Goal: Transaction & Acquisition: Purchase product/service

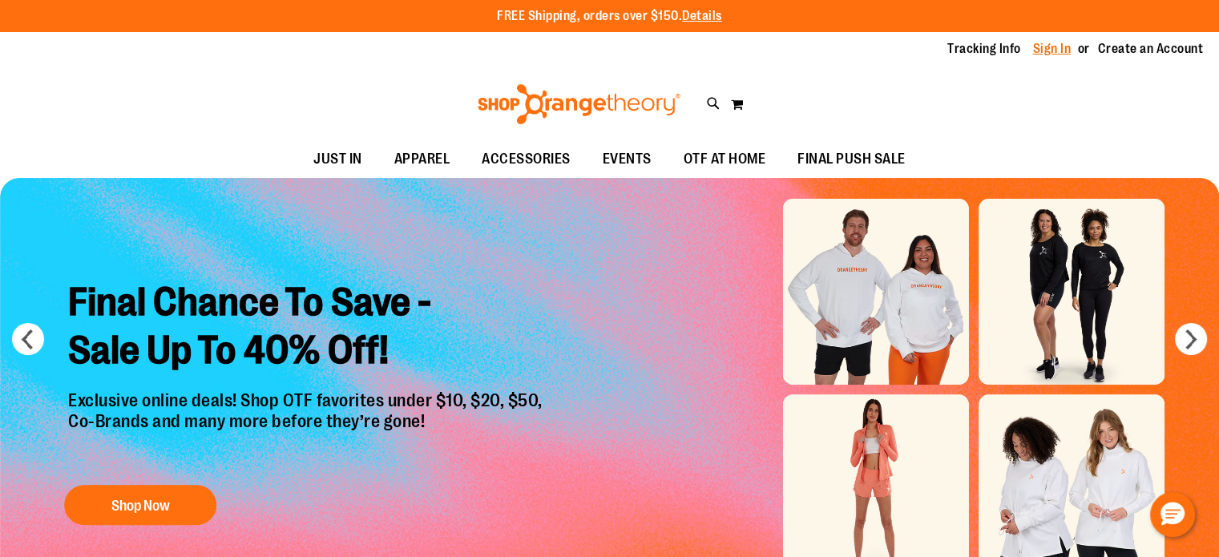
click at [1054, 47] on link "Sign In" at bounding box center [1052, 49] width 38 height 18
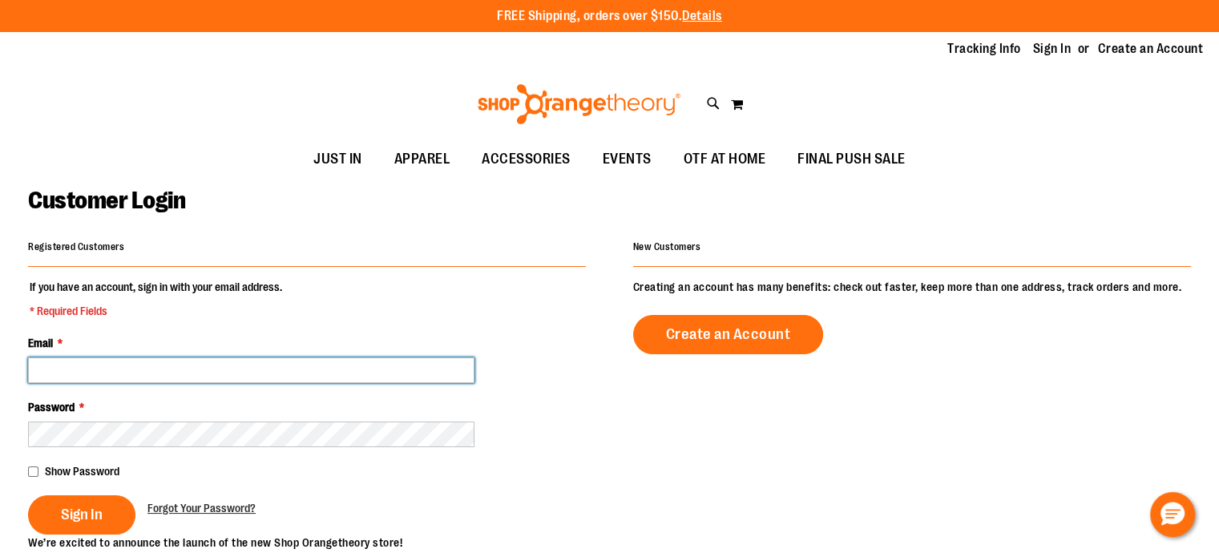
click at [141, 381] on input "Email *" at bounding box center [251, 371] width 447 height 26
type input "**********"
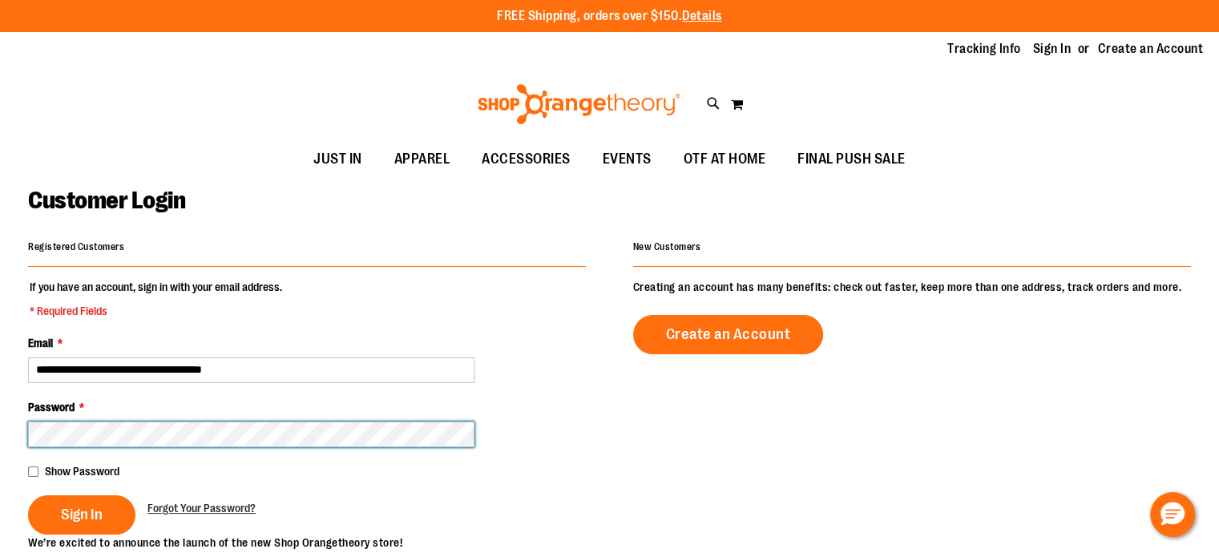
click at [28, 495] on button "Sign In" at bounding box center [81, 514] width 107 height 39
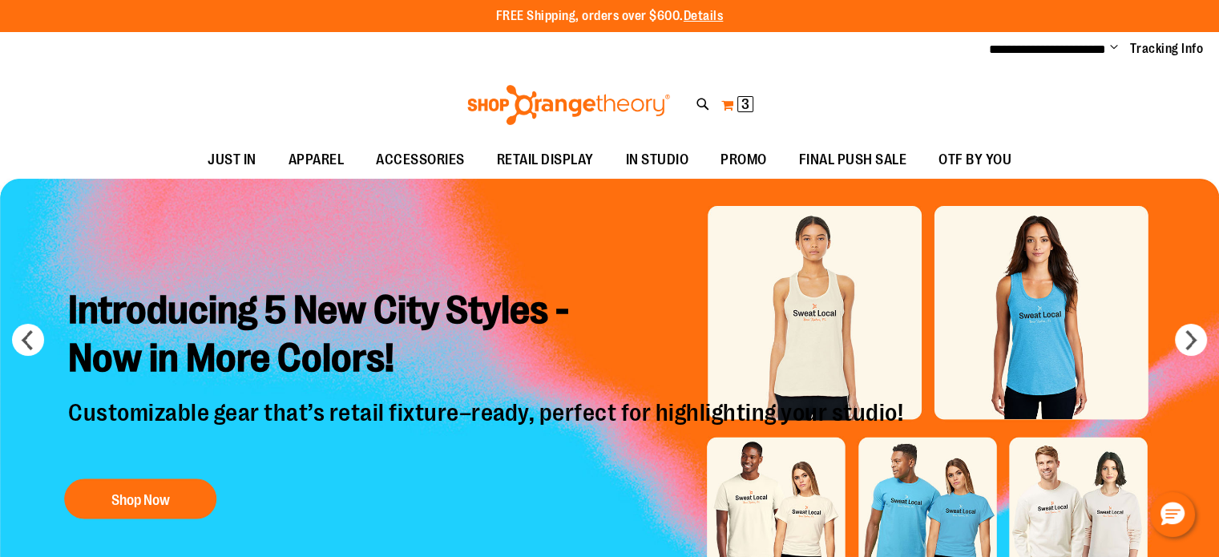
click at [731, 102] on button "My Cart 3 3 items" at bounding box center [738, 105] width 34 height 26
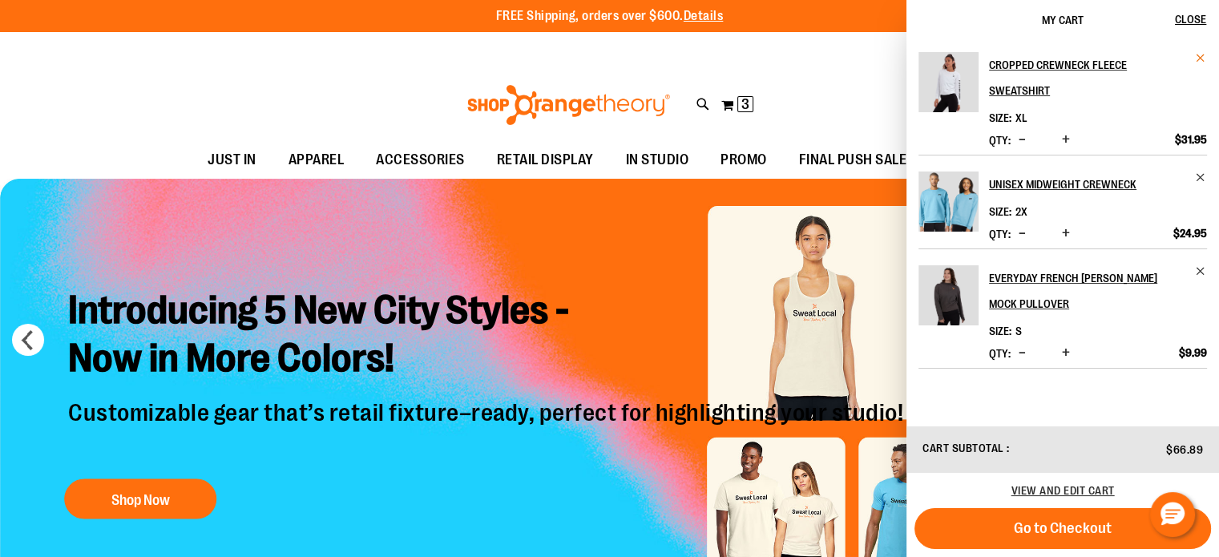
click at [1202, 55] on span "Remove item" at bounding box center [1201, 58] width 12 height 12
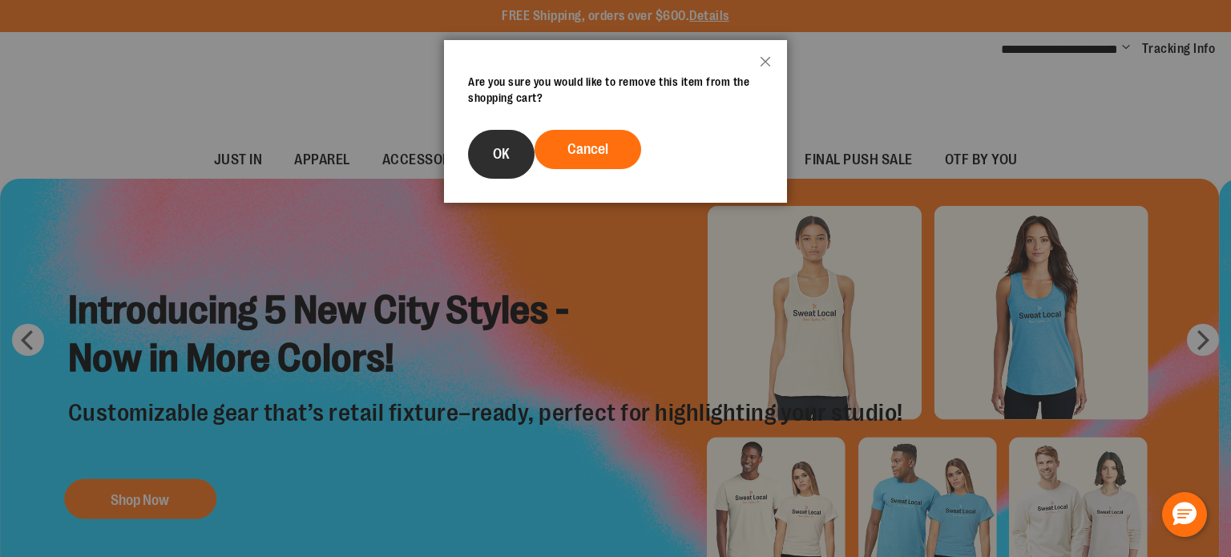
click at [495, 138] on button "OK" at bounding box center [501, 154] width 67 height 49
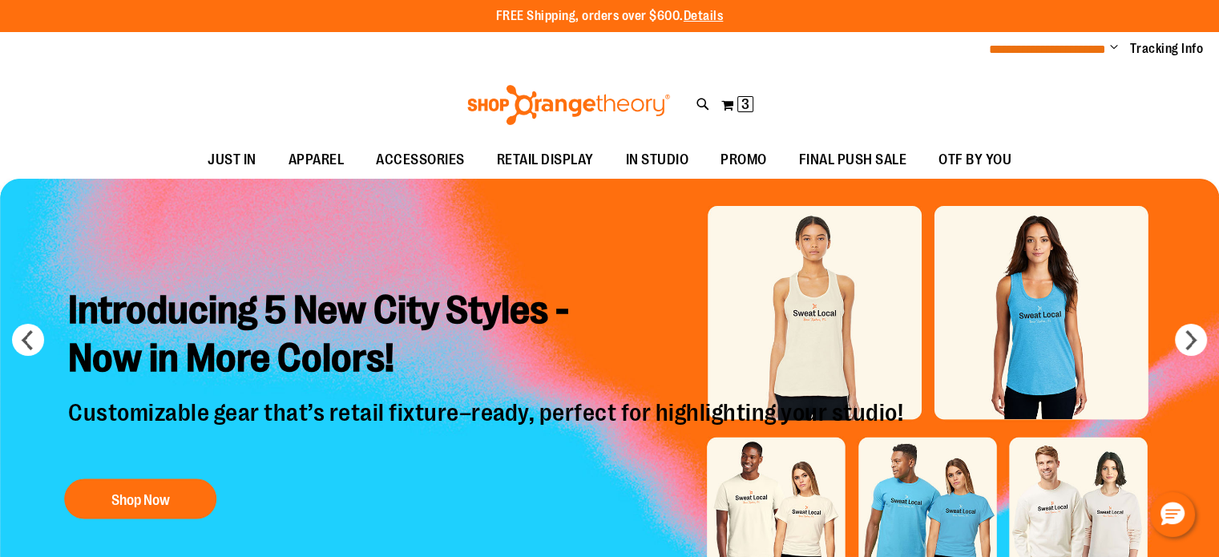
click at [1077, 52] on span "**********" at bounding box center [1047, 49] width 117 height 12
click at [735, 102] on button "My Cart 2 2 items" at bounding box center [738, 105] width 34 height 26
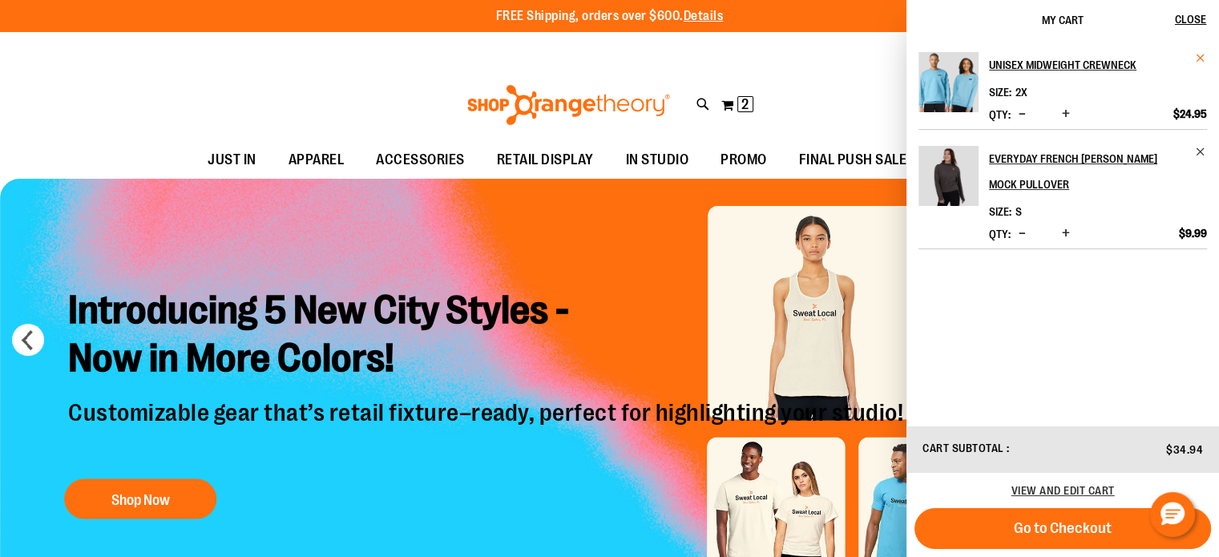
click at [1204, 60] on span "Remove item" at bounding box center [1201, 58] width 12 height 12
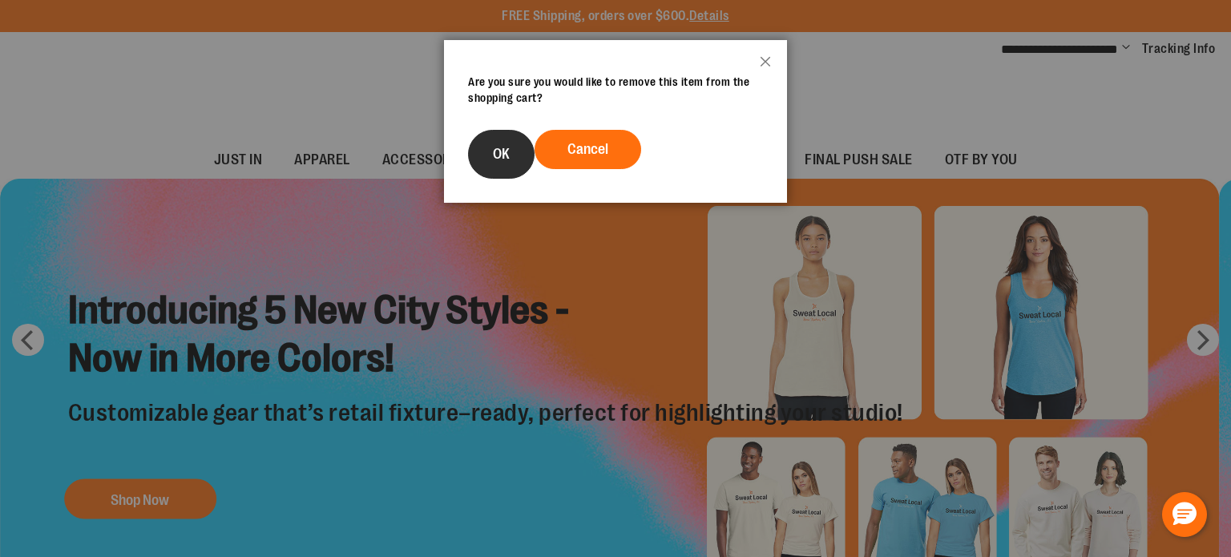
click at [505, 153] on span "OK" at bounding box center [501, 154] width 17 height 16
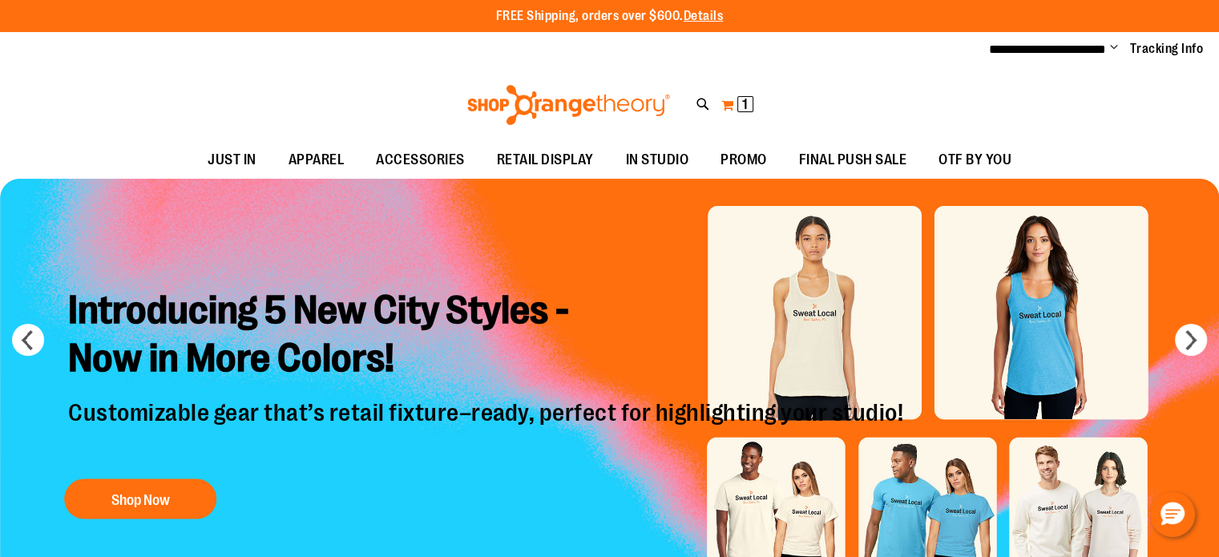
click at [738, 103] on span "1 1 items" at bounding box center [745, 104] width 16 height 16
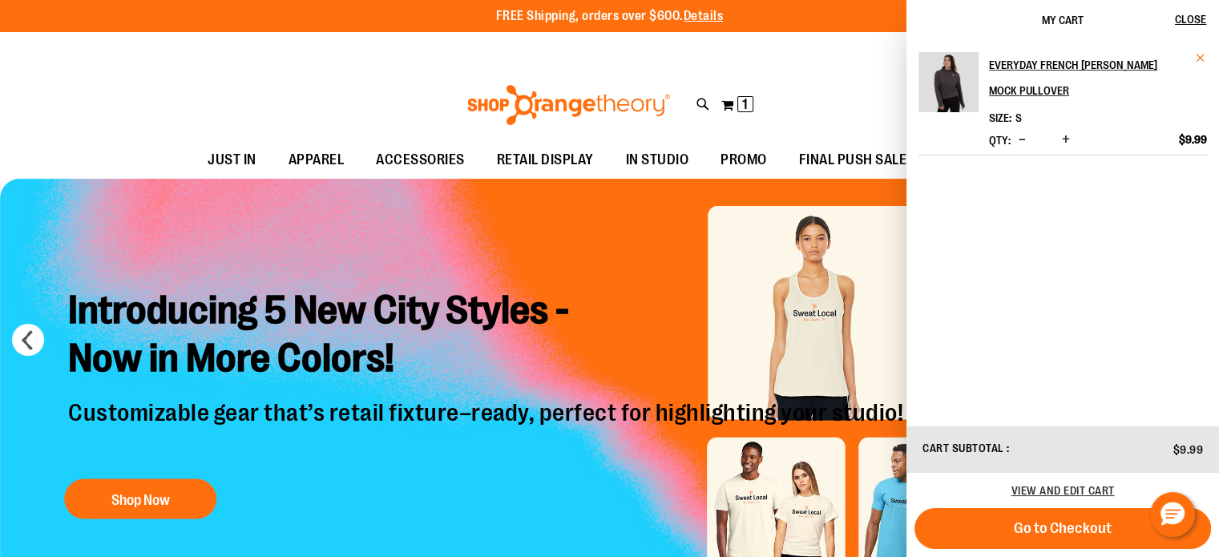
click at [1203, 59] on span "Remove item" at bounding box center [1201, 58] width 12 height 12
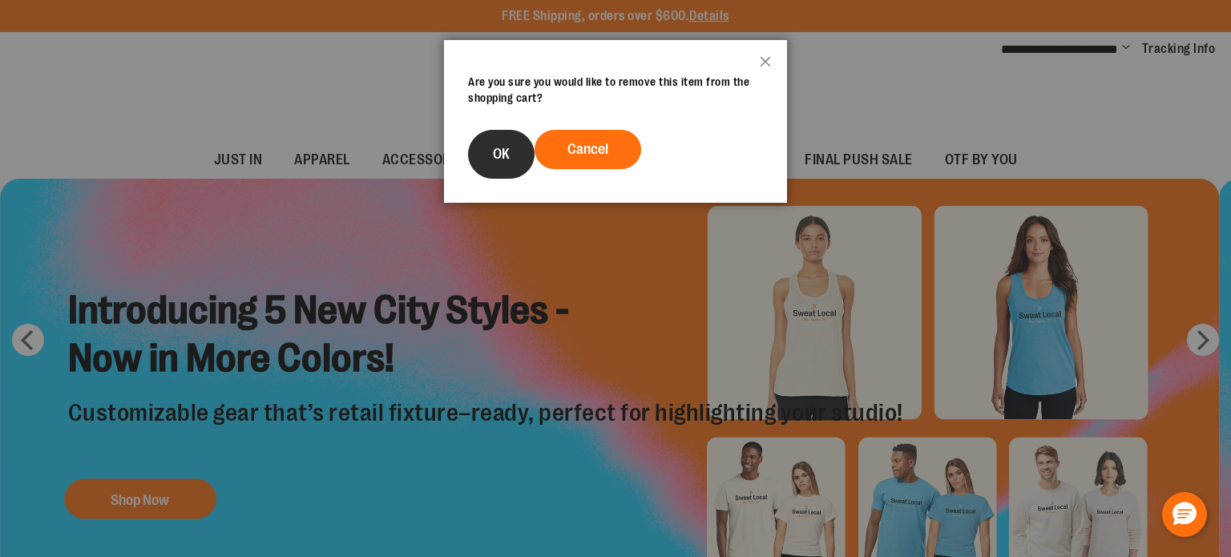
click at [507, 163] on button "OK" at bounding box center [501, 154] width 67 height 49
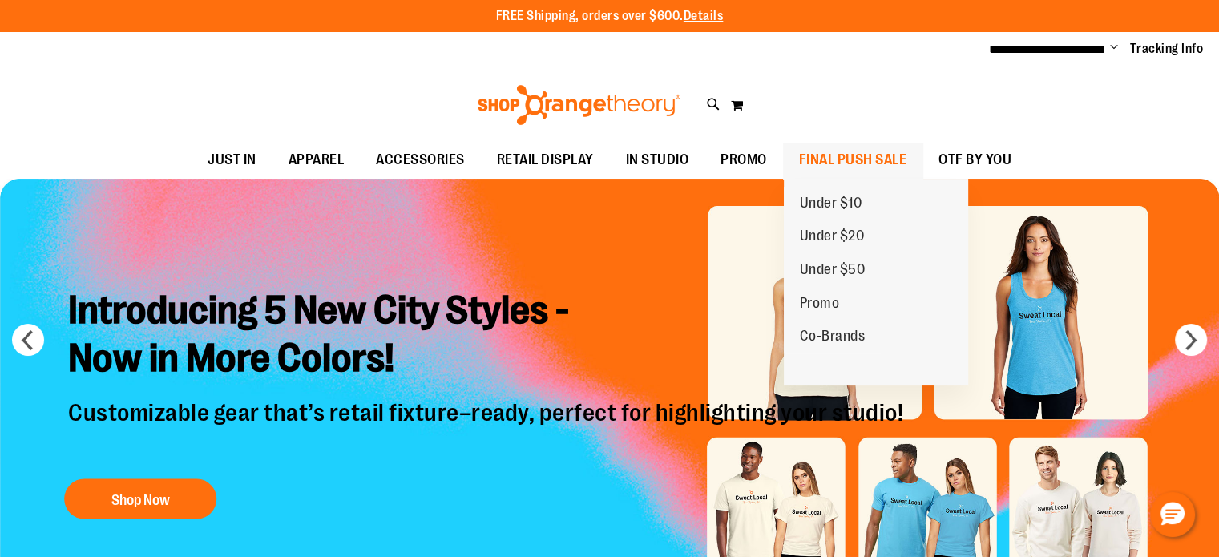
click at [821, 156] on span "FINAL PUSH SALE" at bounding box center [853, 160] width 108 height 36
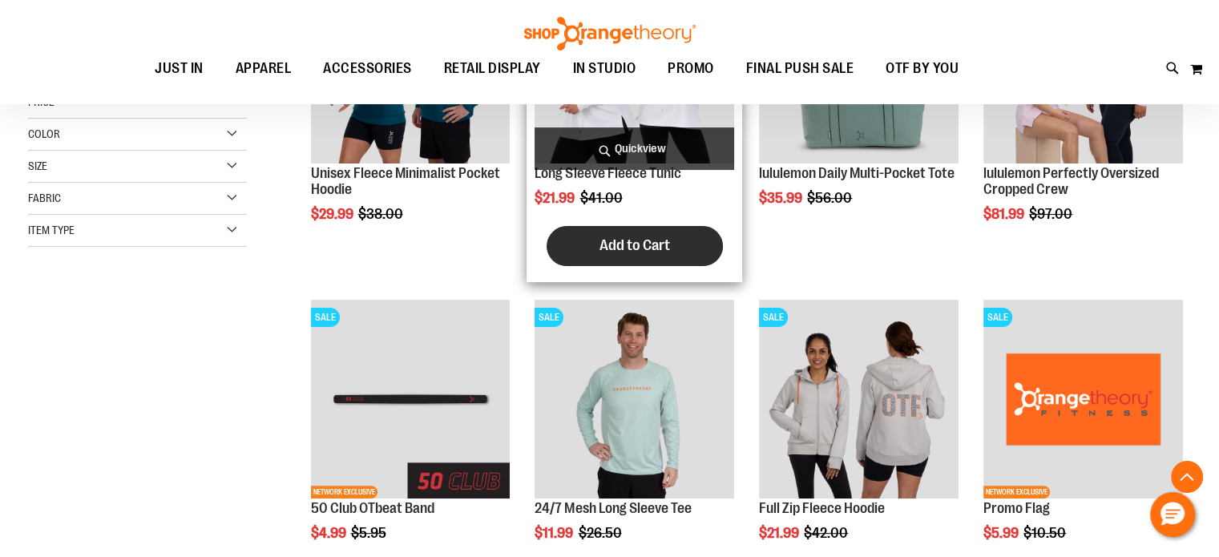
scroll to position [400, 0]
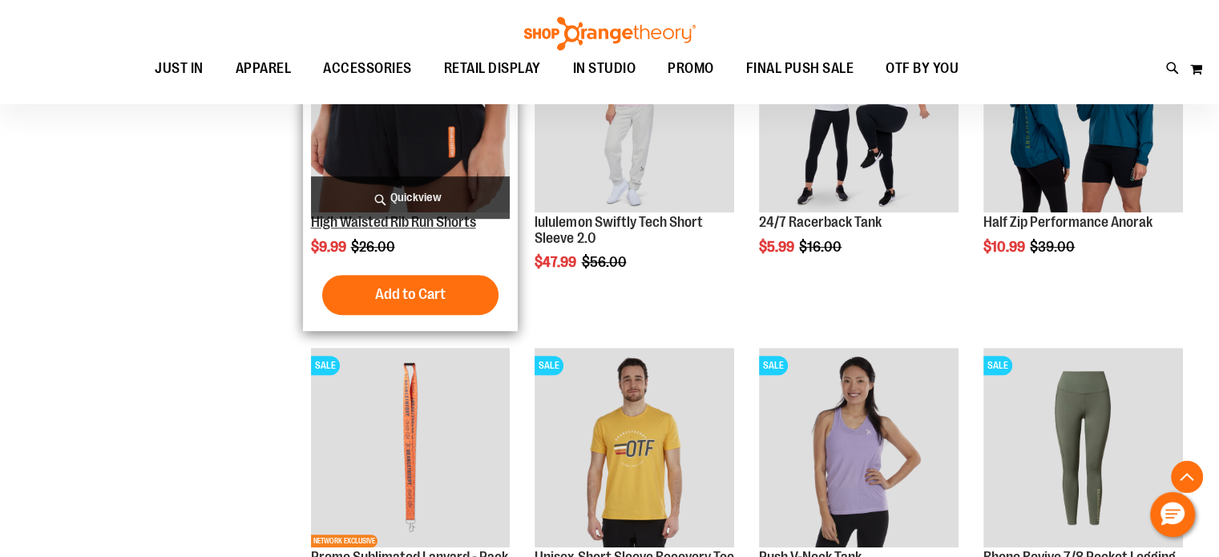
scroll to position [961, 0]
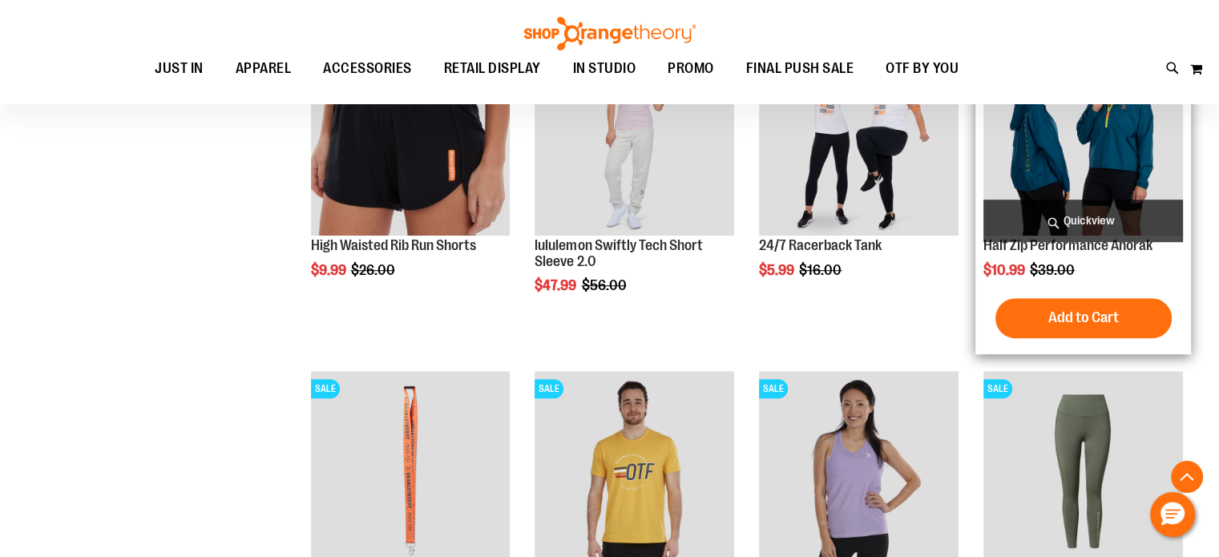
click at [1081, 164] on img "product" at bounding box center [1084, 136] width 200 height 200
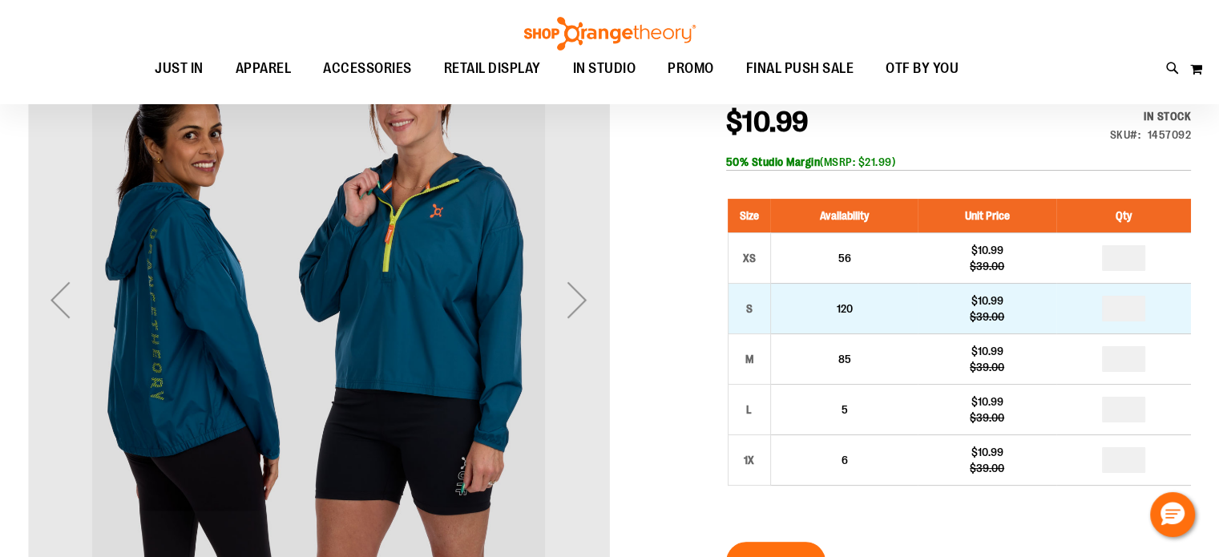
scroll to position [240, 0]
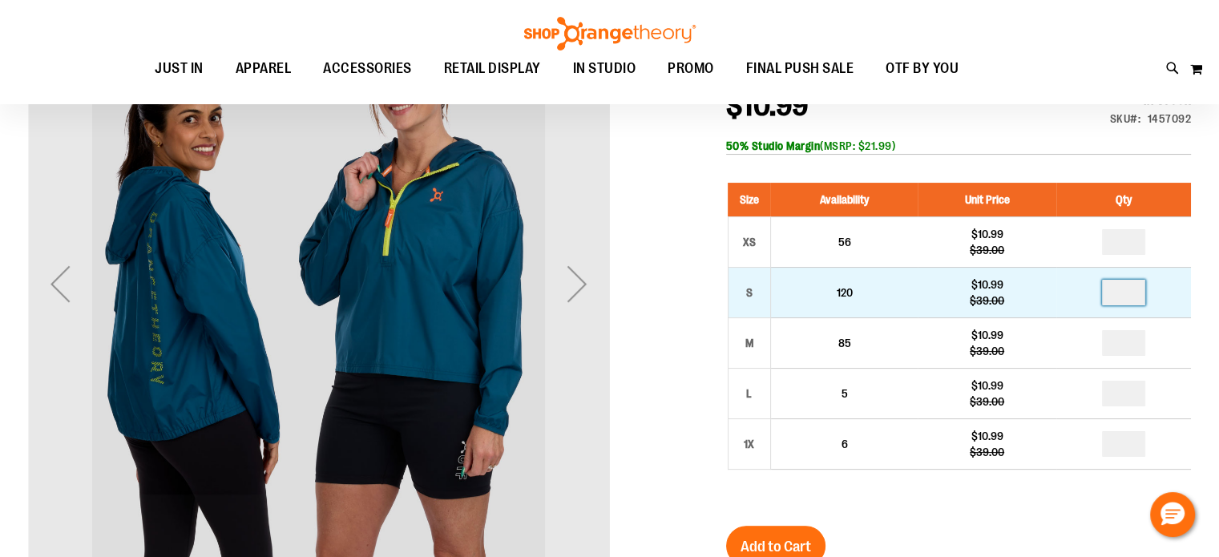
click at [1132, 289] on input "number" at bounding box center [1123, 293] width 43 height 26
type input "*"
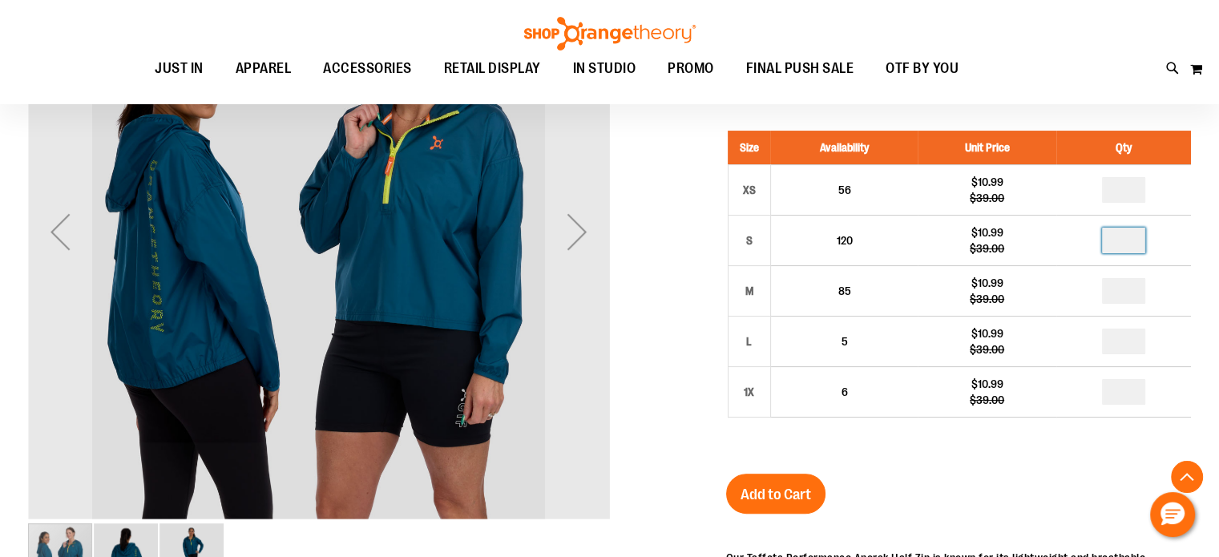
scroll to position [320, 0]
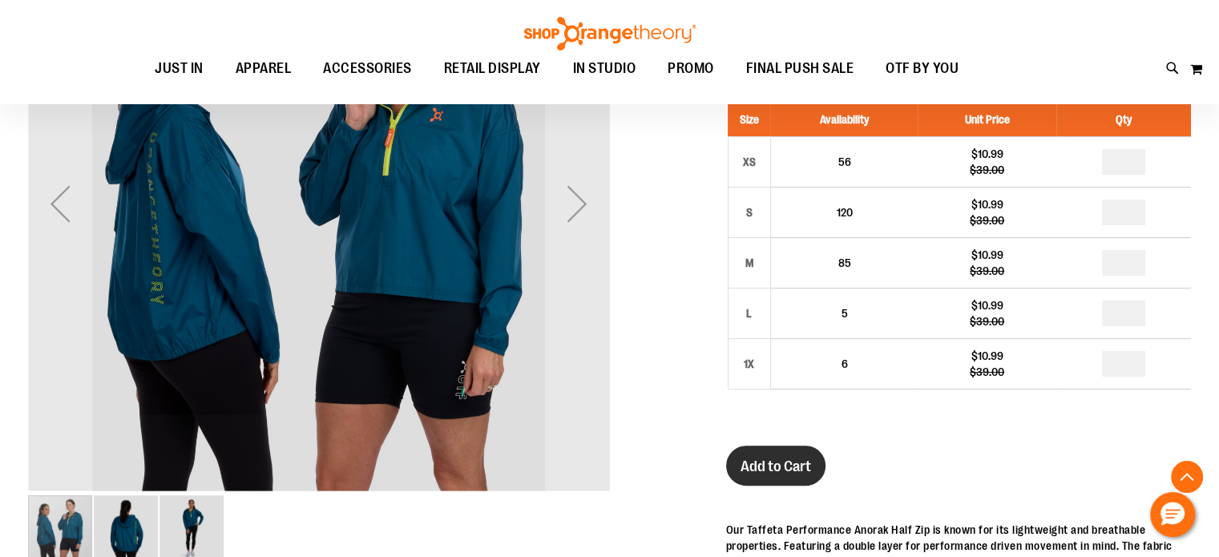
click at [806, 467] on span "Add to Cart" at bounding box center [776, 467] width 71 height 18
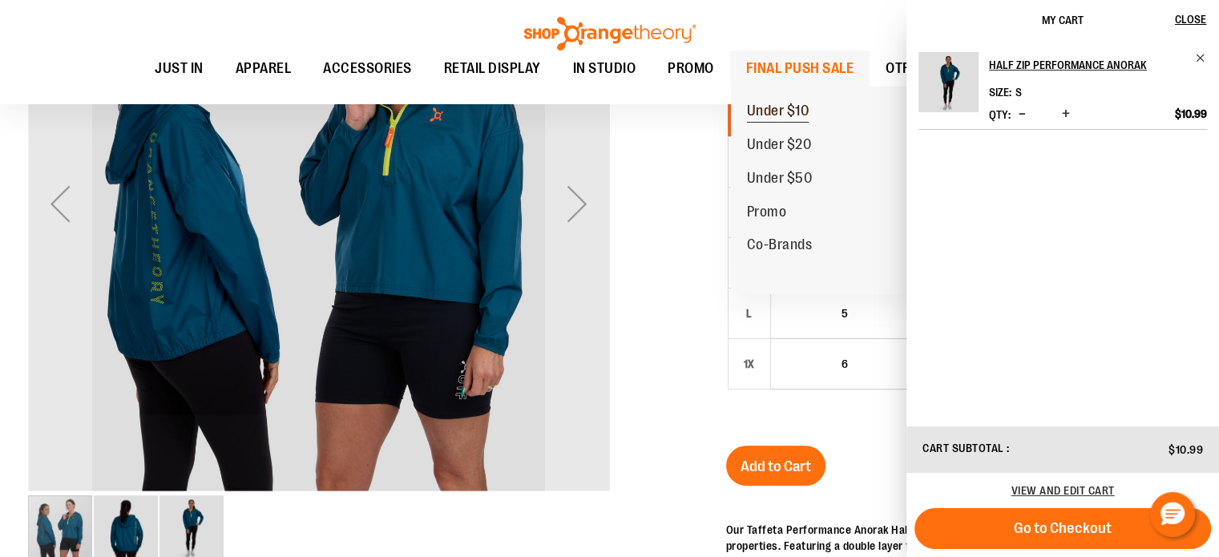
click at [778, 111] on span "Under $10" at bounding box center [778, 113] width 63 height 20
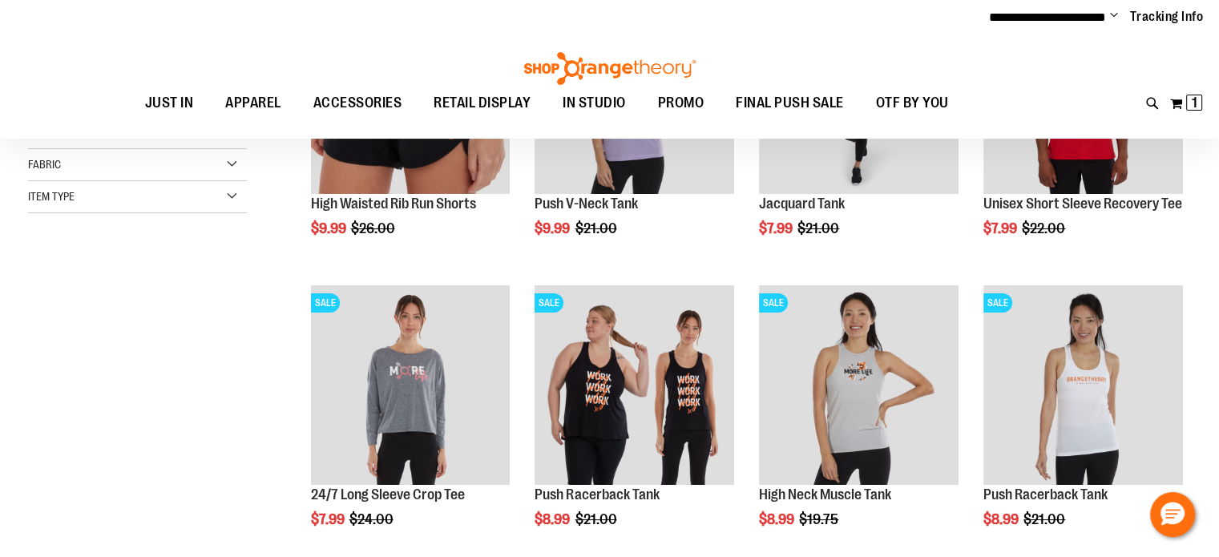
scroll to position [156, 0]
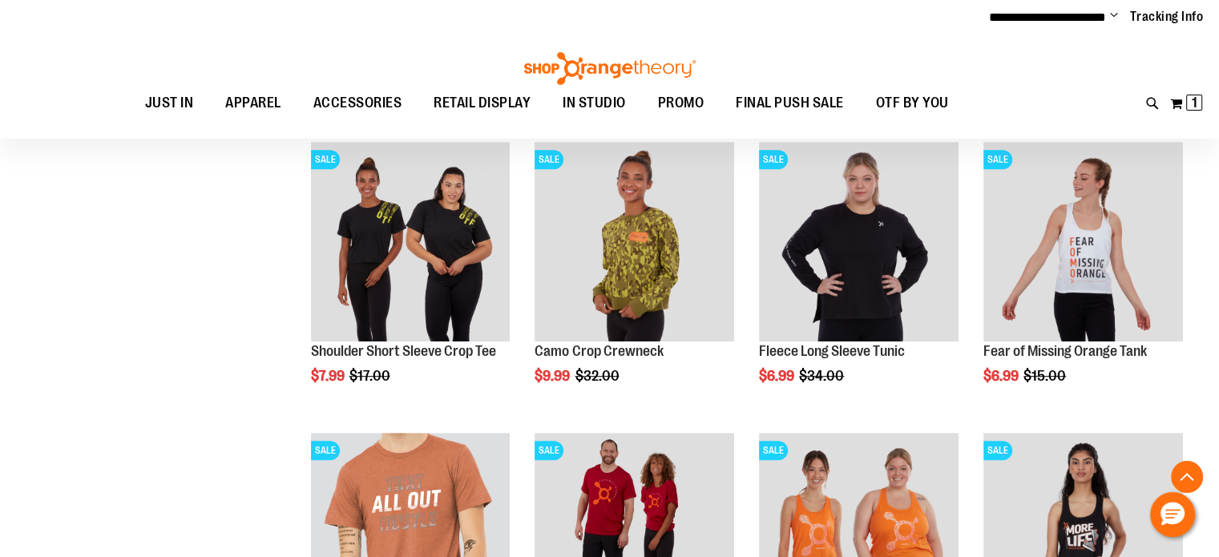
scroll to position [877, 0]
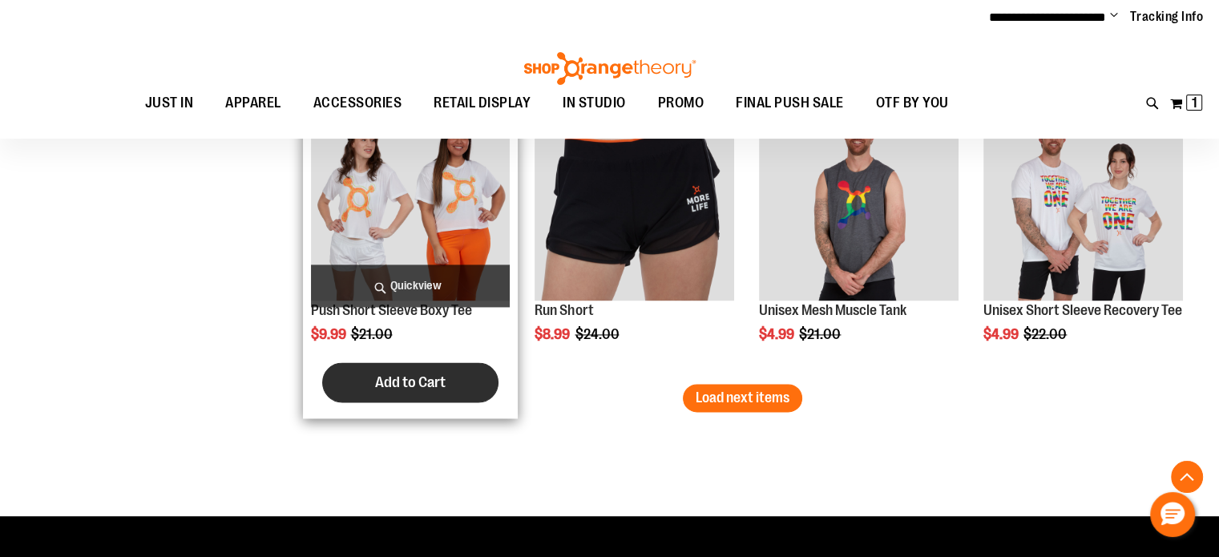
scroll to position [2400, 0]
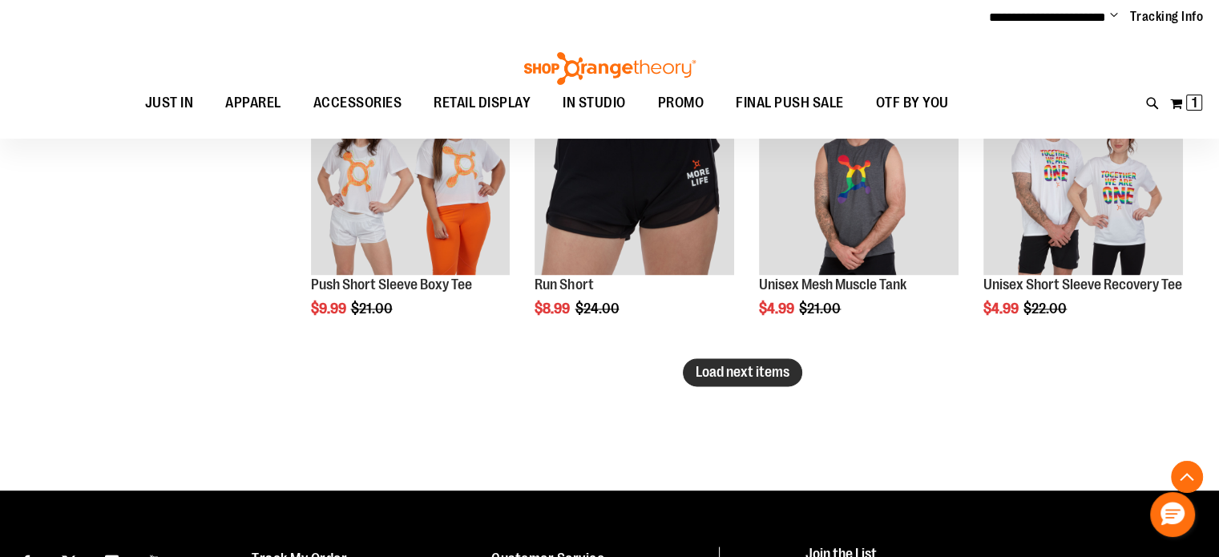
click at [742, 368] on span "Load next items" at bounding box center [743, 372] width 94 height 16
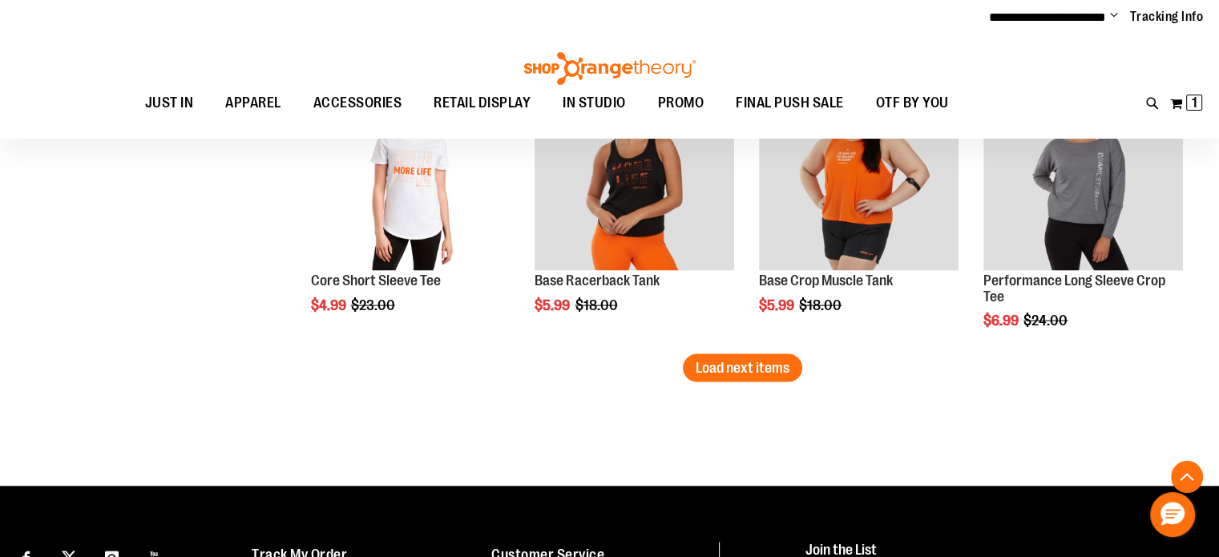
scroll to position [3282, 0]
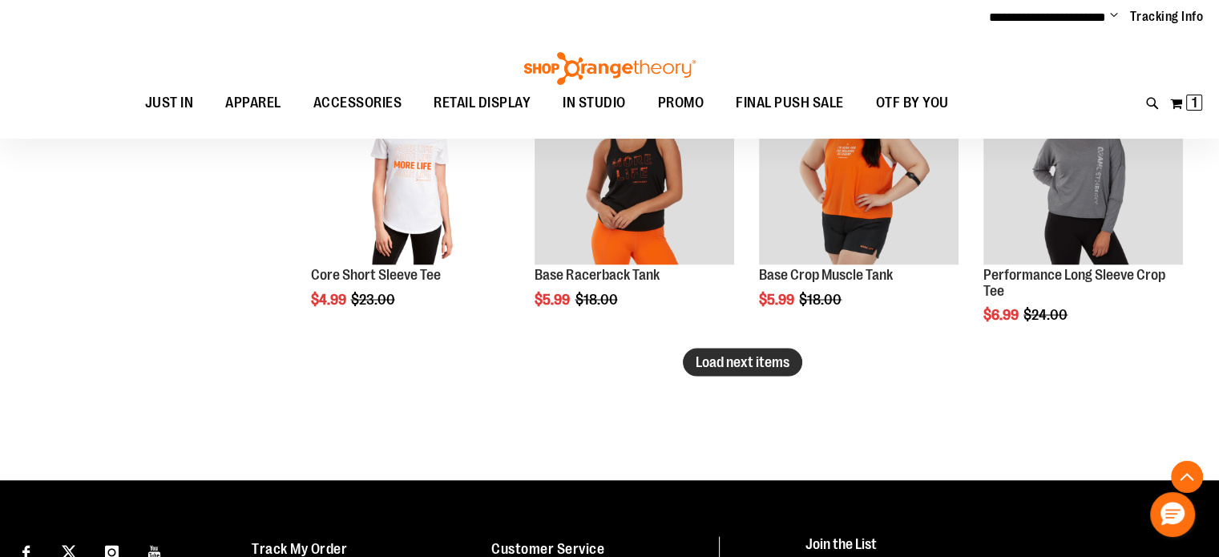
click at [754, 362] on span "Load next items" at bounding box center [743, 362] width 94 height 16
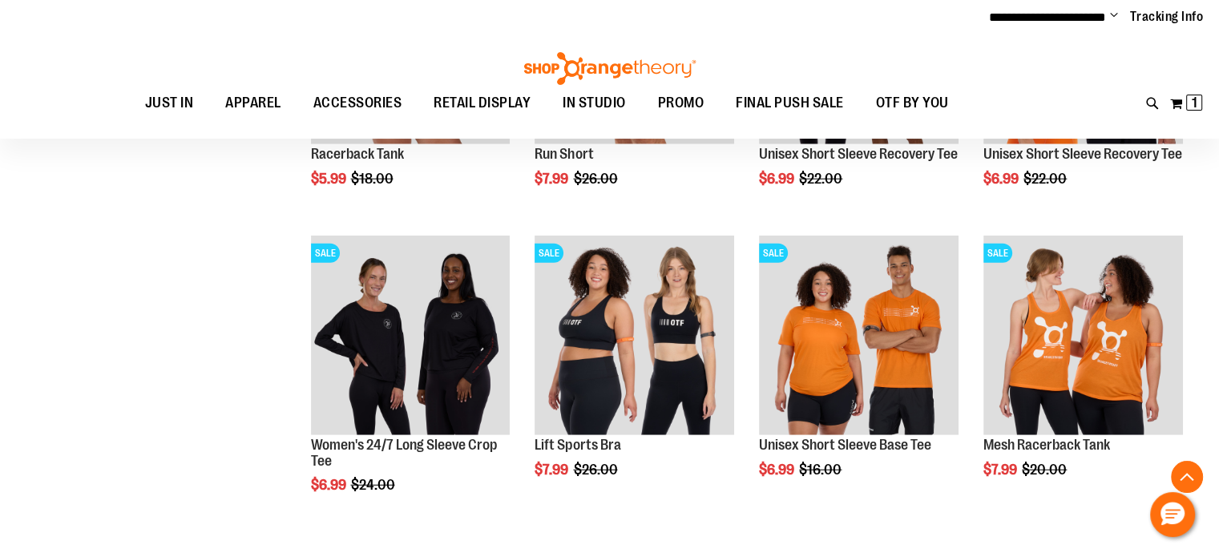
scroll to position [4003, 0]
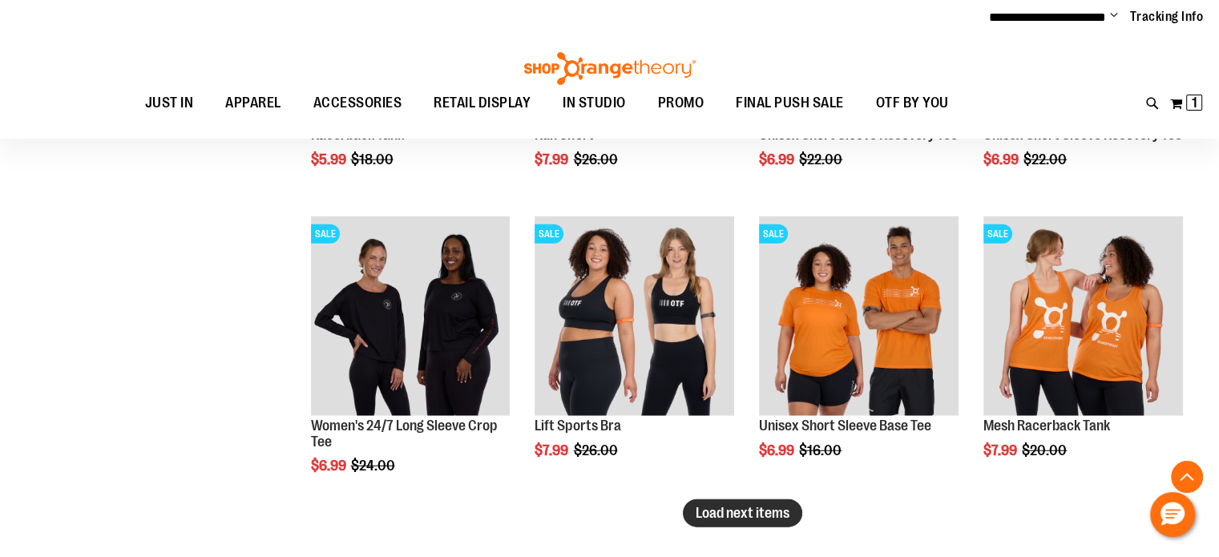
click at [774, 513] on span "Load next items" at bounding box center [743, 513] width 94 height 16
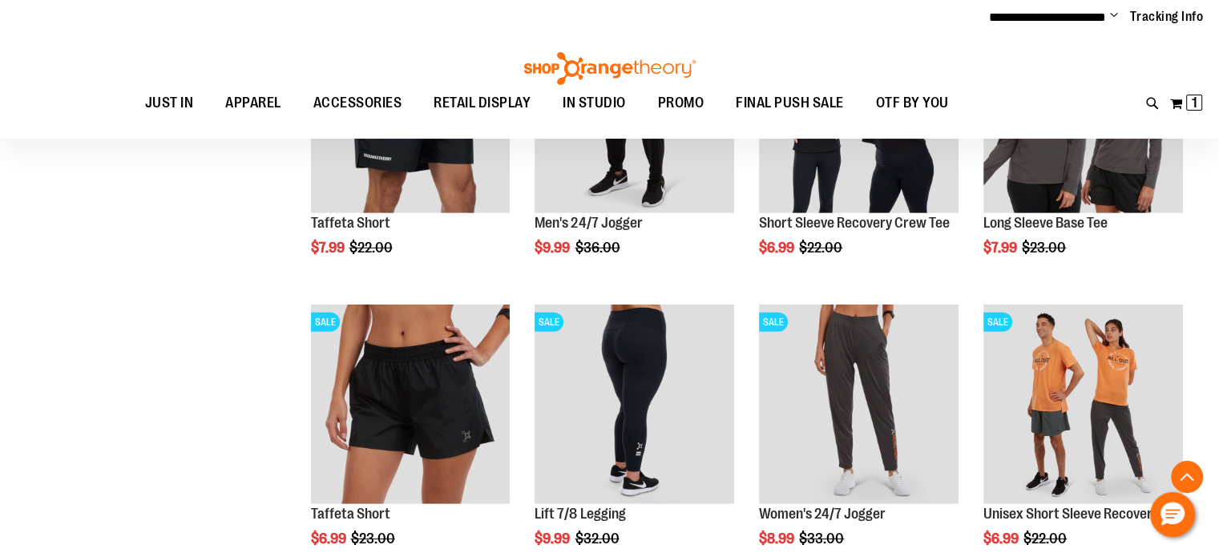
scroll to position [4805, 0]
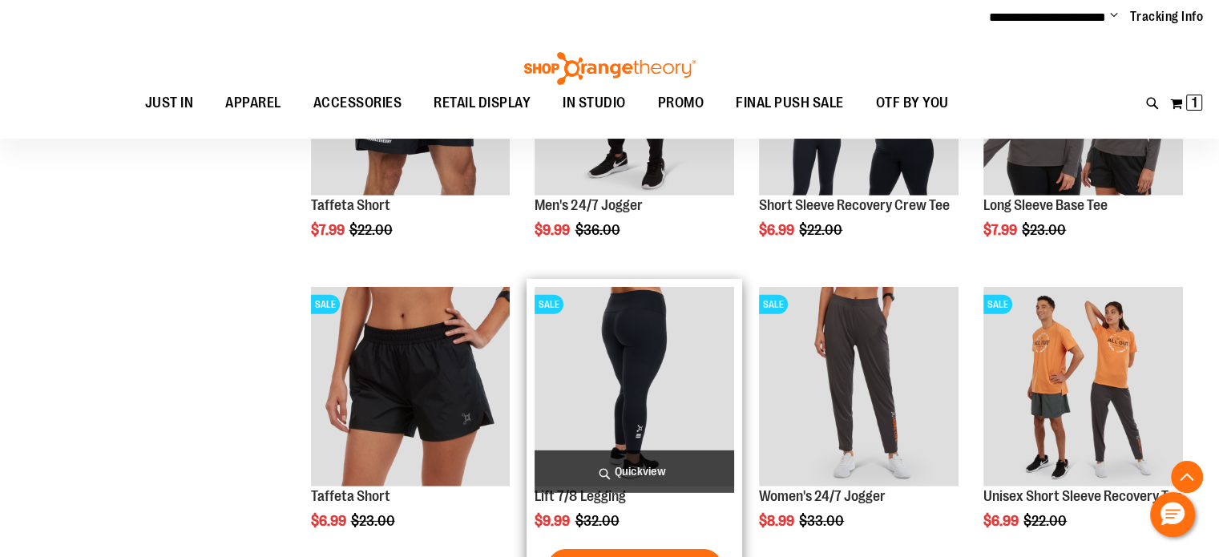
click at [619, 370] on img "product" at bounding box center [635, 387] width 200 height 200
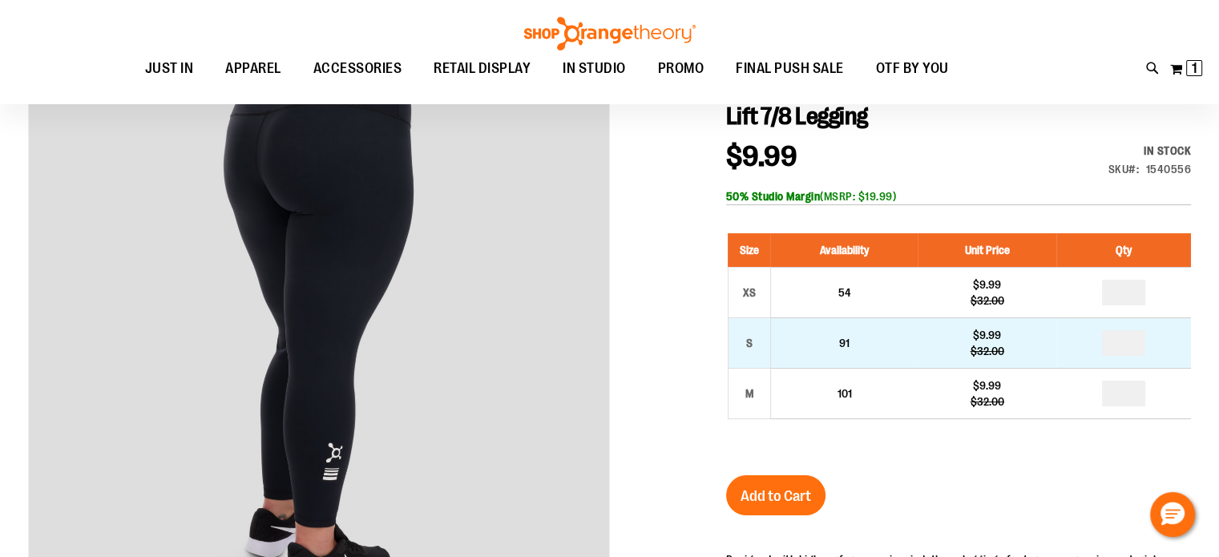
scroll to position [240, 0]
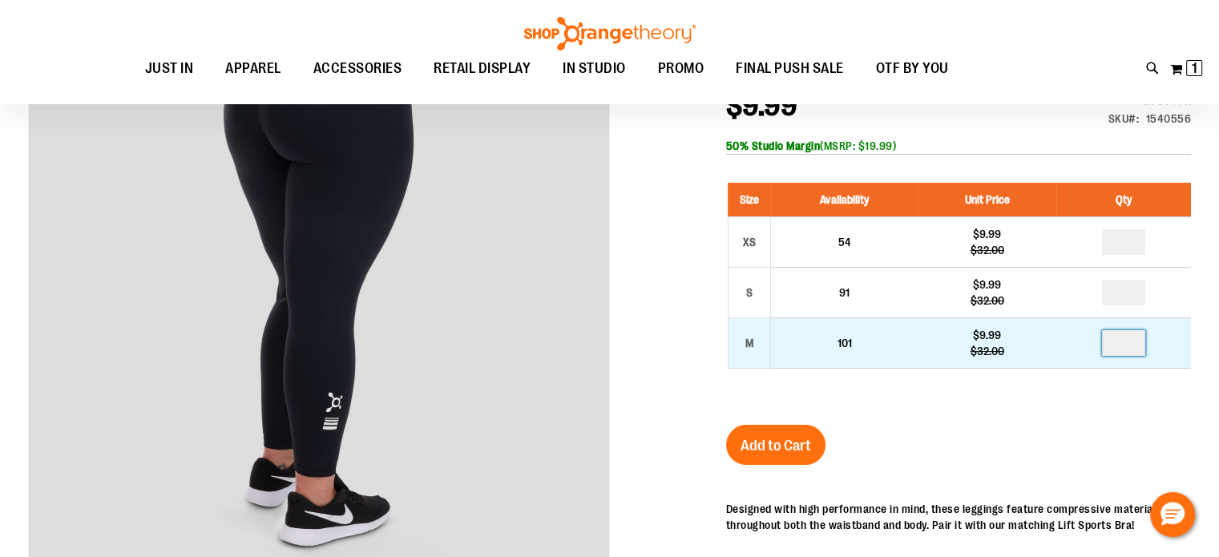
drag, startPoint x: 1119, startPoint y: 339, endPoint x: 1133, endPoint y: 339, distance: 13.6
click at [1119, 339] on input "number" at bounding box center [1123, 343] width 43 height 26
type input "*"
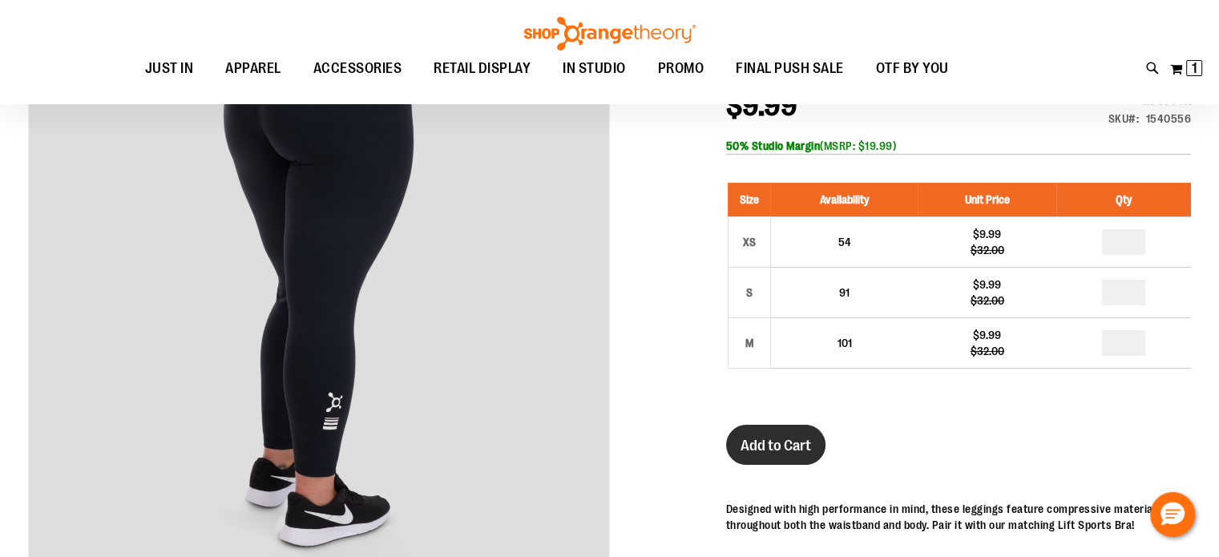
click at [754, 437] on span "Add to Cart" at bounding box center [776, 446] width 71 height 18
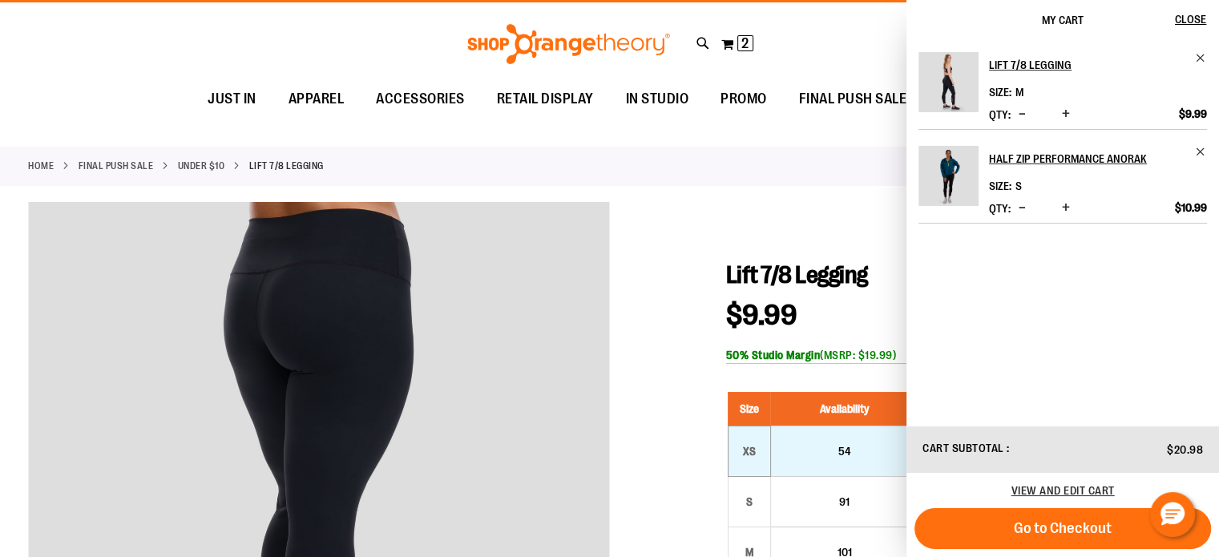
scroll to position [0, 0]
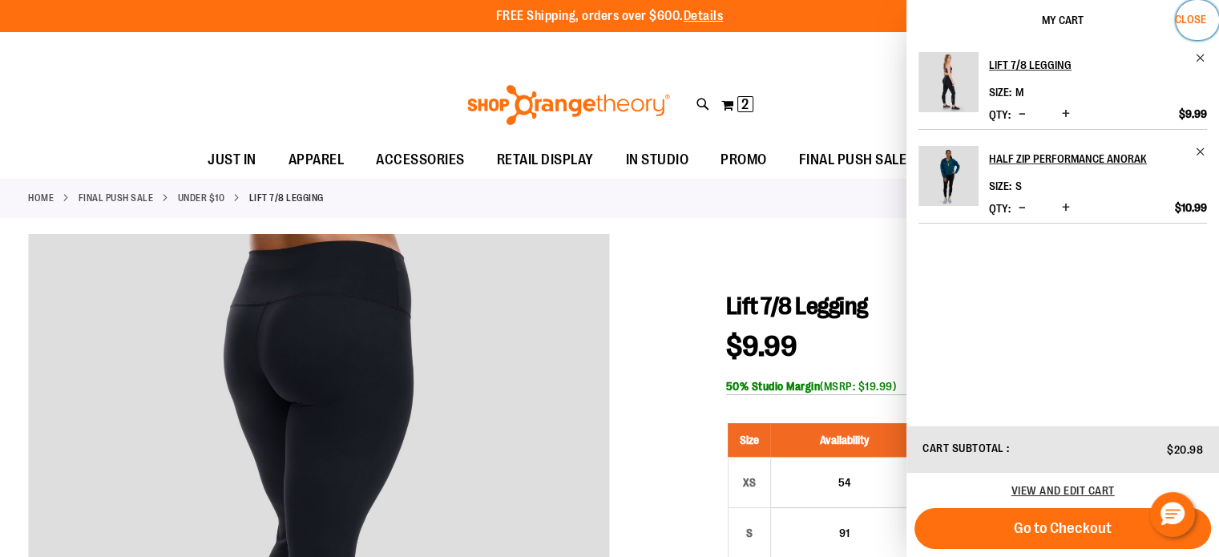
click at [1186, 17] on span "Close" at bounding box center [1190, 19] width 31 height 13
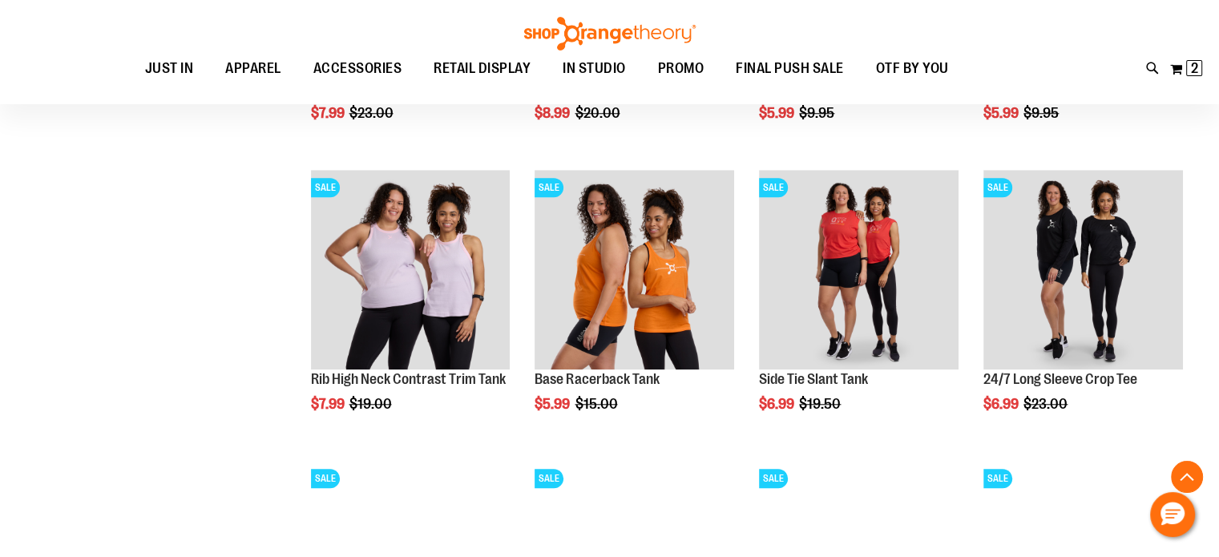
scroll to position [1413, 0]
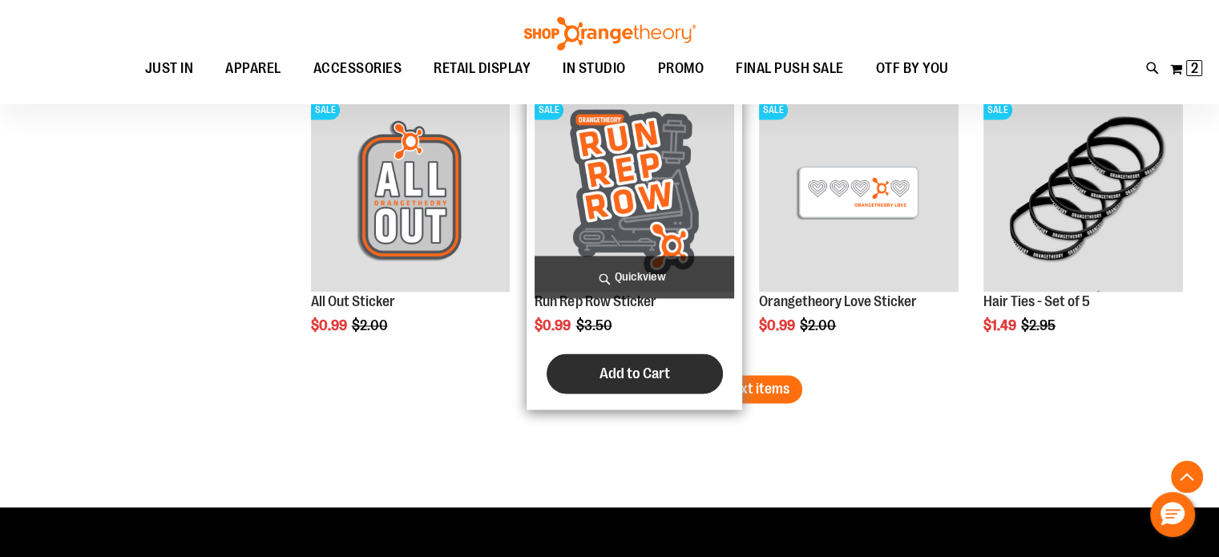
scroll to position [2616, 0]
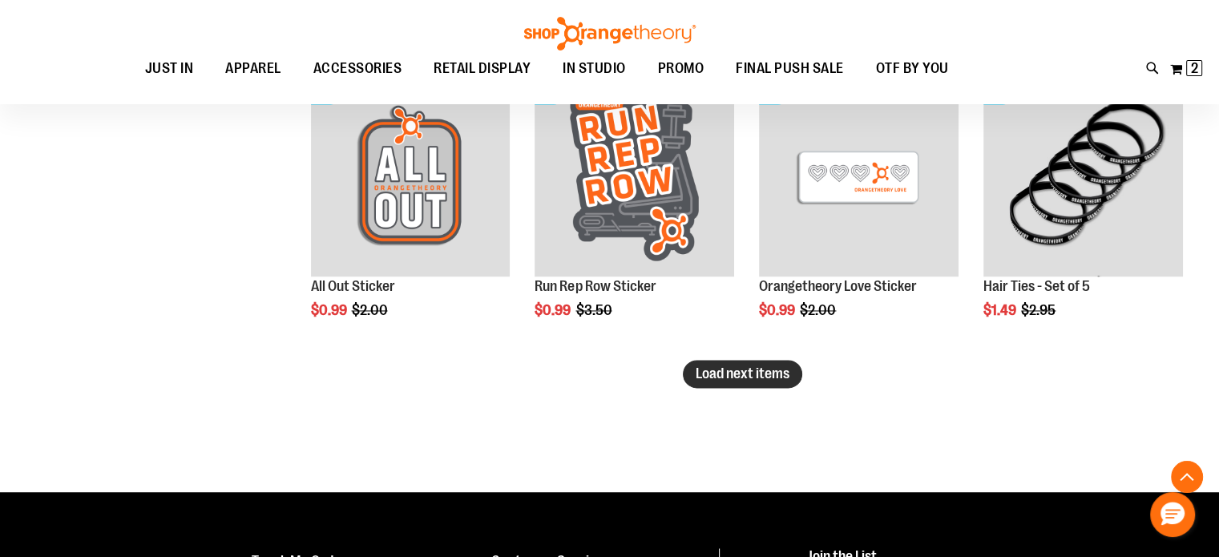
click at [763, 376] on span "Load next items" at bounding box center [743, 374] width 94 height 16
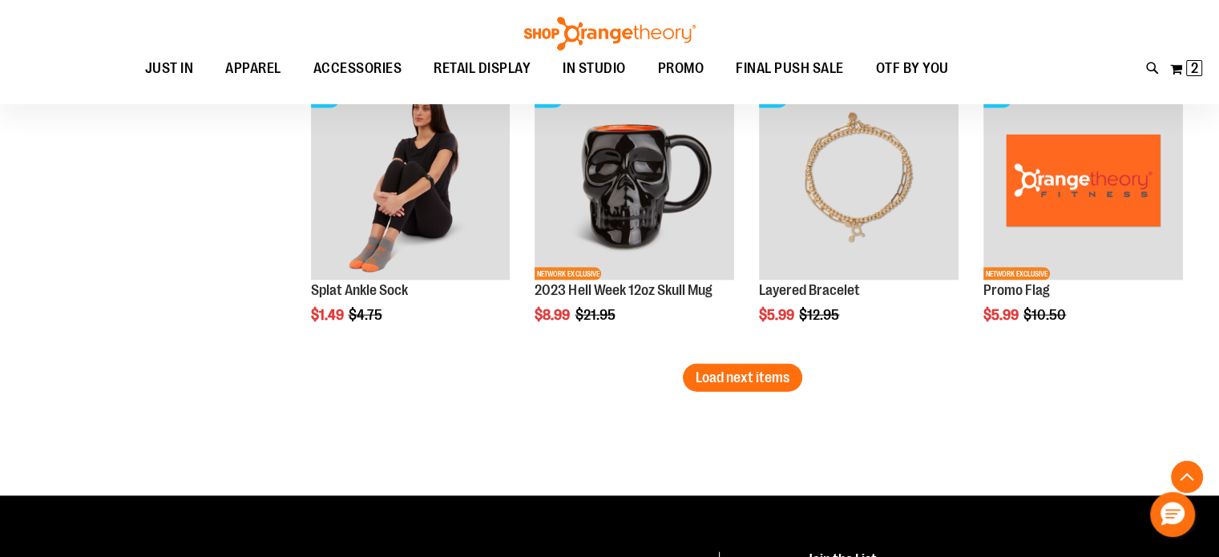
scroll to position [3498, 0]
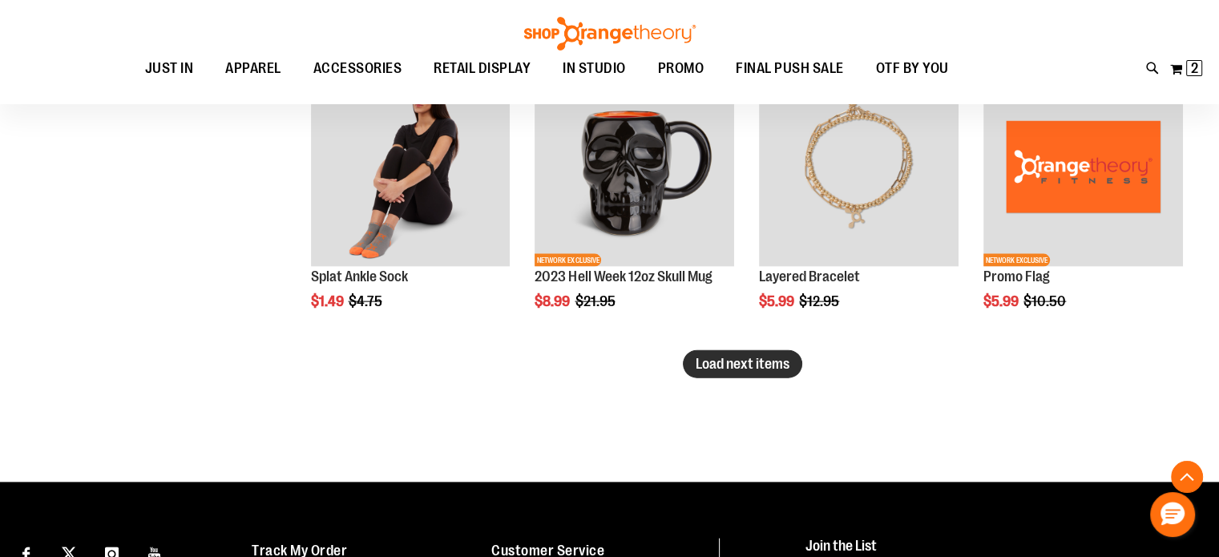
click at [720, 357] on span "Load next items" at bounding box center [743, 364] width 94 height 16
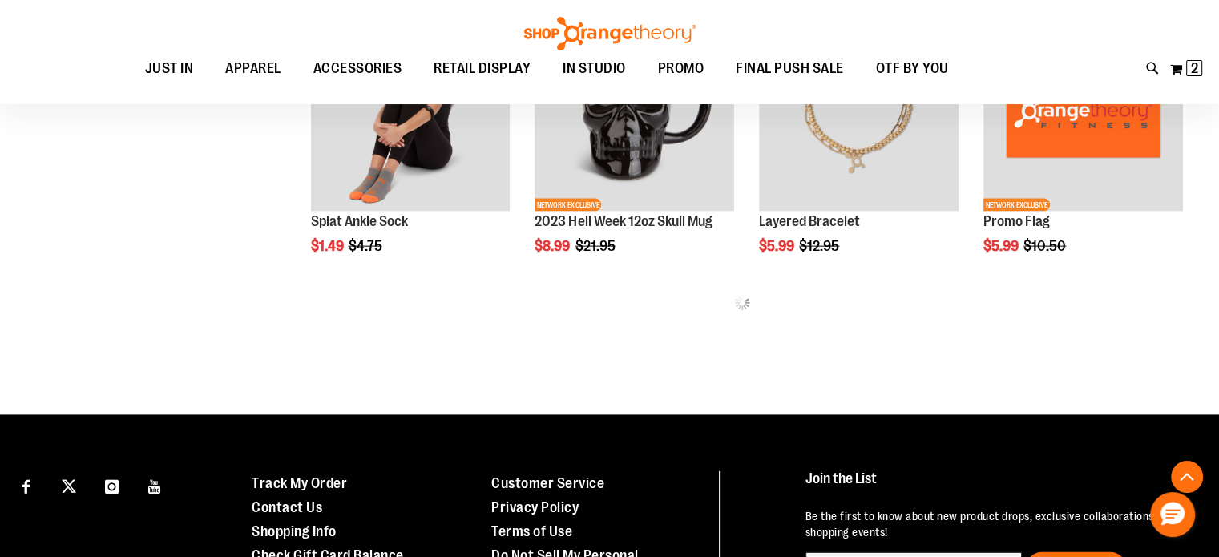
scroll to position [3578, 0]
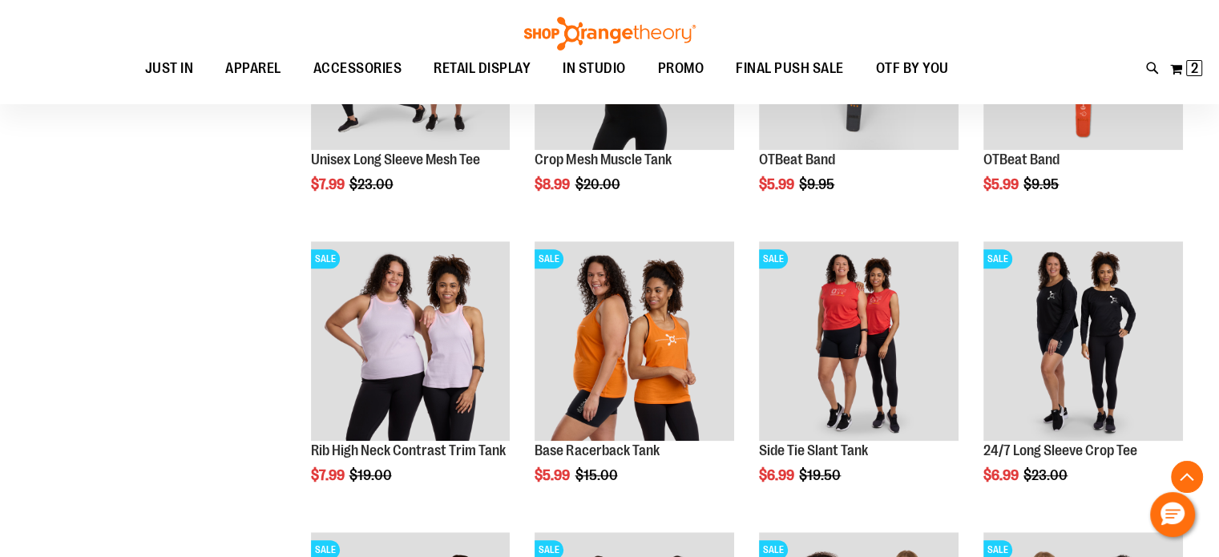
scroll to position [1253, 0]
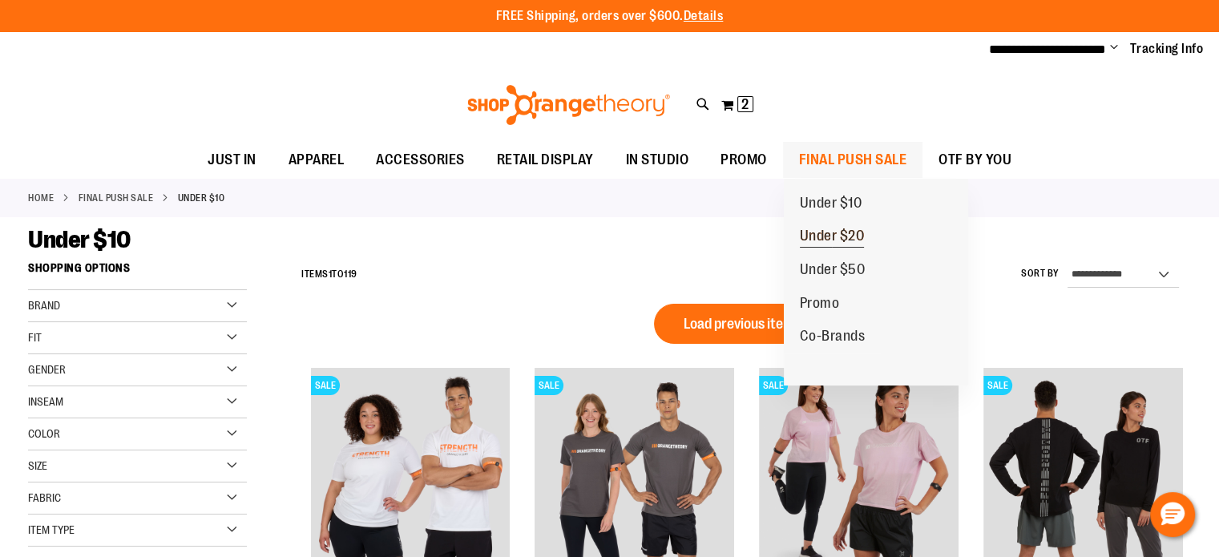
click at [814, 233] on span "Under $20" at bounding box center [832, 238] width 65 height 20
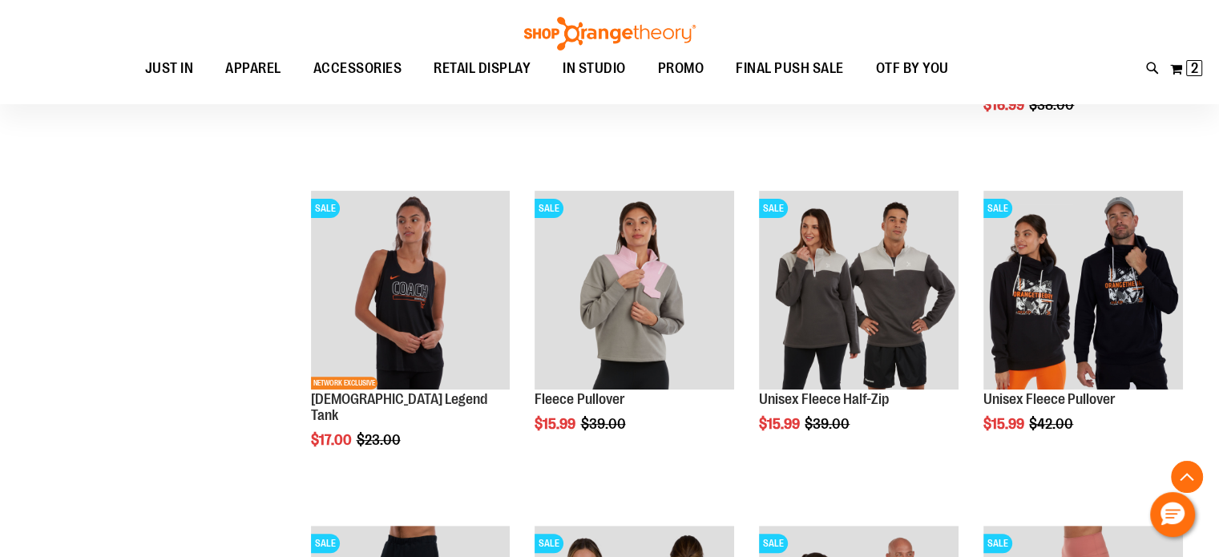
scroll to position [480, 0]
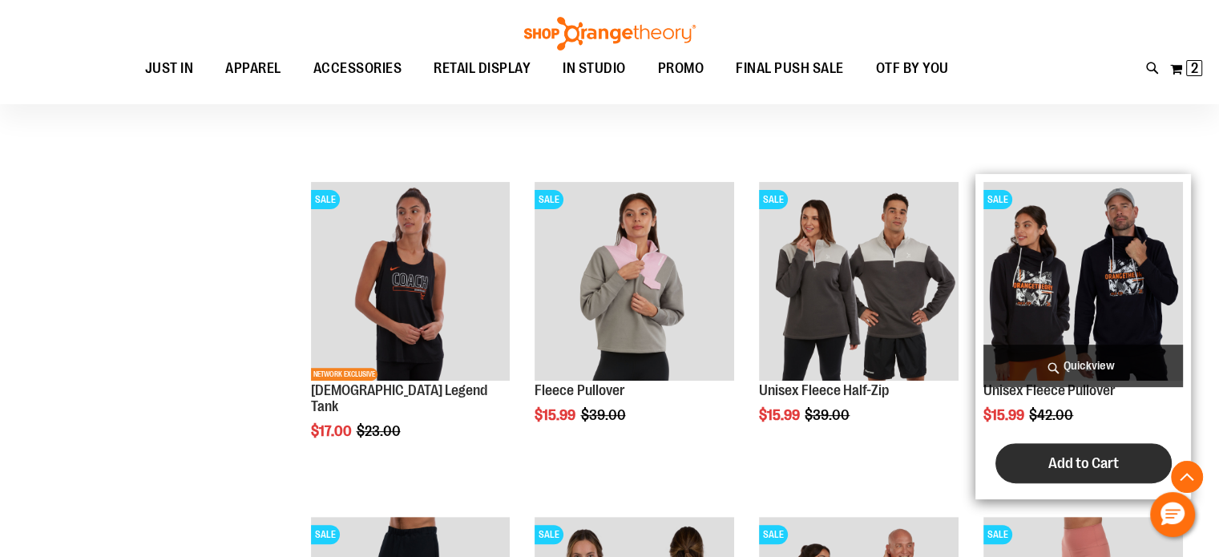
click at [1084, 459] on span "Add to Cart" at bounding box center [1084, 464] width 71 height 18
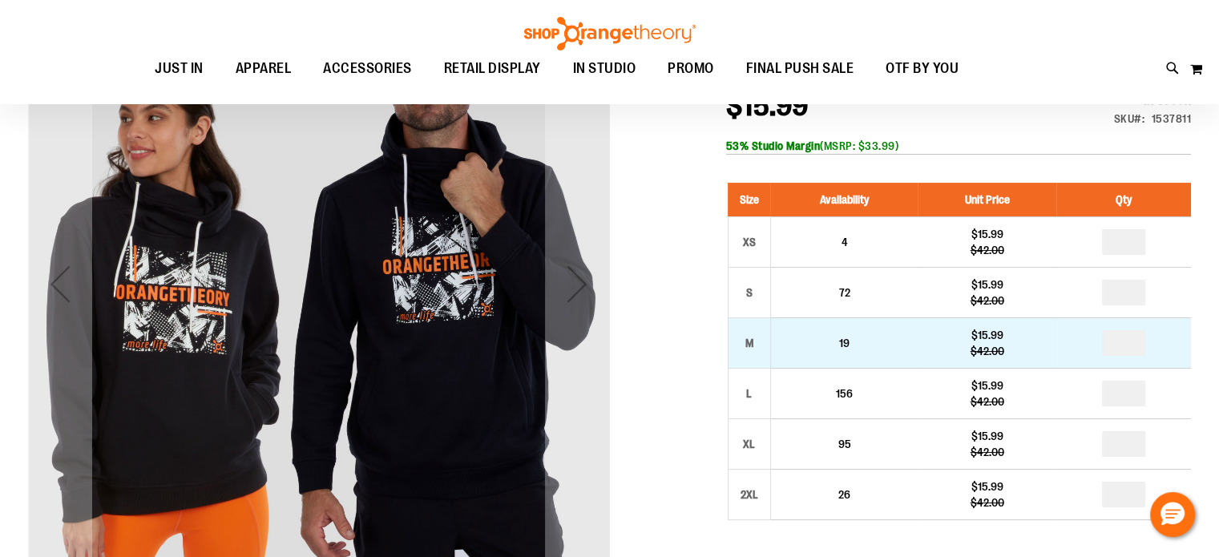
scroll to position [282, 0]
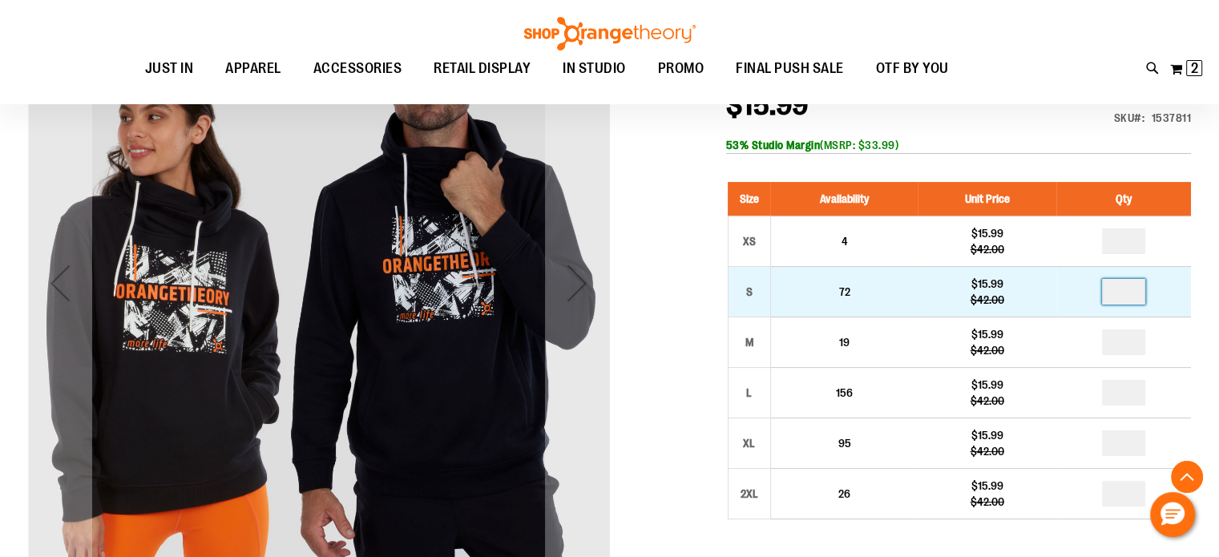
click at [1117, 296] on input "number" at bounding box center [1123, 292] width 43 height 26
type input "*"
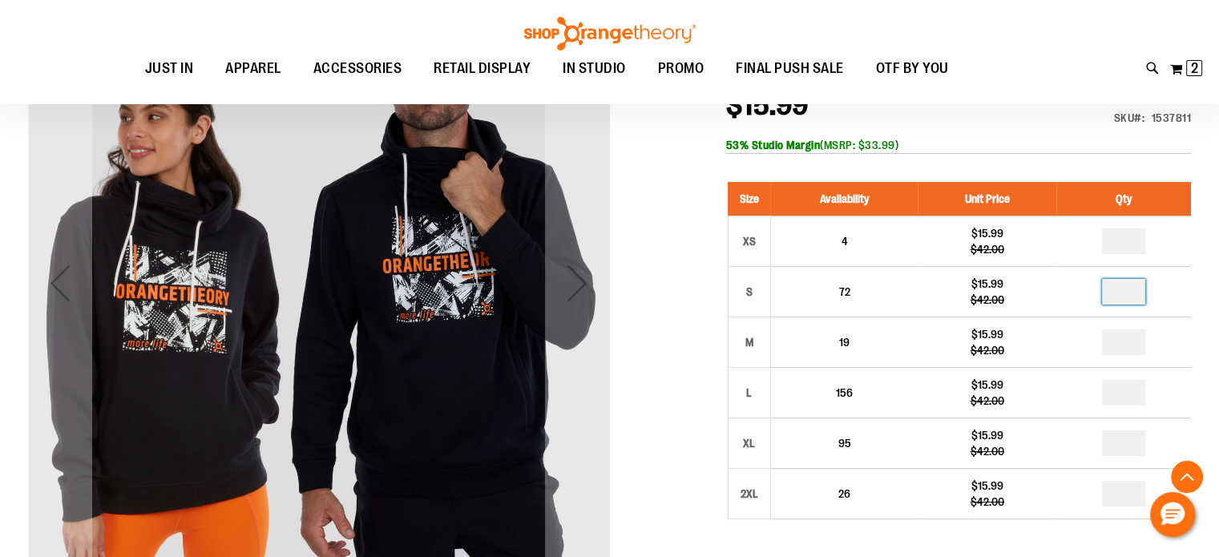
click at [690, 281] on div at bounding box center [609, 479] width 1163 height 972
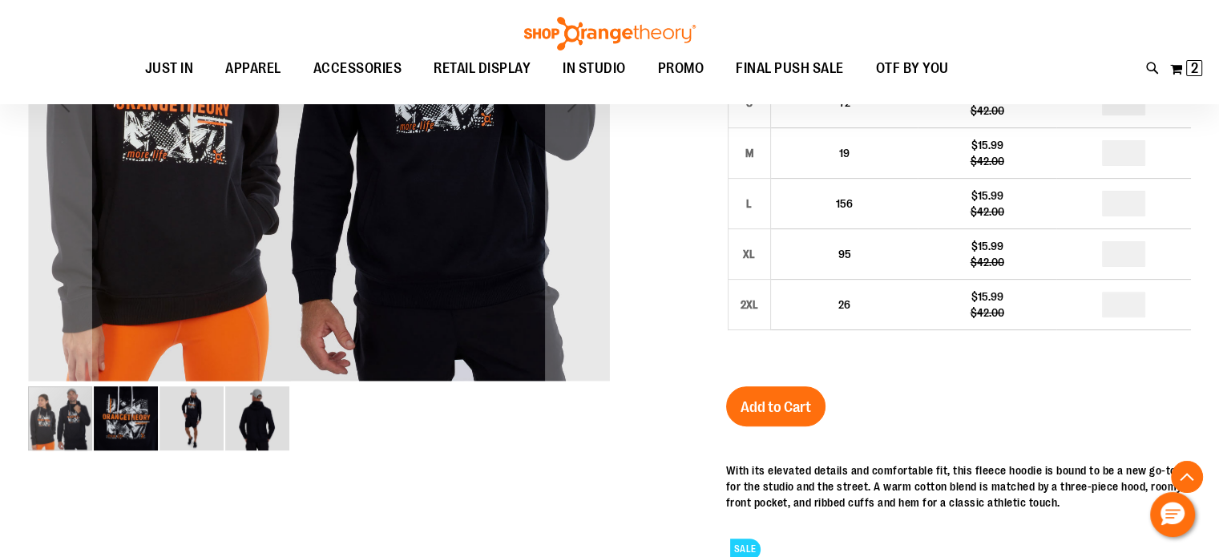
scroll to position [523, 0]
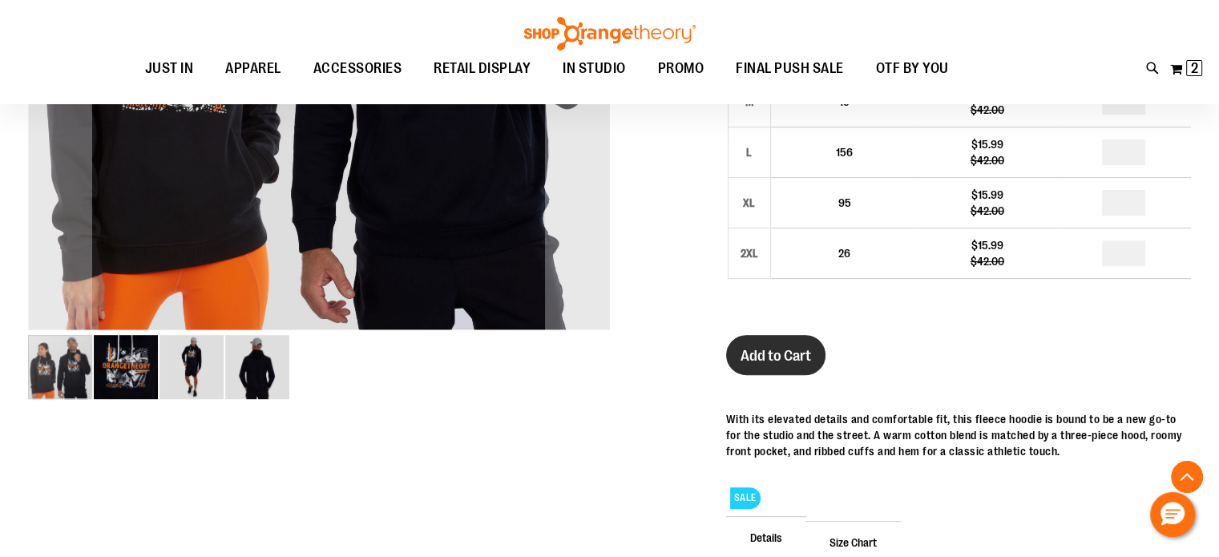
click at [811, 352] on button "Add to Cart" at bounding box center [775, 355] width 99 height 40
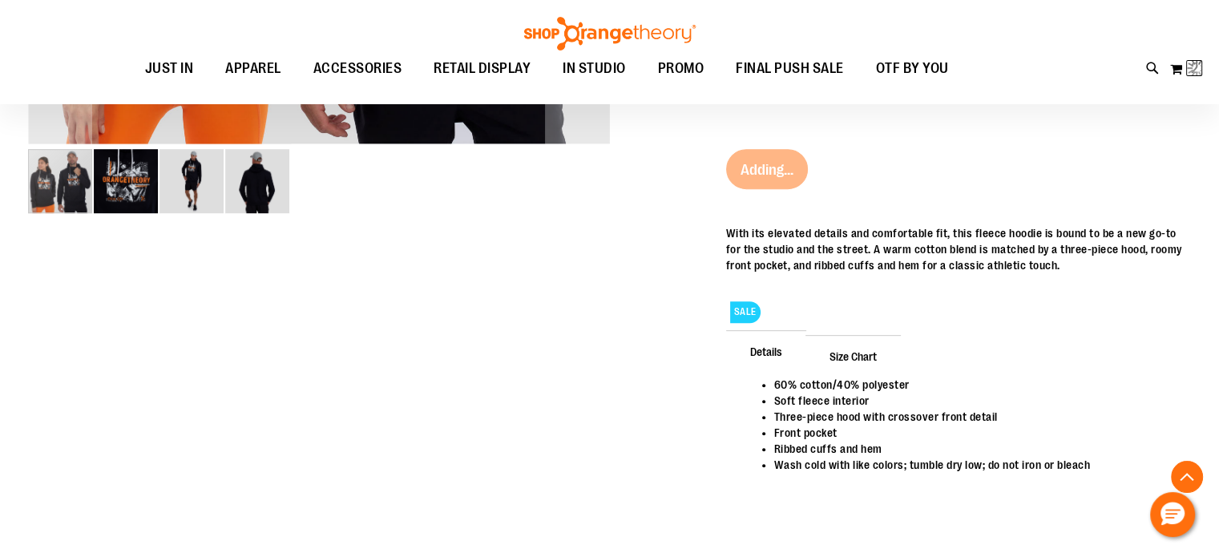
scroll to position [763, 0]
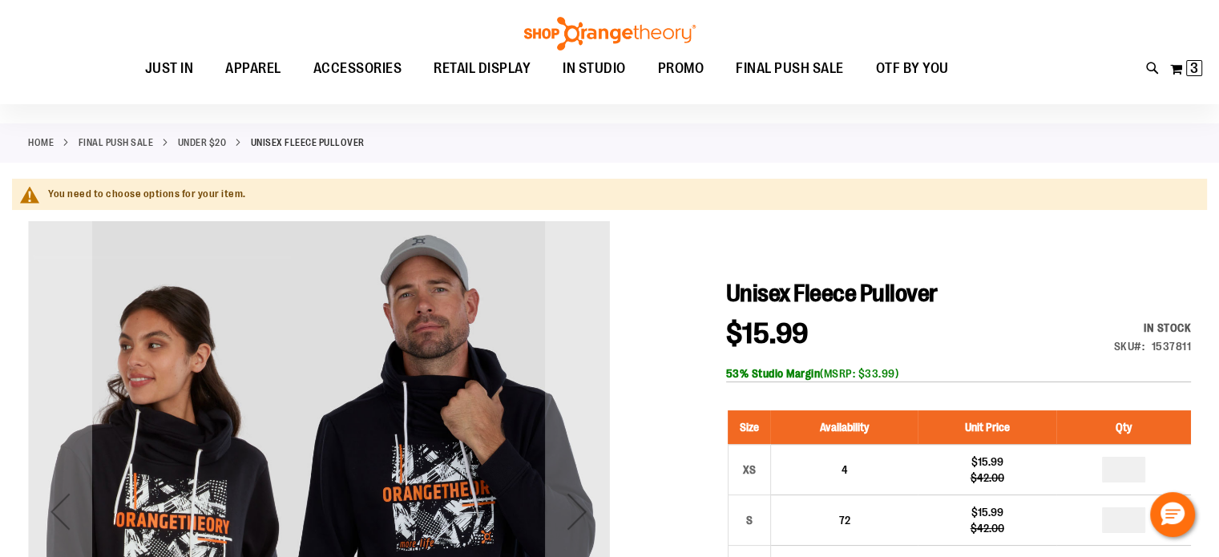
scroll to position [0, 0]
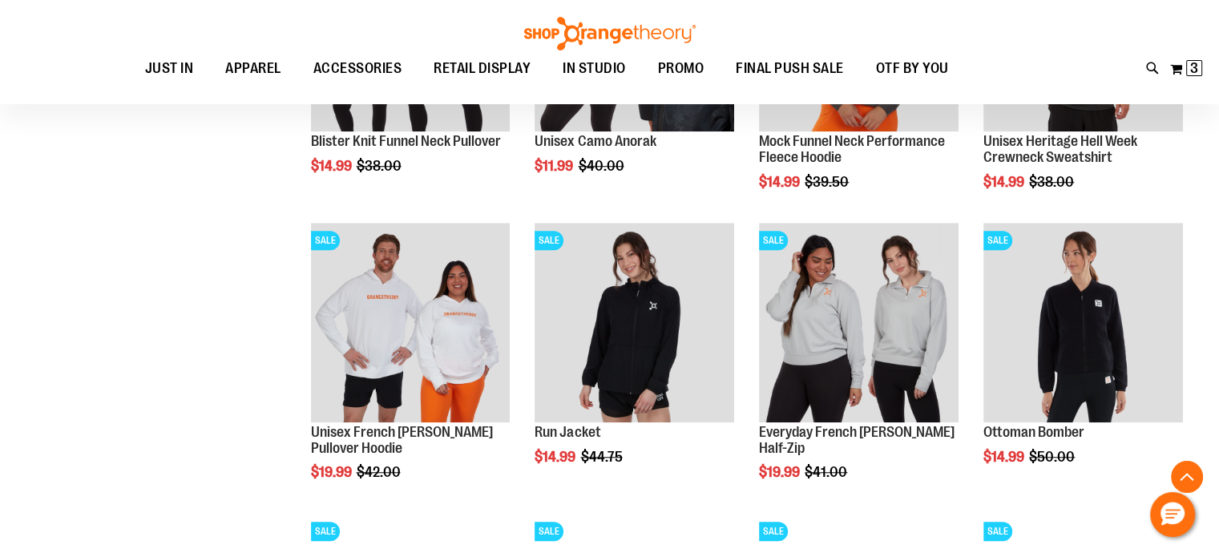
scroll to position [1290, 0]
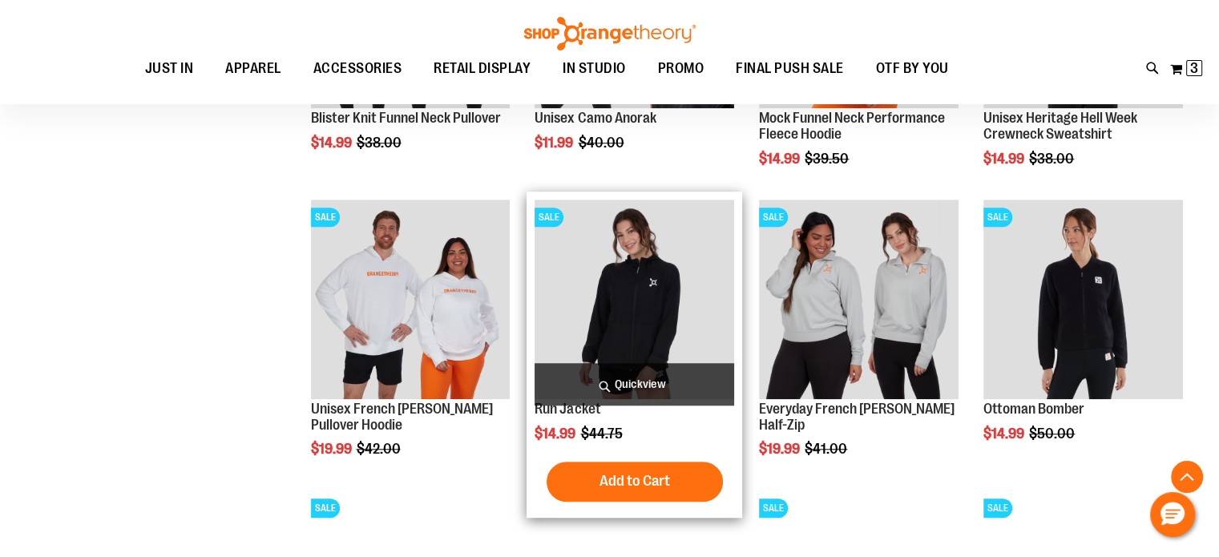
click at [645, 301] on img "product" at bounding box center [635, 300] width 200 height 200
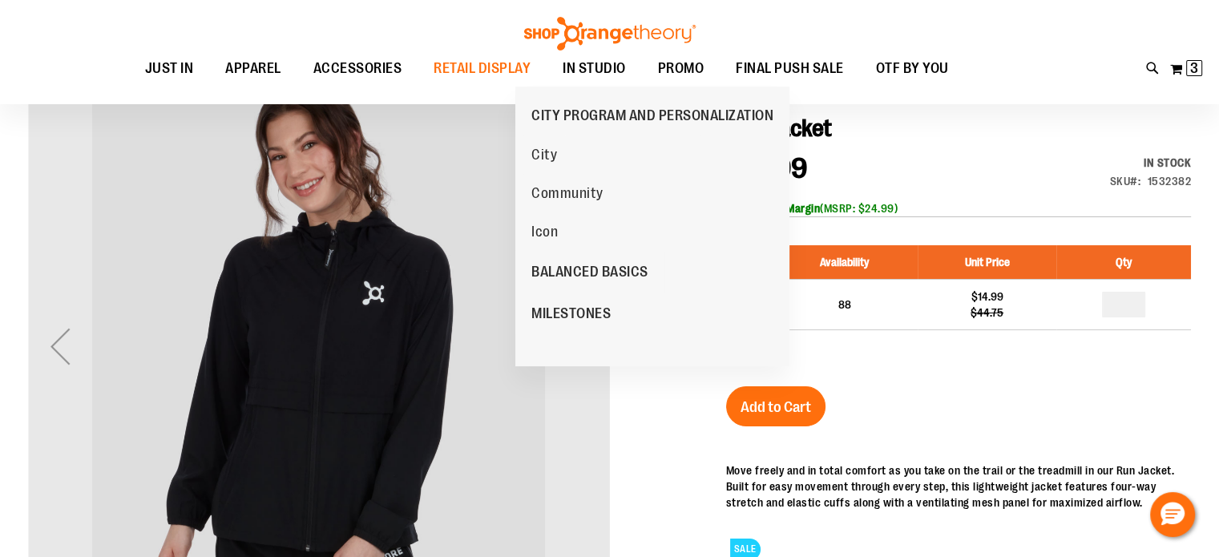
scroll to position [160, 0]
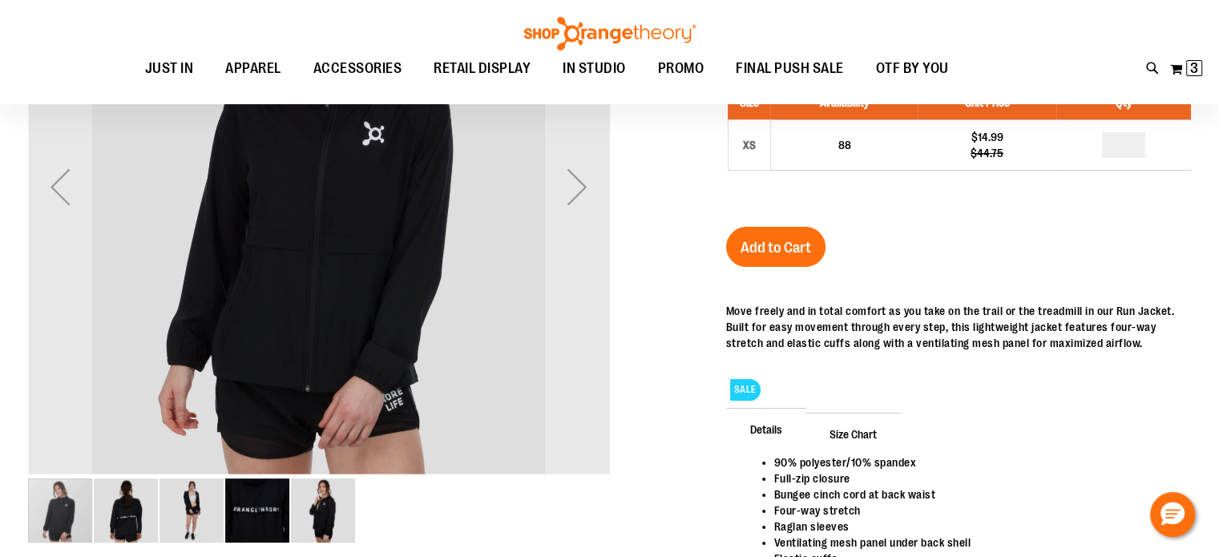
click at [112, 515] on img "image 2 of 5" at bounding box center [126, 511] width 64 height 64
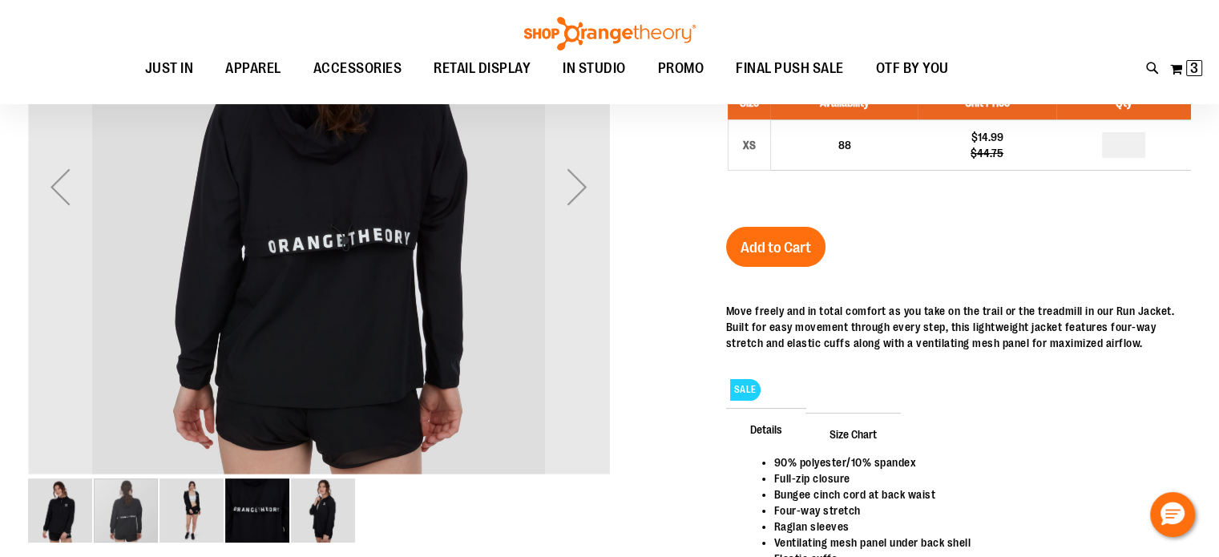
click at [202, 504] on img "image 3 of 5" at bounding box center [192, 511] width 64 height 64
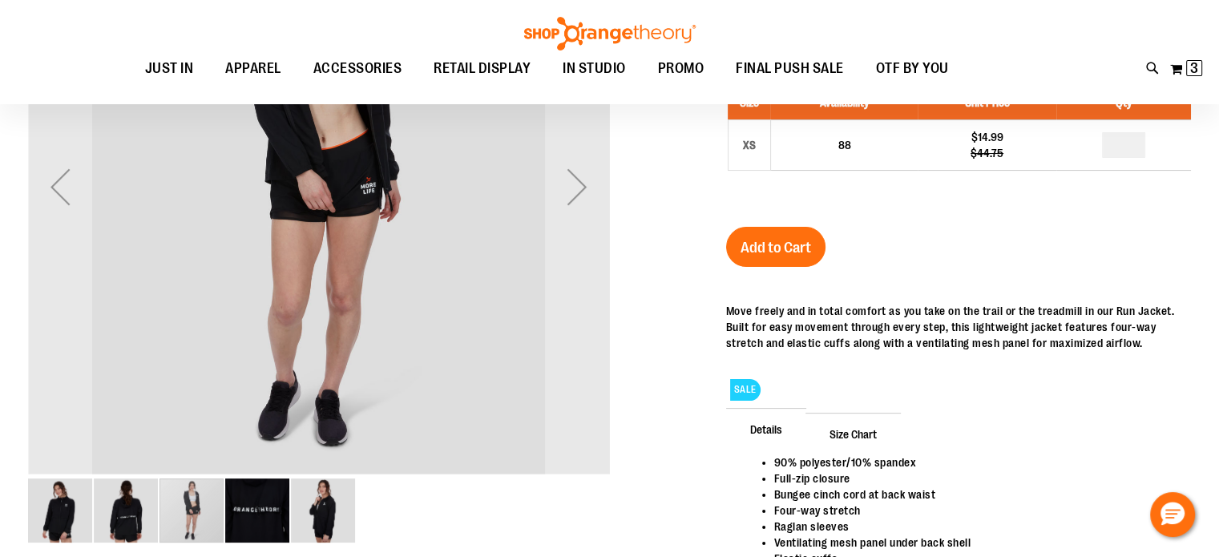
click at [234, 505] on img "image 4 of 5" at bounding box center [257, 511] width 64 height 64
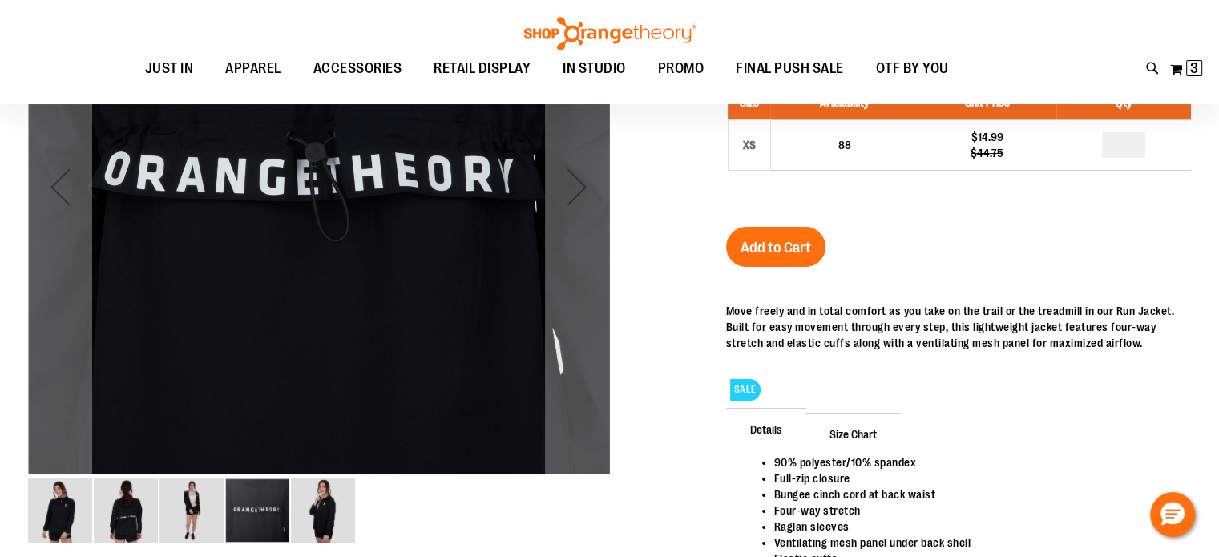
click at [309, 506] on img "image 5 of 5" at bounding box center [323, 511] width 64 height 64
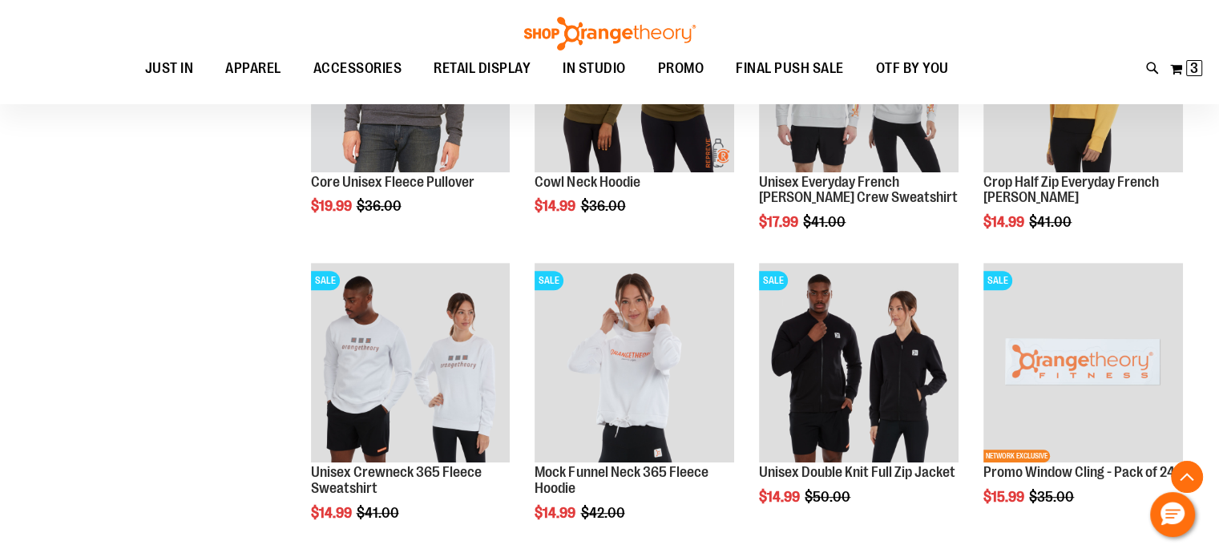
scroll to position [801, 0]
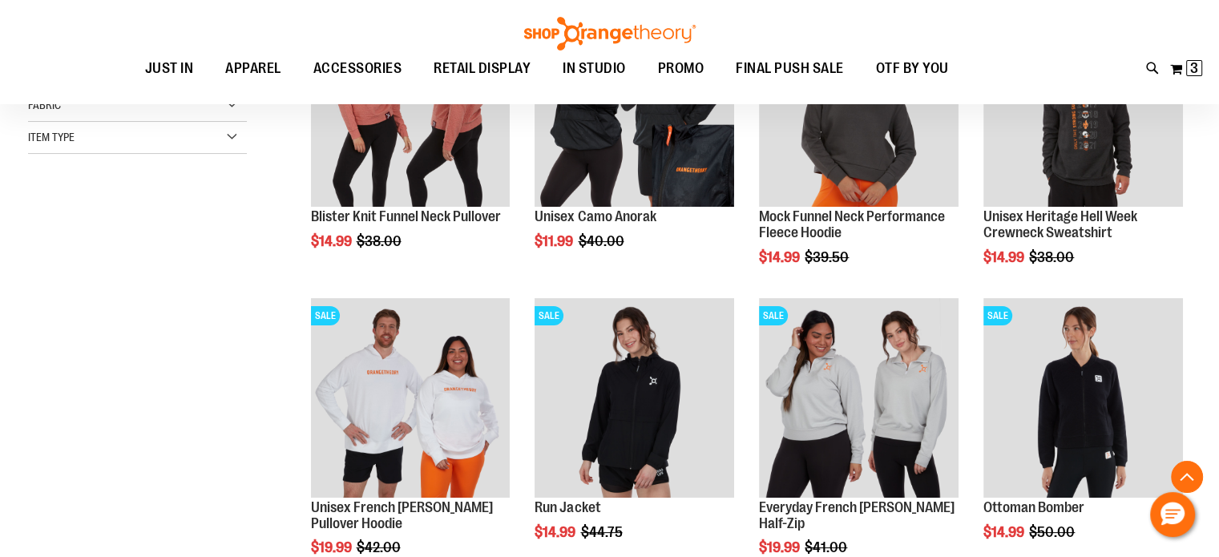
scroll to position [160, 0]
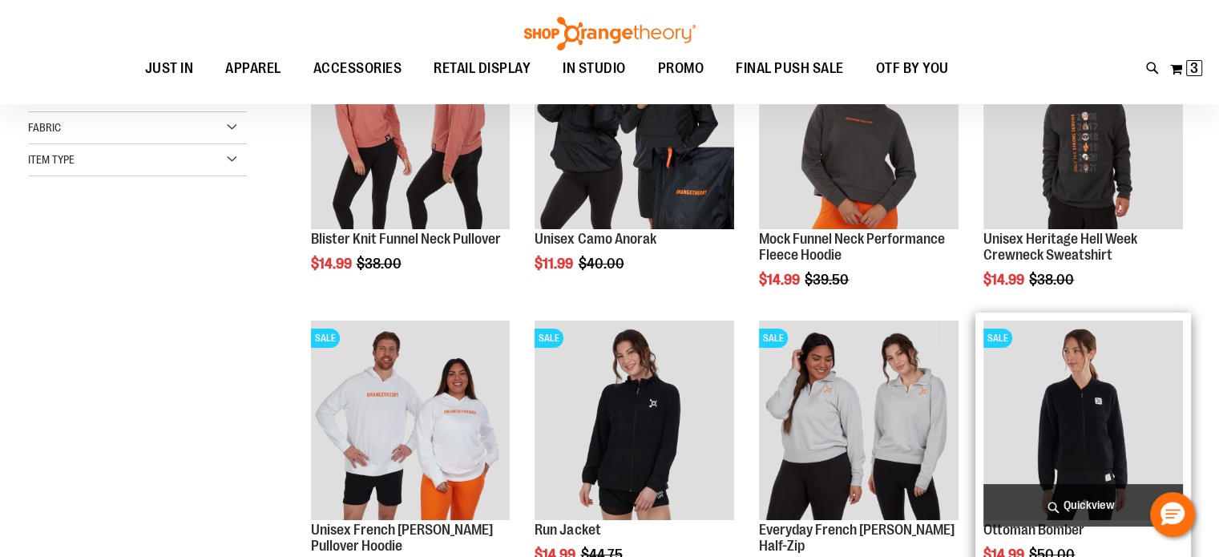
click at [1109, 390] on img "product" at bounding box center [1084, 421] width 200 height 200
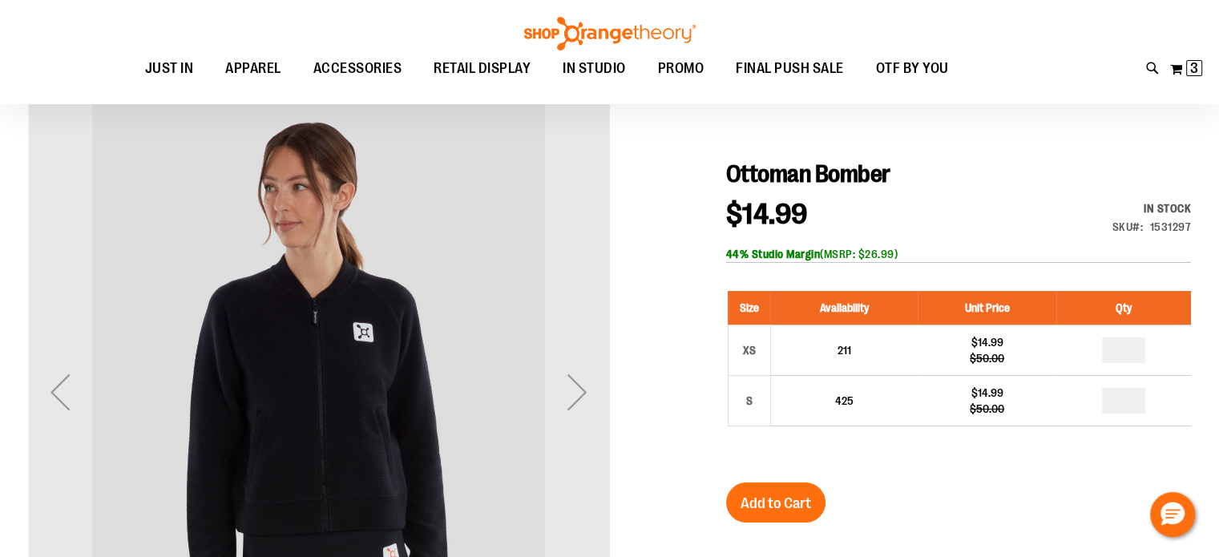
scroll to position [160, 0]
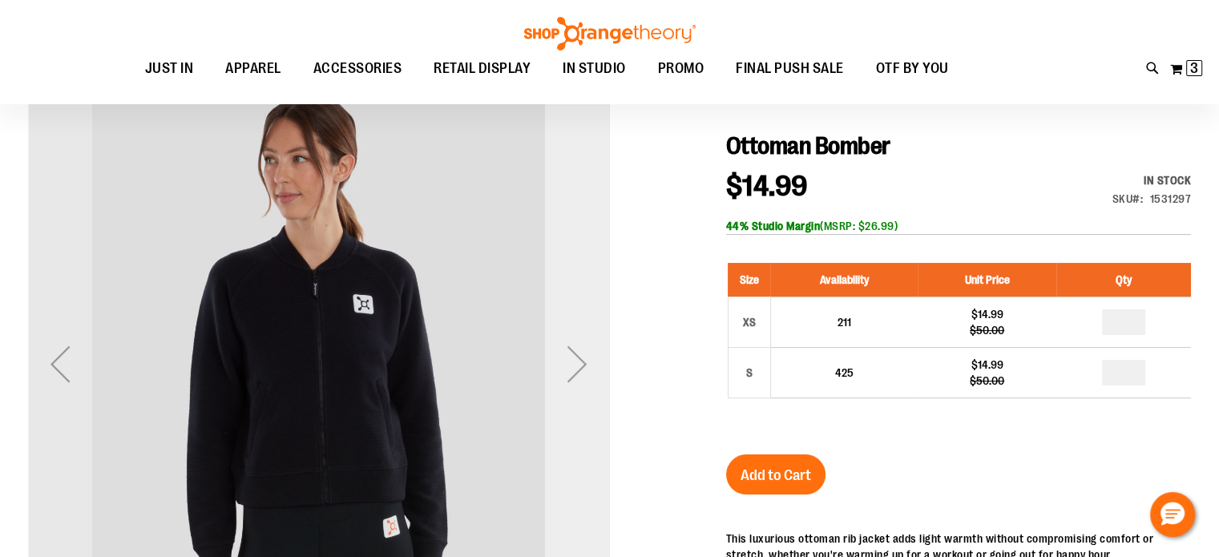
click at [586, 378] on div "Next" at bounding box center [577, 364] width 64 height 64
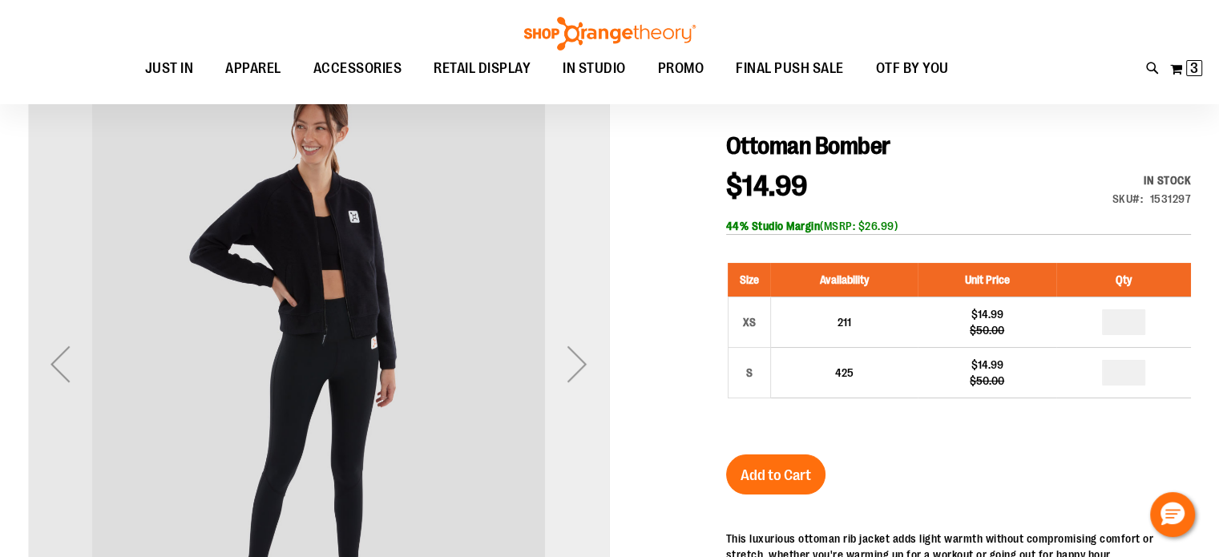
click at [586, 378] on div "Next" at bounding box center [577, 364] width 64 height 64
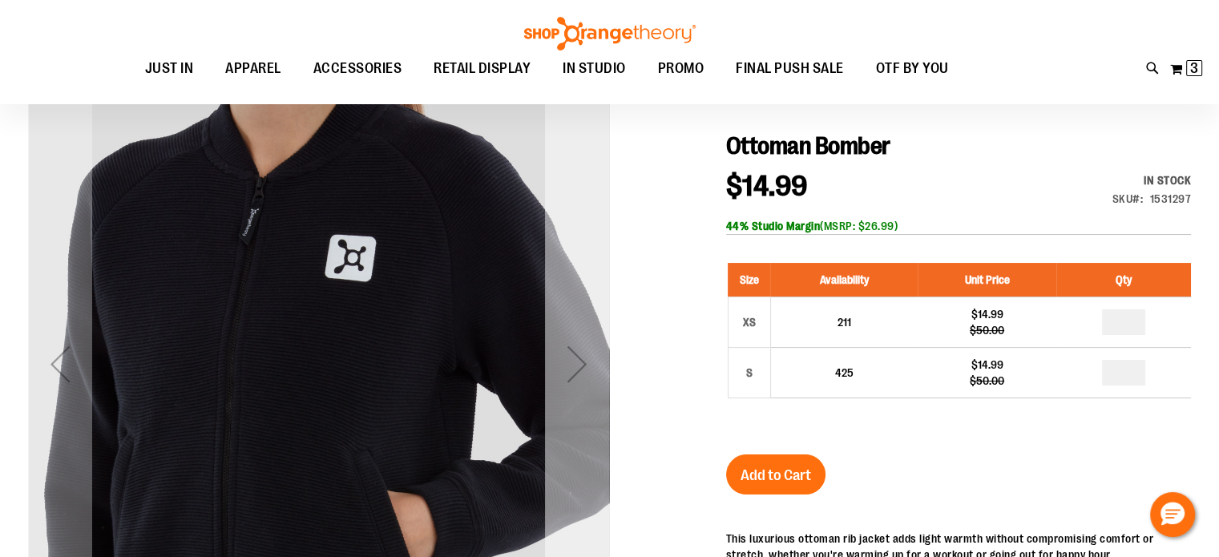
click at [586, 378] on div "Next" at bounding box center [577, 364] width 64 height 64
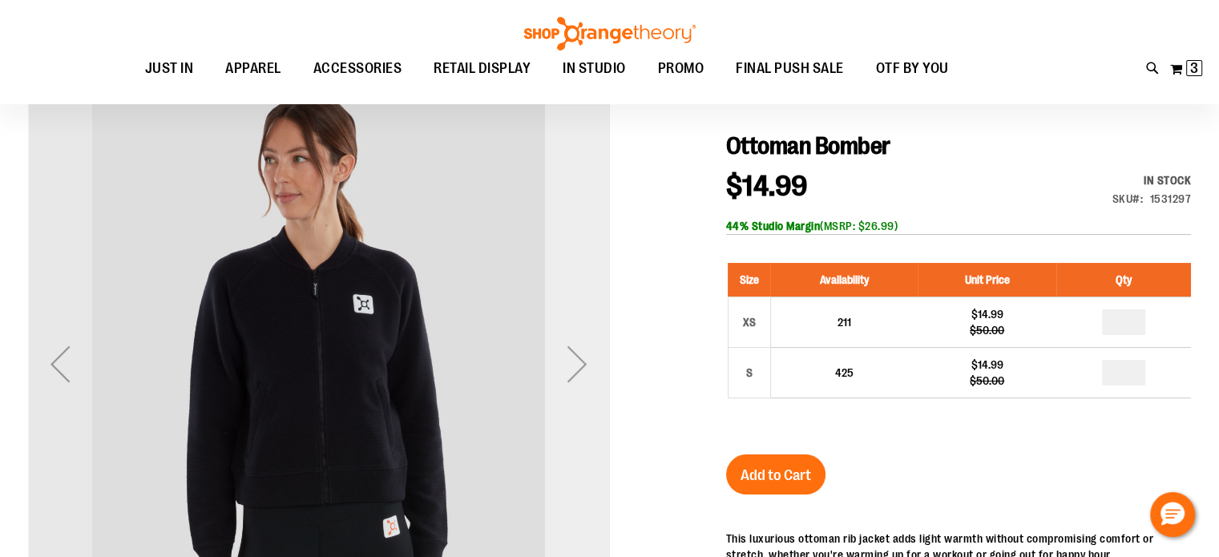
click at [586, 378] on div "Next" at bounding box center [577, 364] width 64 height 64
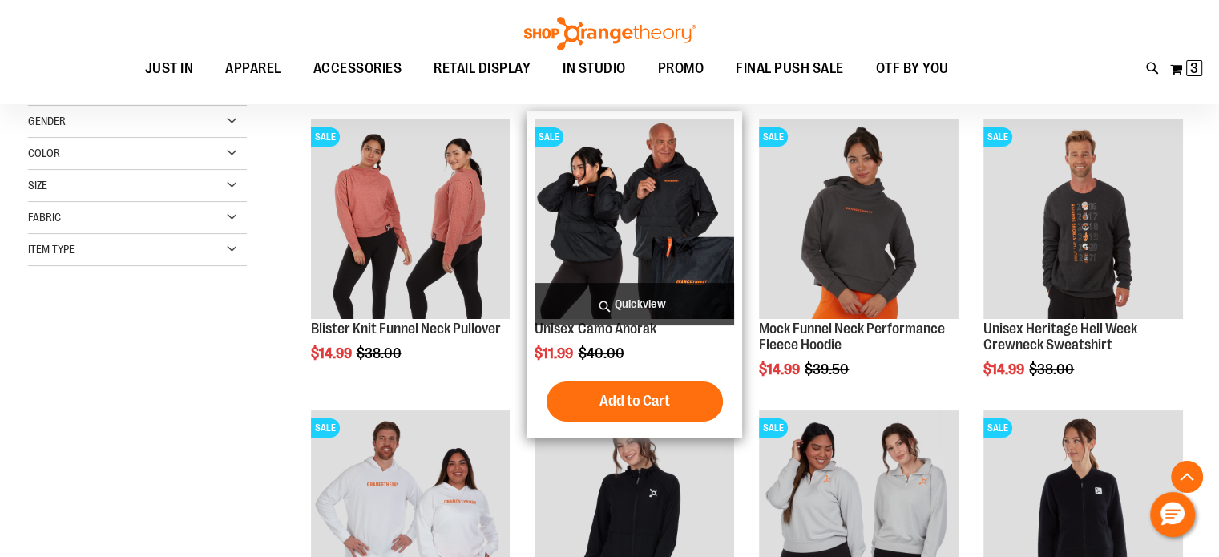
scroll to position [303, 0]
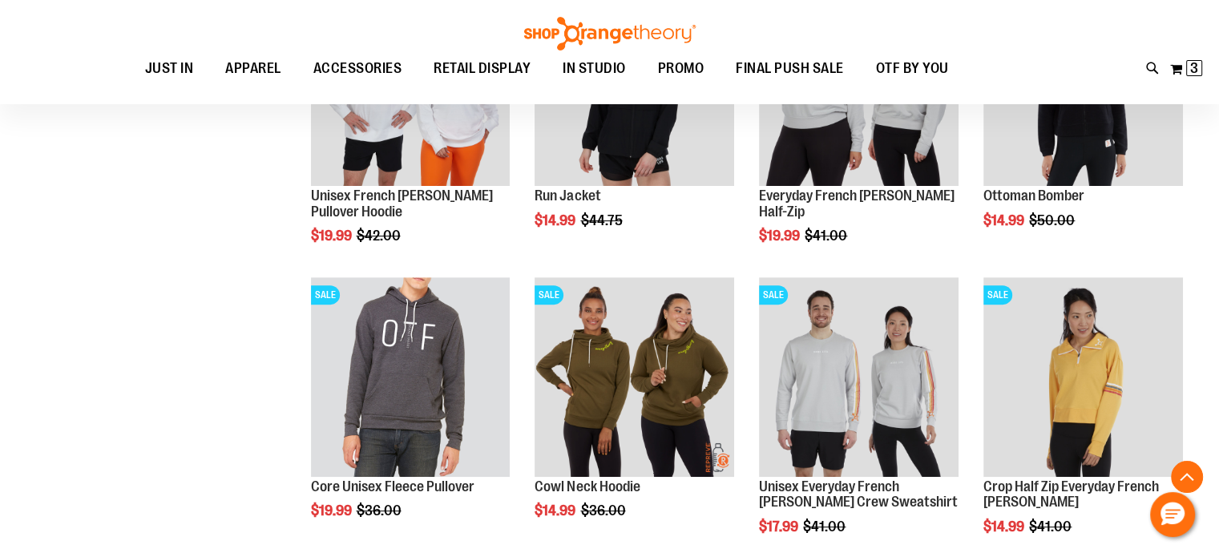
scroll to position [463, 0]
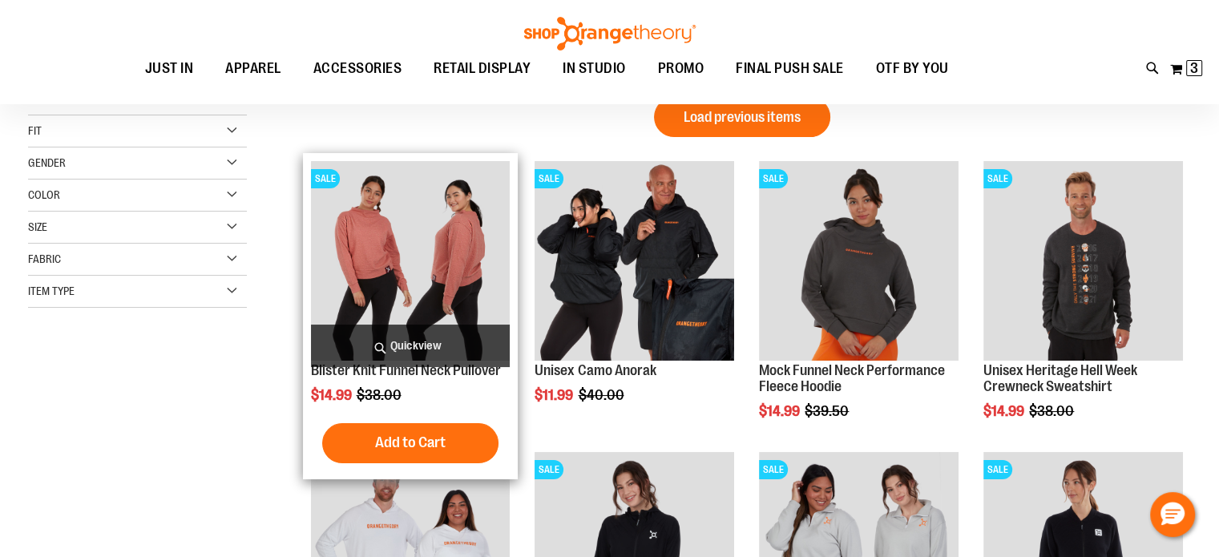
scroll to position [79, 0]
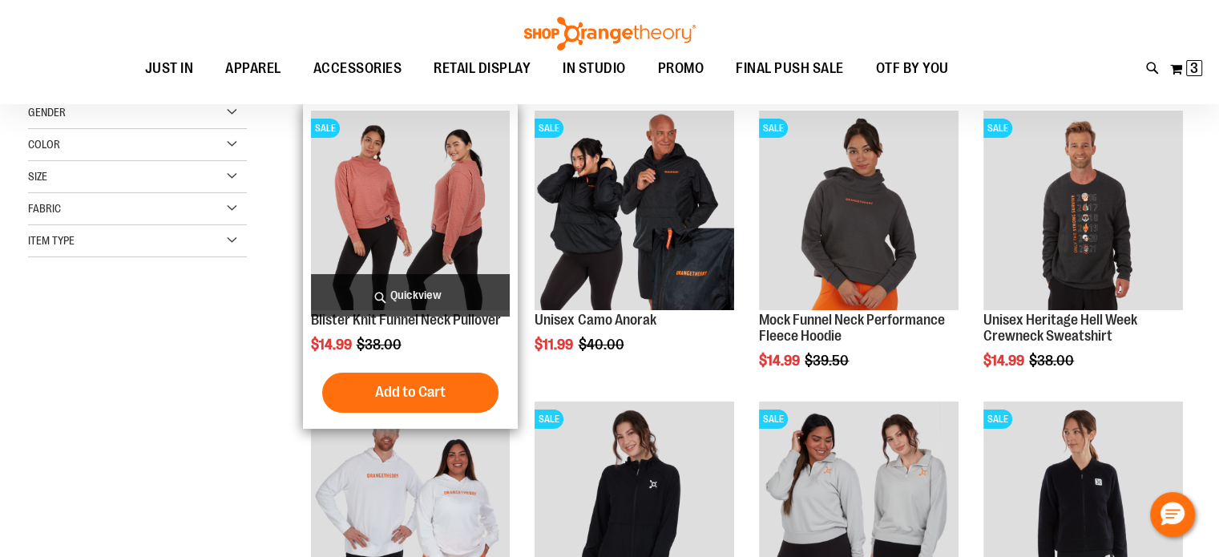
click at [410, 236] on img "product" at bounding box center [411, 211] width 200 height 200
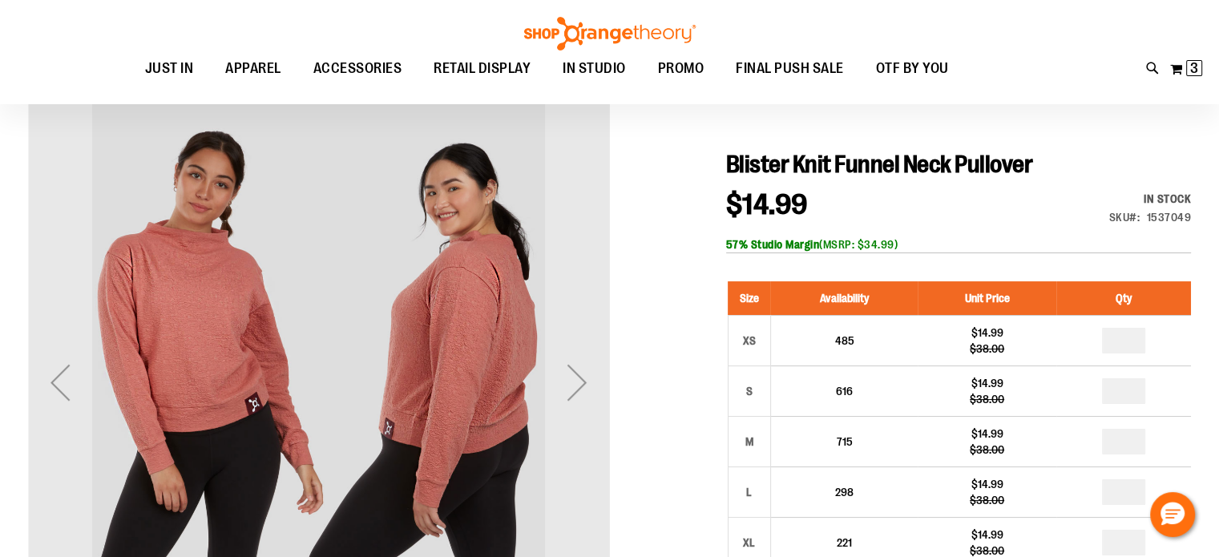
scroll to position [240, 0]
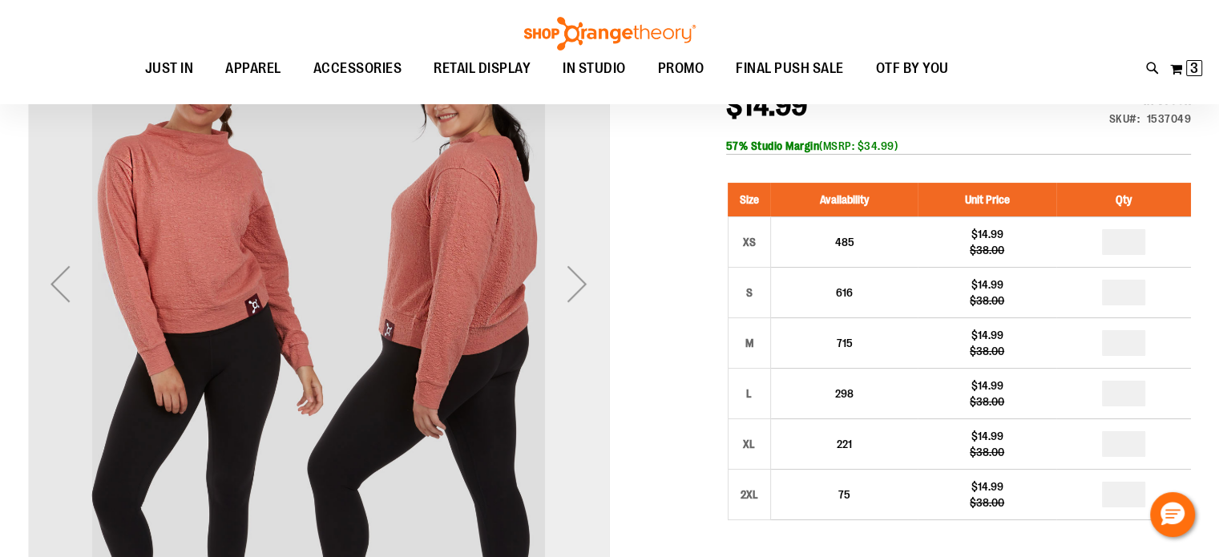
click at [572, 290] on div "Next" at bounding box center [577, 284] width 64 height 64
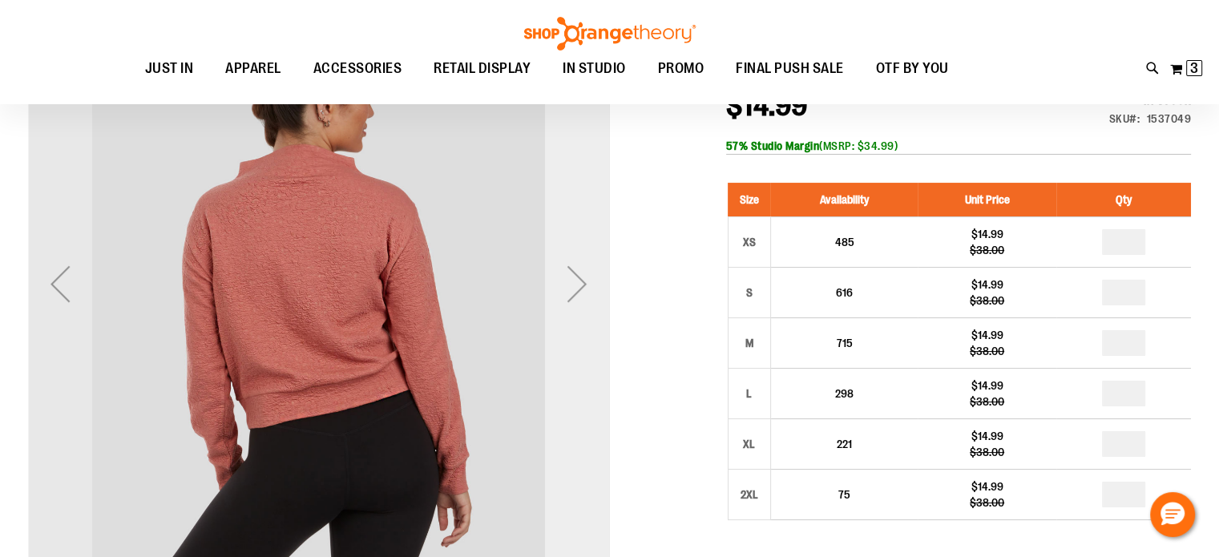
click at [572, 290] on div "Next" at bounding box center [577, 284] width 64 height 64
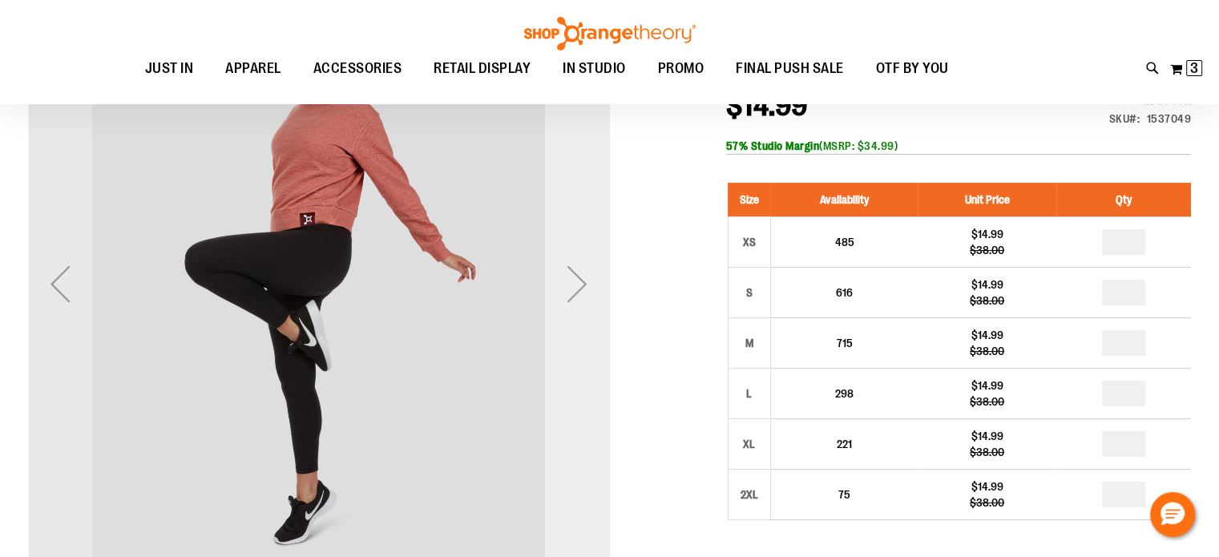
click at [572, 290] on div "Next" at bounding box center [577, 284] width 64 height 64
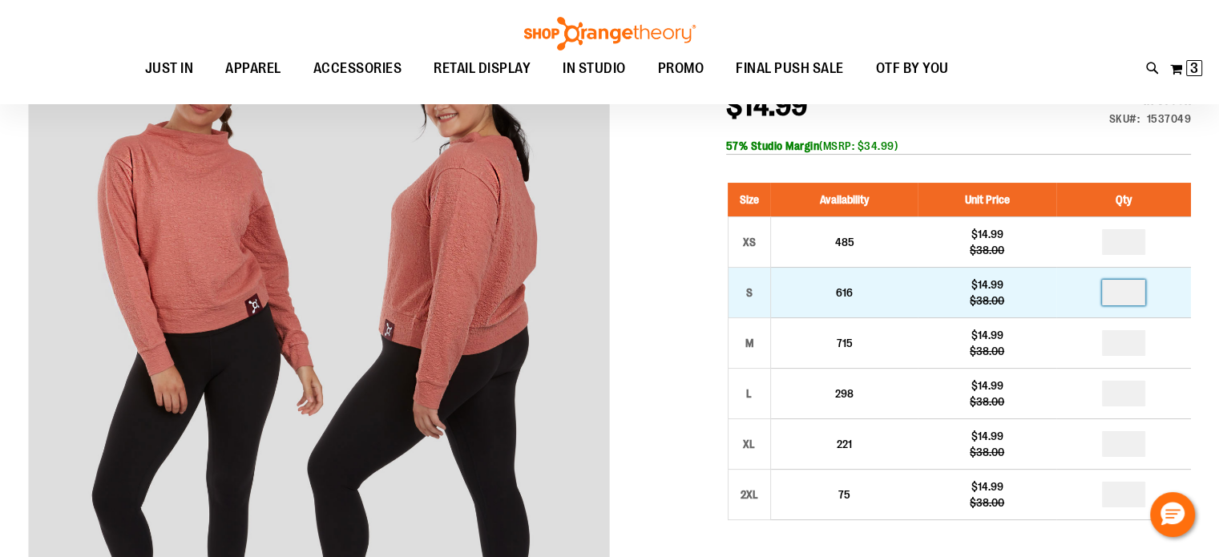
click at [1129, 293] on input "number" at bounding box center [1123, 293] width 43 height 26
type input "*"
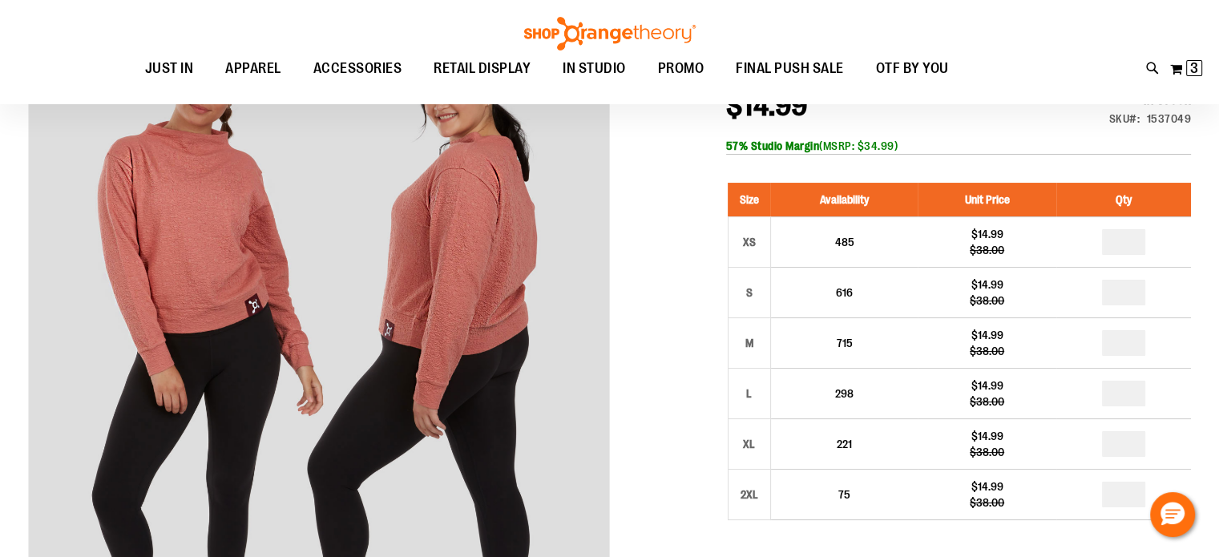
click at [668, 269] on div at bounding box center [609, 479] width 1163 height 972
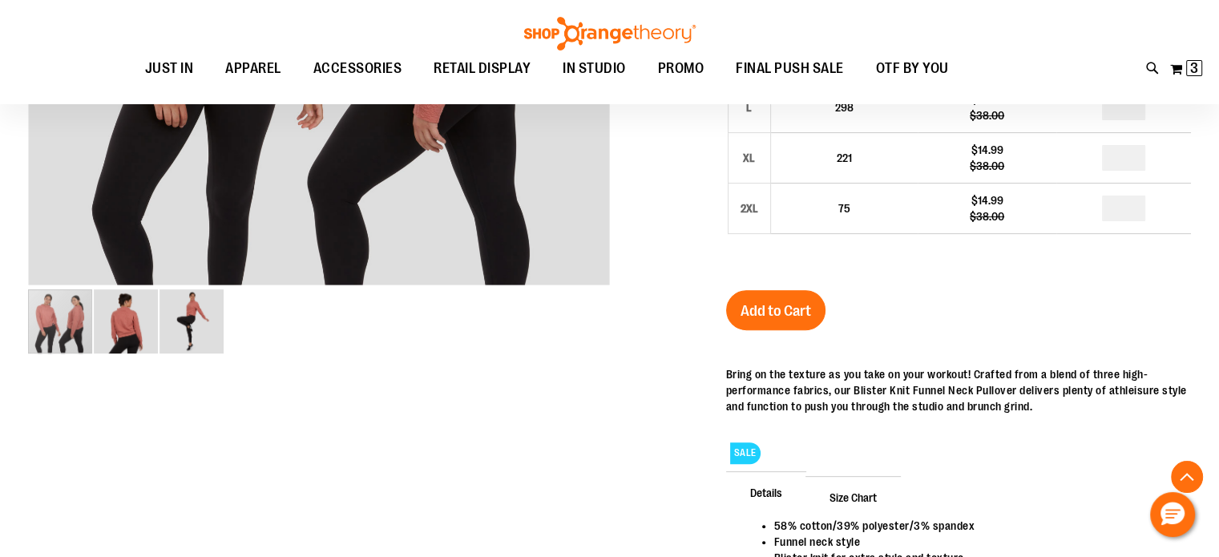
scroll to position [560, 0]
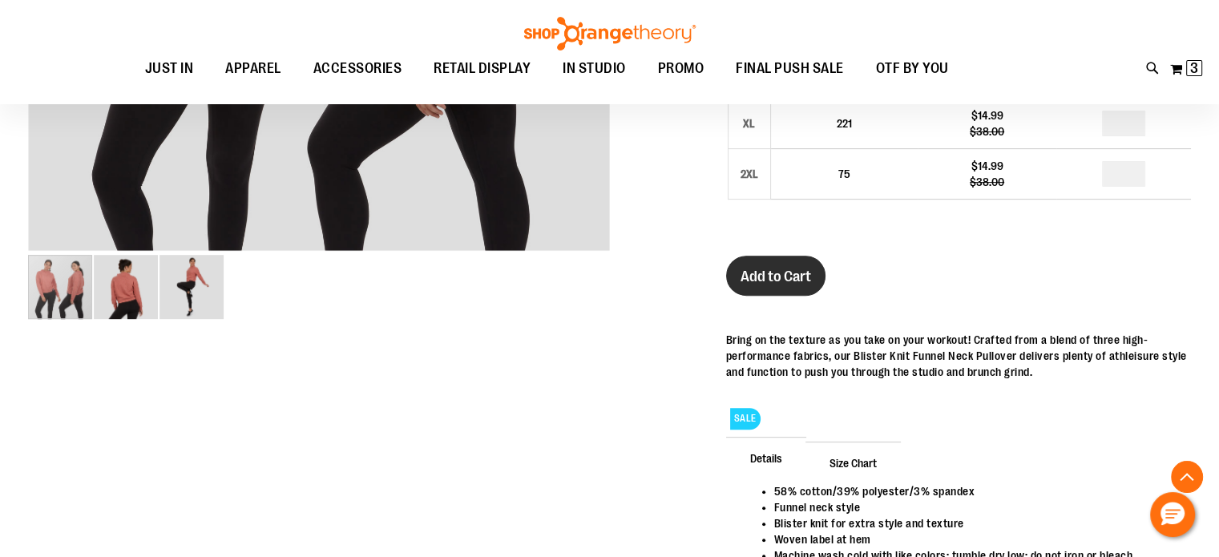
click at [778, 272] on span "Add to Cart" at bounding box center [776, 277] width 71 height 18
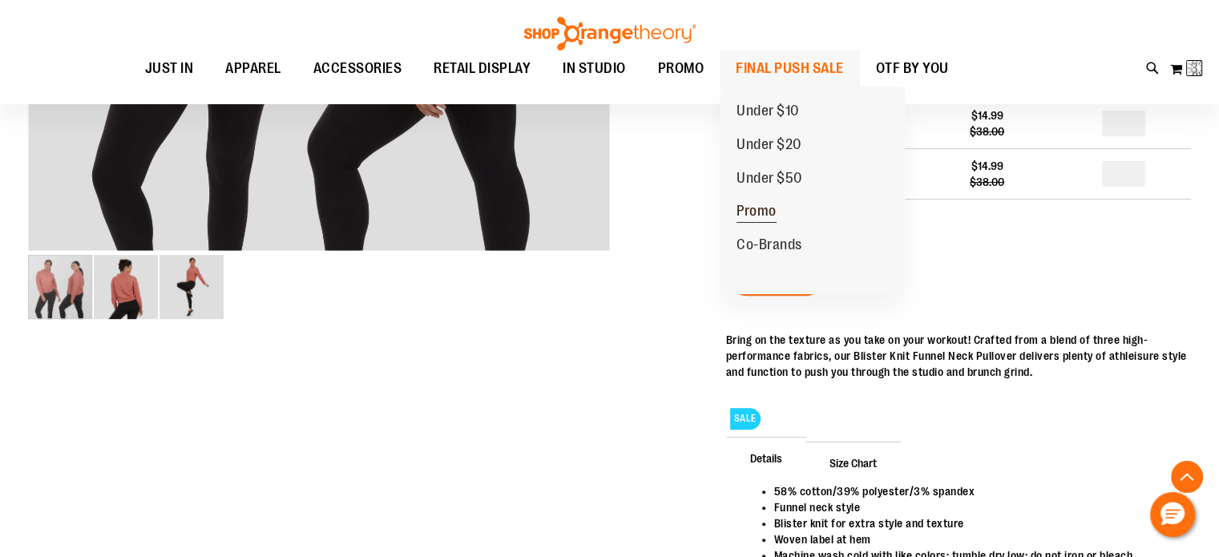
click at [778, 207] on link "Promo" at bounding box center [757, 212] width 72 height 34
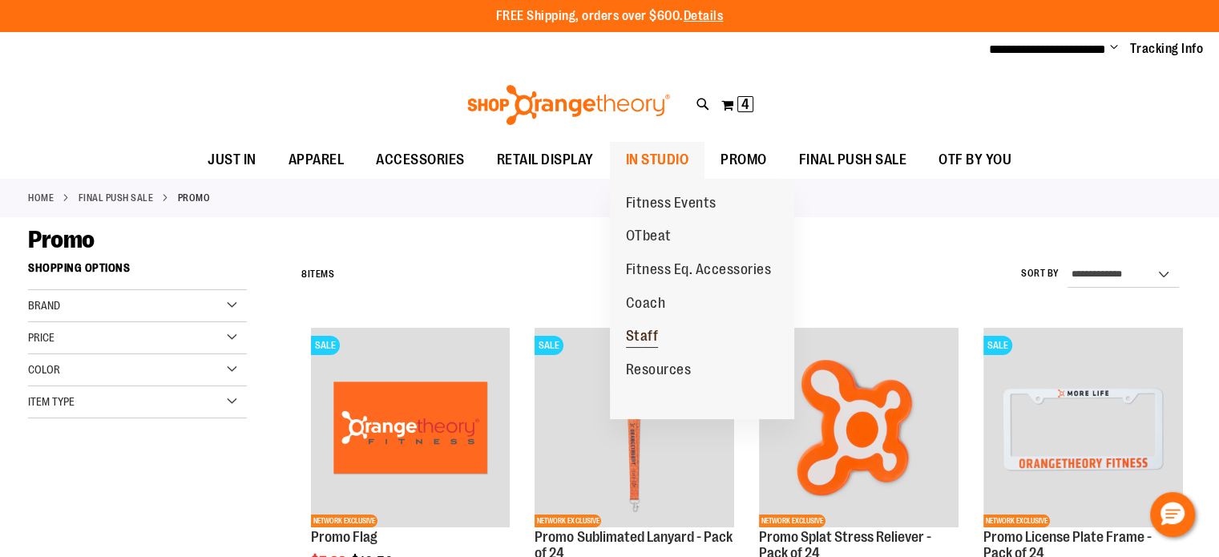
click at [652, 339] on span "Staff" at bounding box center [642, 338] width 33 height 20
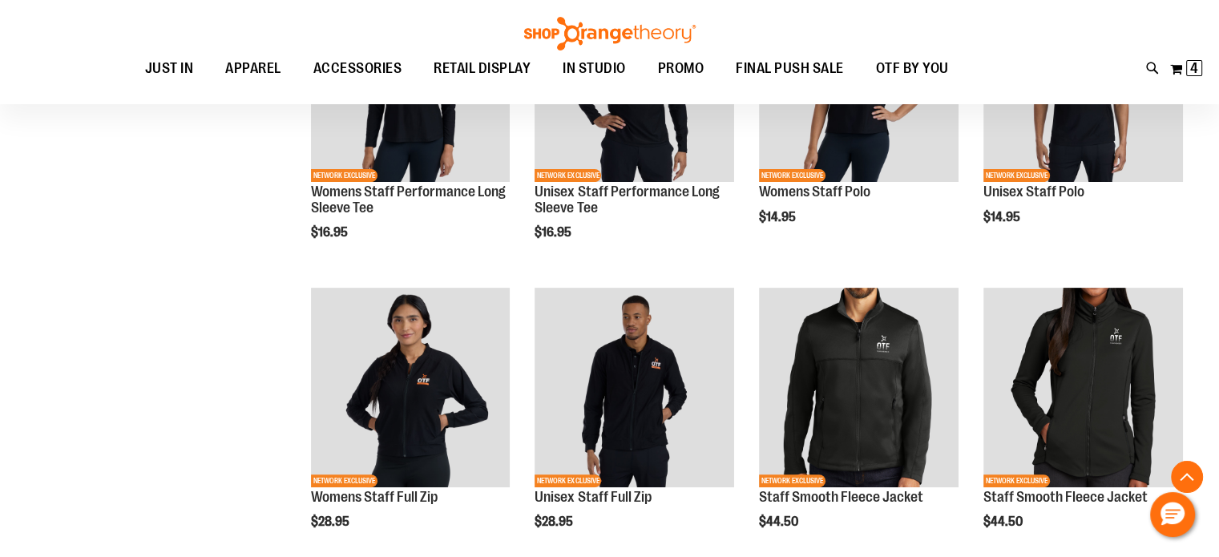
scroll to position [480, 0]
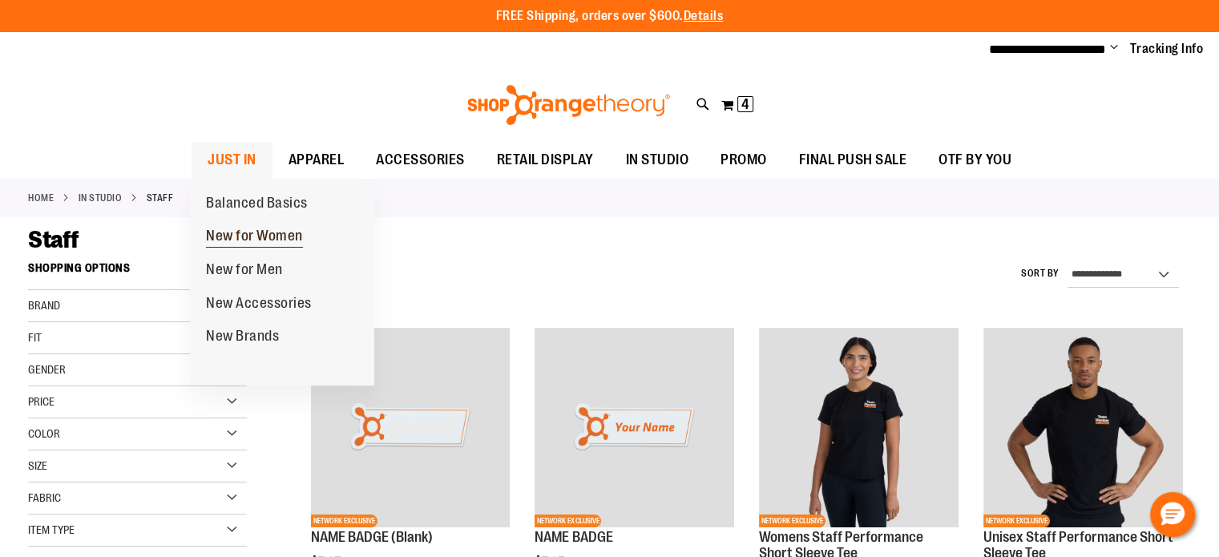
click at [237, 236] on span "New for Women" at bounding box center [254, 238] width 97 height 20
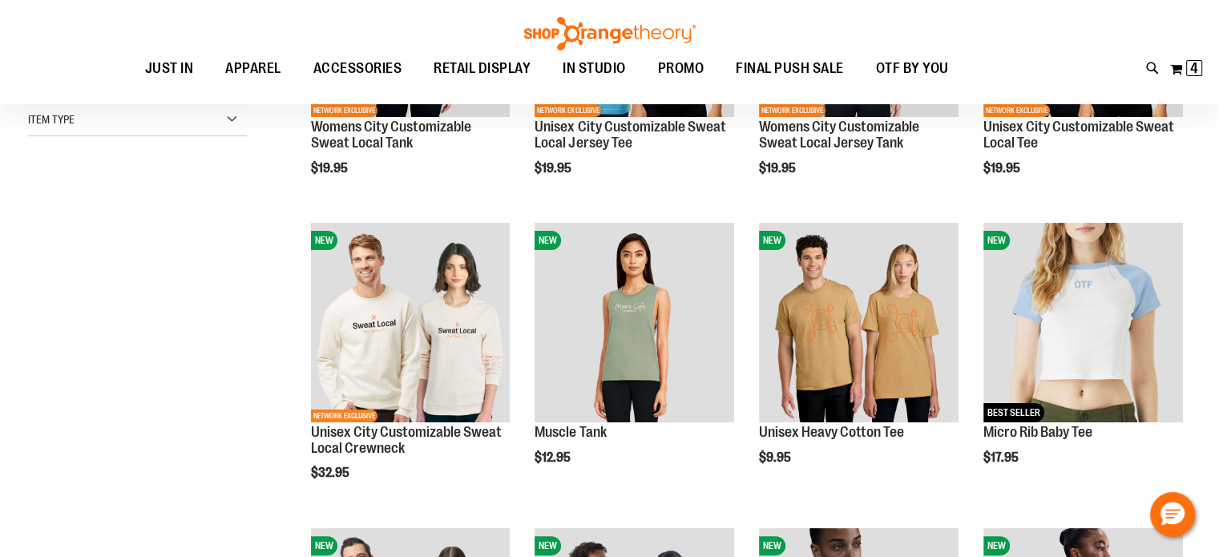
scroll to position [240, 0]
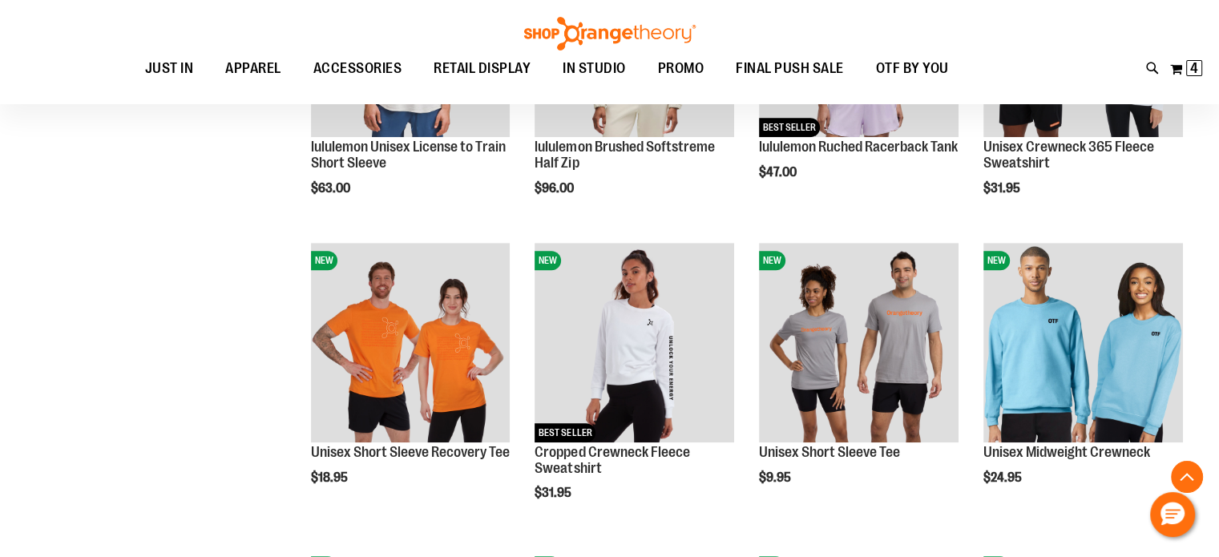
scroll to position [1202, 0]
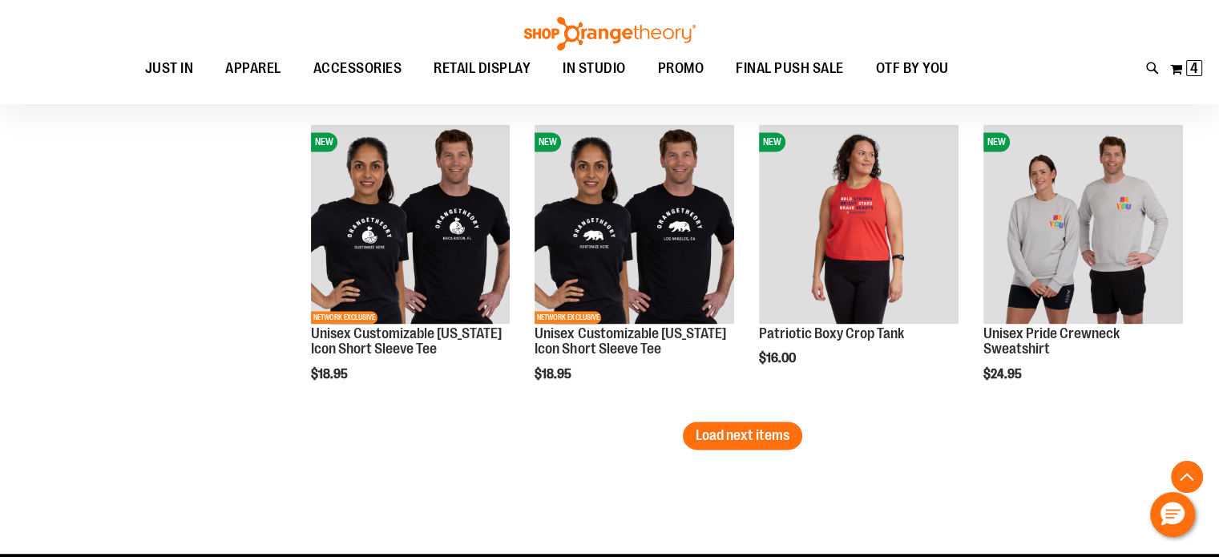
scroll to position [2484, 0]
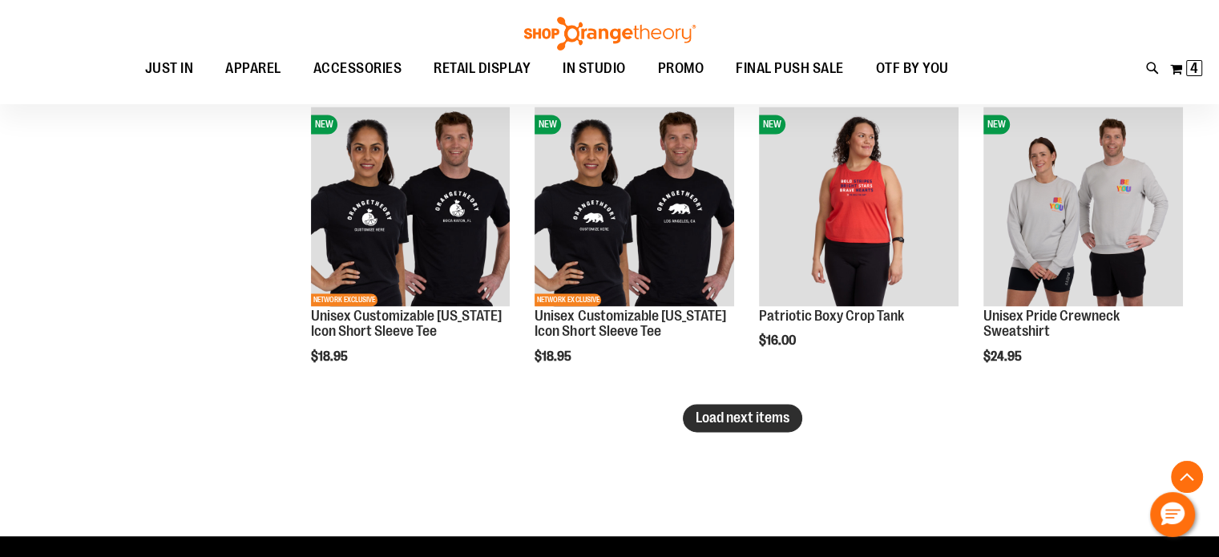
click at [776, 426] on button "Load next items" at bounding box center [742, 418] width 119 height 28
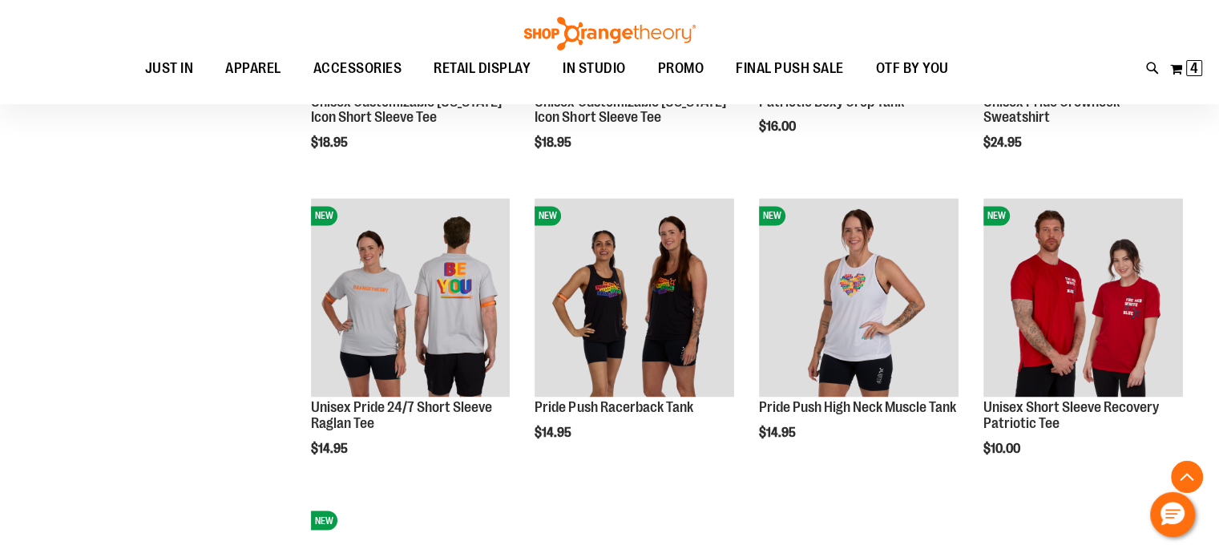
scroll to position [2725, 0]
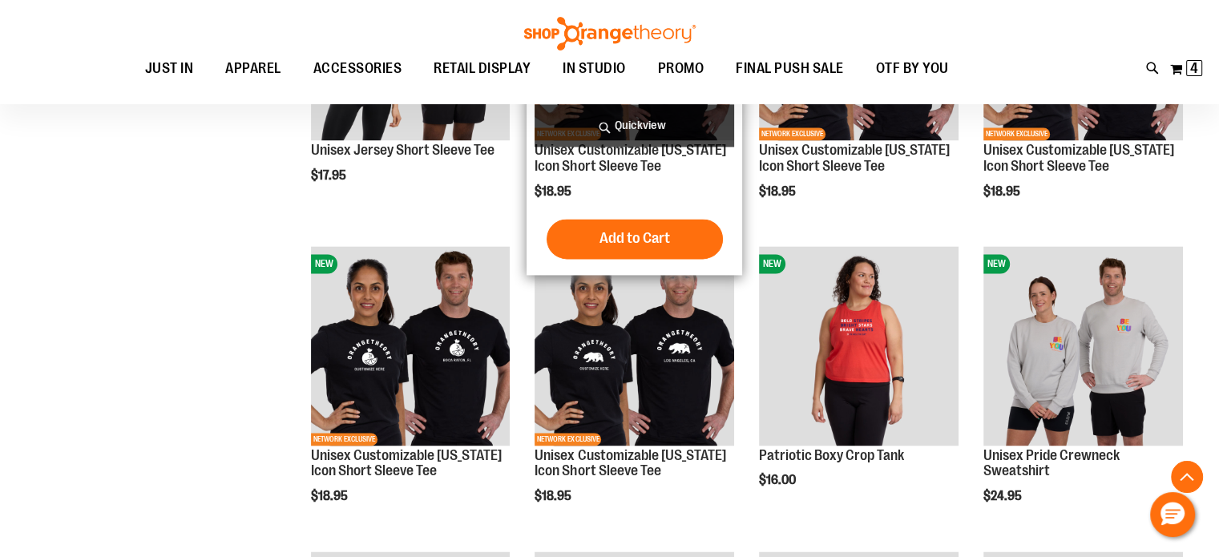
scroll to position [2324, 0]
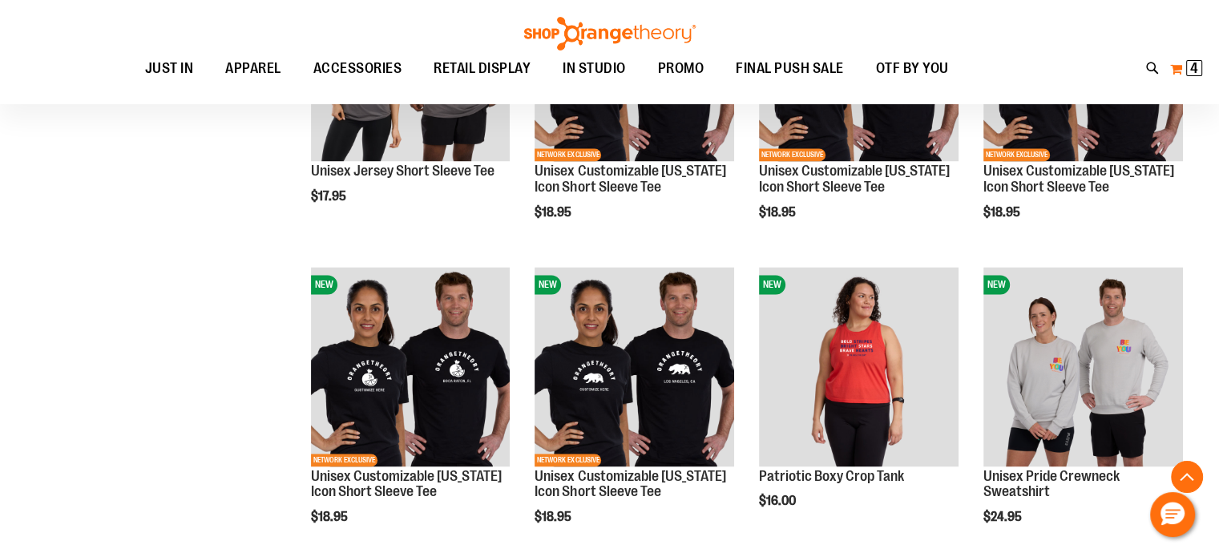
click at [1187, 69] on span "4 4 items" at bounding box center [1194, 68] width 16 height 16
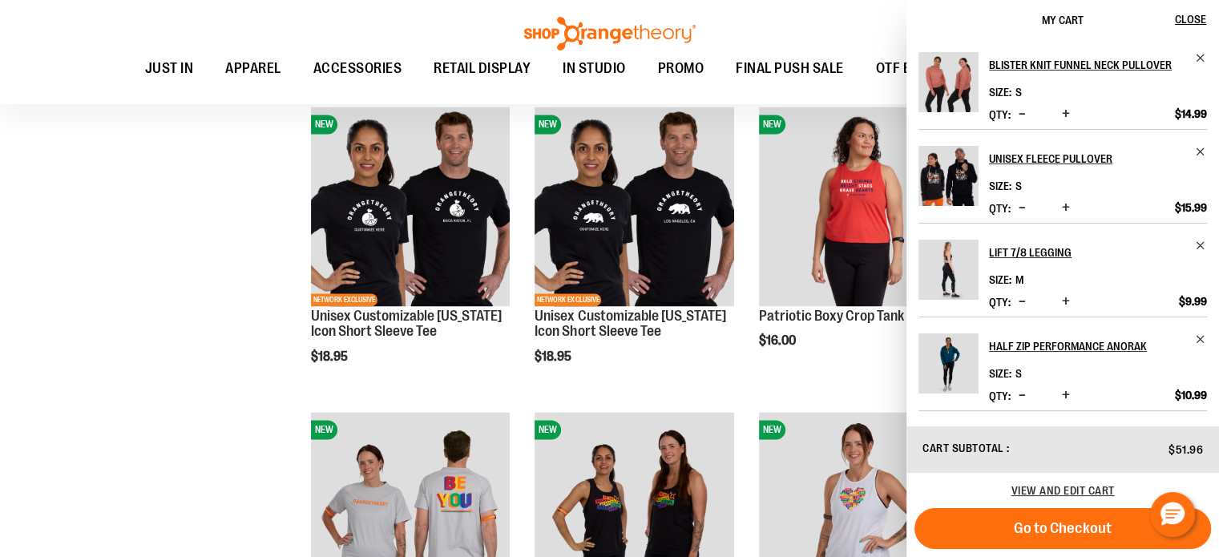
scroll to position [2564, 0]
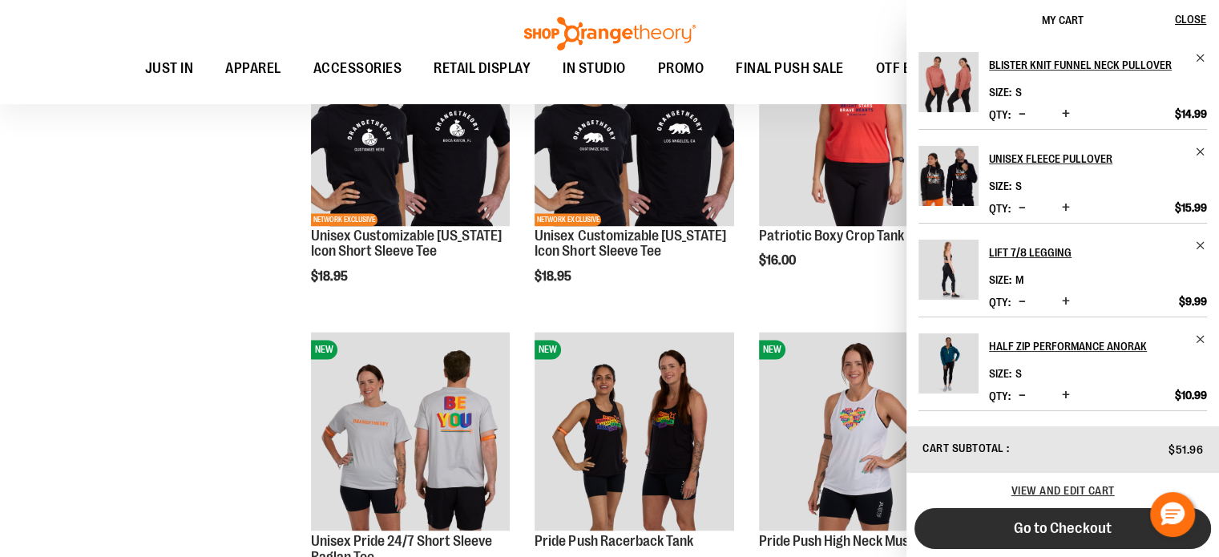
click at [1068, 526] on span "Go to Checkout" at bounding box center [1063, 528] width 98 height 18
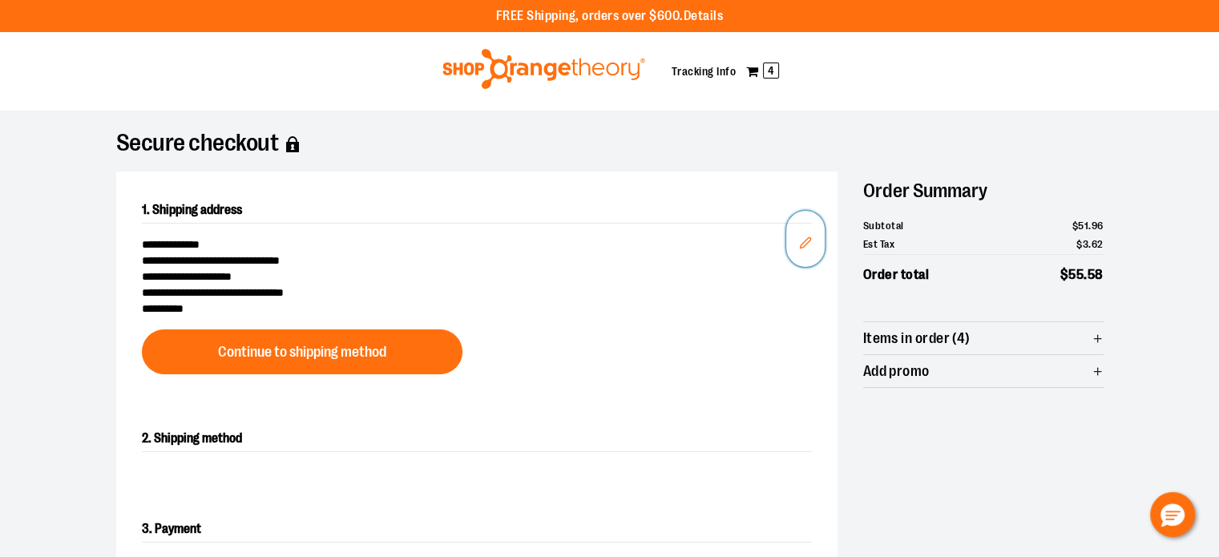
click at [803, 243] on icon "Edit" at bounding box center [805, 242] width 13 height 13
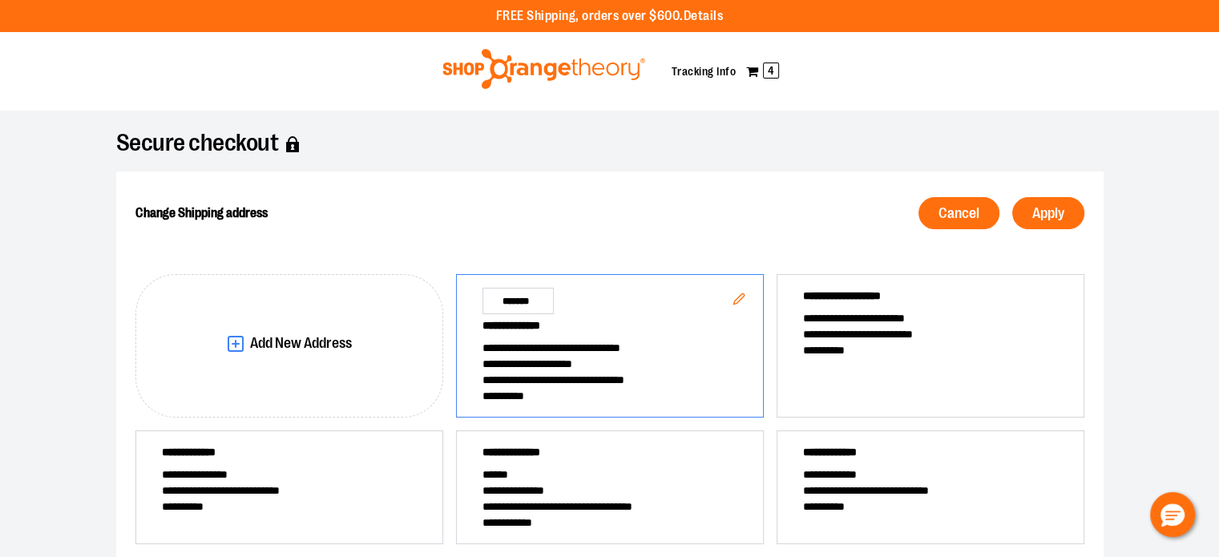
click at [653, 298] on div "**********" at bounding box center [610, 346] width 308 height 144
click at [1036, 209] on span "Apply" at bounding box center [1048, 213] width 32 height 15
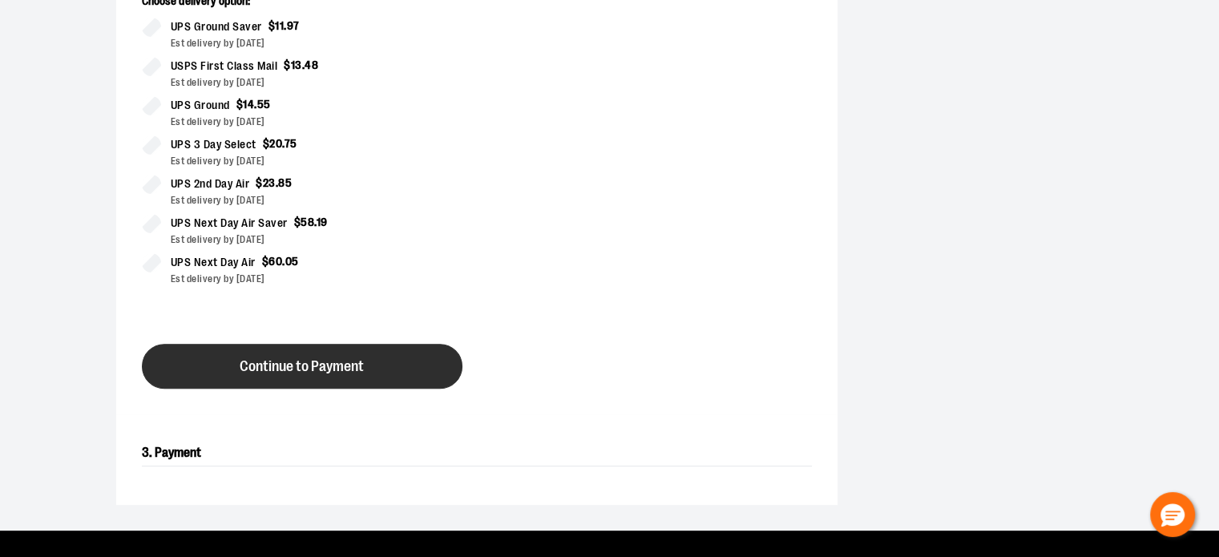
scroll to position [514, 0]
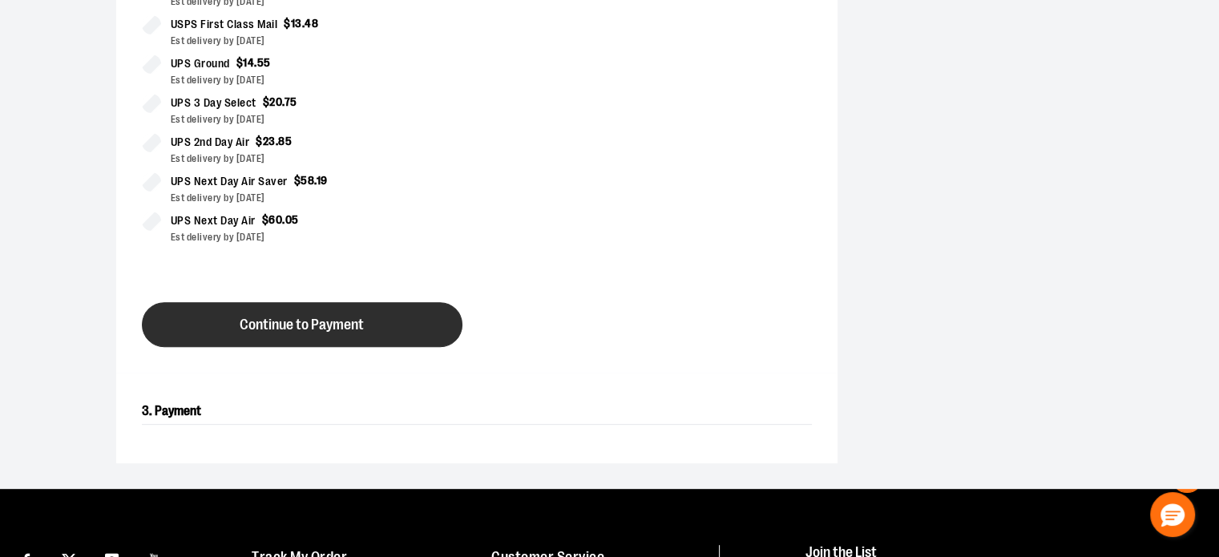
click at [366, 315] on button "Continue to Payment" at bounding box center [302, 324] width 321 height 45
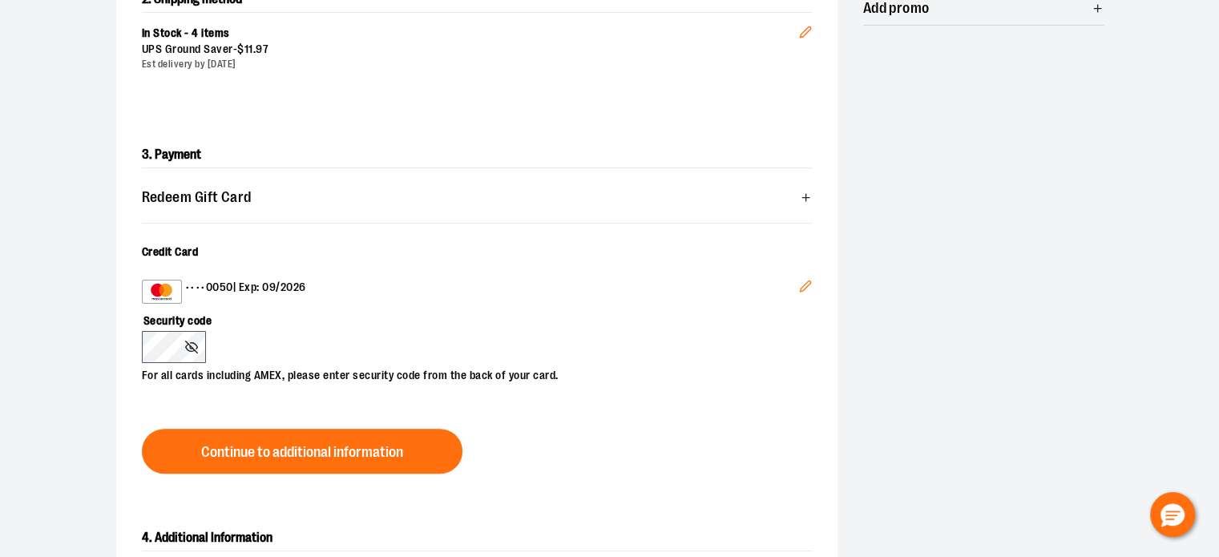
scroll to position [354, 0]
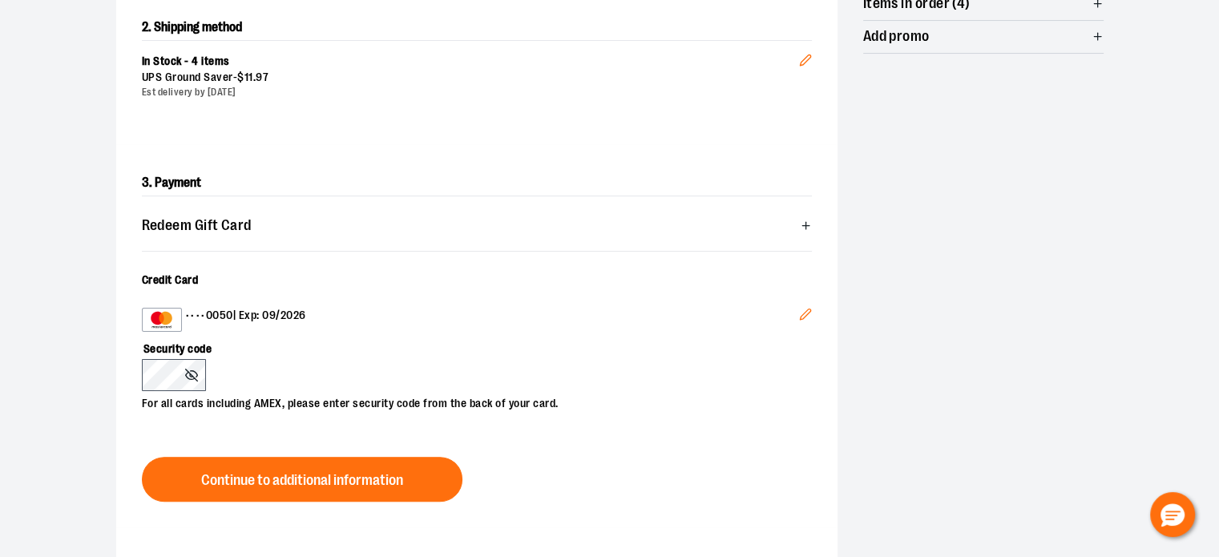
click at [806, 309] on icon "Edit" at bounding box center [805, 314] width 10 height 10
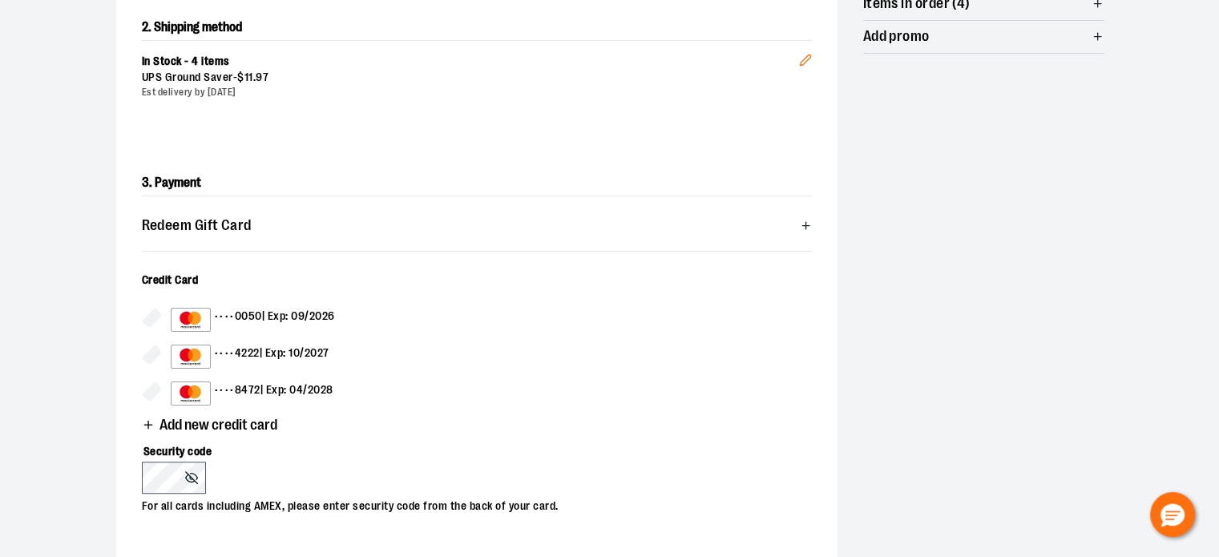
click at [240, 429] on span "Add new credit card" at bounding box center [219, 425] width 118 height 15
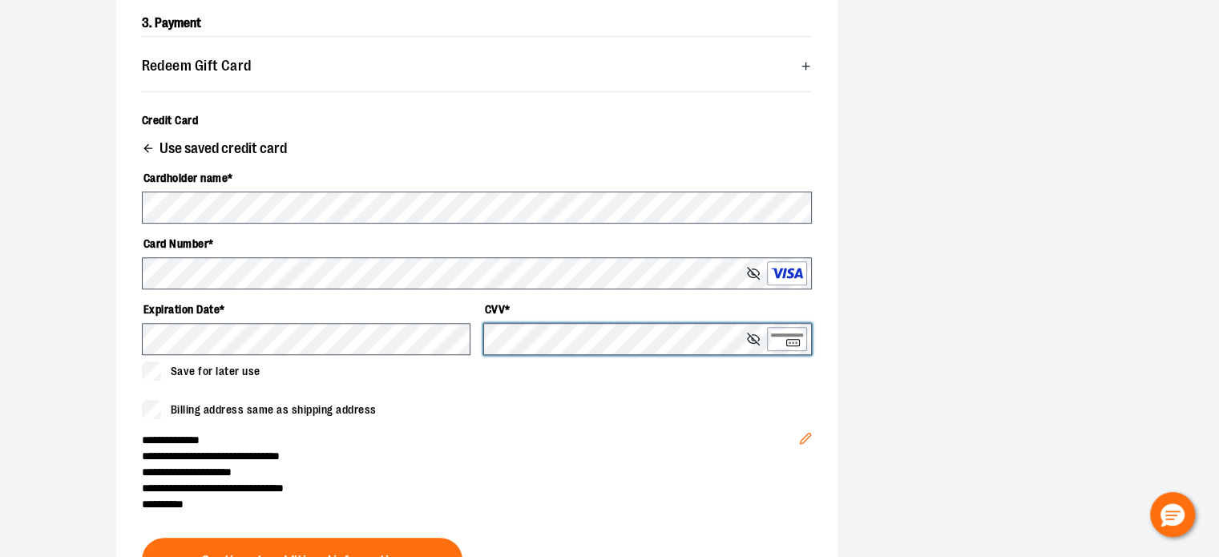
scroll to position [514, 0]
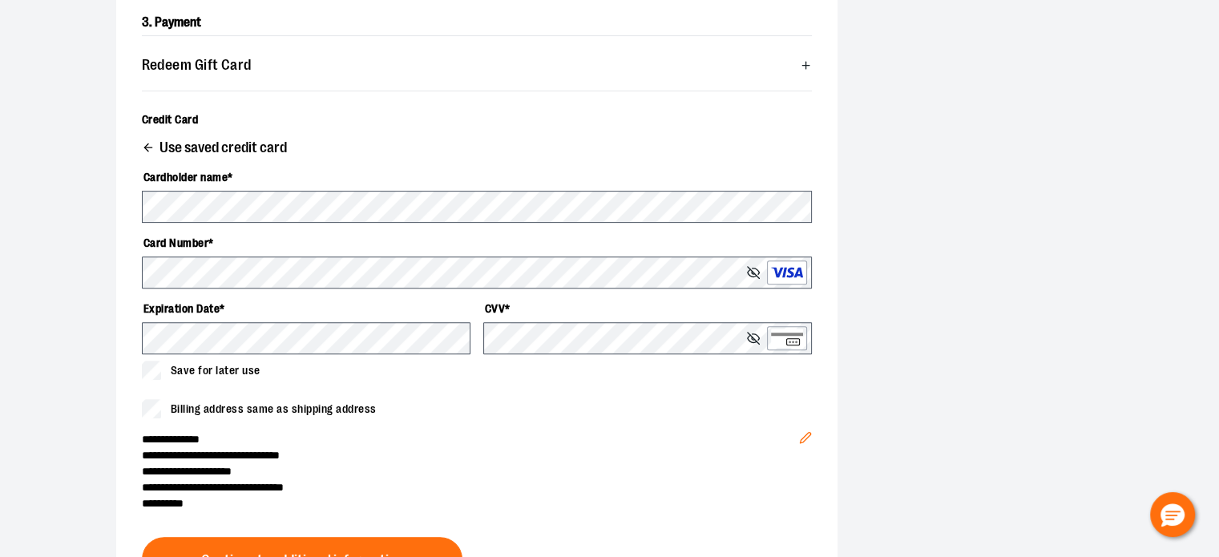
click at [810, 435] on icon "Edit" at bounding box center [805, 437] width 13 height 13
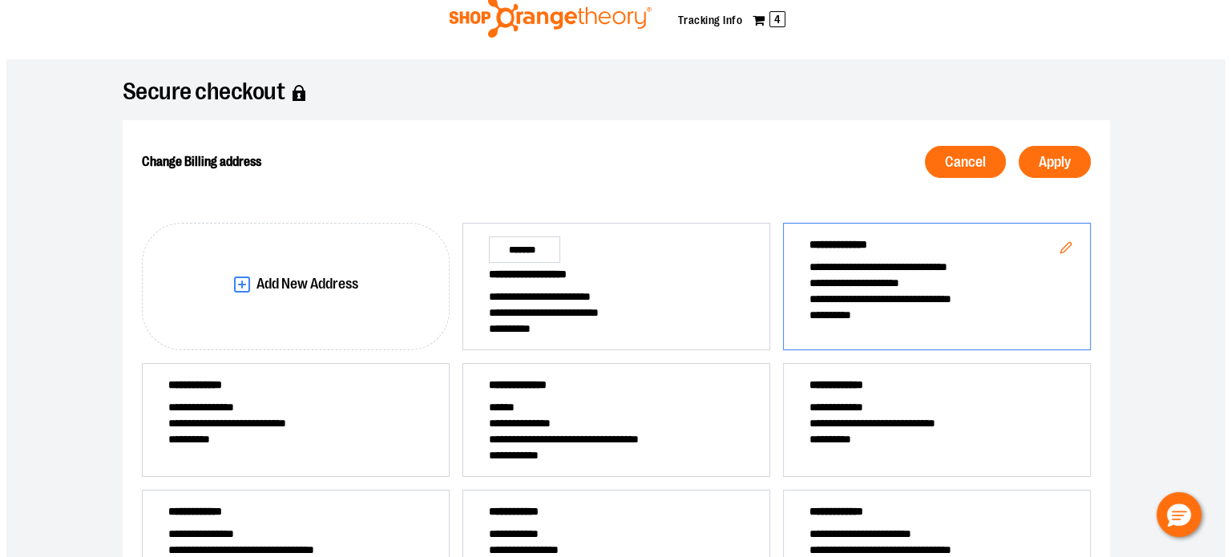
scroll to position [42, 0]
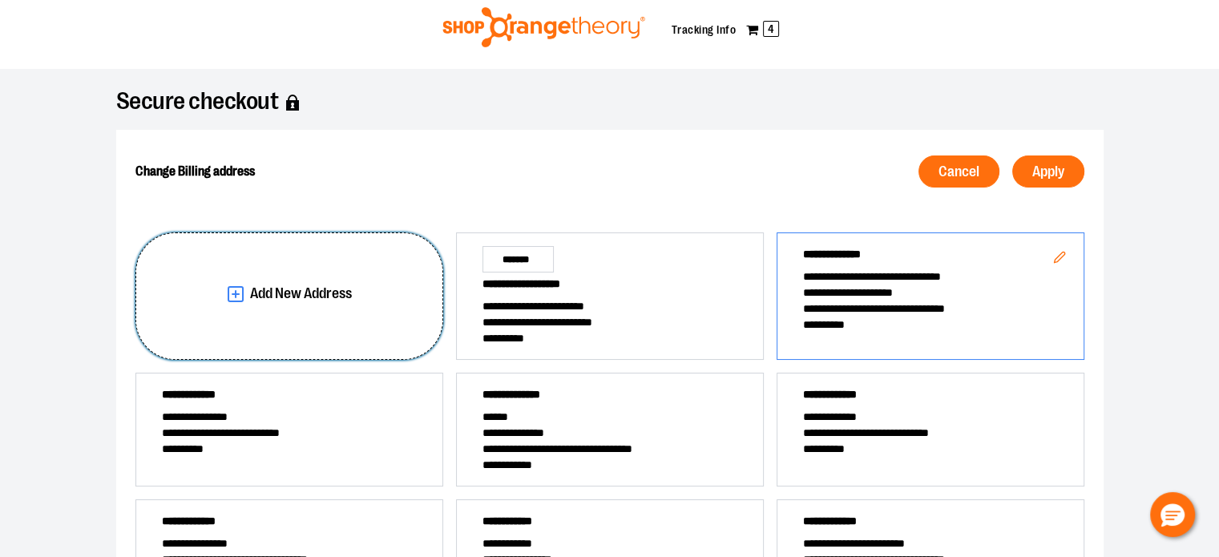
click at [302, 279] on button "Add New Address" at bounding box center [289, 296] width 308 height 128
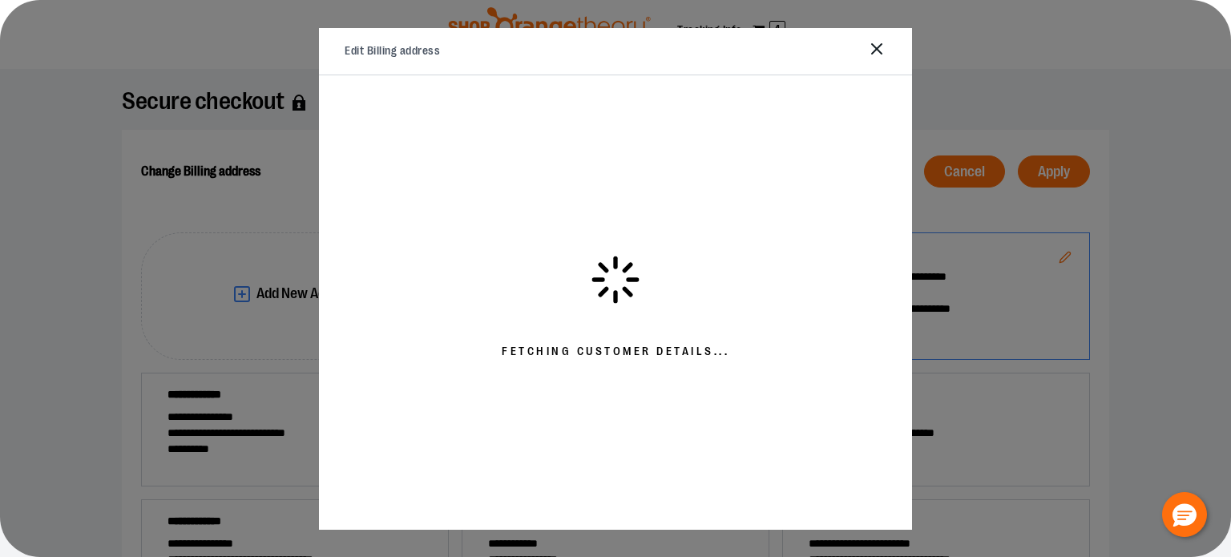
select select "**"
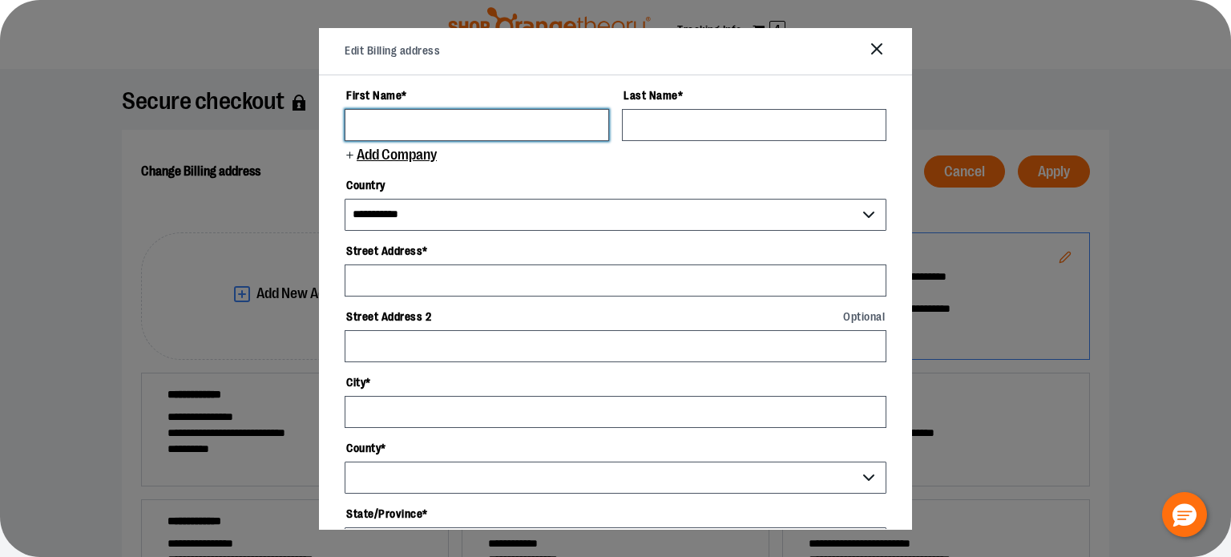
click at [439, 129] on input "First Name *" at bounding box center [477, 125] width 265 height 32
type input "*******"
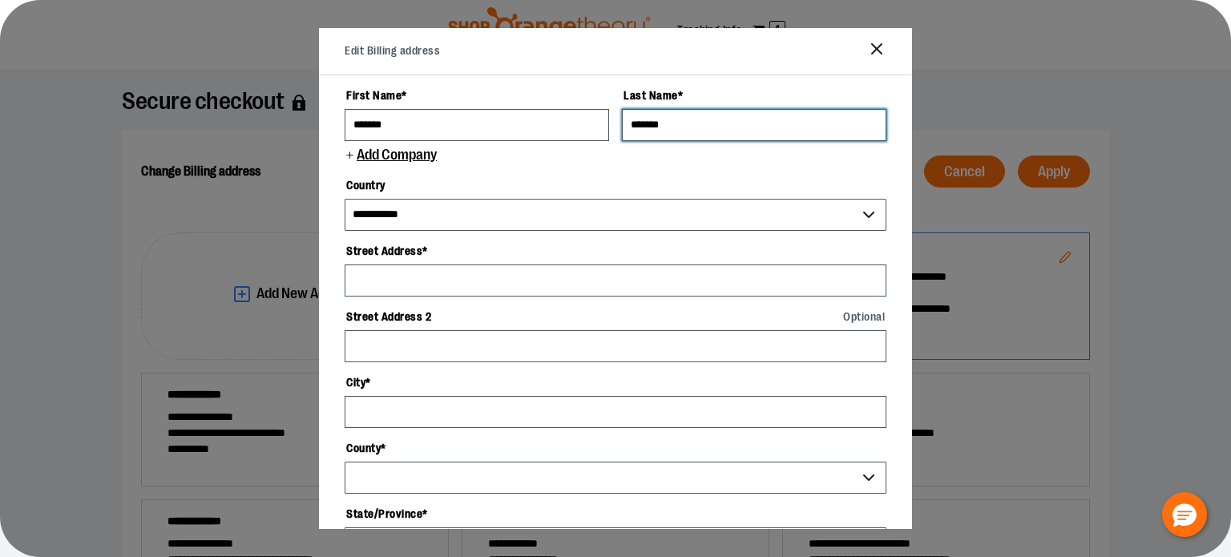
type input "*******"
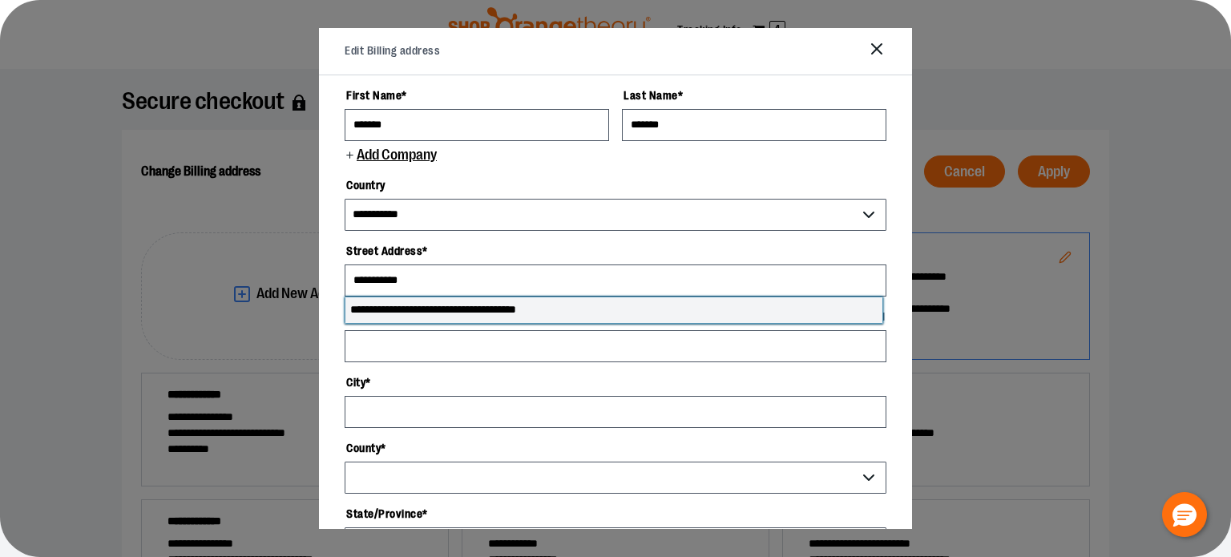
click at [462, 310] on li "**********" at bounding box center [614, 310] width 537 height 26
type input "**********"
type input "*********"
select select "**"
type input "**********"
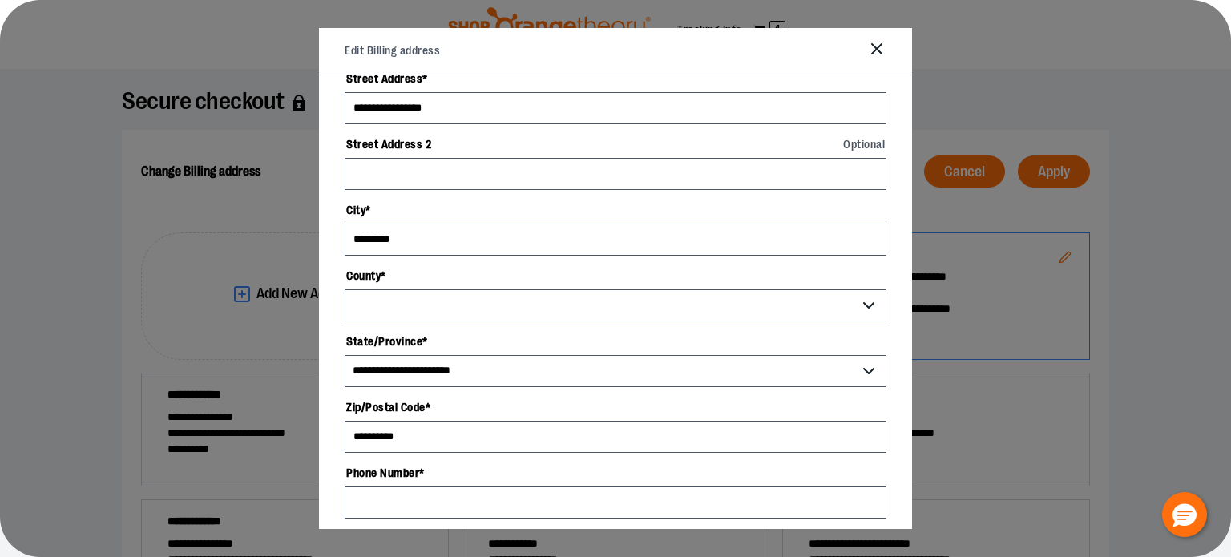
select select "*****"
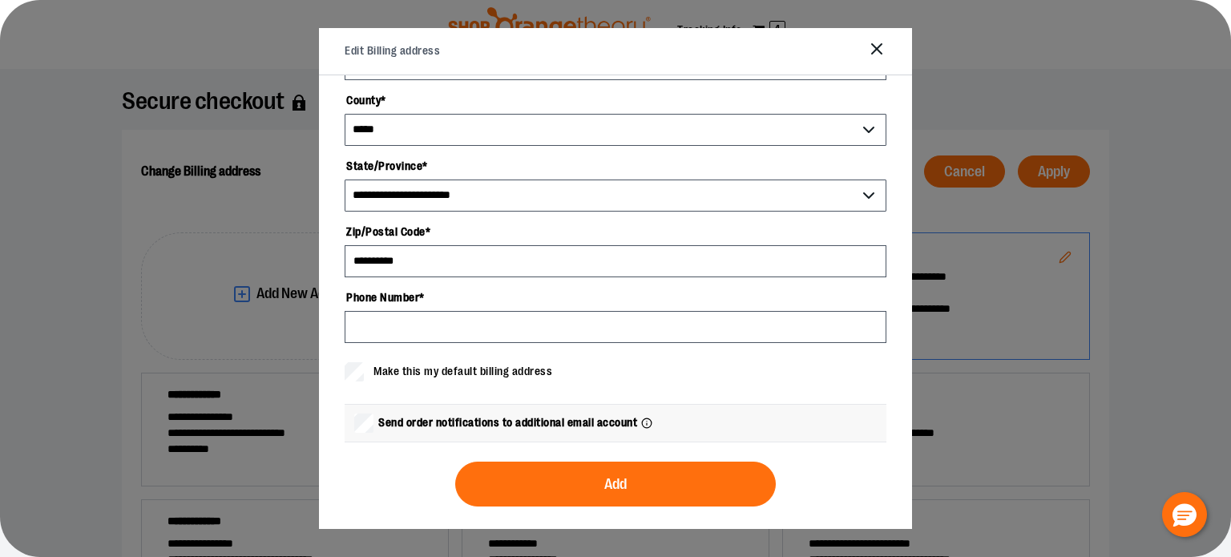
scroll to position [349, 0]
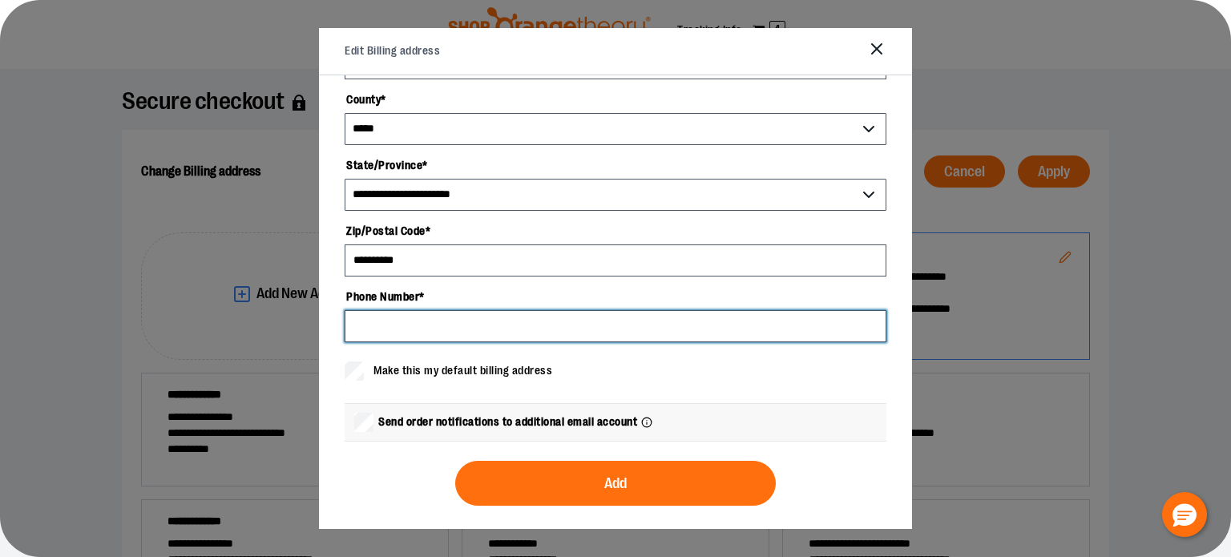
click at [462, 310] on input "Phone Number *" at bounding box center [616, 326] width 542 height 32
type input "**********"
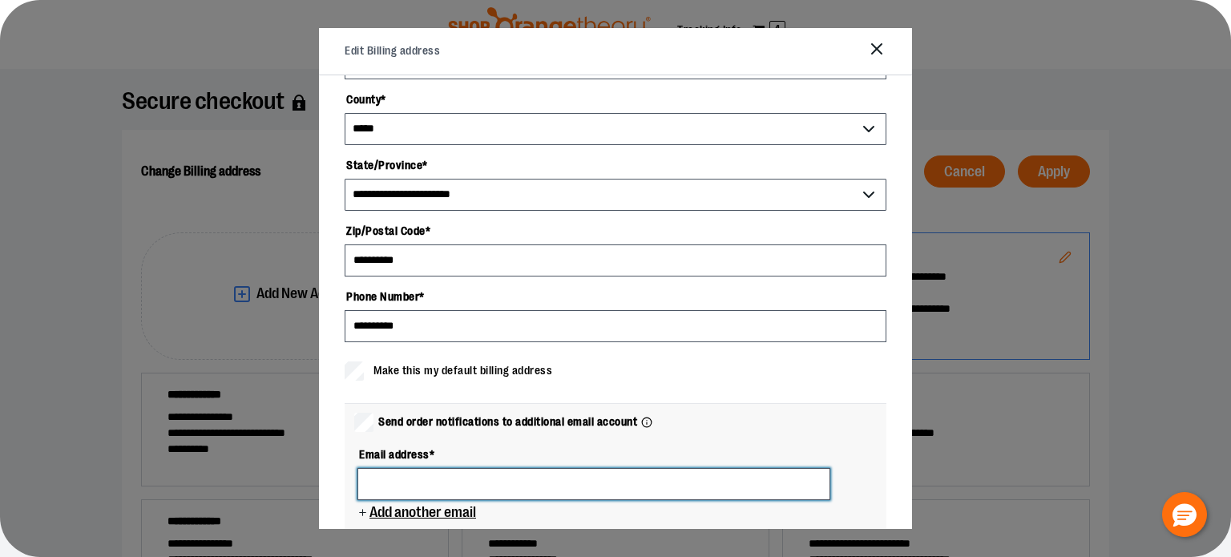
click at [484, 477] on input at bounding box center [594, 484] width 473 height 32
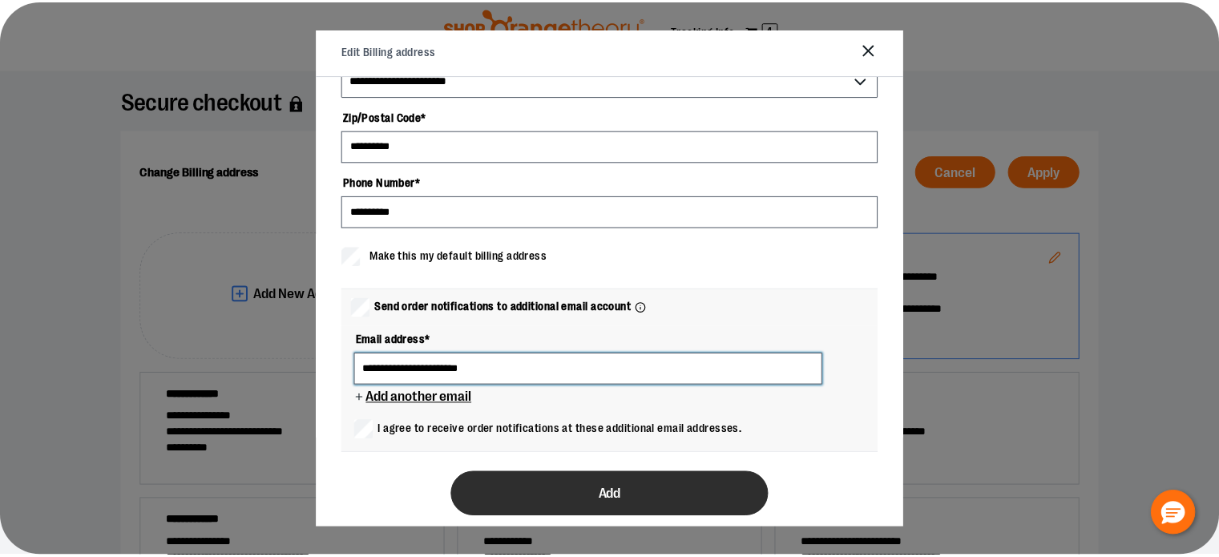
scroll to position [475, 0]
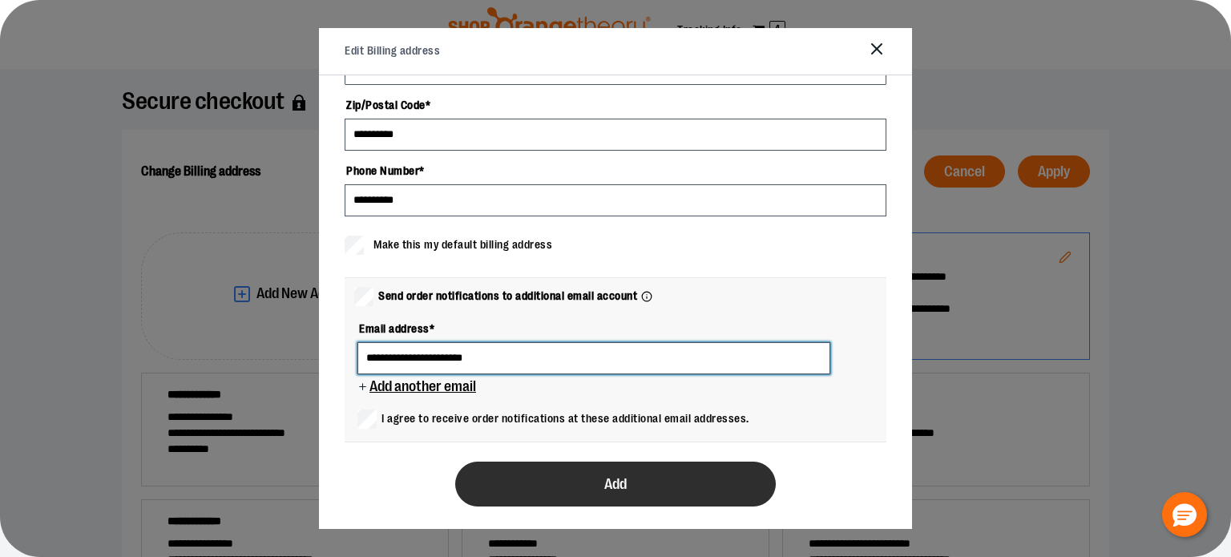
type input "**********"
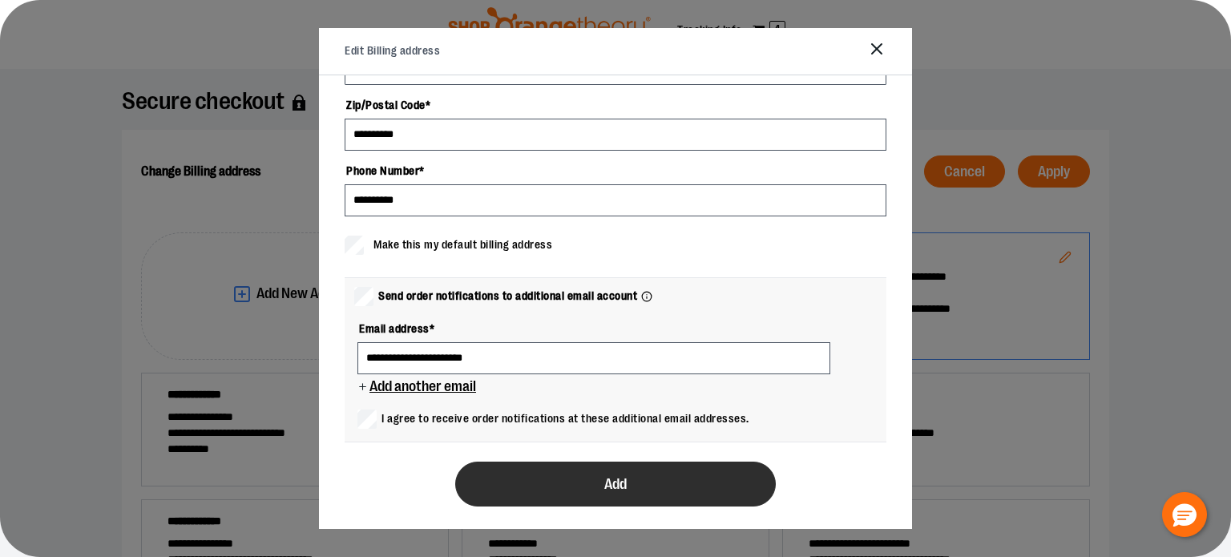
click at [526, 465] on button "Add" at bounding box center [615, 484] width 321 height 45
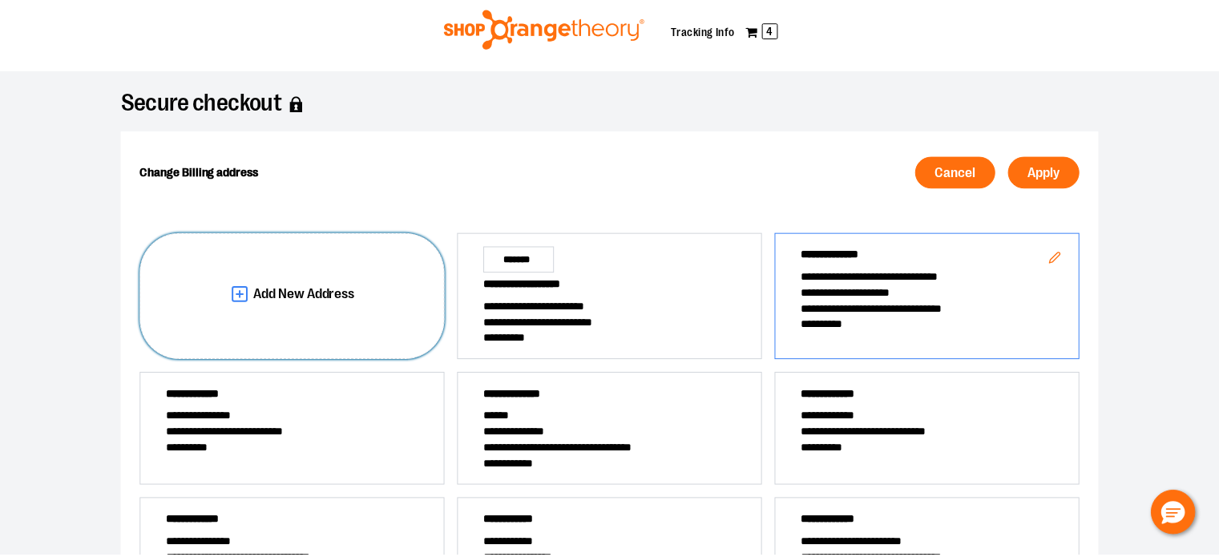
scroll to position [0, 0]
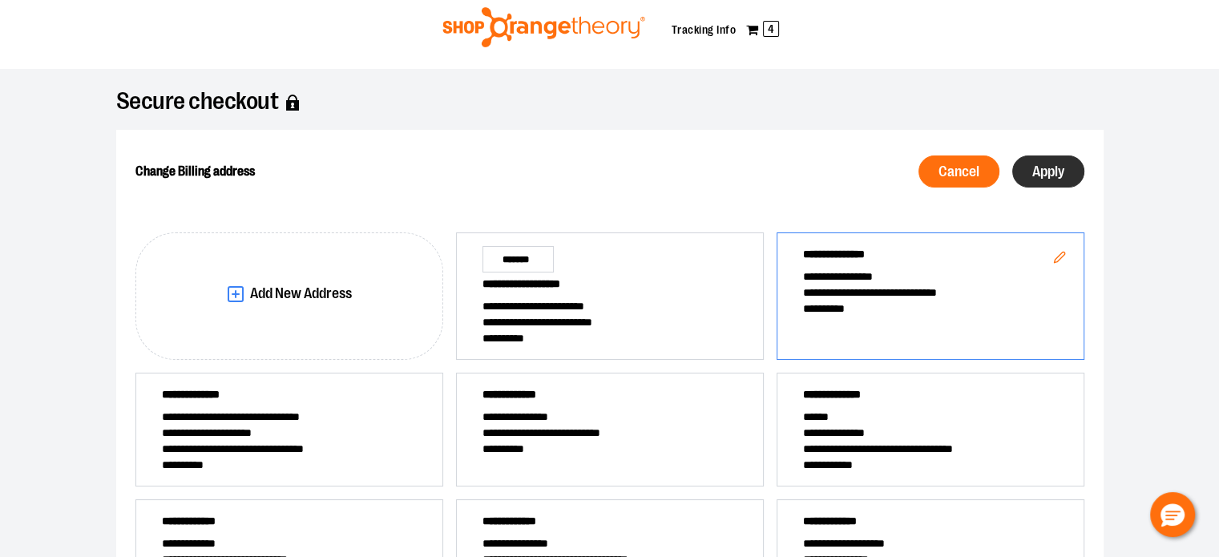
click at [1045, 169] on span "Apply" at bounding box center [1048, 171] width 32 height 15
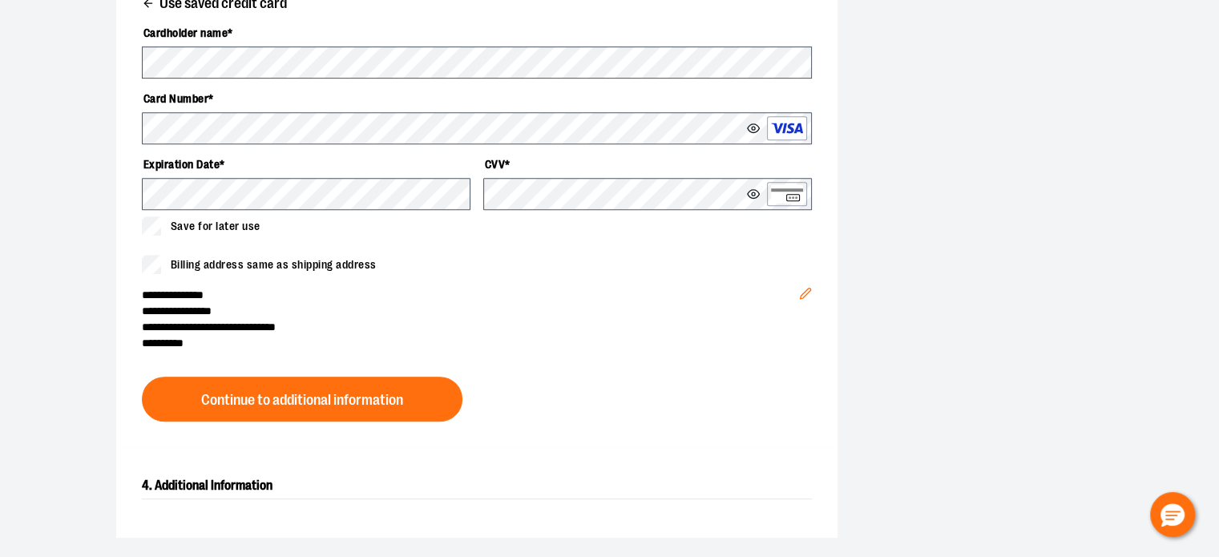
scroll to position [683, 0]
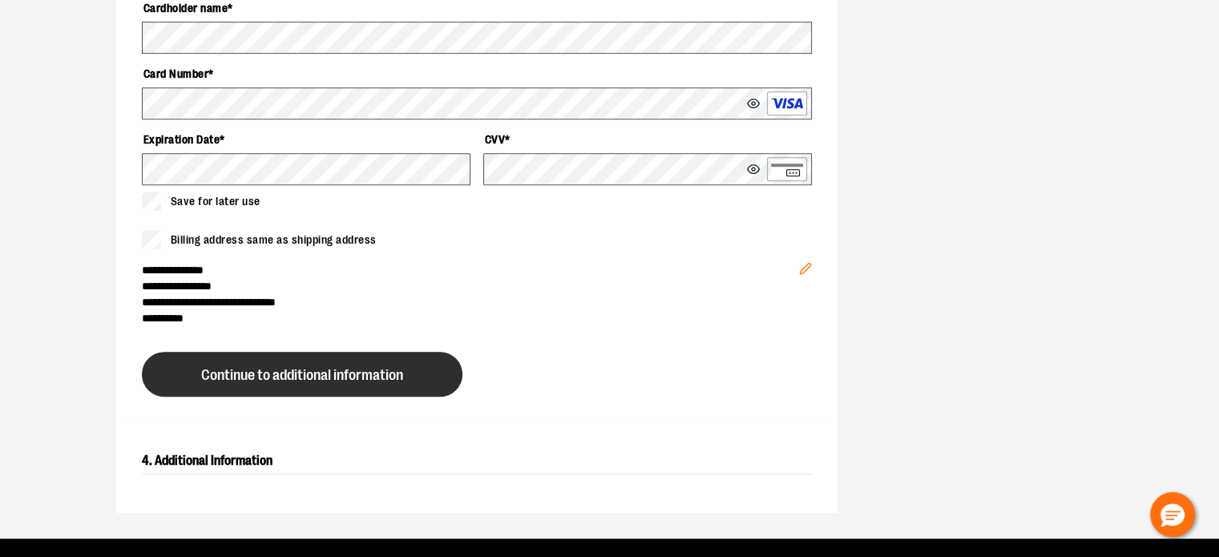
click at [421, 378] on button "Continue to additional information" at bounding box center [302, 374] width 321 height 45
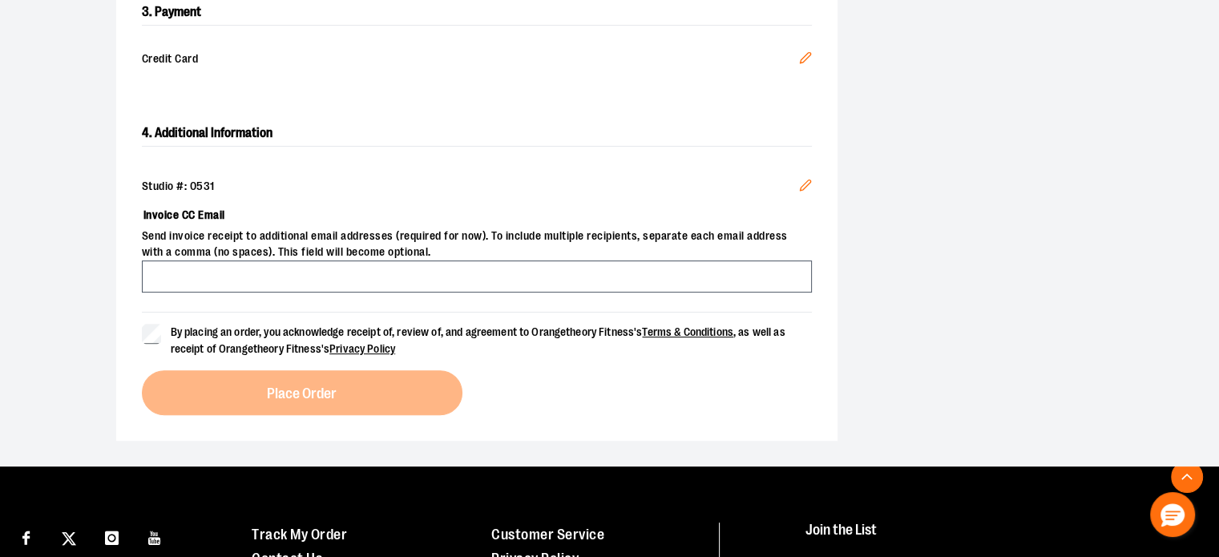
scroll to position [523, 0]
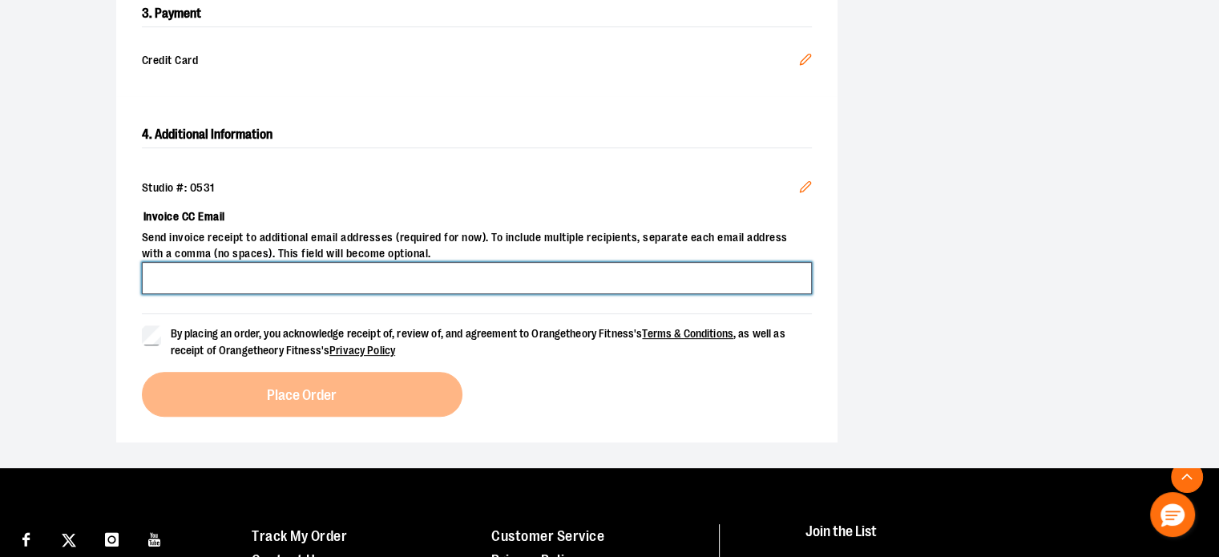
click at [164, 275] on input "Invoice CC Email" at bounding box center [477, 278] width 670 height 32
type input "**********"
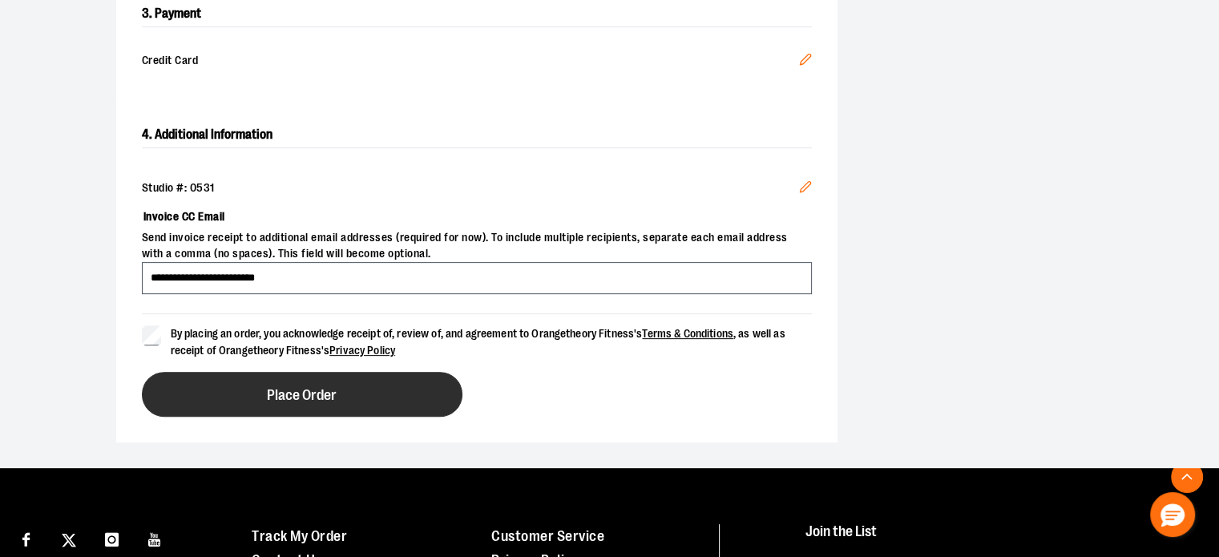
click at [257, 378] on button "Place Order" at bounding box center [302, 394] width 321 height 45
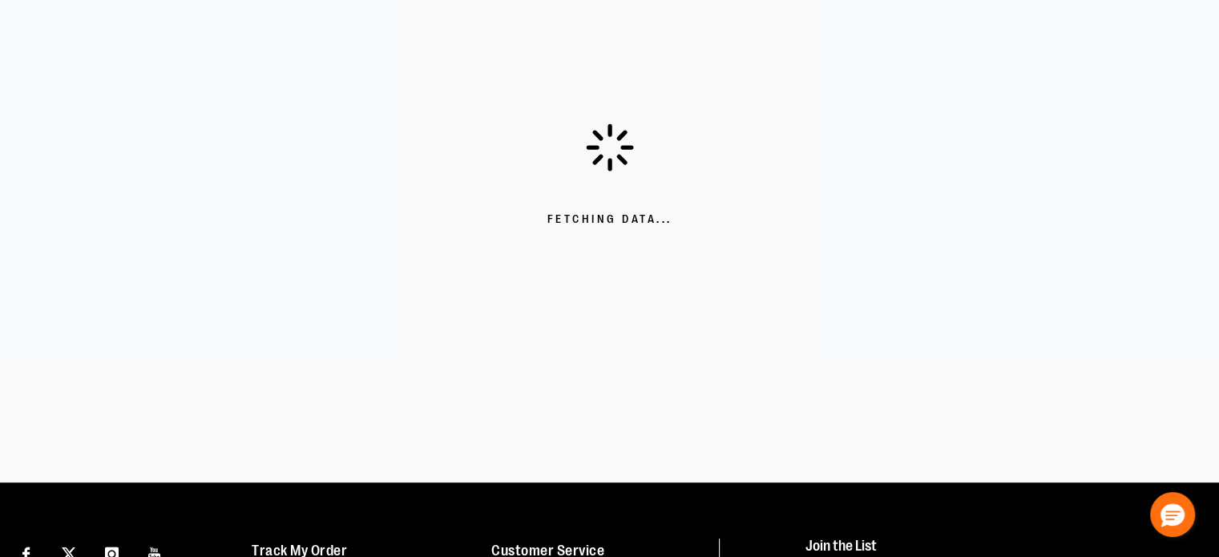
scroll to position [4, 0]
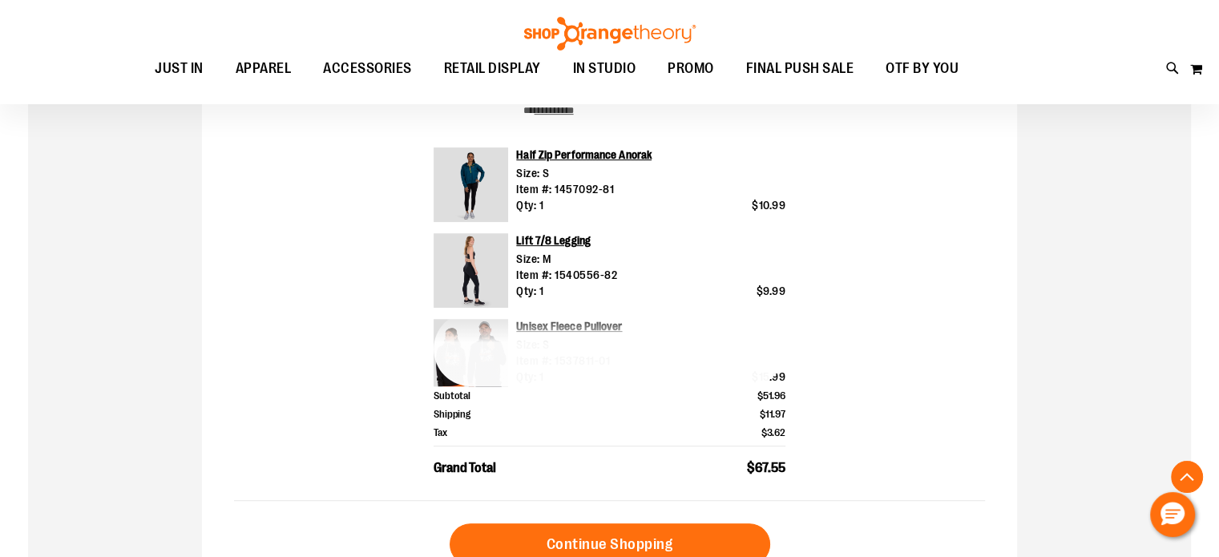
scroll to position [560, 0]
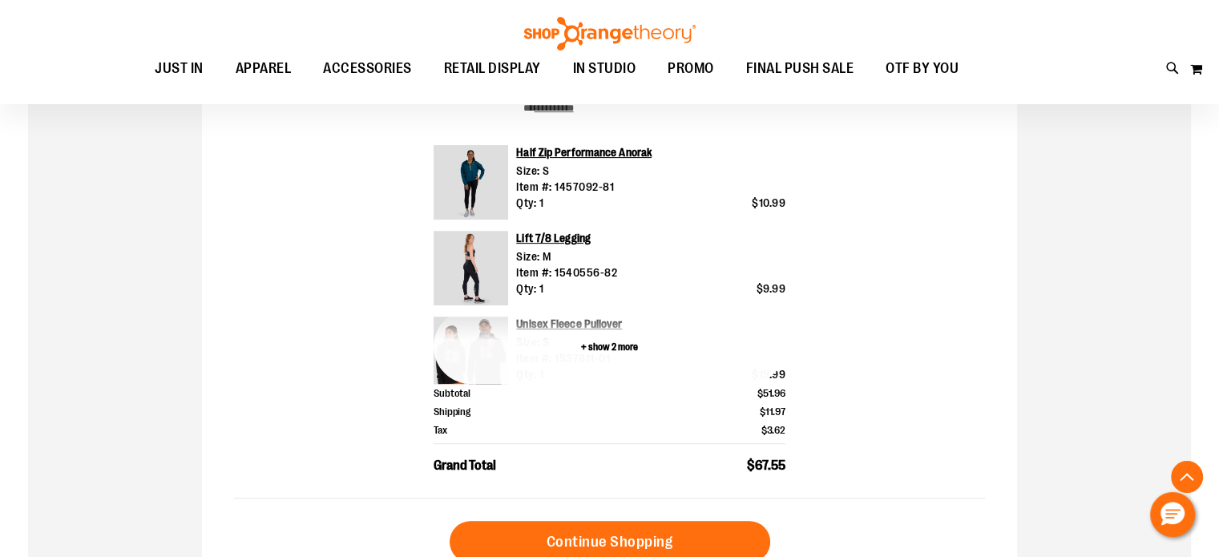
click at [613, 339] on button "+ show 2 more" at bounding box center [610, 346] width 352 height 75
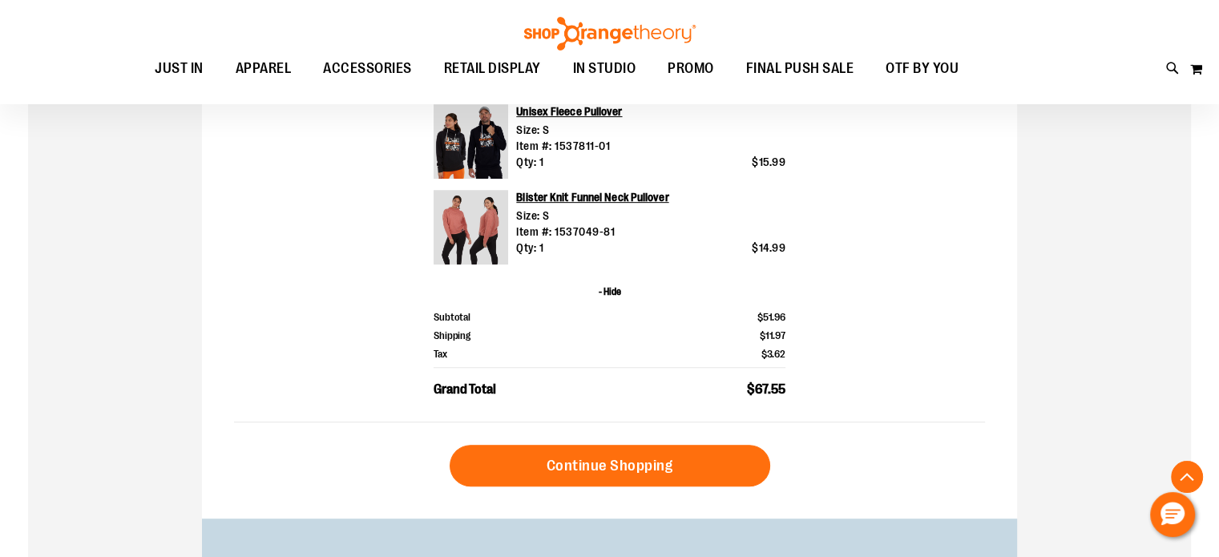
scroll to position [801, 0]
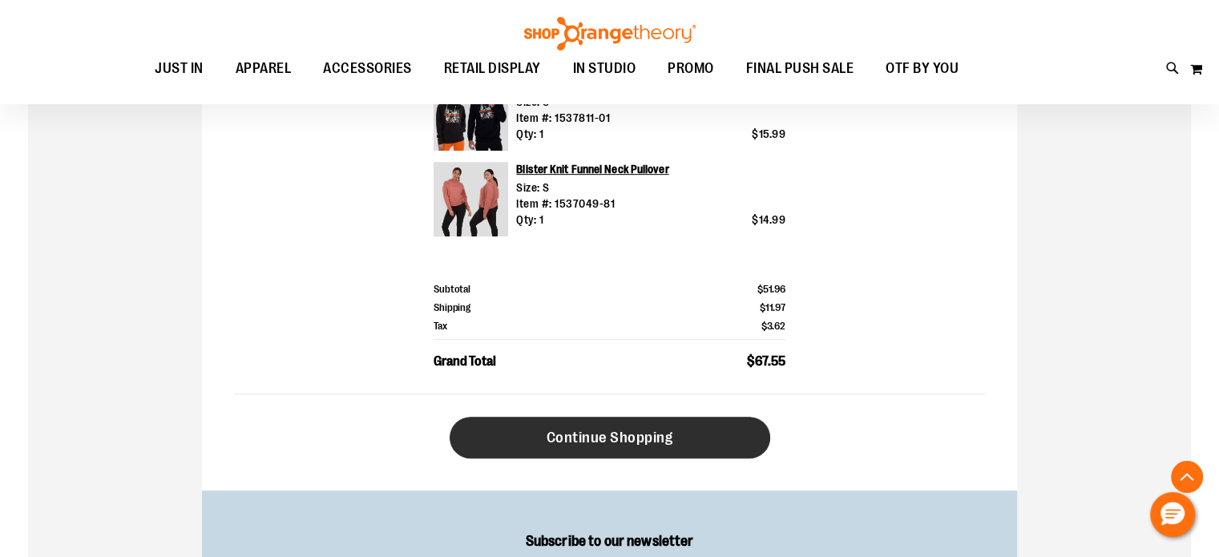
click at [679, 445] on link "Continue Shopping" at bounding box center [610, 438] width 321 height 42
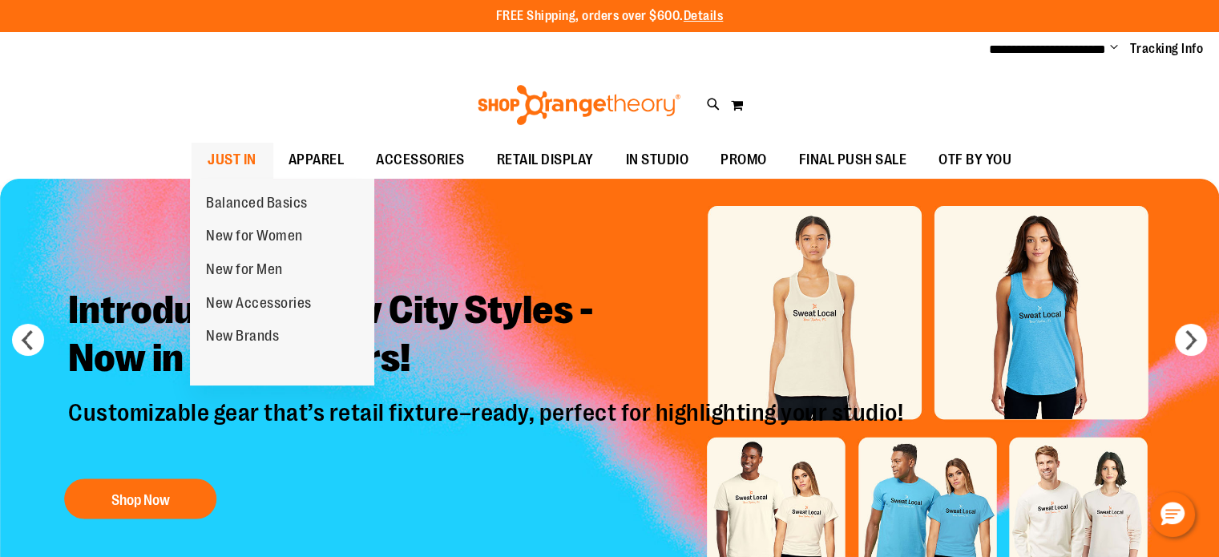
click at [234, 160] on span "JUST IN" at bounding box center [232, 160] width 49 height 36
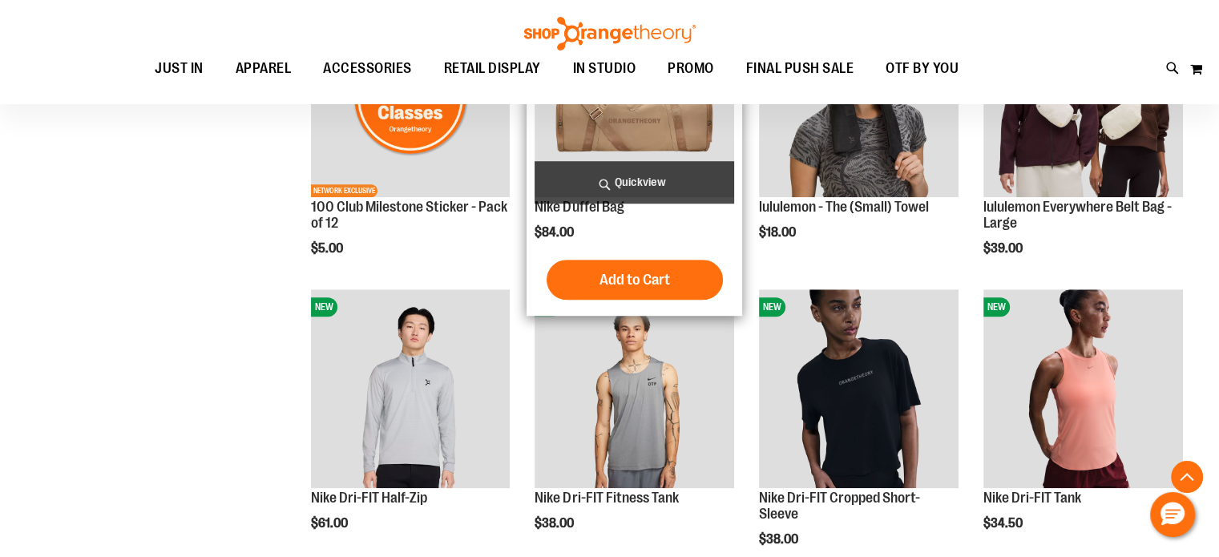
scroll to position [1282, 0]
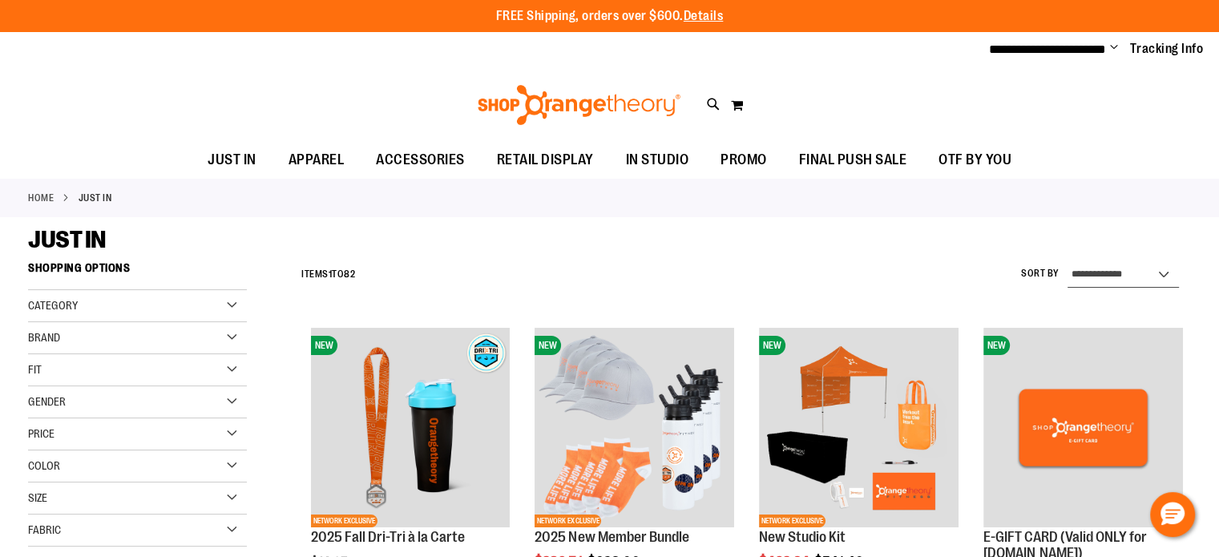
click at [1145, 279] on select "**********" at bounding box center [1123, 275] width 111 height 26
select select "**********"
click at [1068, 262] on select "**********" at bounding box center [1123, 275] width 111 height 26
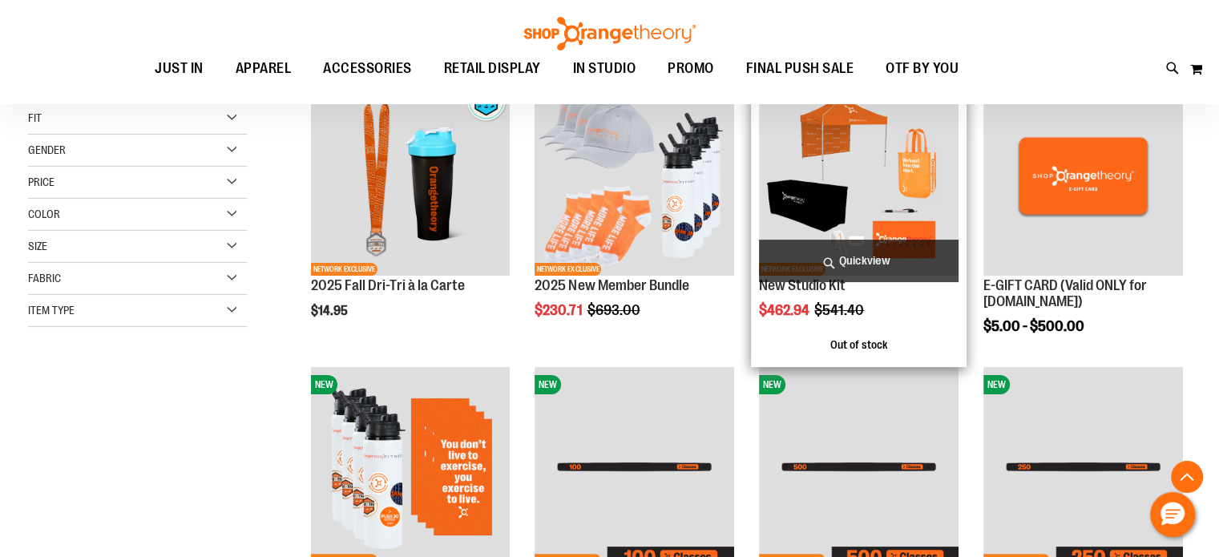
scroll to position [253, 0]
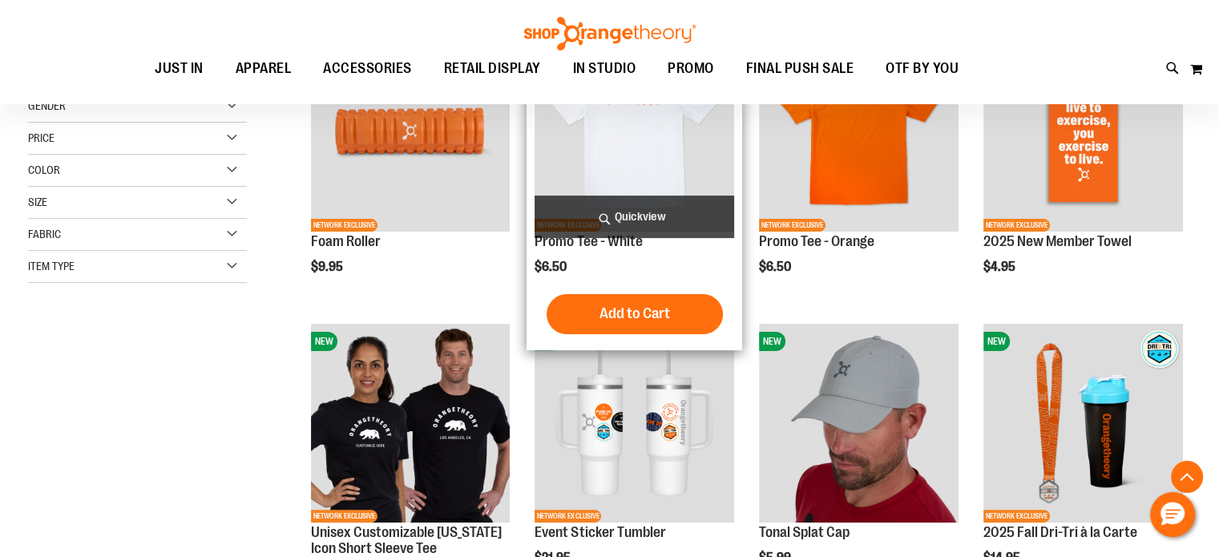
scroll to position [320, 0]
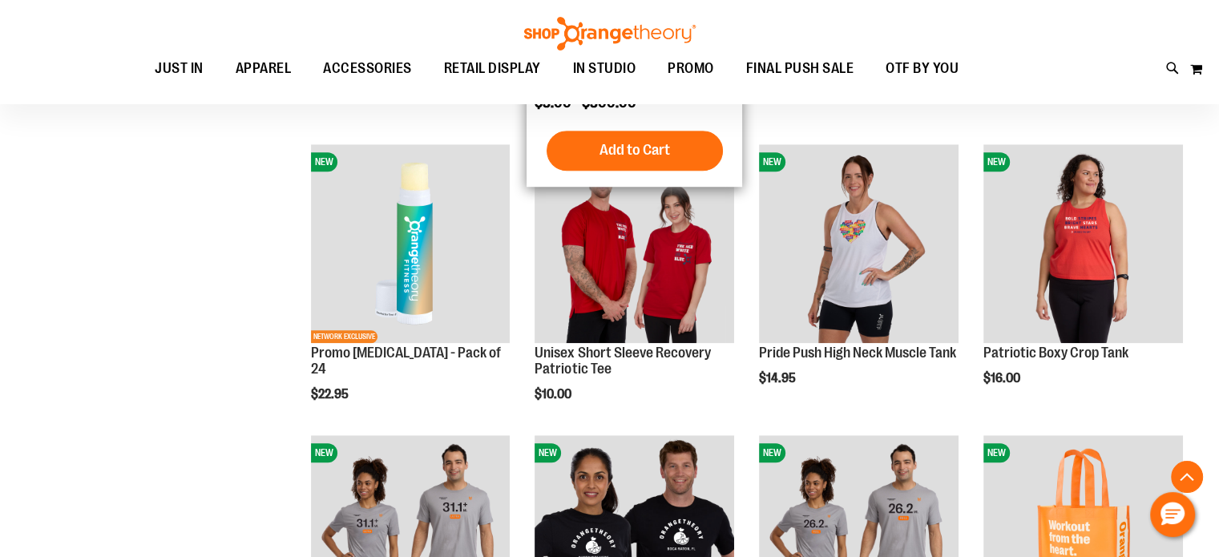
scroll to position [1362, 0]
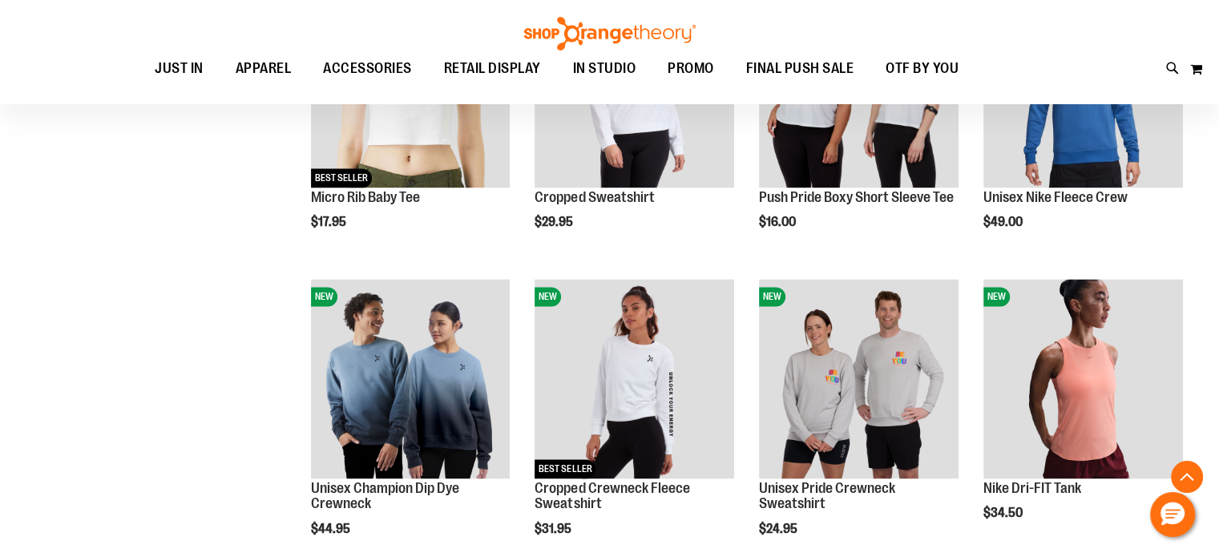
scroll to position [2404, 0]
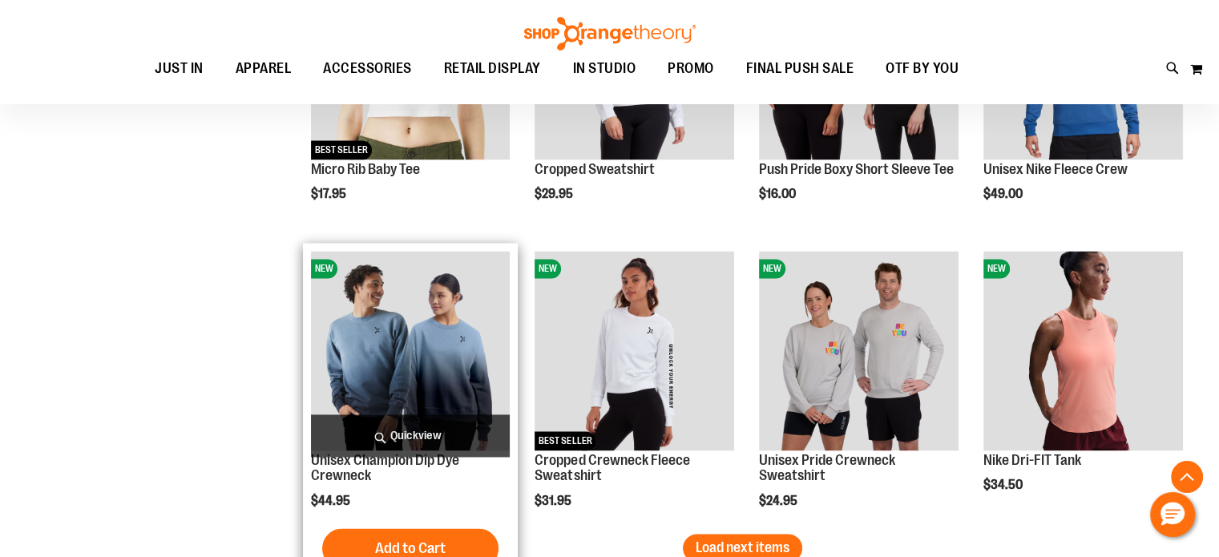
click at [432, 333] on img "product" at bounding box center [411, 351] width 200 height 200
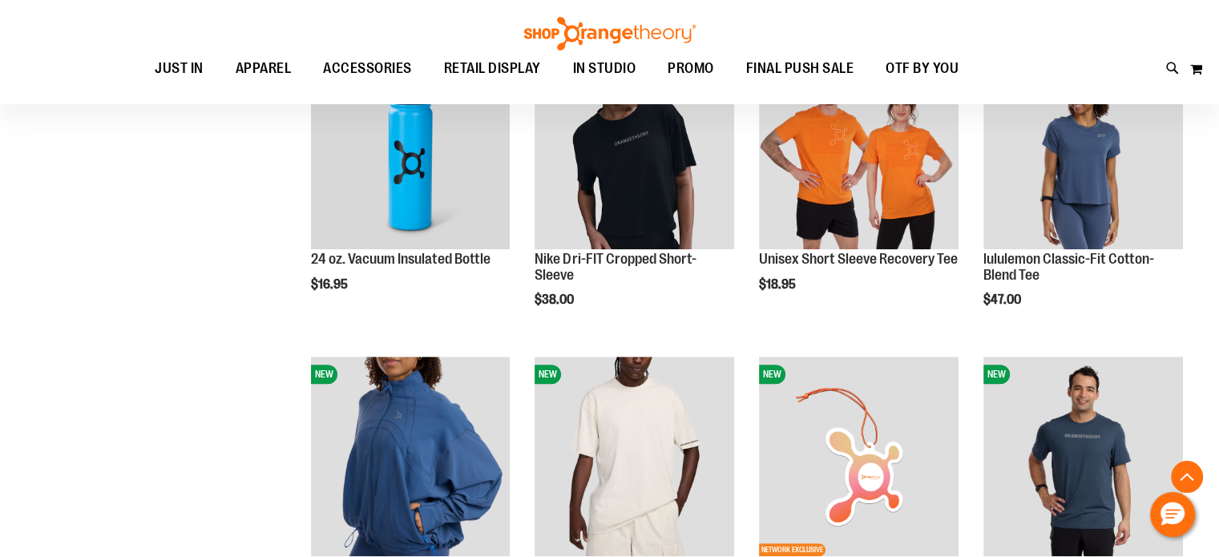
scroll to position [1282, 0]
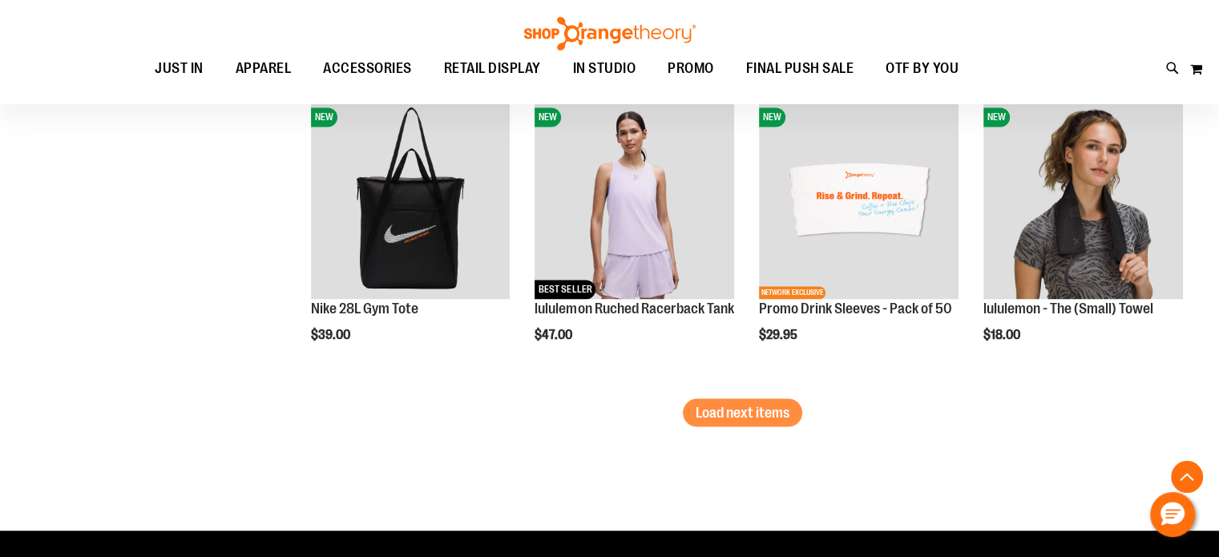
scroll to position [2725, 0]
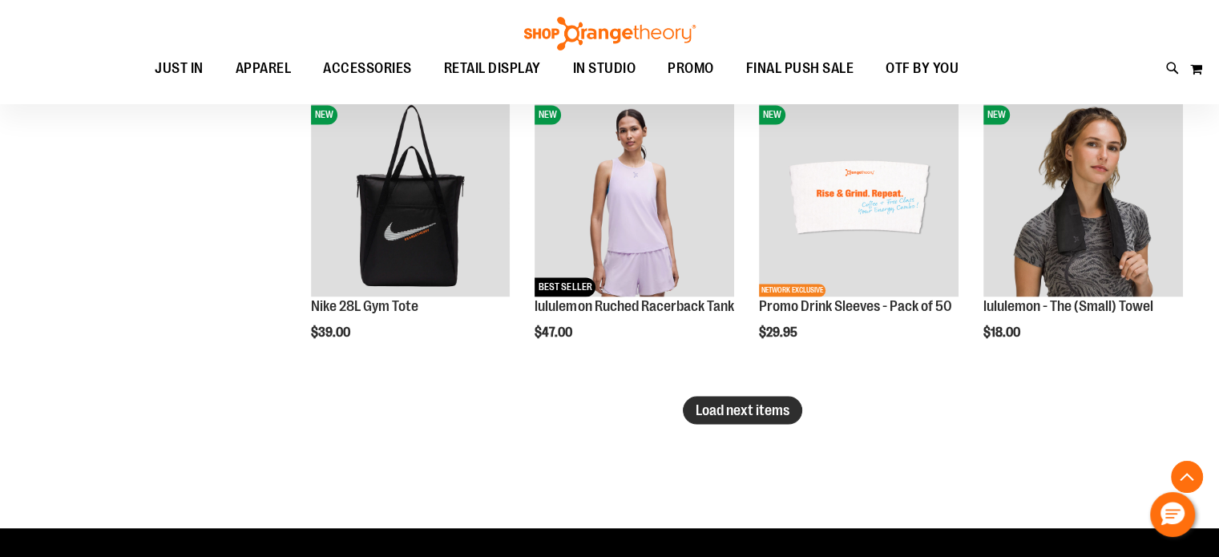
click at [708, 410] on span "Load next items" at bounding box center [743, 410] width 94 height 16
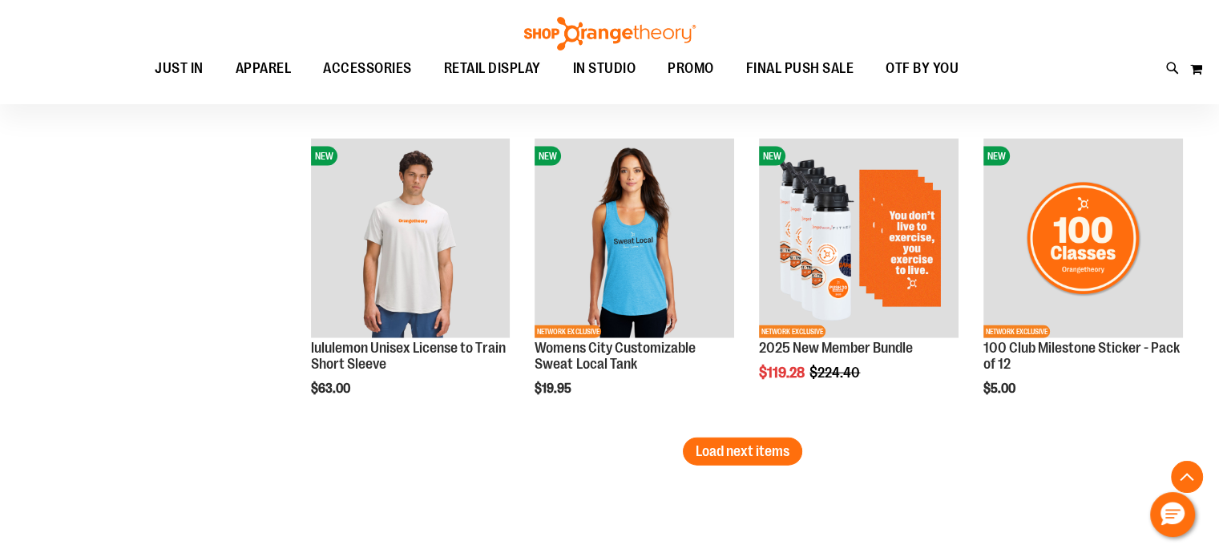
scroll to position [3607, 0]
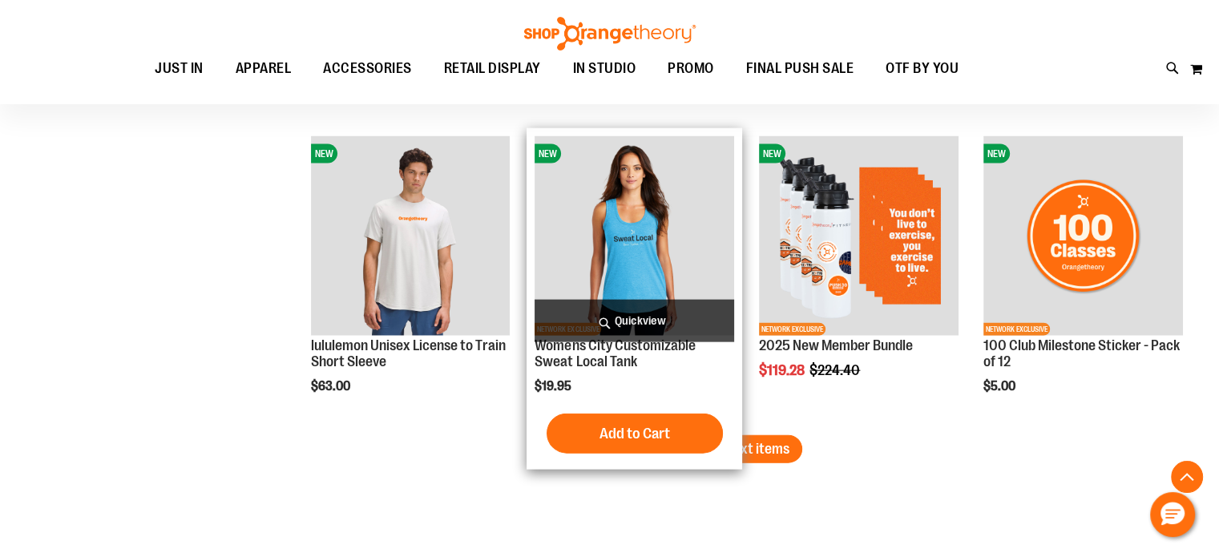
click at [624, 249] on img "product" at bounding box center [635, 236] width 200 height 200
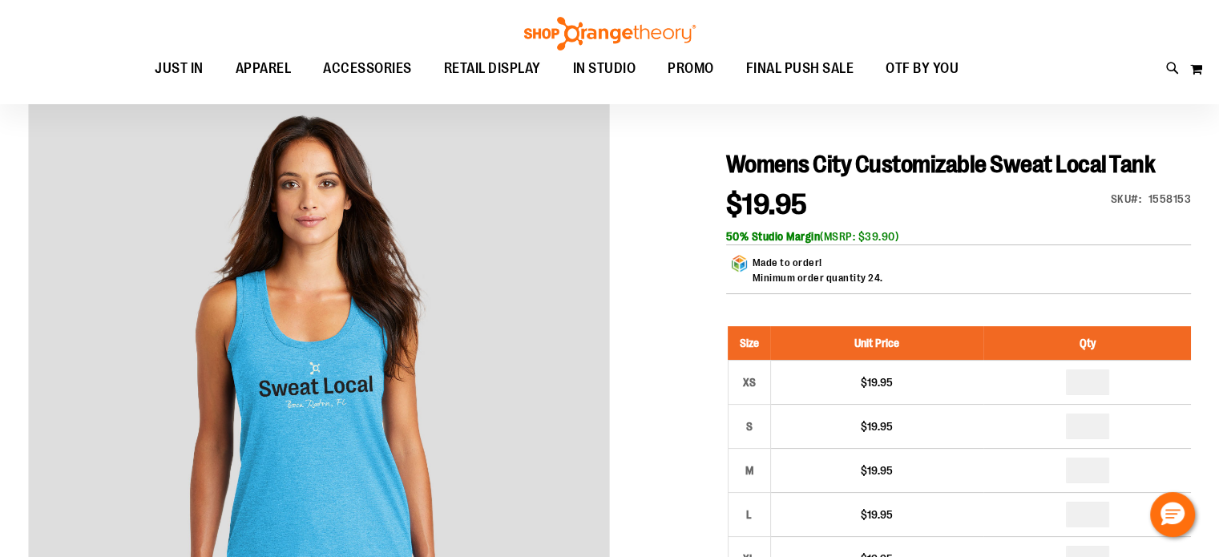
scroll to position [160, 0]
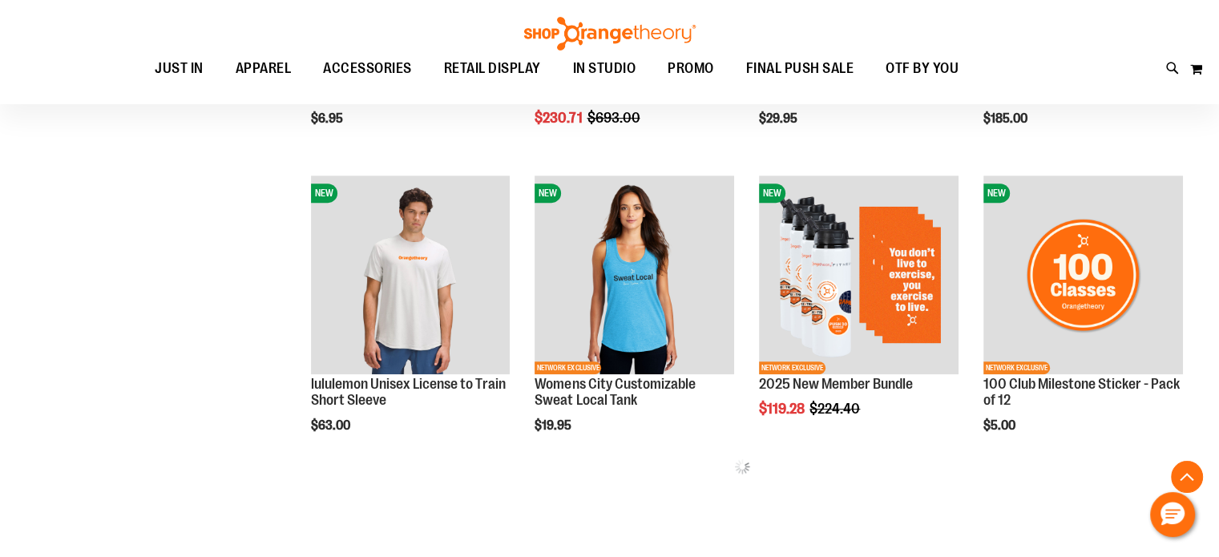
scroll to position [356, 0]
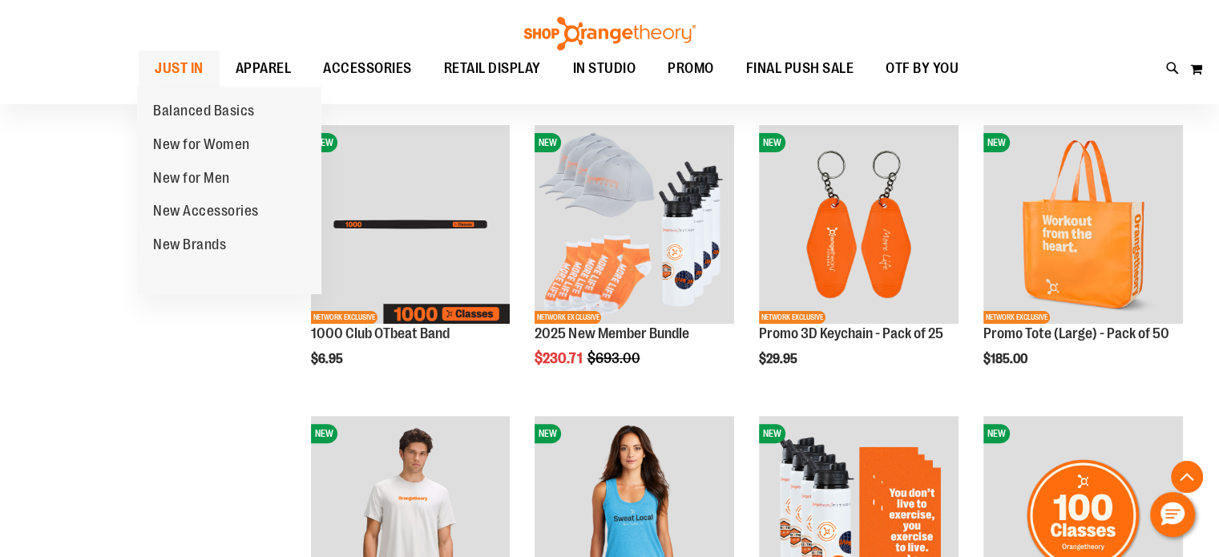
click at [196, 63] on span "JUST IN" at bounding box center [179, 69] width 49 height 36
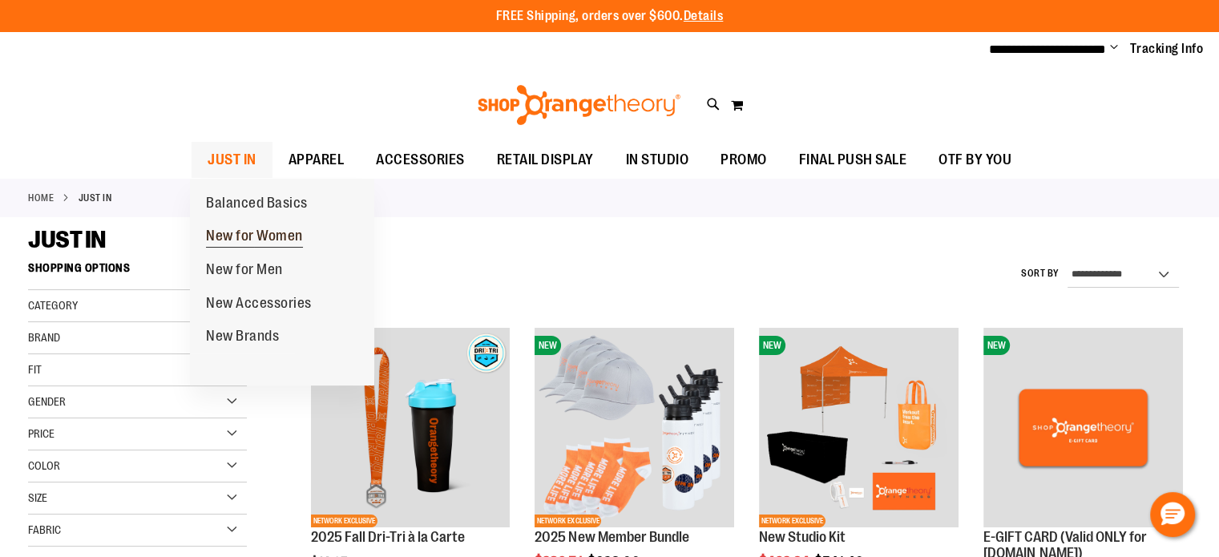
click at [228, 235] on span "New for Women" at bounding box center [254, 238] width 97 height 20
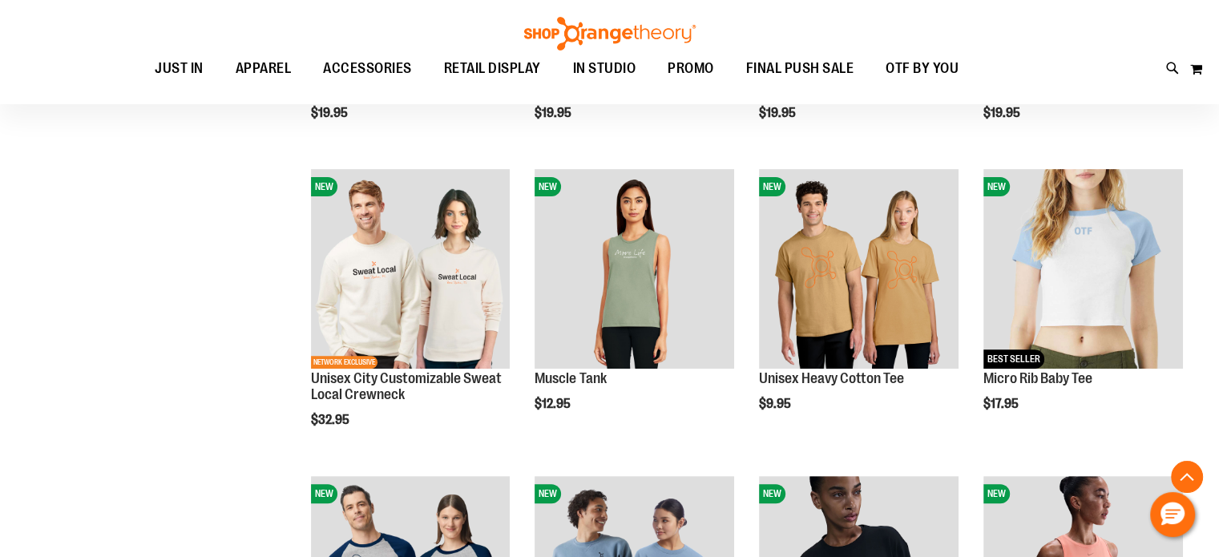
scroll to position [480, 0]
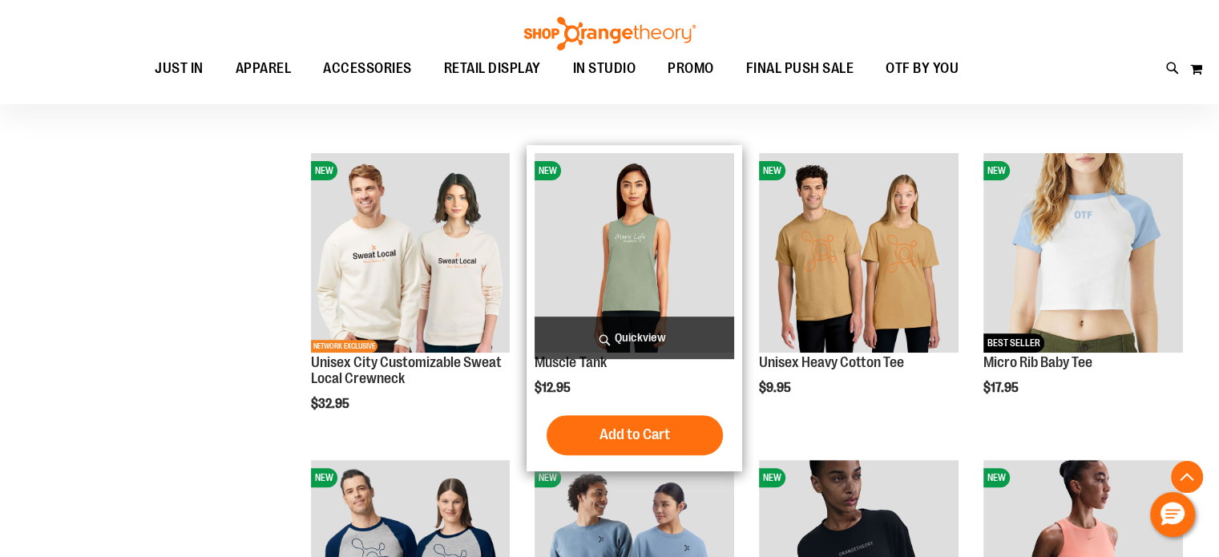
click at [626, 254] on img "product" at bounding box center [635, 253] width 200 height 200
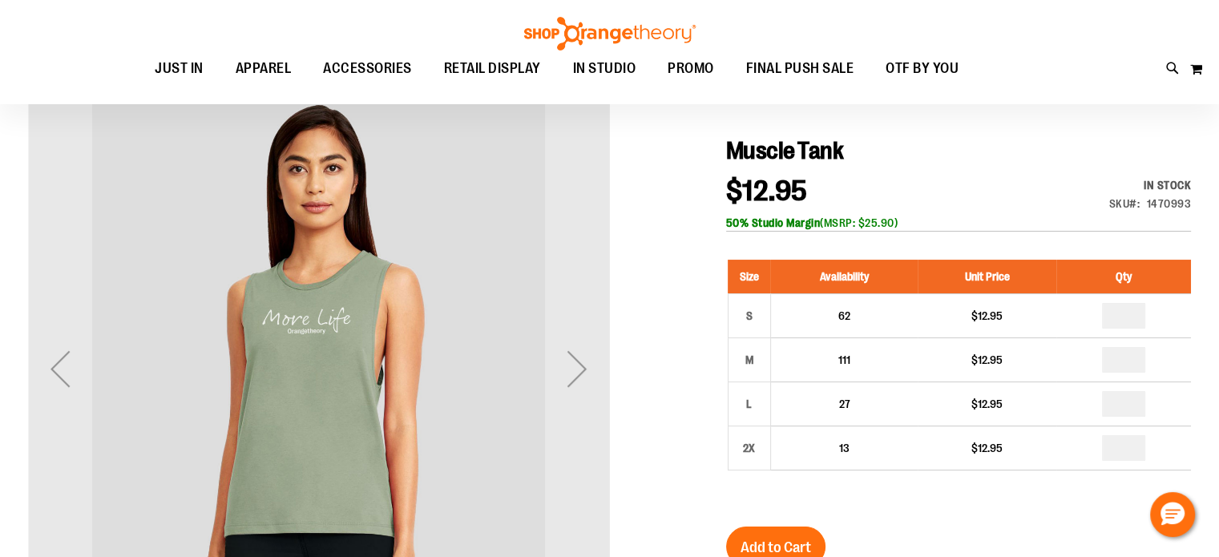
scroll to position [160, 0]
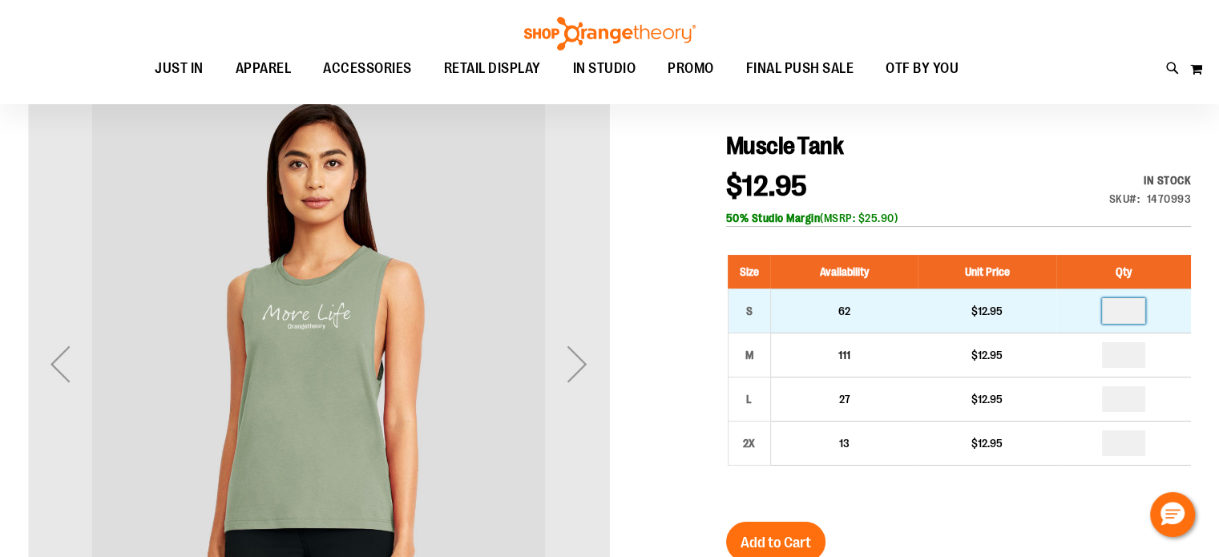
click at [1129, 313] on input "number" at bounding box center [1123, 311] width 43 height 26
type input "*"
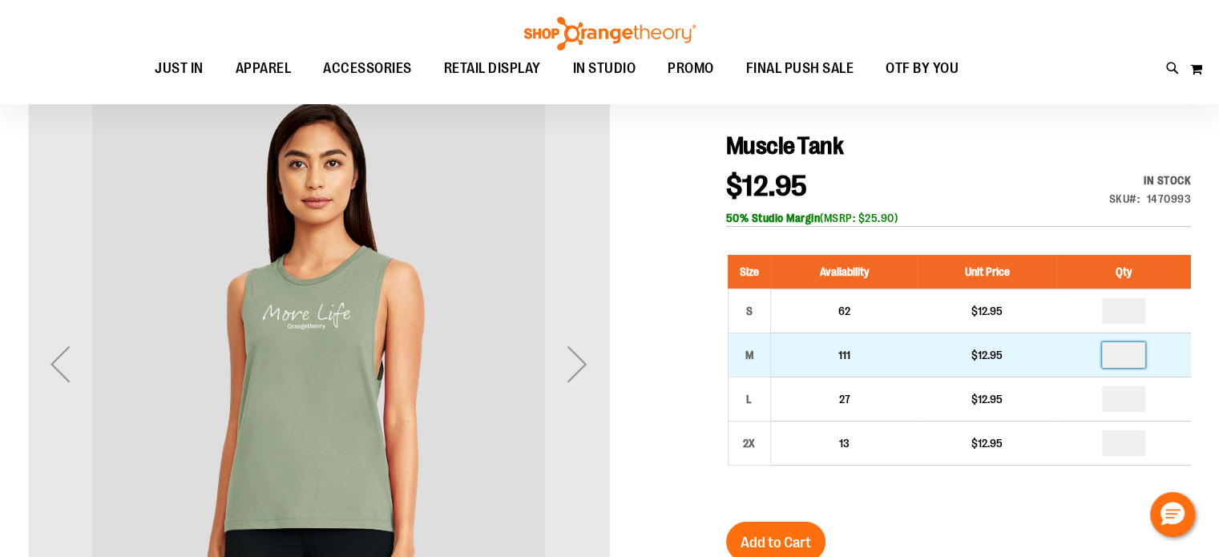
click at [1120, 350] on input "number" at bounding box center [1123, 355] width 43 height 26
type input "*"
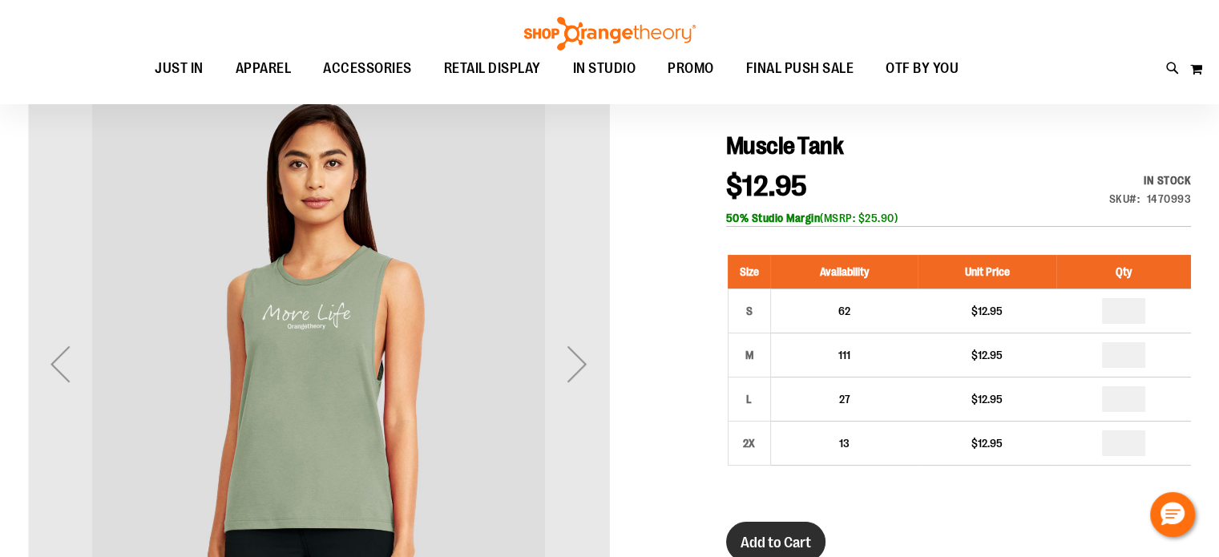
click at [790, 538] on span "Add to Cart" at bounding box center [776, 543] width 71 height 18
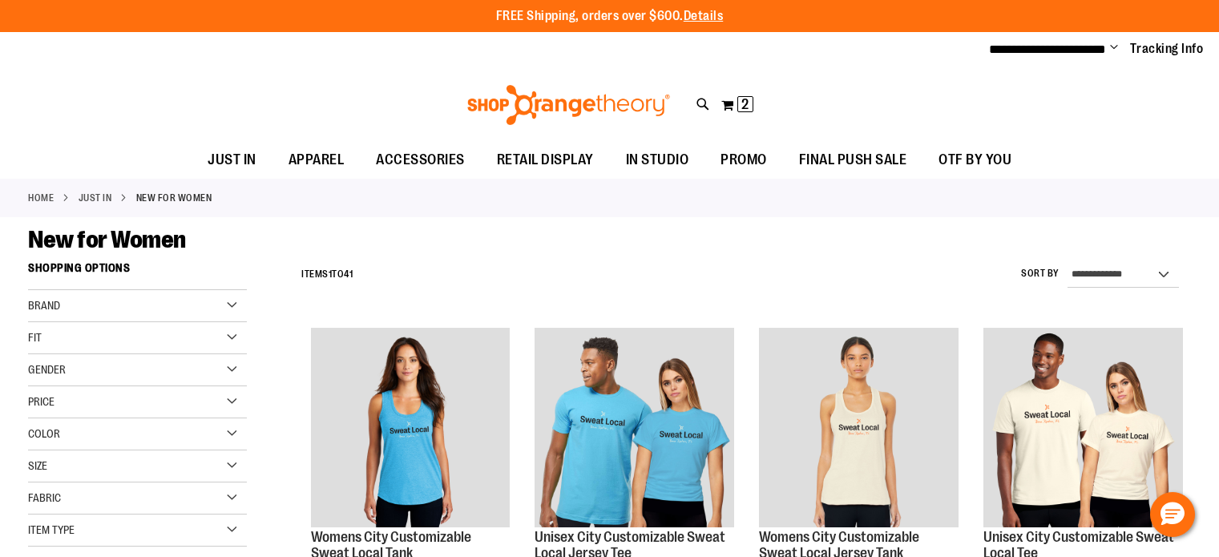
scroll to position [487, 0]
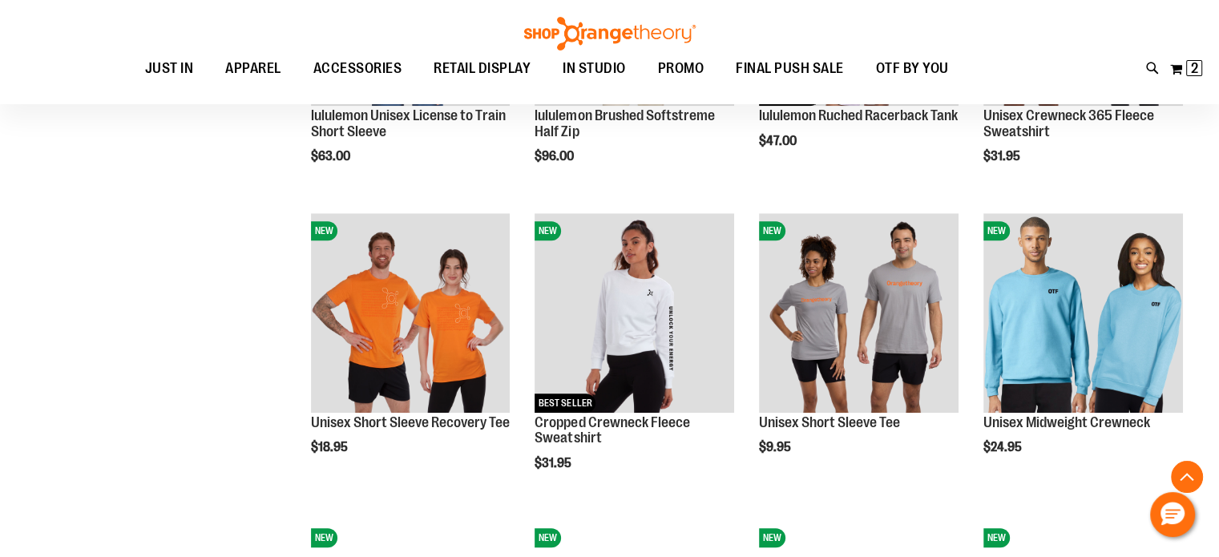
scroll to position [1369, 0]
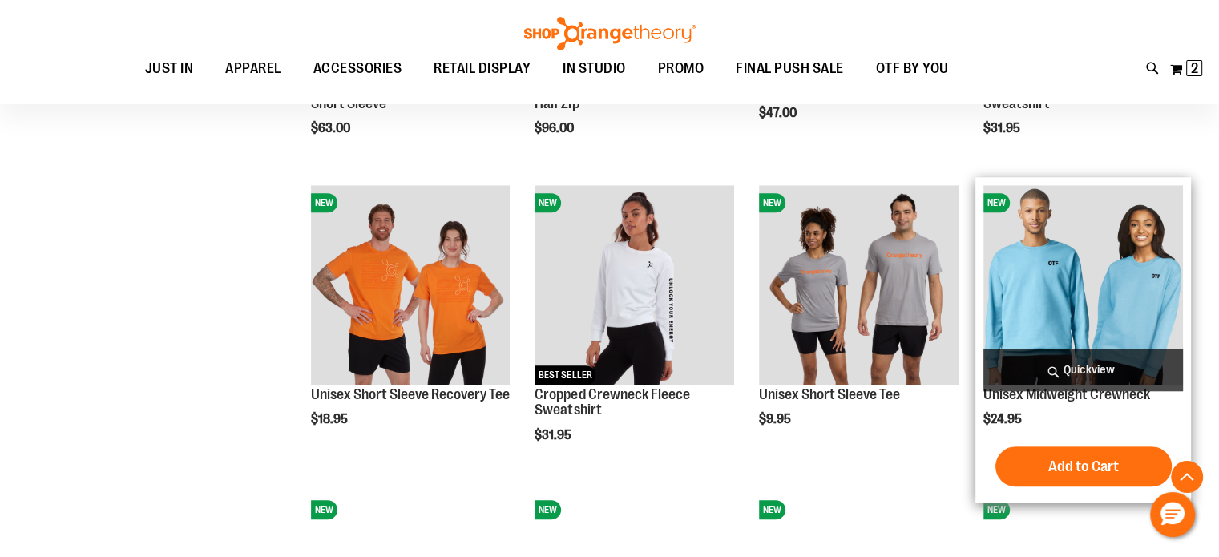
click at [1109, 262] on img "product" at bounding box center [1084, 285] width 200 height 200
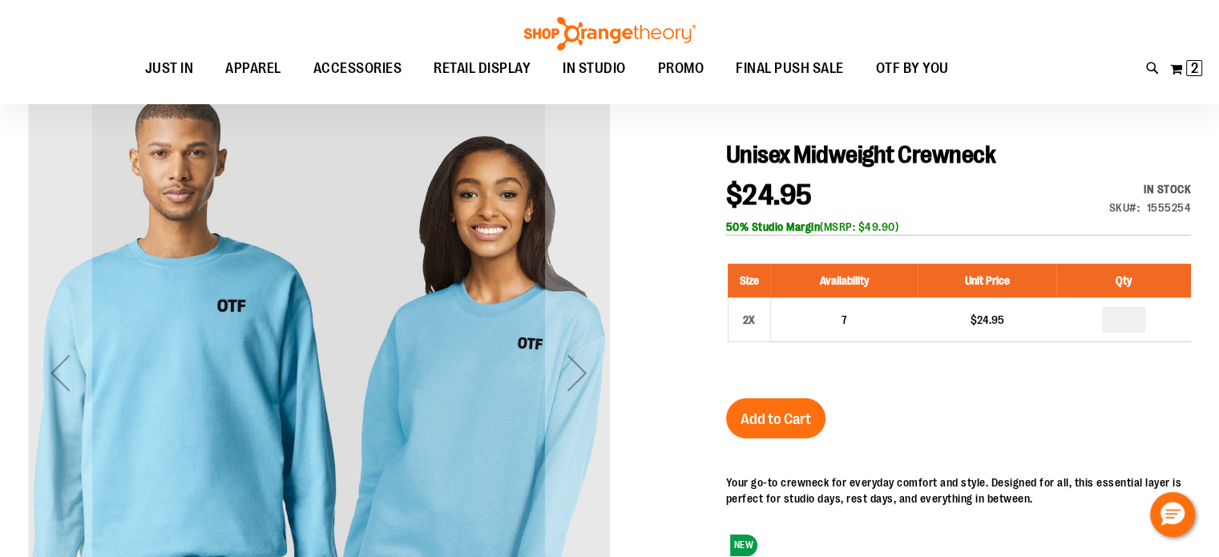
scroll to position [160, 0]
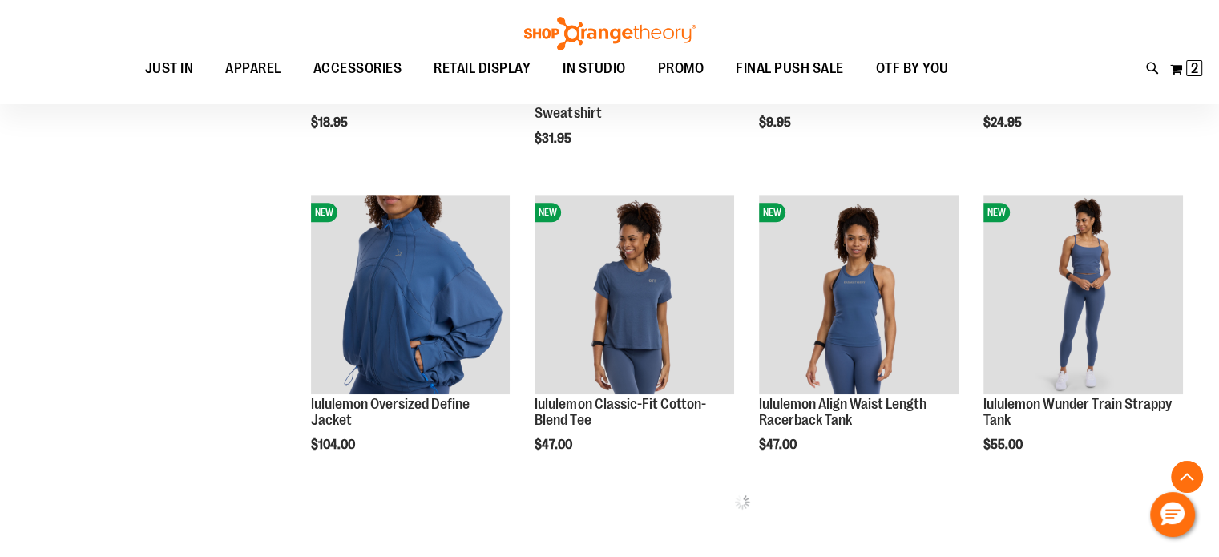
scroll to position [801, 0]
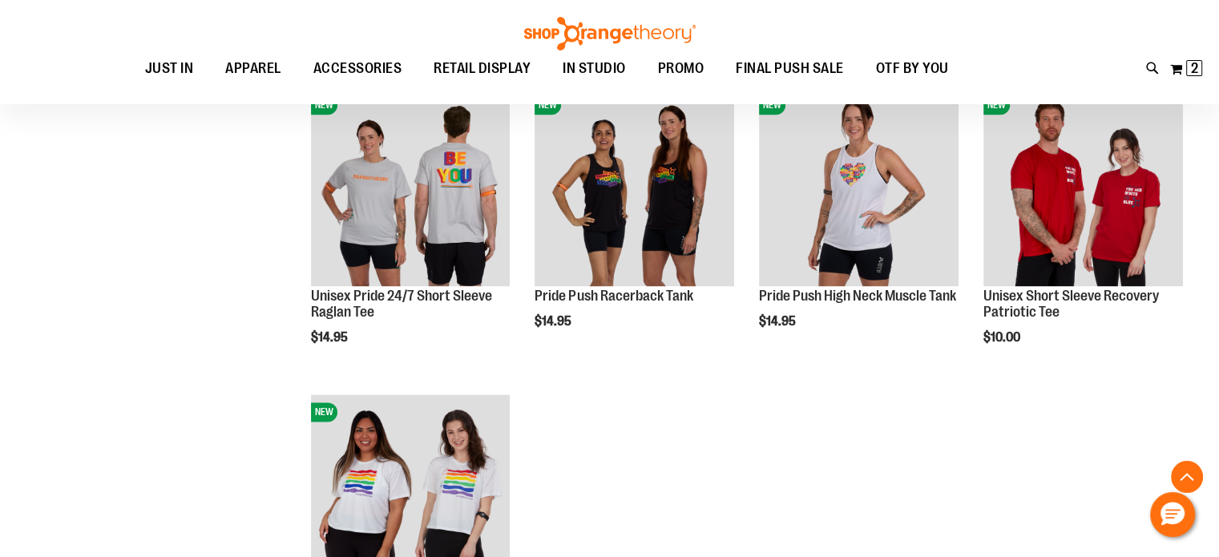
scroll to position [1923, 0]
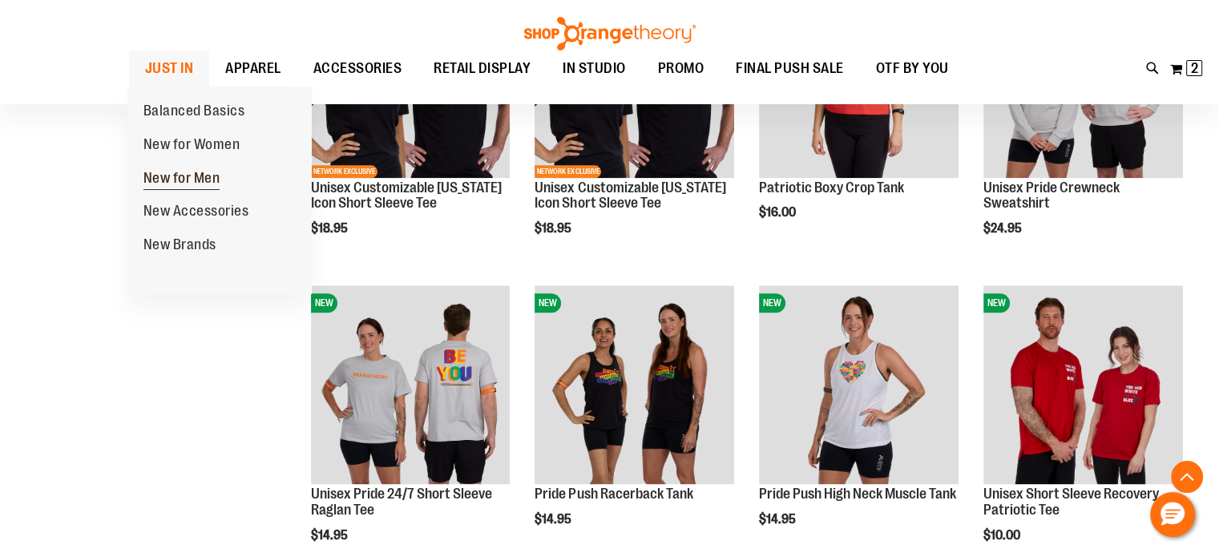
click at [179, 182] on span "New for Men" at bounding box center [181, 180] width 77 height 20
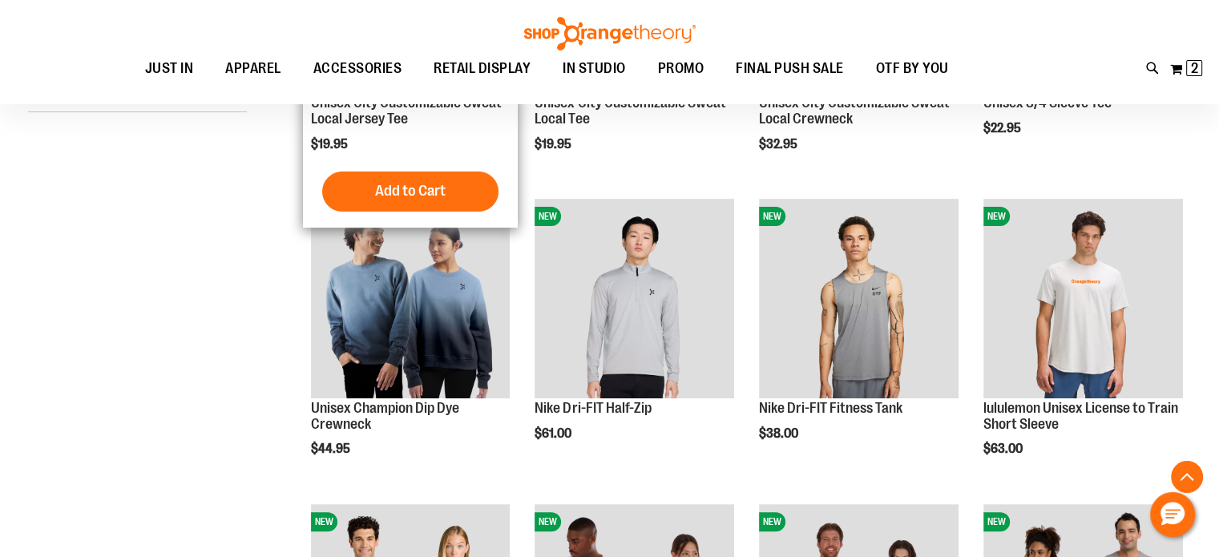
scroll to position [480, 0]
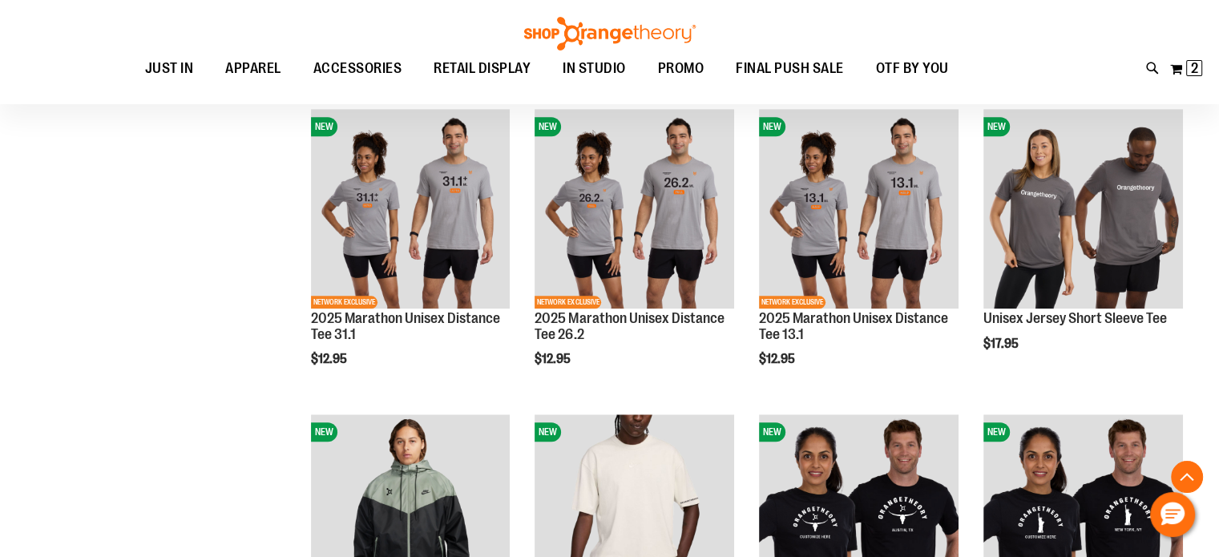
scroll to position [1442, 0]
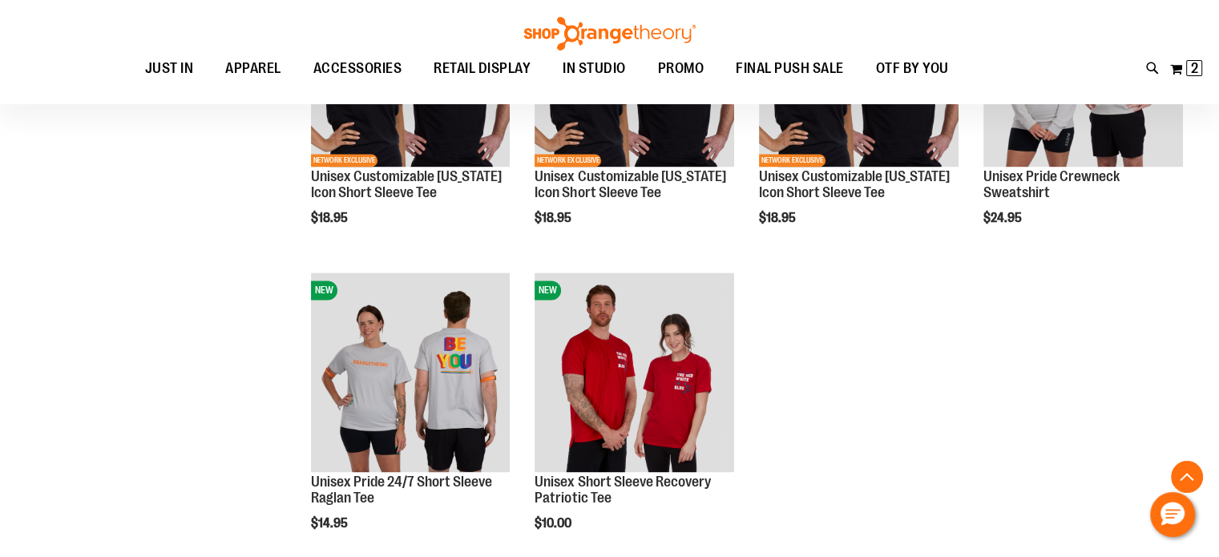
scroll to position [2164, 0]
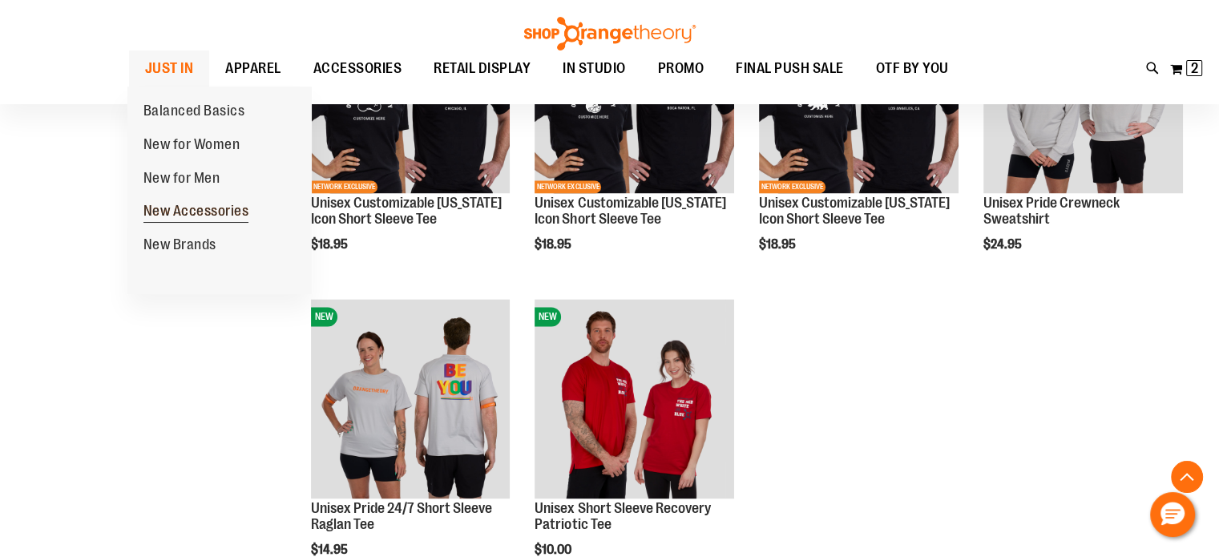
click at [177, 212] on span "New Accessories" at bounding box center [196, 213] width 106 height 20
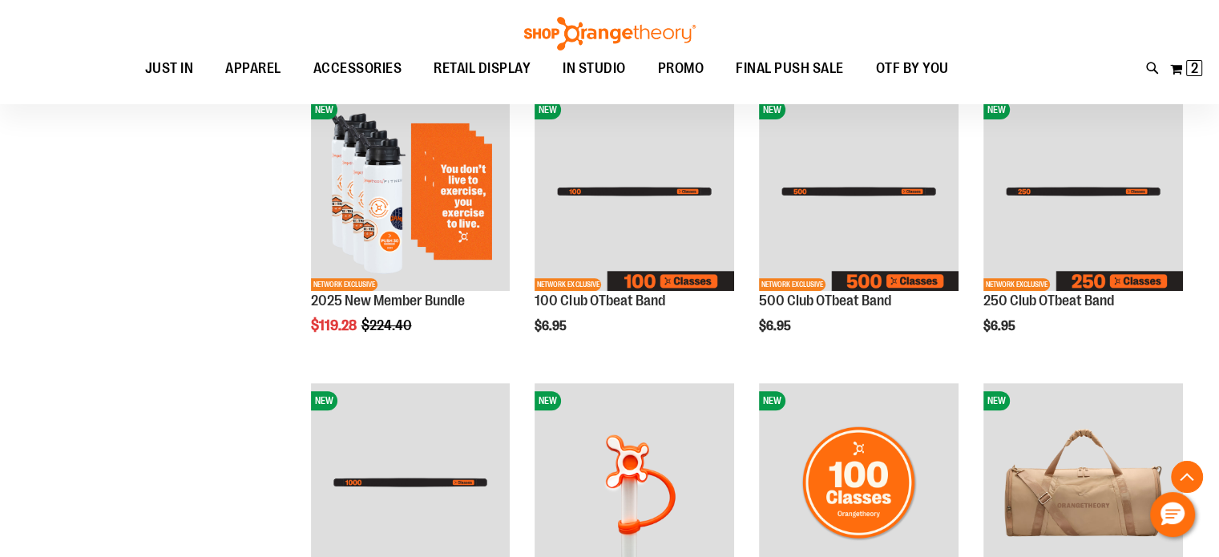
scroll to position [641, 0]
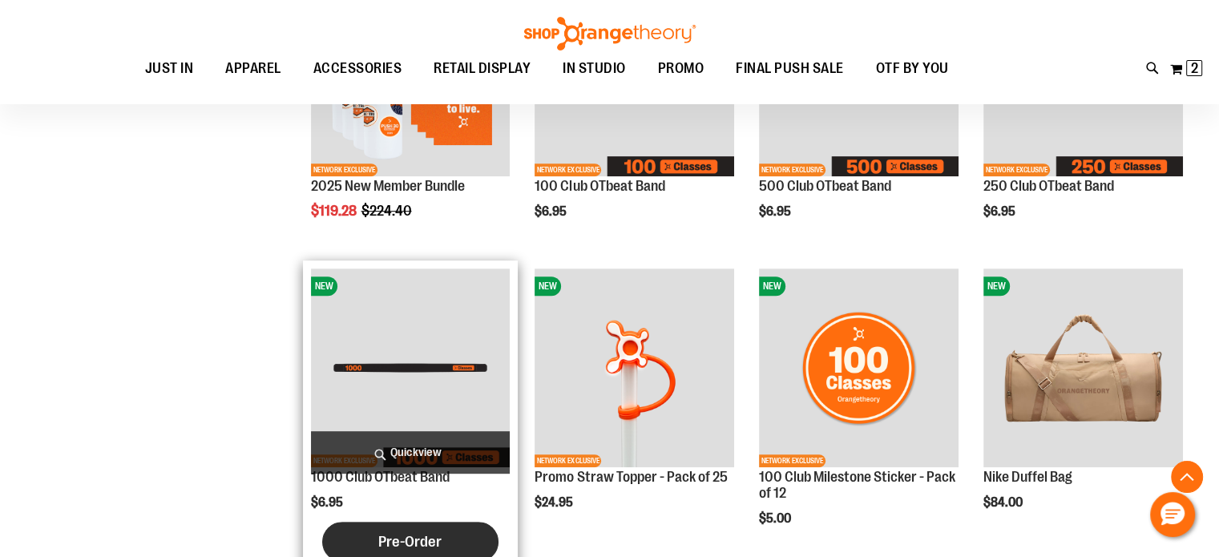
click at [430, 538] on span "Pre-Order" at bounding box center [409, 542] width 63 height 18
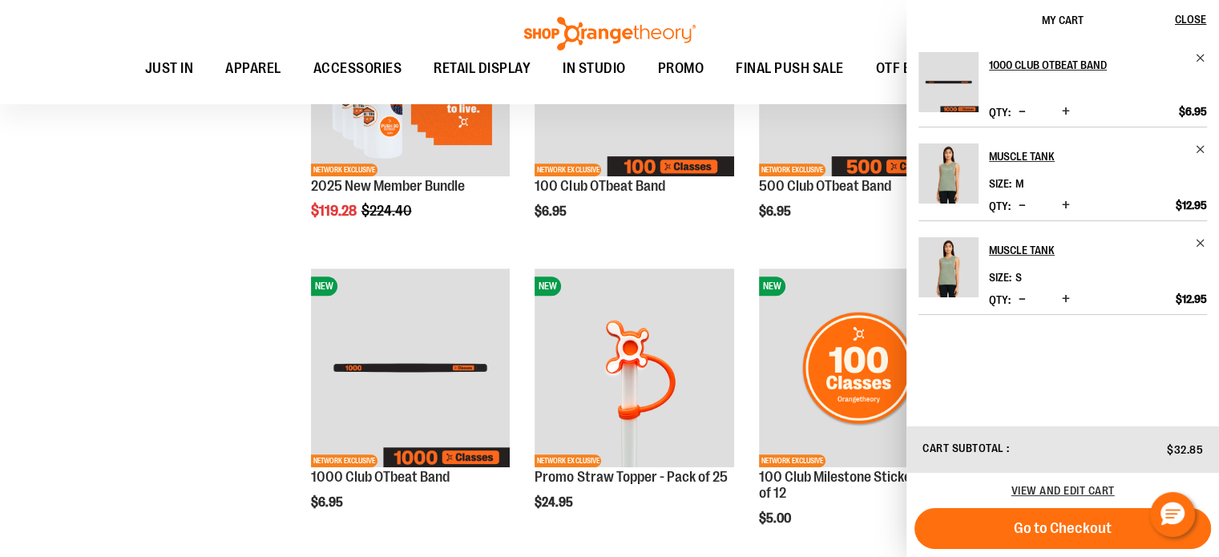
click at [1069, 110] on button "Increase product quantity" at bounding box center [1066, 112] width 16 height 16
click at [230, 211] on div "**********" at bounding box center [609, 566] width 1163 height 1908
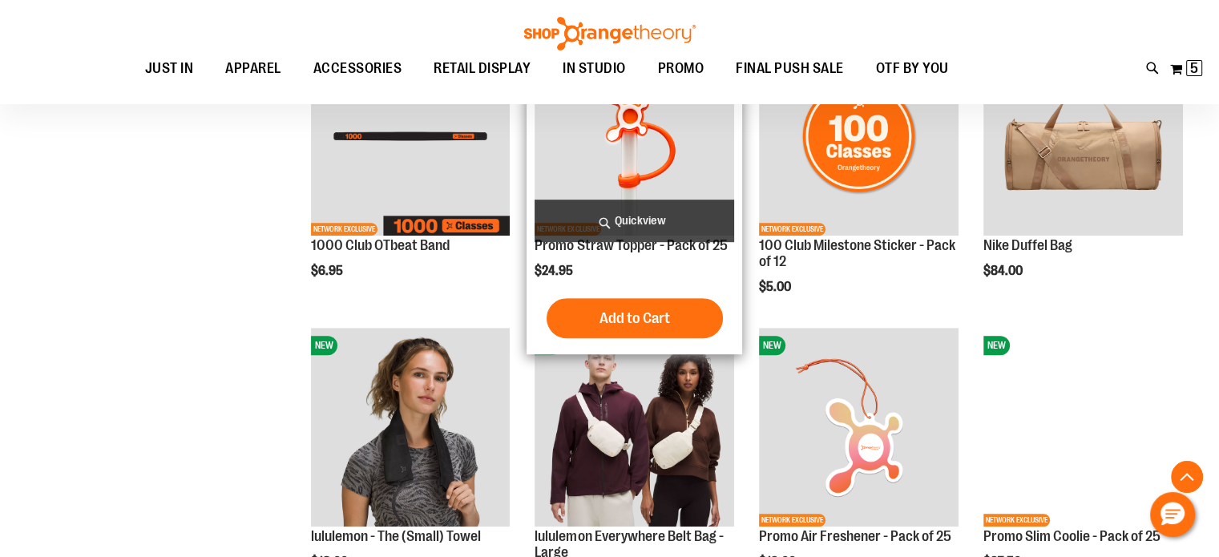
scroll to position [881, 0]
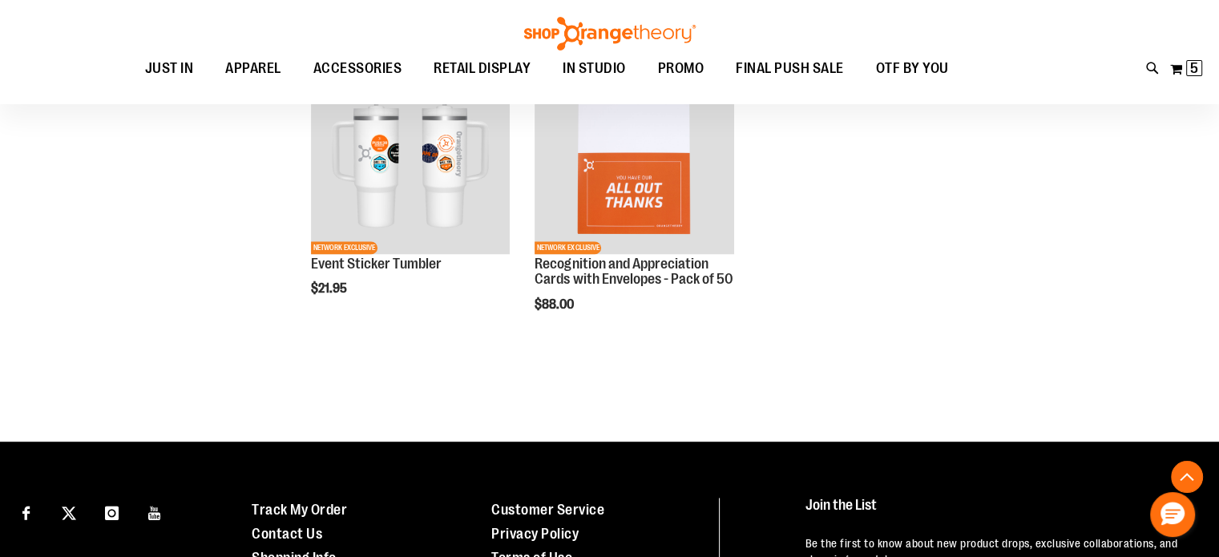
scroll to position [2324, 0]
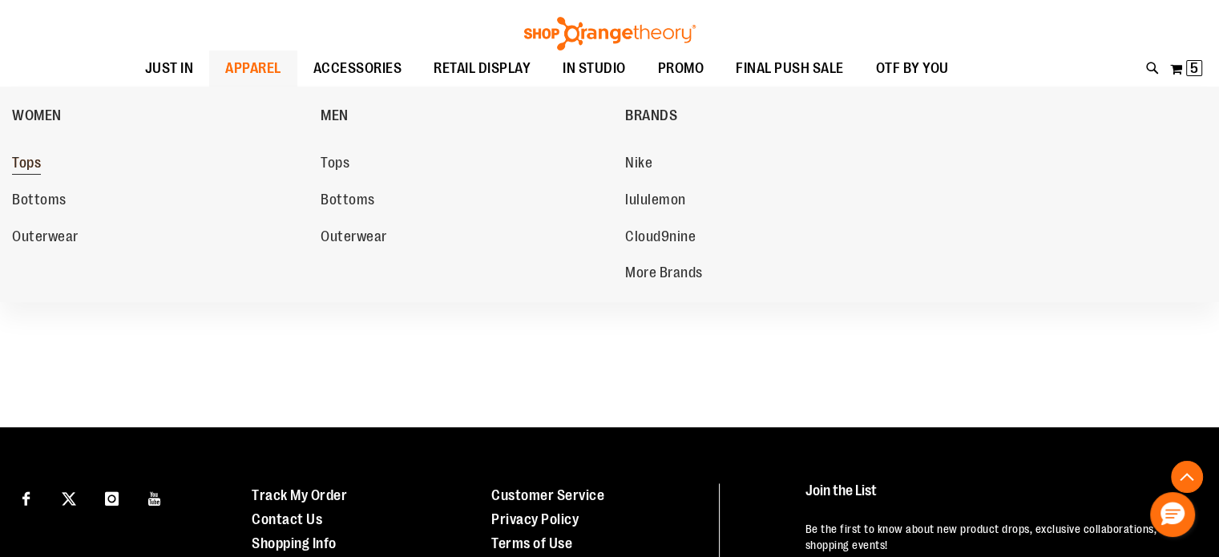
click at [22, 156] on span "Tops" at bounding box center [26, 165] width 29 height 20
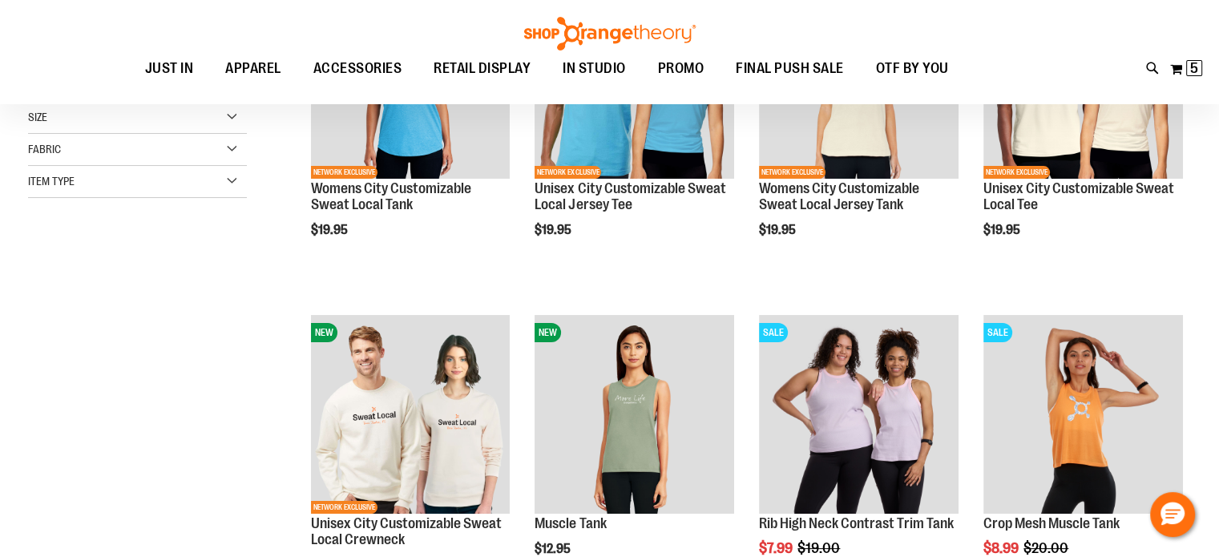
scroll to position [223, 0]
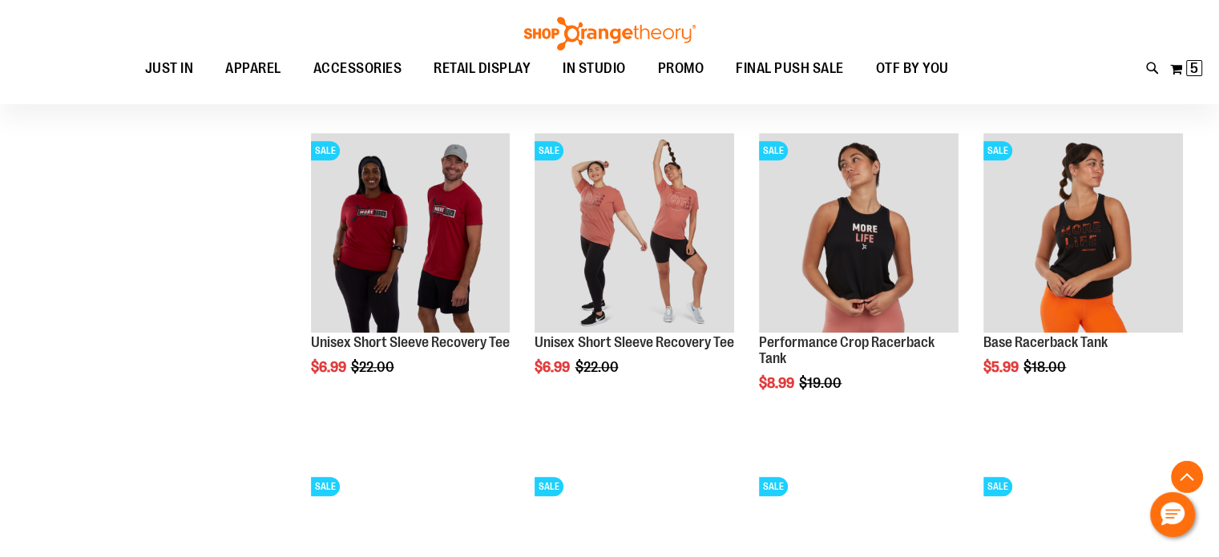
scroll to position [1024, 0]
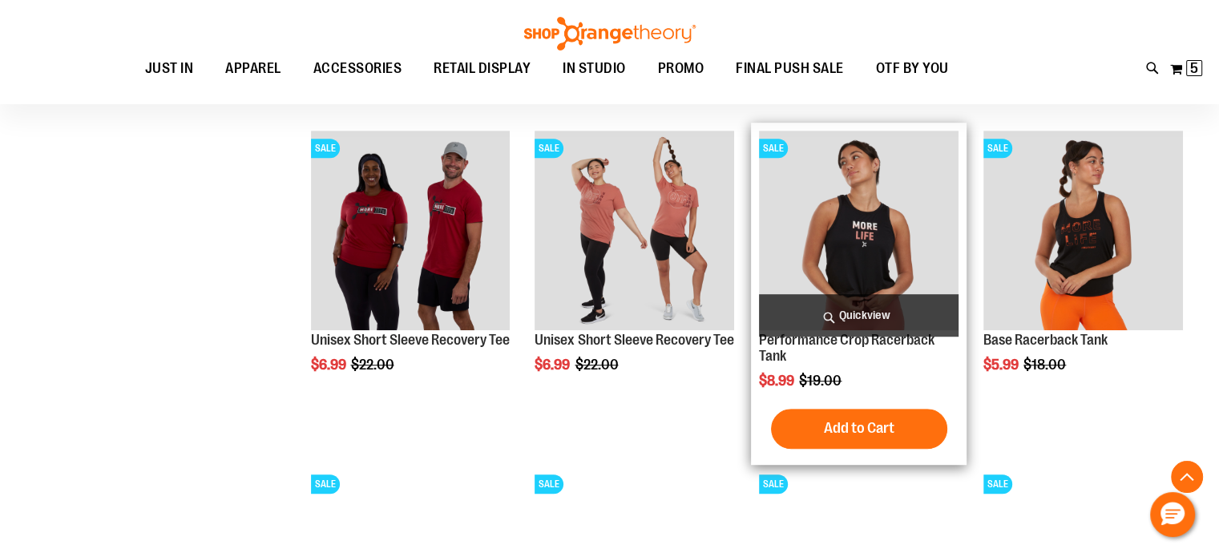
click at [825, 244] on img "product" at bounding box center [859, 231] width 200 height 200
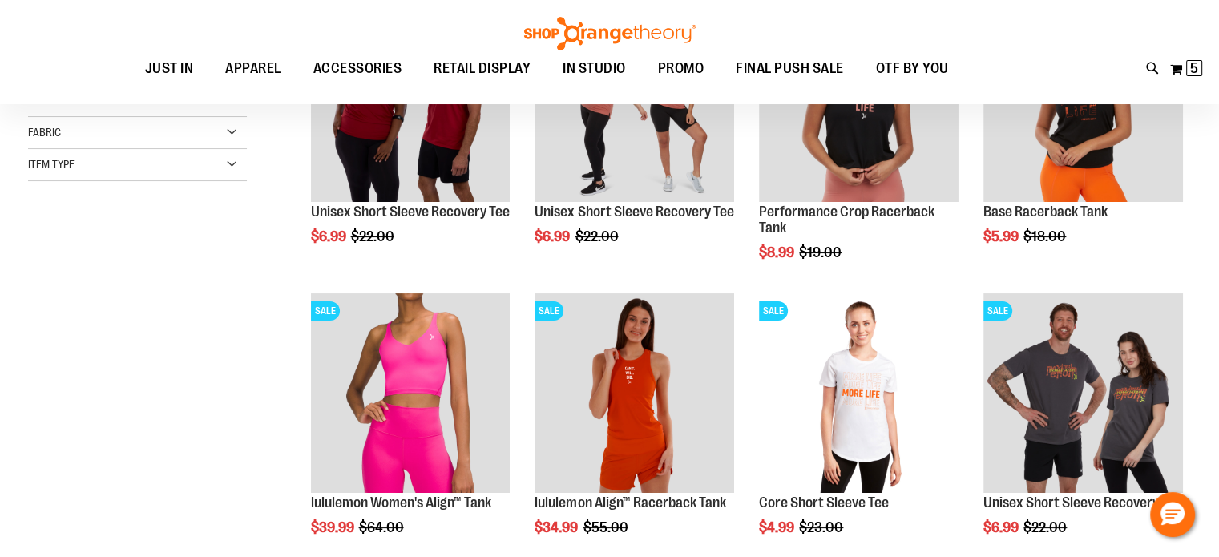
scroll to position [79, 0]
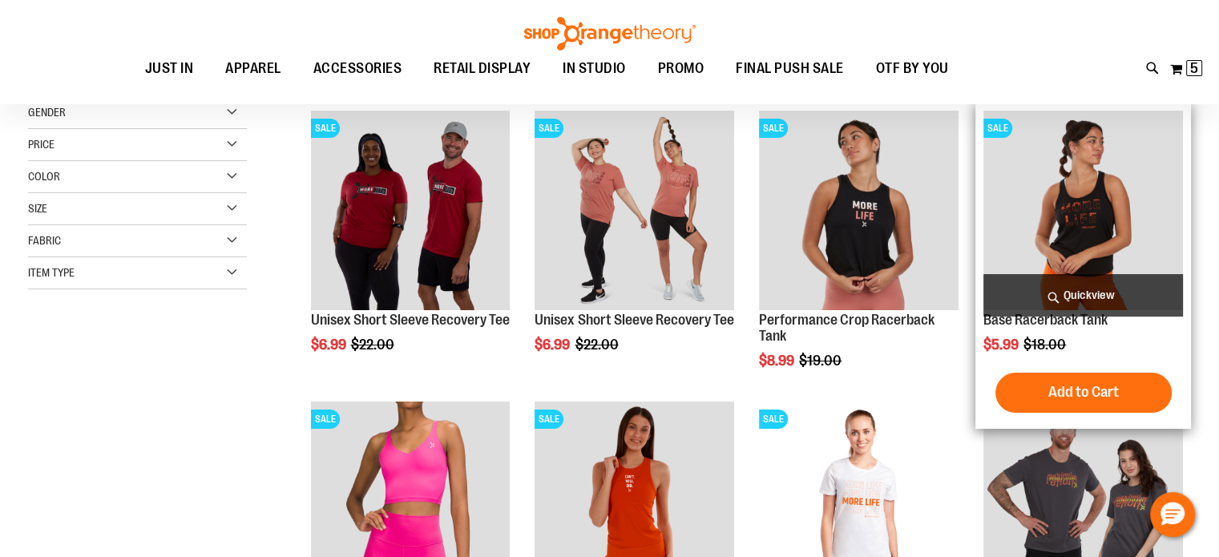
click at [1100, 225] on img "product" at bounding box center [1084, 211] width 200 height 200
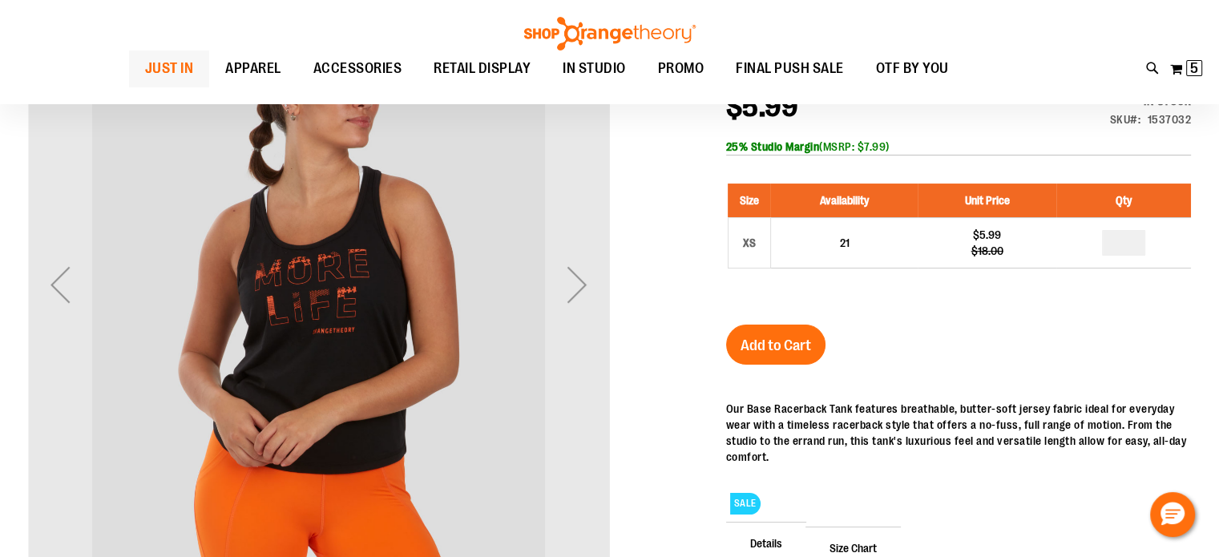
scroll to position [240, 0]
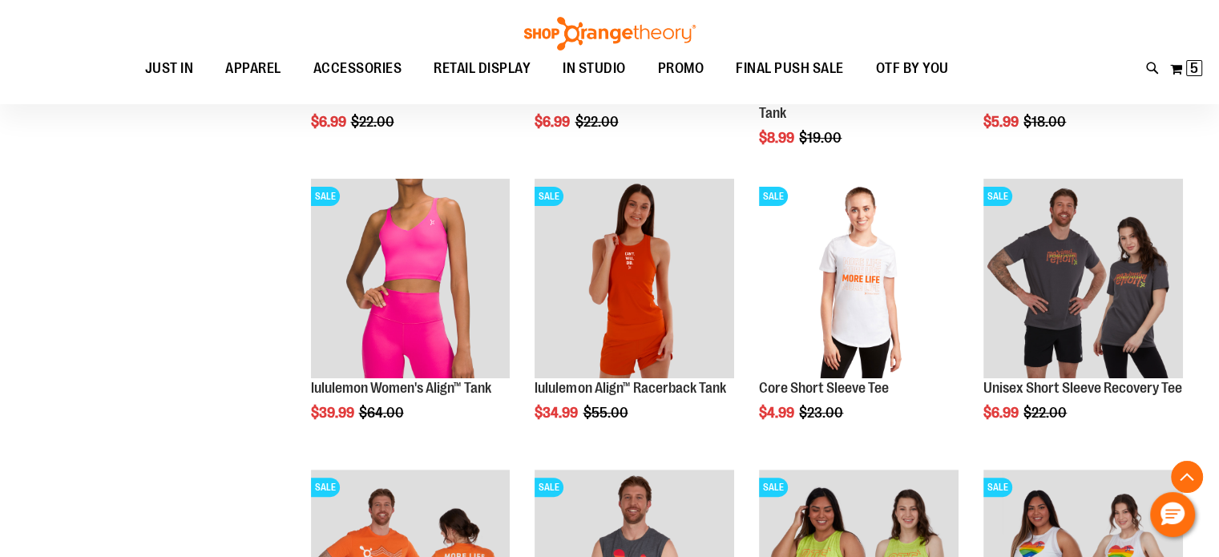
scroll to position [319, 0]
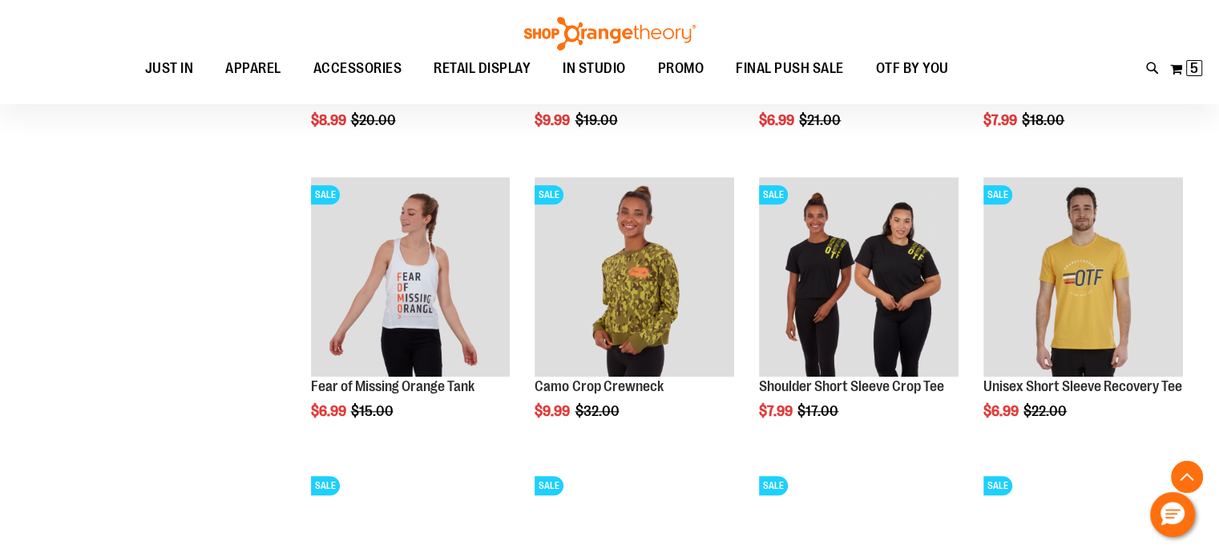
scroll to position [1201, 0]
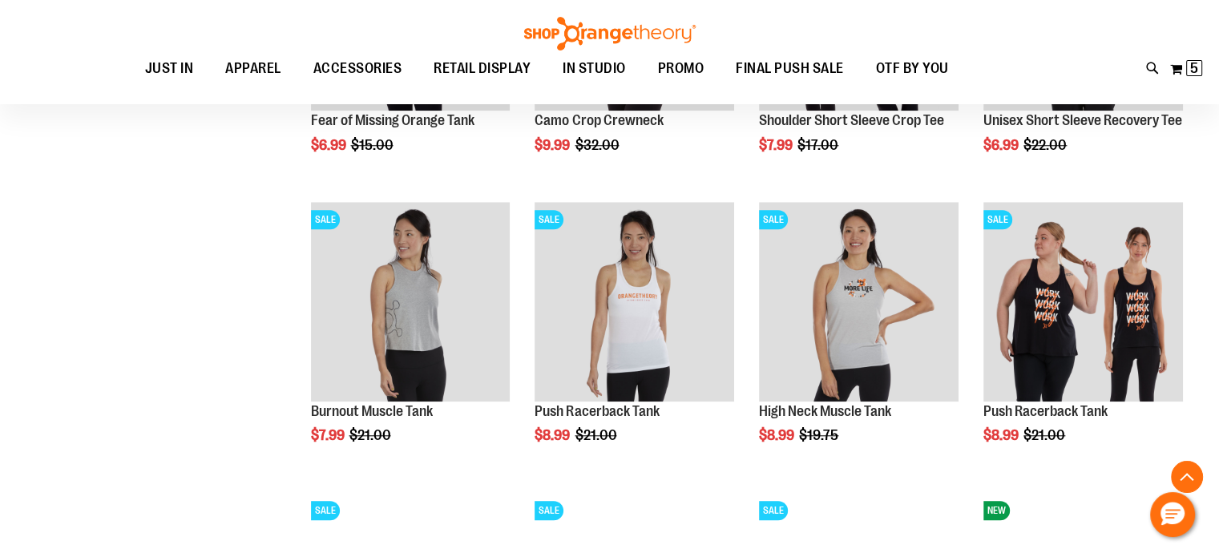
scroll to position [1521, 0]
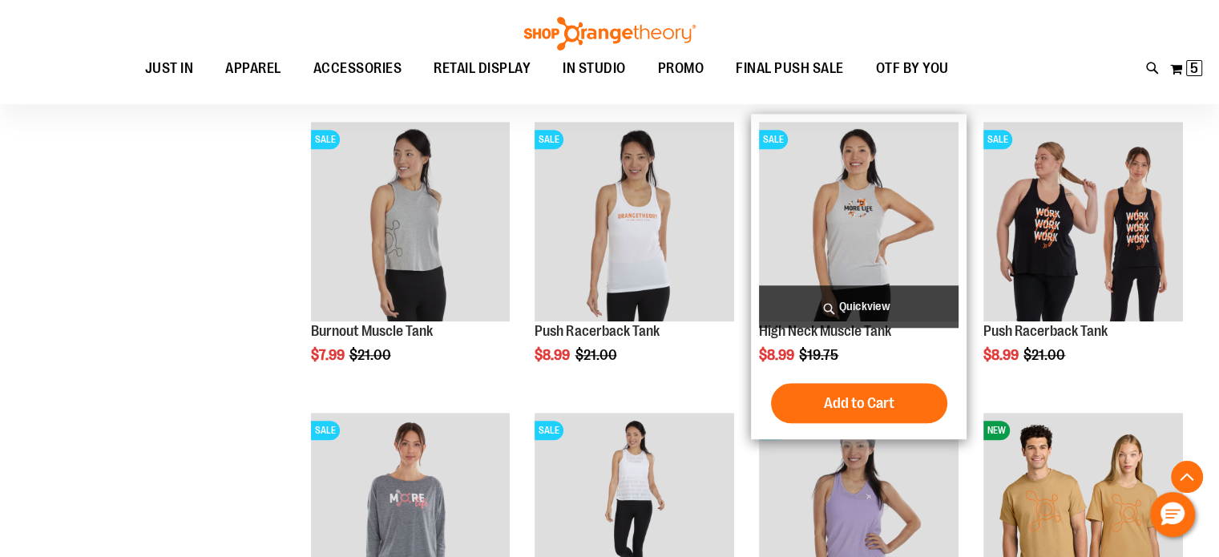
click at [859, 243] on img "product" at bounding box center [859, 222] width 200 height 200
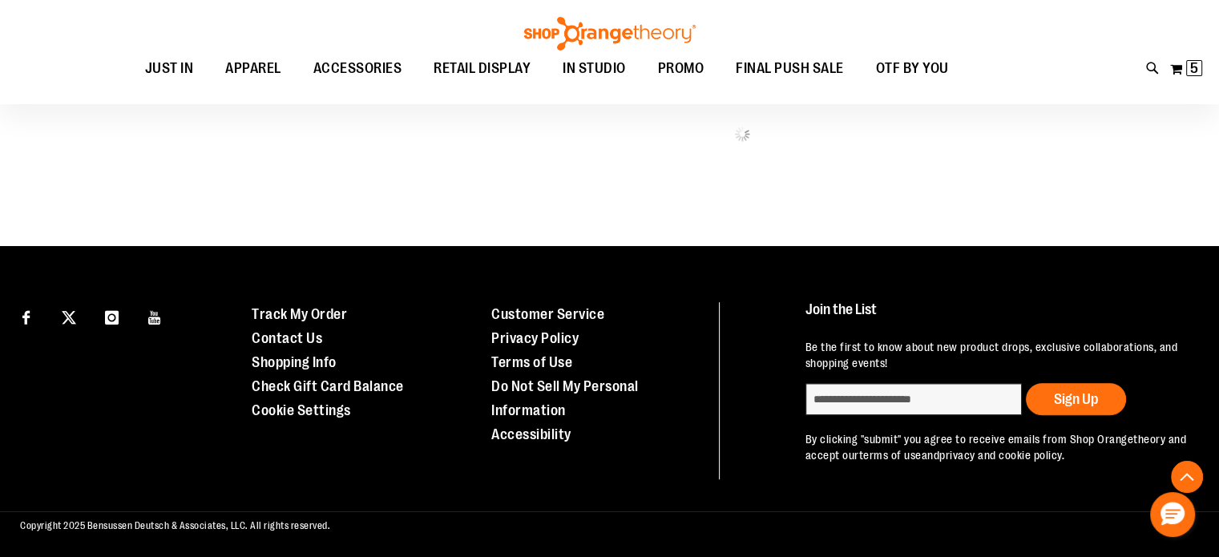
scroll to position [933, 0]
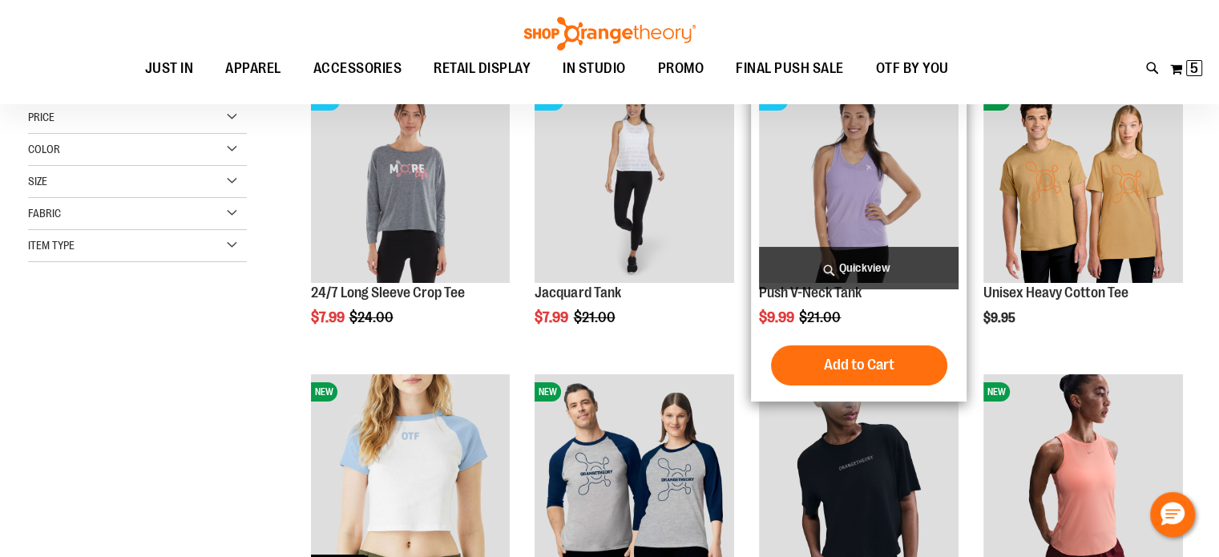
scroll to position [79, 0]
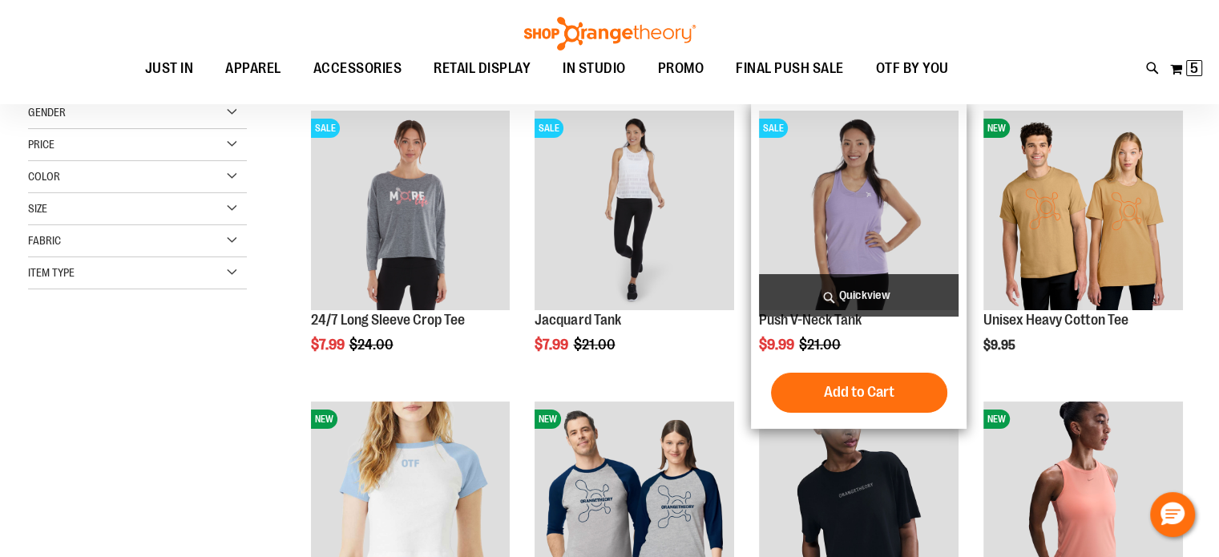
click at [838, 236] on img "product" at bounding box center [859, 211] width 200 height 200
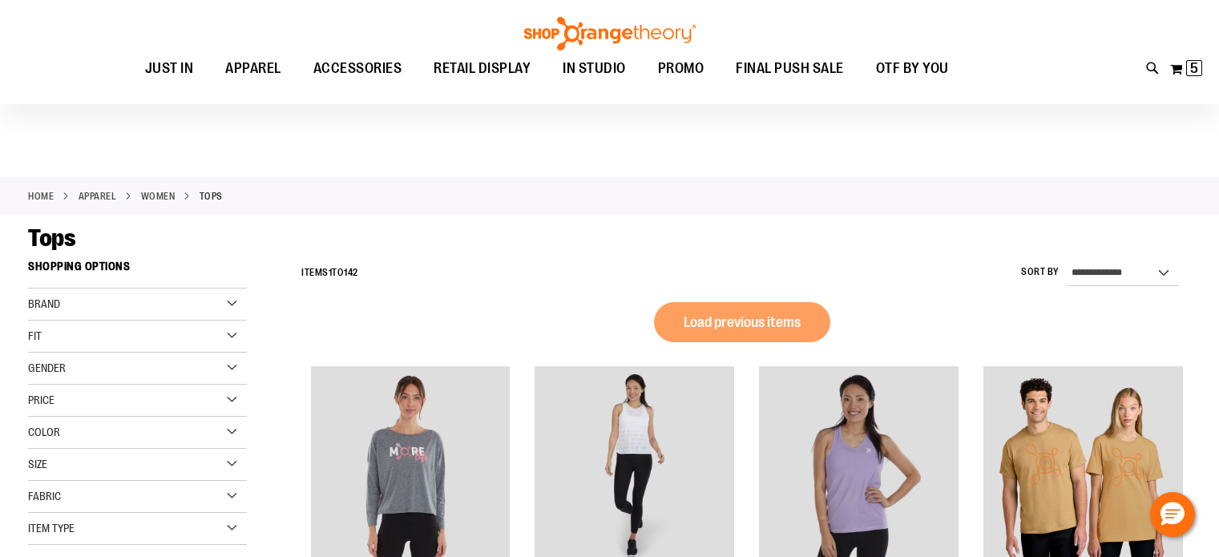
scroll to position [79, 0]
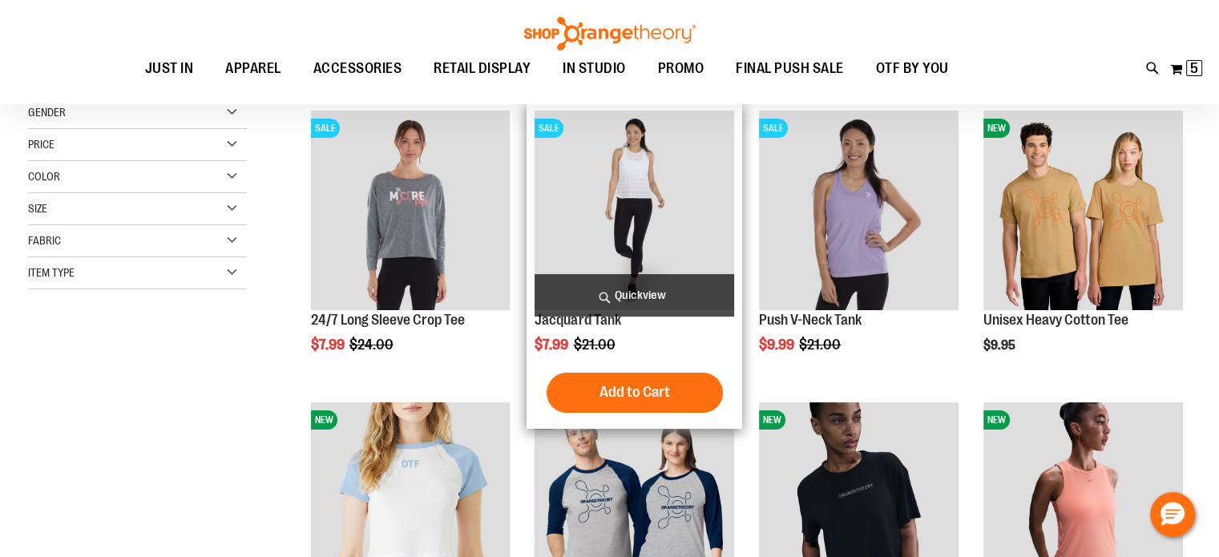
click at [634, 240] on img "product" at bounding box center [635, 211] width 200 height 200
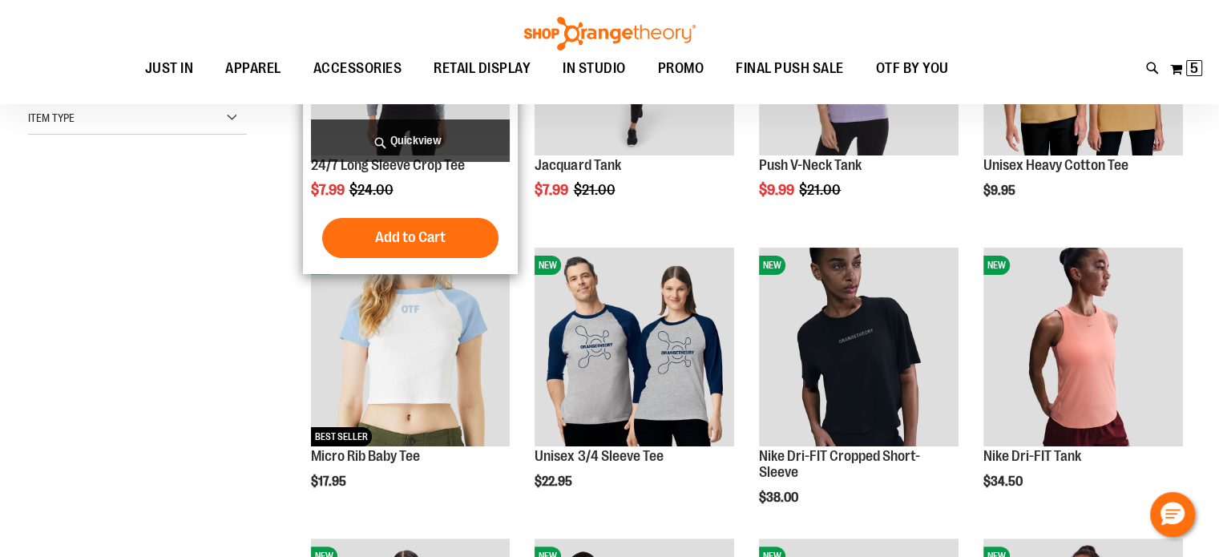
scroll to position [239, 0]
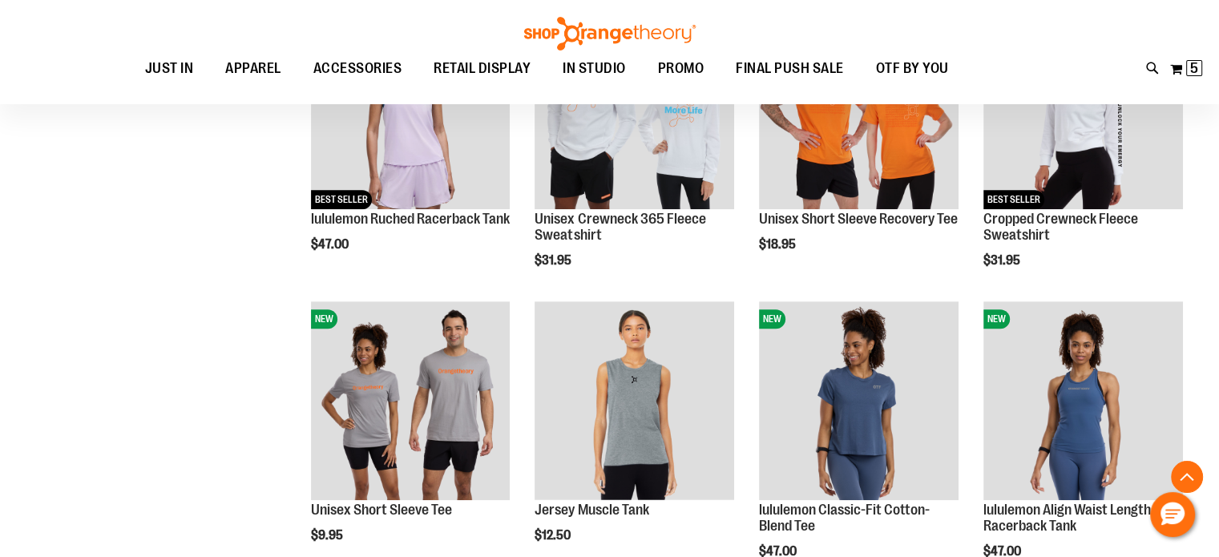
scroll to position [800, 0]
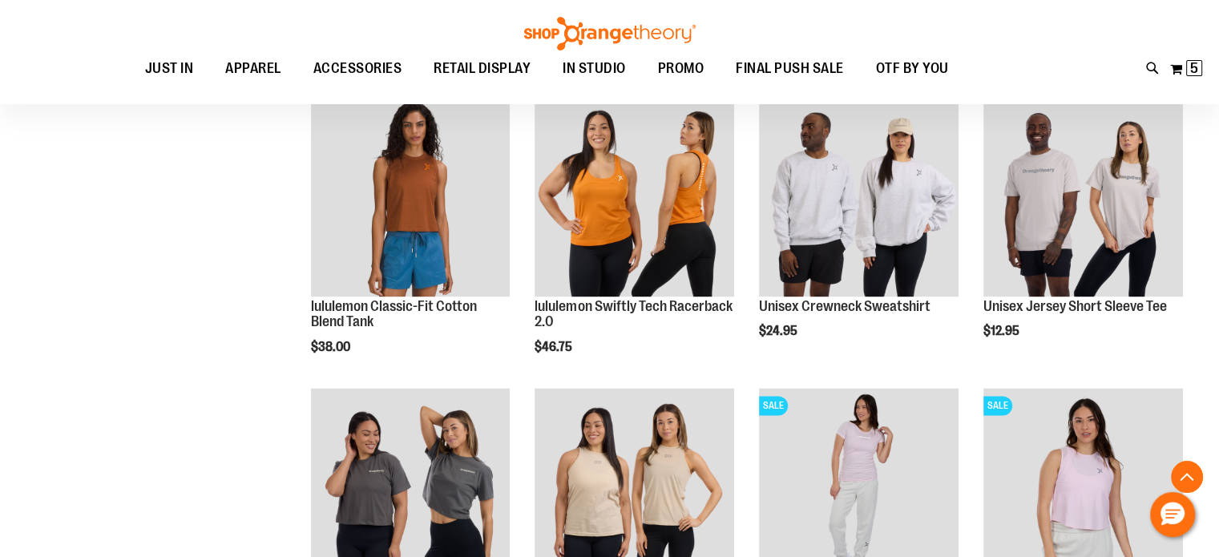
scroll to position [2083, 0]
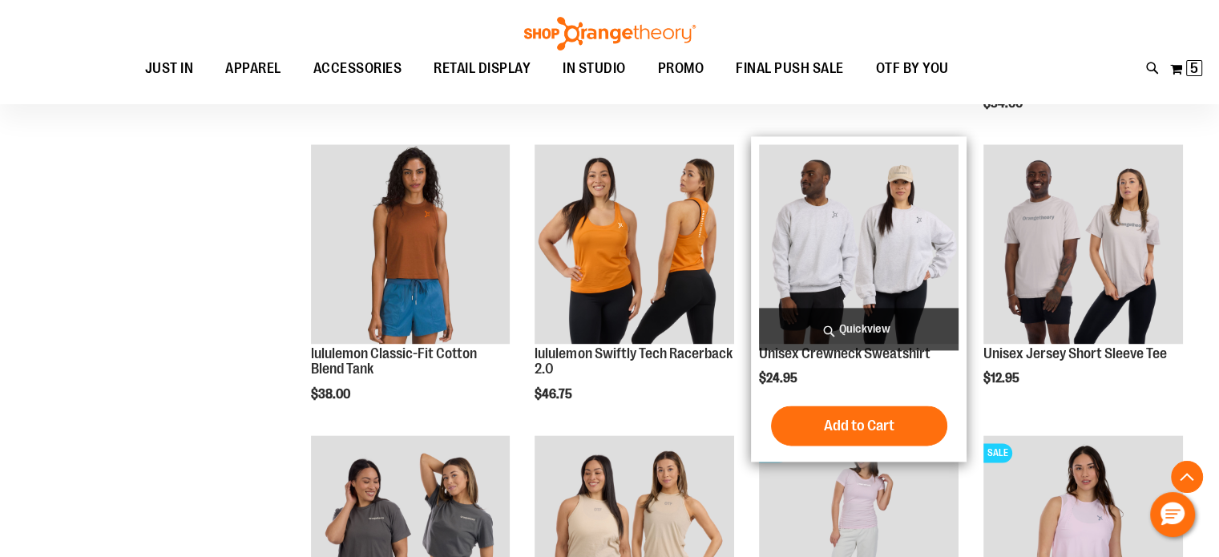
click at [868, 253] on img "product" at bounding box center [859, 244] width 200 height 200
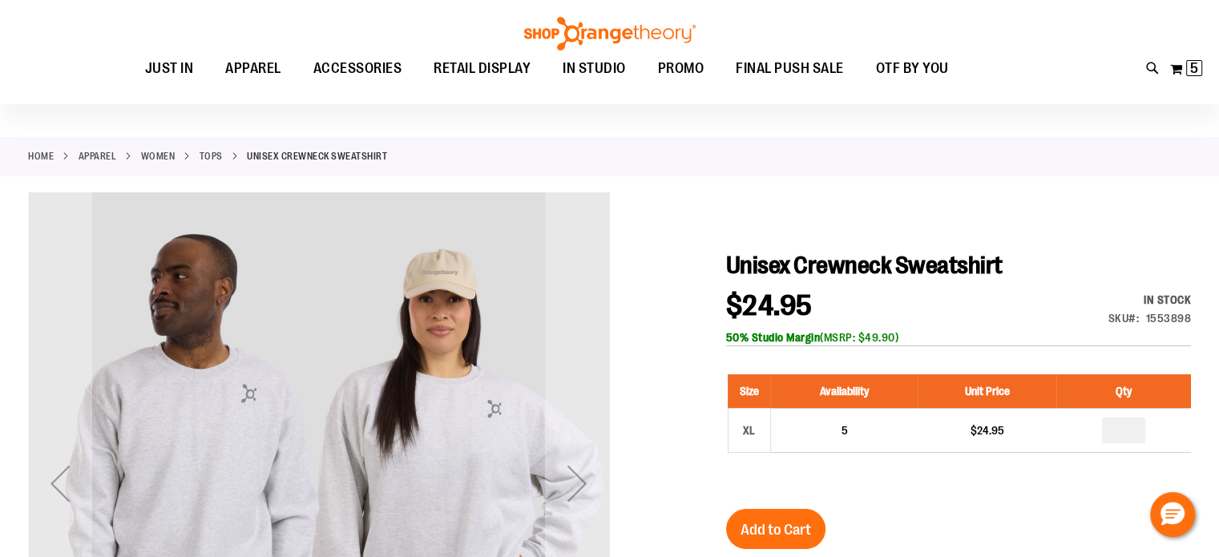
scroll to position [79, 0]
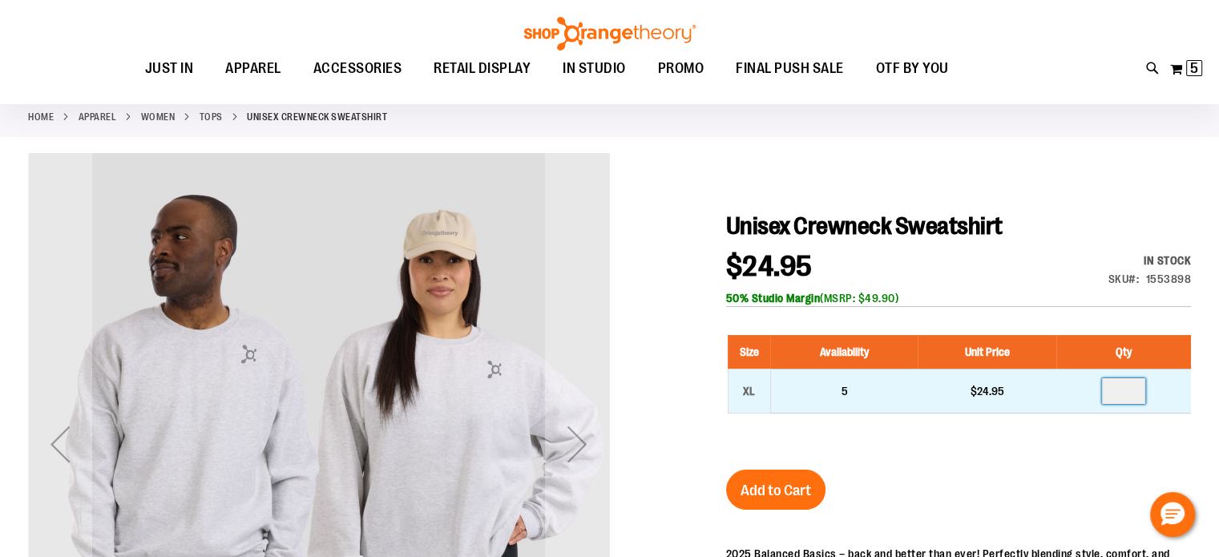
click at [1137, 392] on input "number" at bounding box center [1123, 391] width 43 height 26
type input "*"
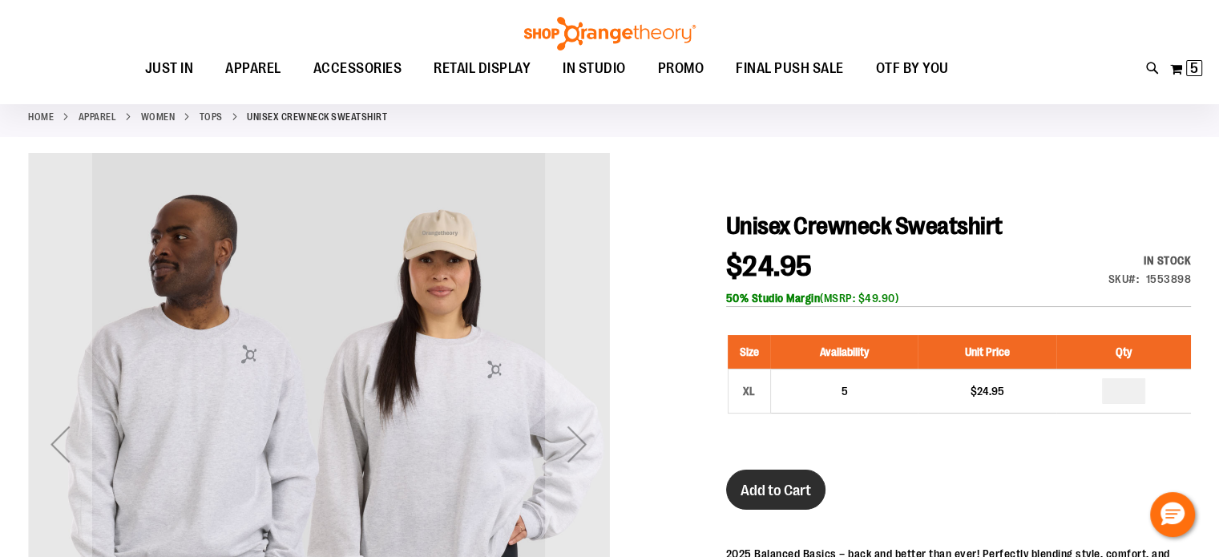
click at [762, 482] on span "Add to Cart" at bounding box center [776, 491] width 71 height 18
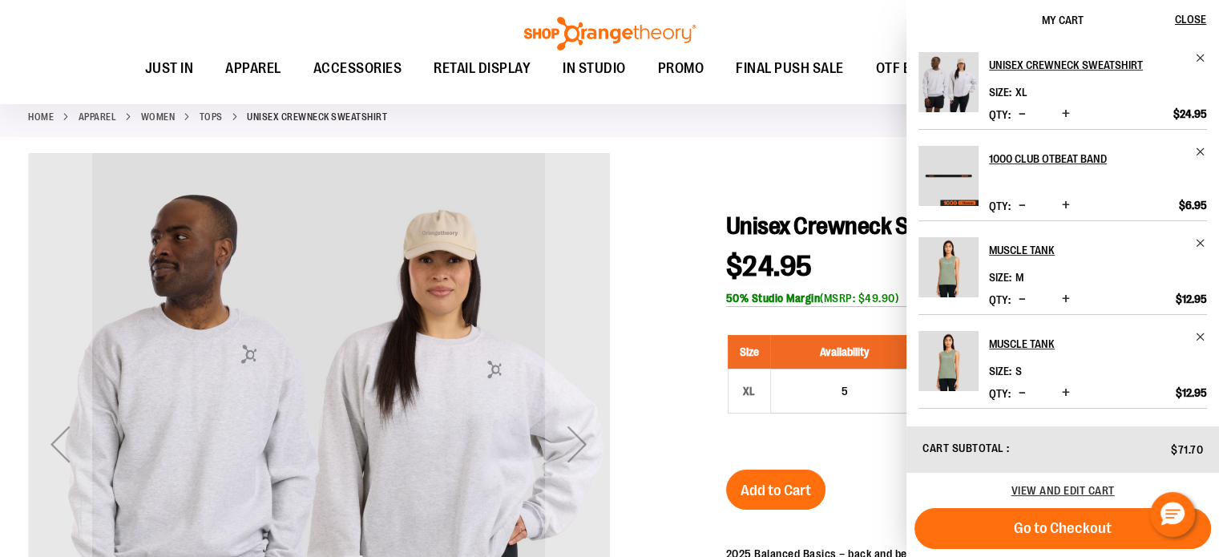
click at [651, 215] on div at bounding box center [609, 487] width 1163 height 669
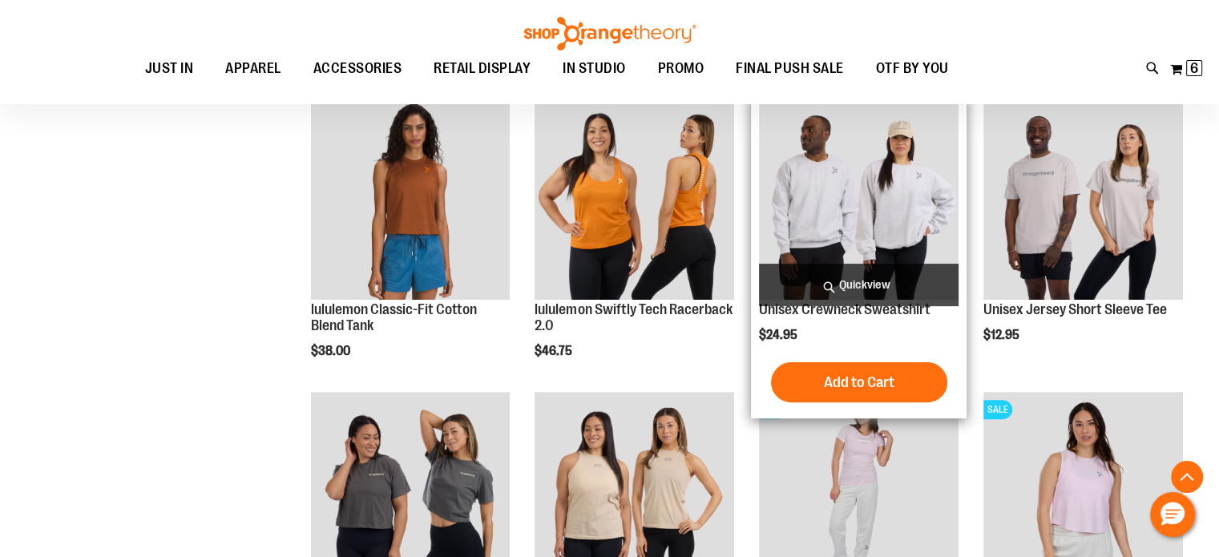
scroll to position [555, 0]
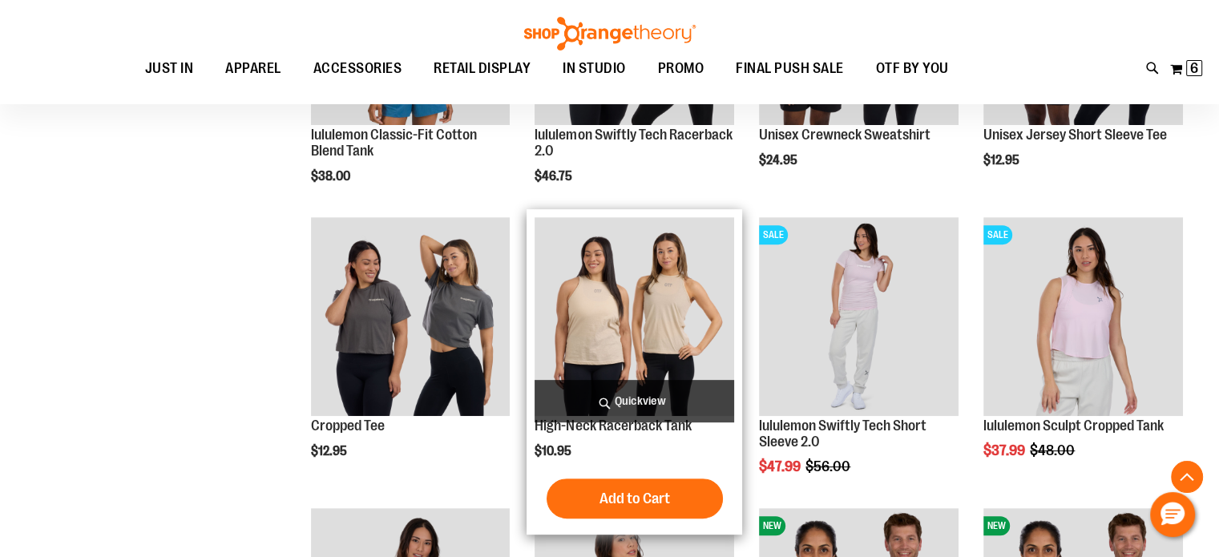
click at [630, 317] on img "product" at bounding box center [635, 317] width 200 height 200
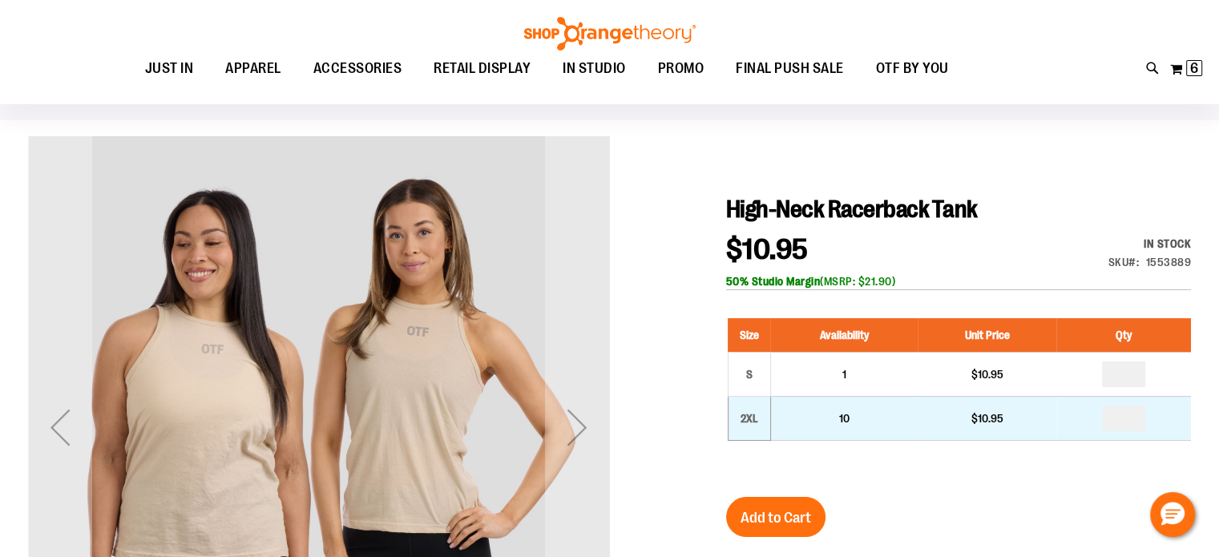
scroll to position [160, 0]
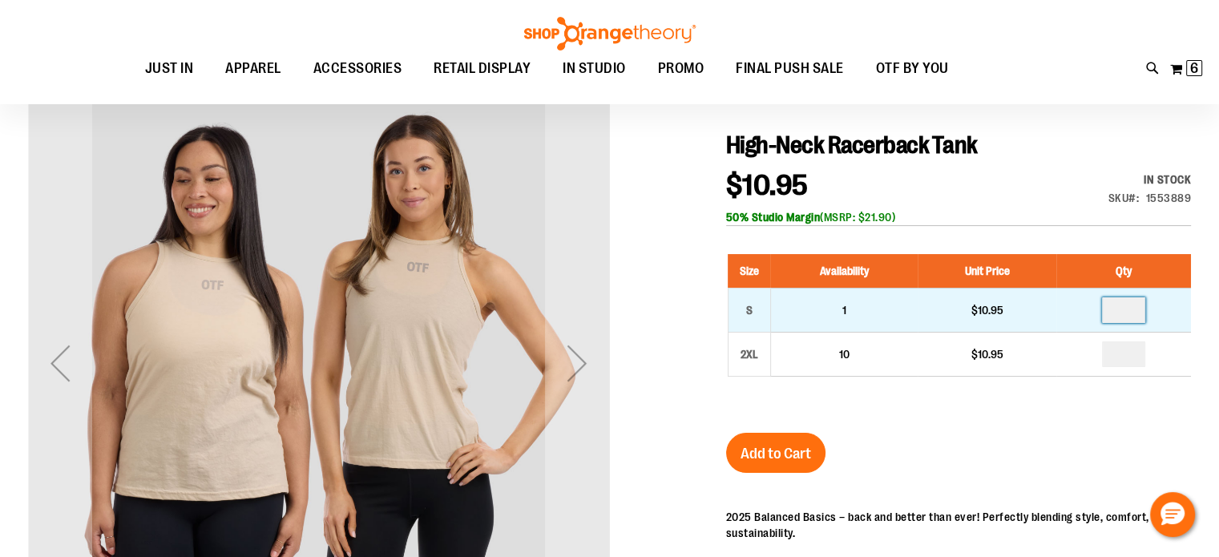
click at [1120, 310] on input "number" at bounding box center [1123, 310] width 43 height 26
type input "*"
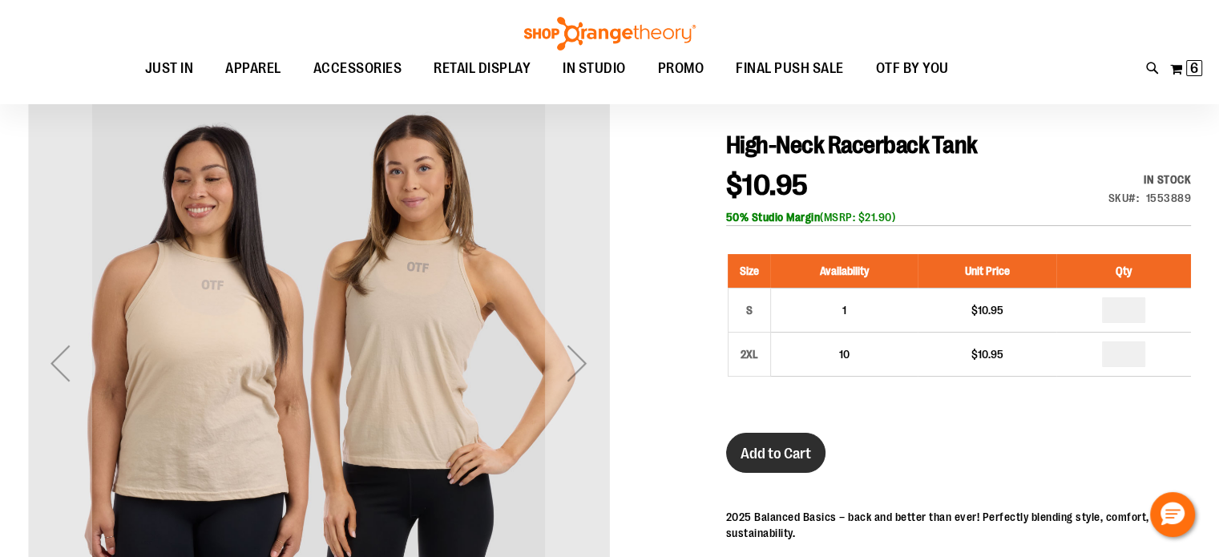
click at [786, 447] on span "Add to Cart" at bounding box center [776, 454] width 71 height 18
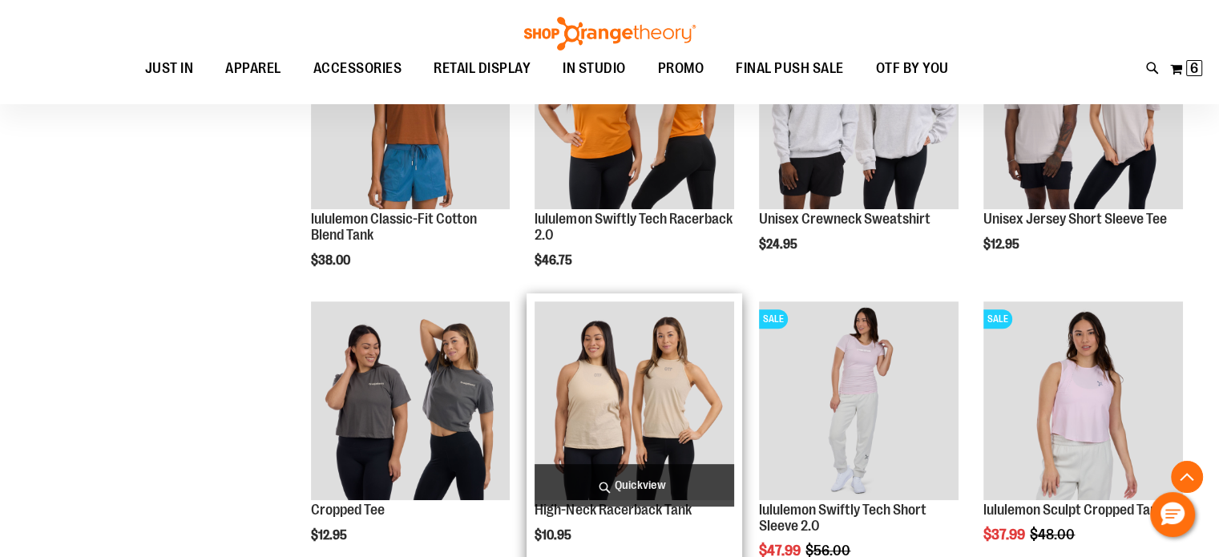
scroll to position [635, 0]
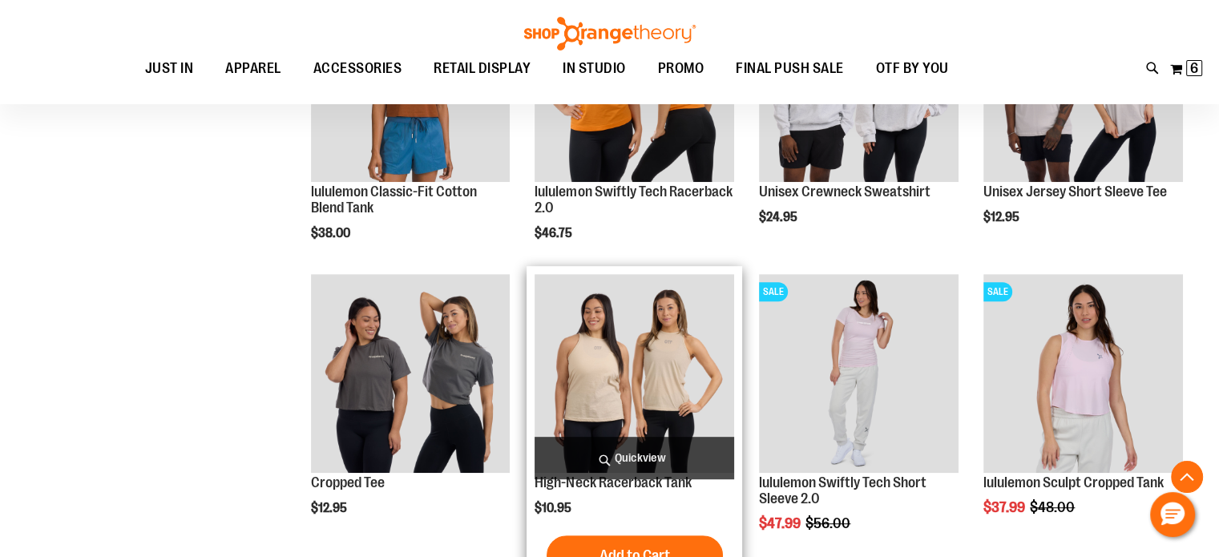
click at [645, 359] on img "product" at bounding box center [635, 374] width 200 height 200
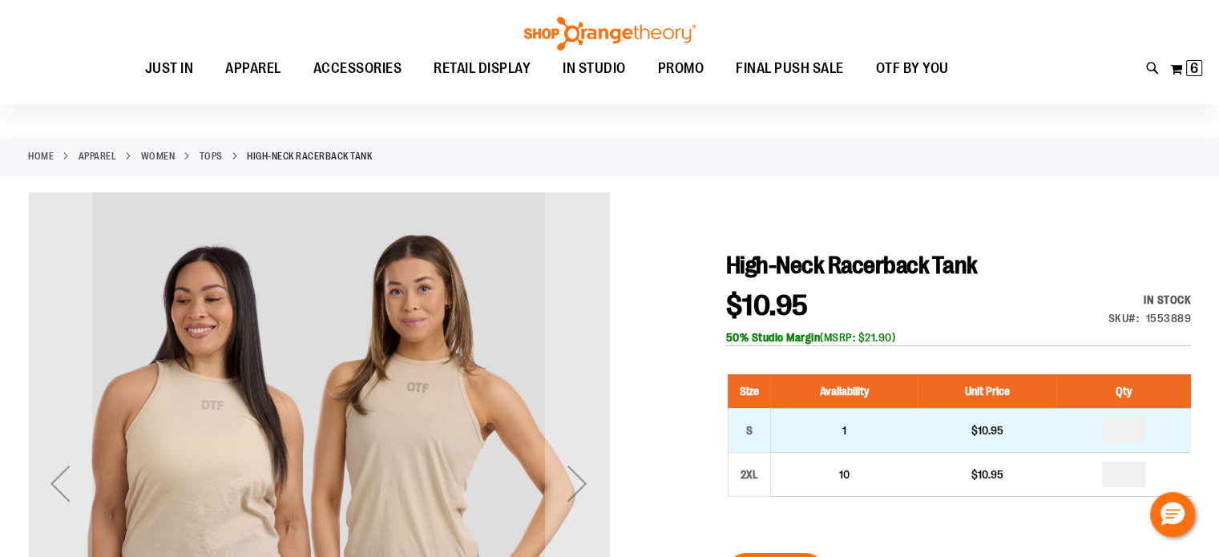
scroll to position [79, 0]
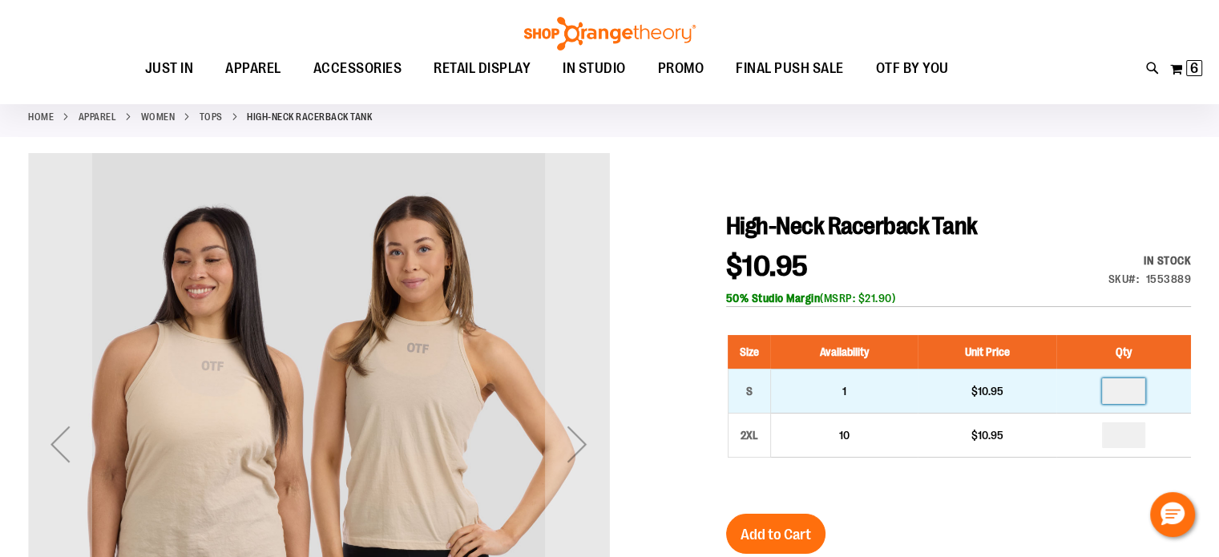
click at [1121, 389] on input "number" at bounding box center [1123, 391] width 43 height 26
type input "*"
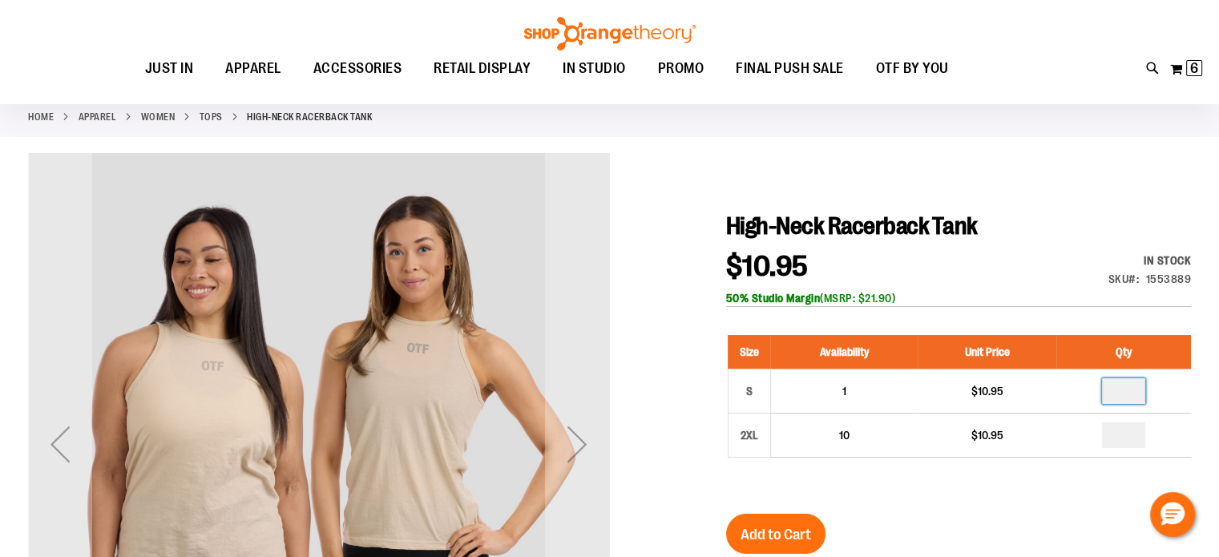
click at [1010, 515] on div "High-Neck Racerback Tank $10.95 In stock Only %1 left SKU 1553889 50% Studio Ma…" at bounding box center [958, 550] width 465 height 677
click at [770, 534] on span "Add to Cart" at bounding box center [776, 535] width 71 height 18
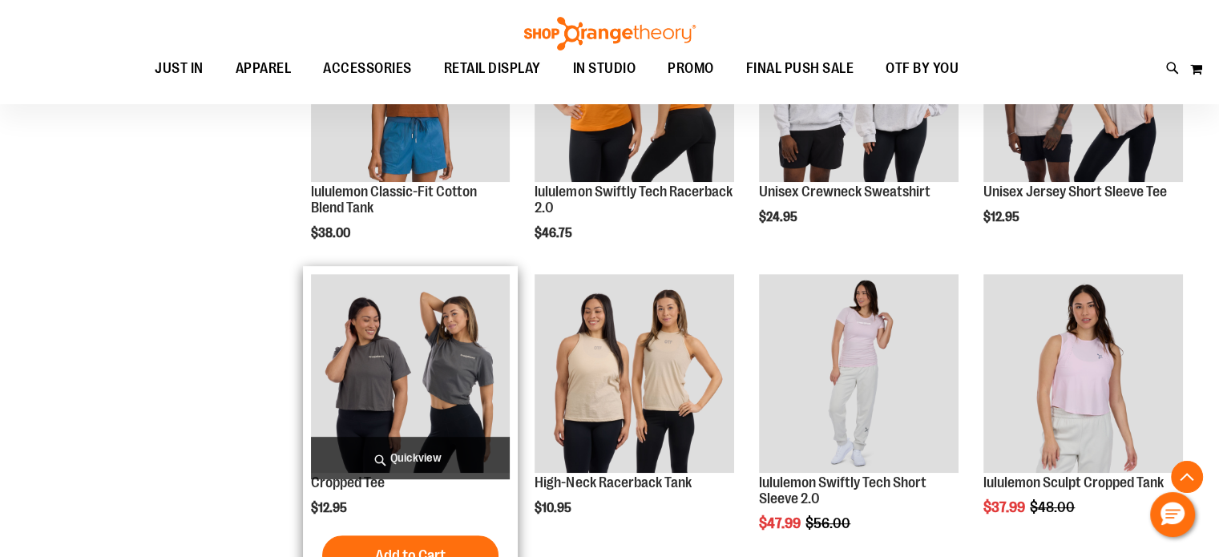
scroll to position [458, 0]
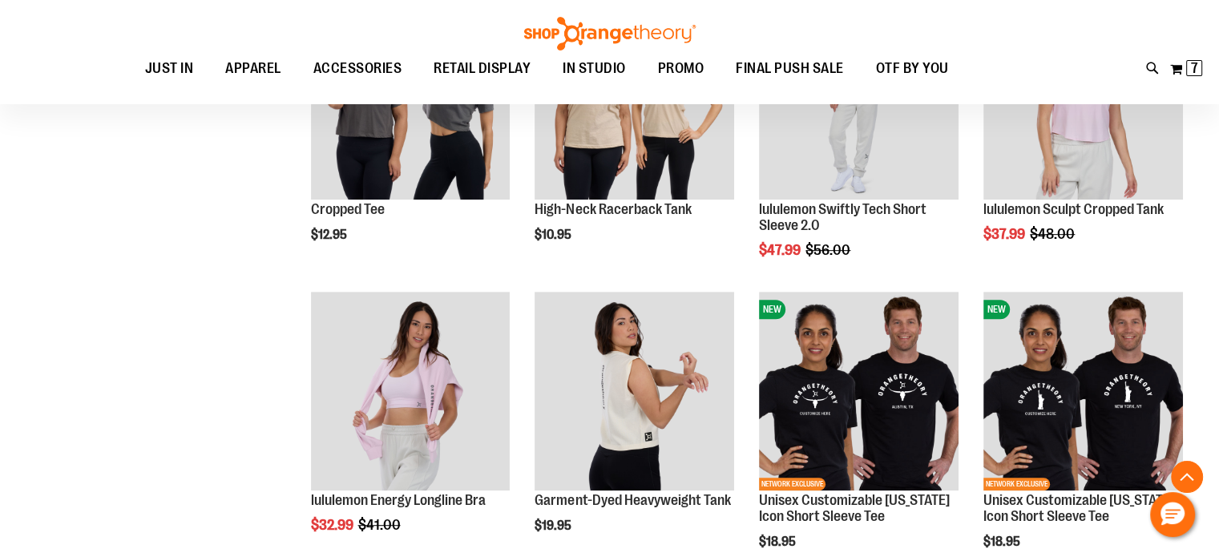
scroll to position [778, 0]
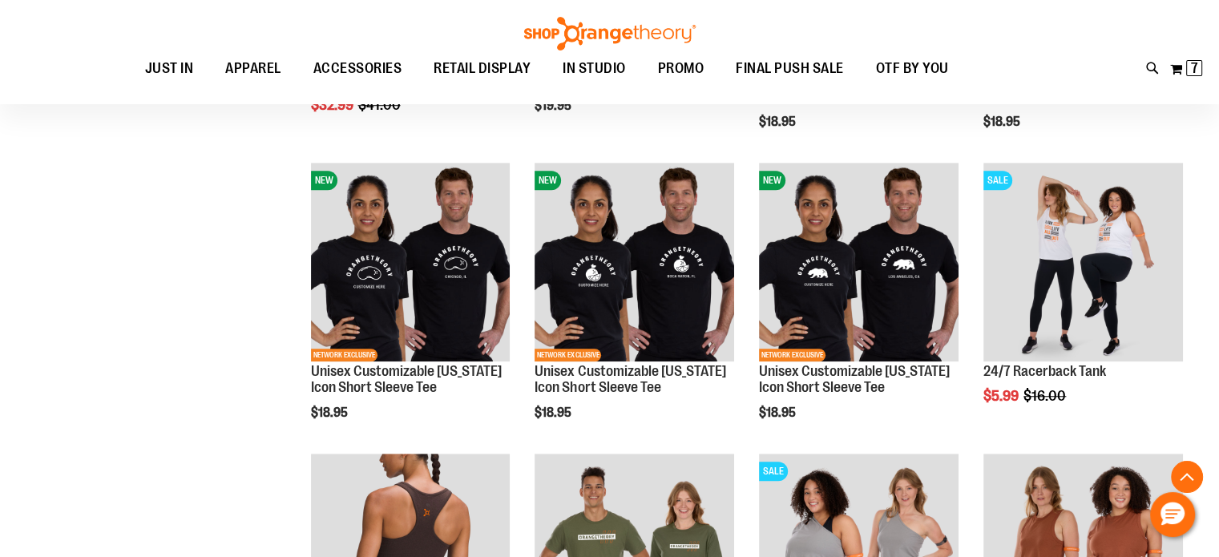
scroll to position [1179, 0]
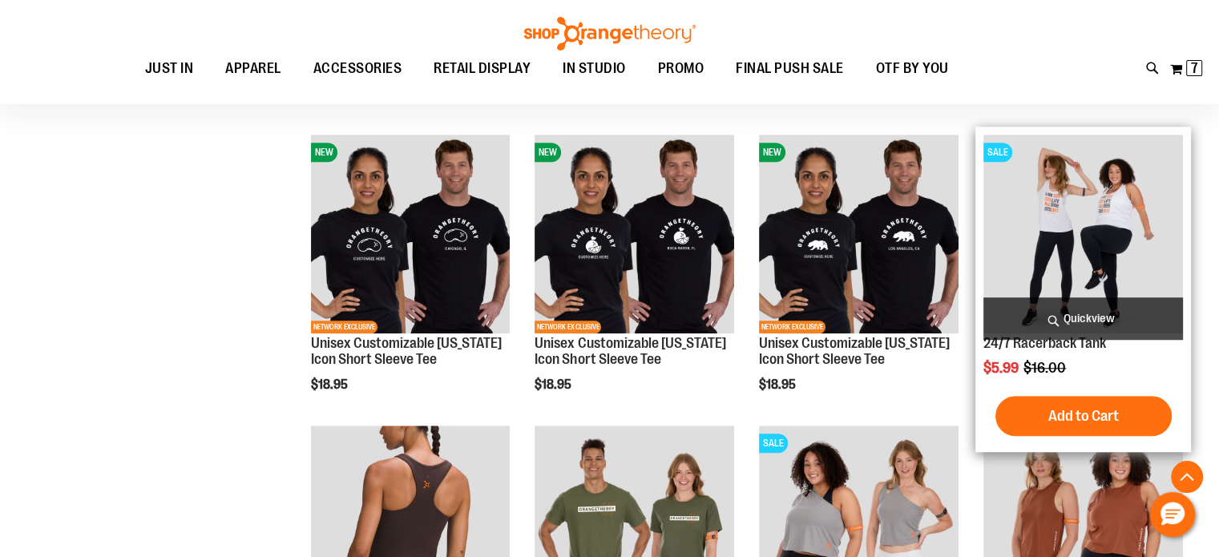
click at [1070, 257] on img "product" at bounding box center [1084, 235] width 200 height 200
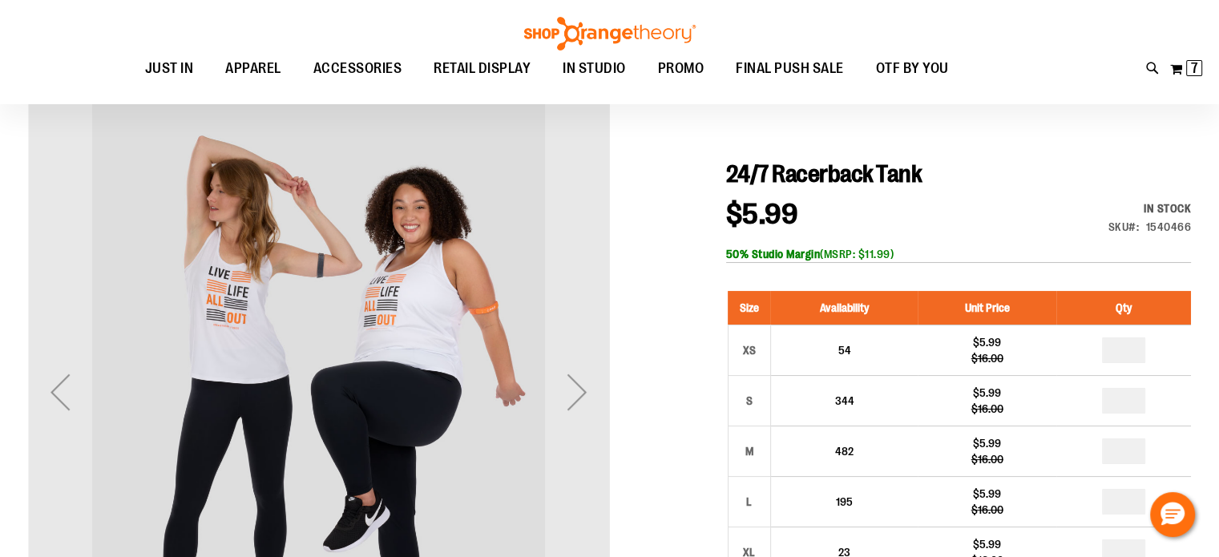
scroll to position [160, 0]
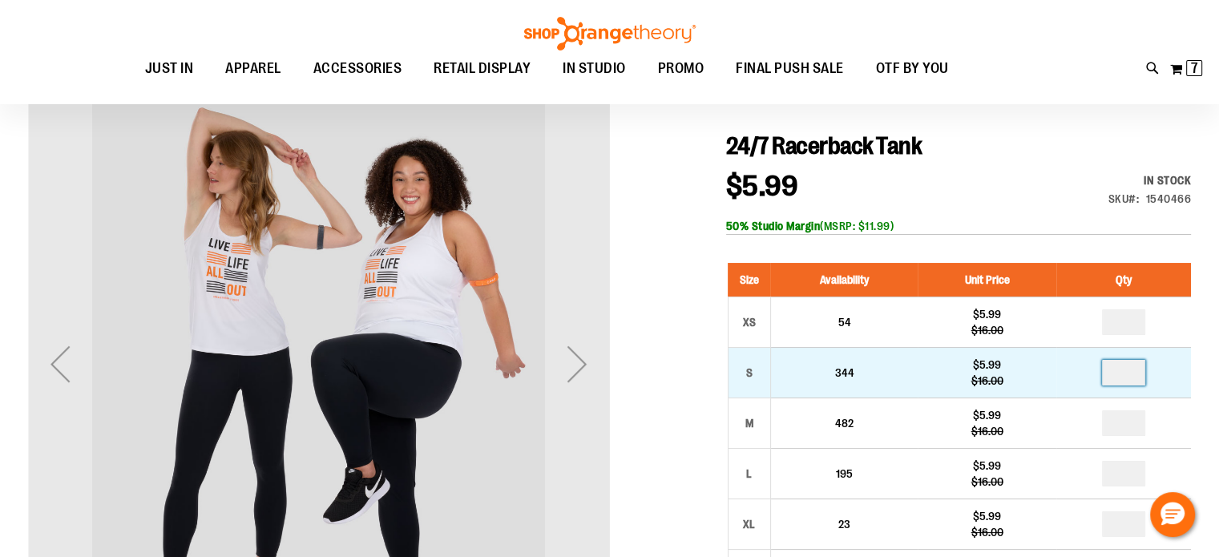
drag, startPoint x: 1138, startPoint y: 374, endPoint x: 1151, endPoint y: 370, distance: 14.2
click at [1151, 370] on td at bounding box center [1124, 372] width 135 height 51
type input "*"
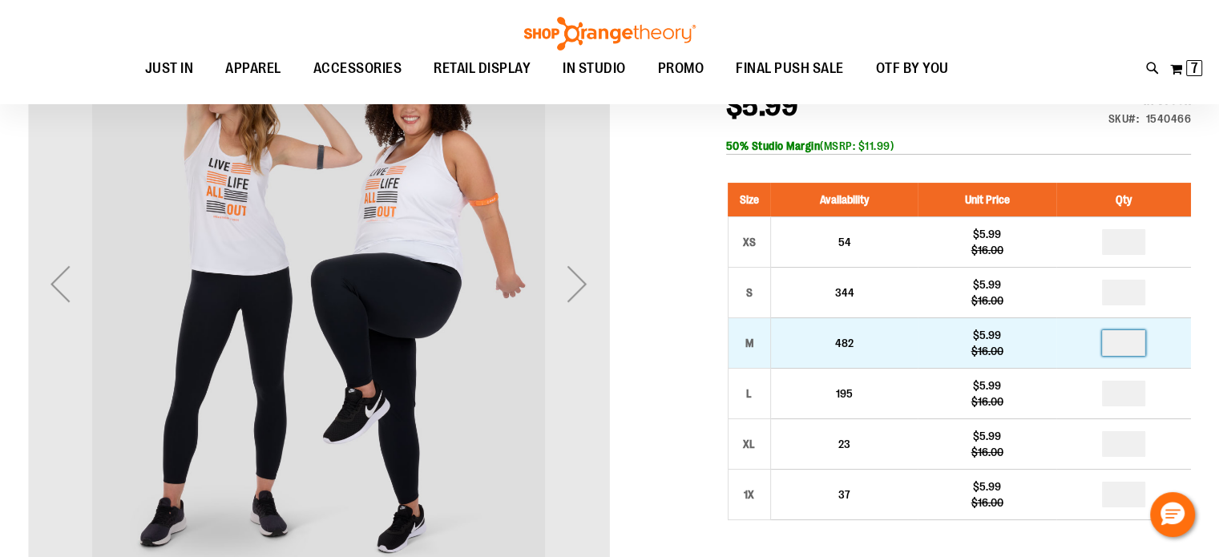
click at [1122, 346] on input "number" at bounding box center [1123, 343] width 43 height 26
type input "*"
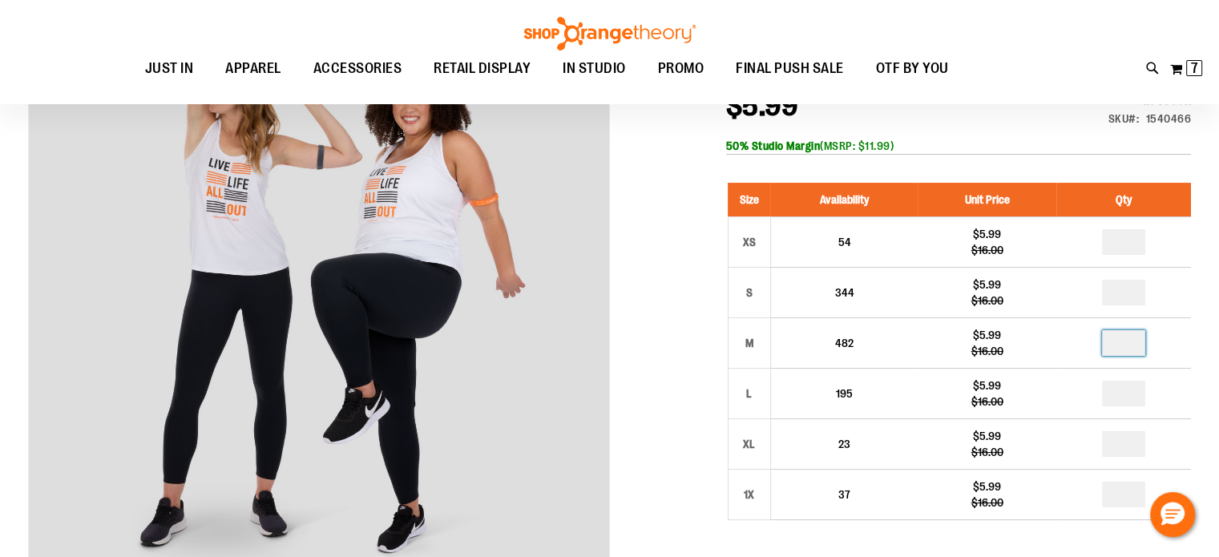
click at [671, 333] on div at bounding box center [609, 479] width 1163 height 972
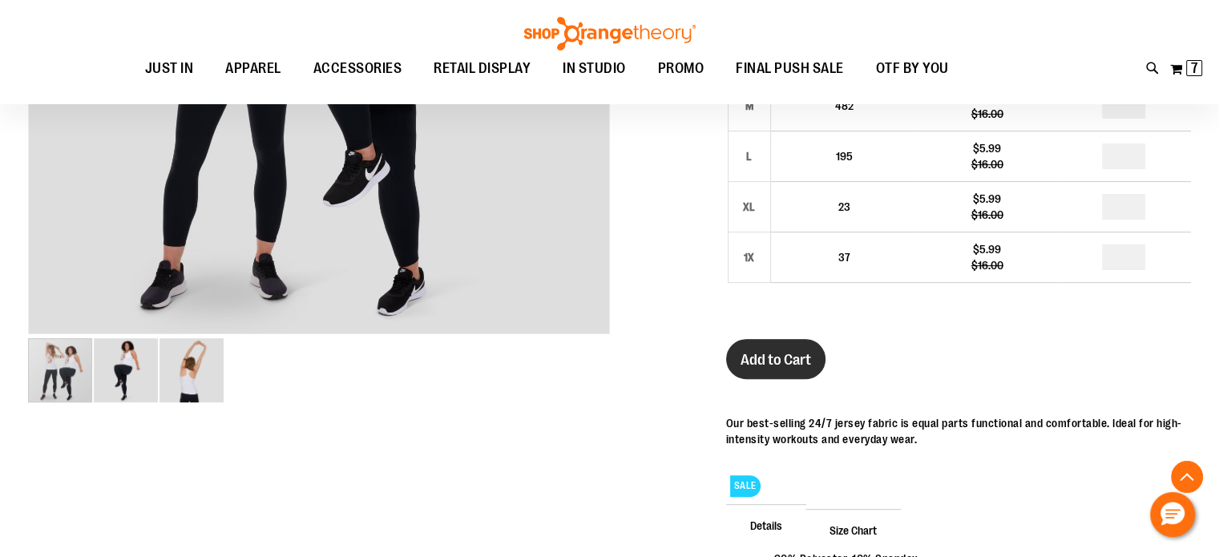
scroll to position [480, 0]
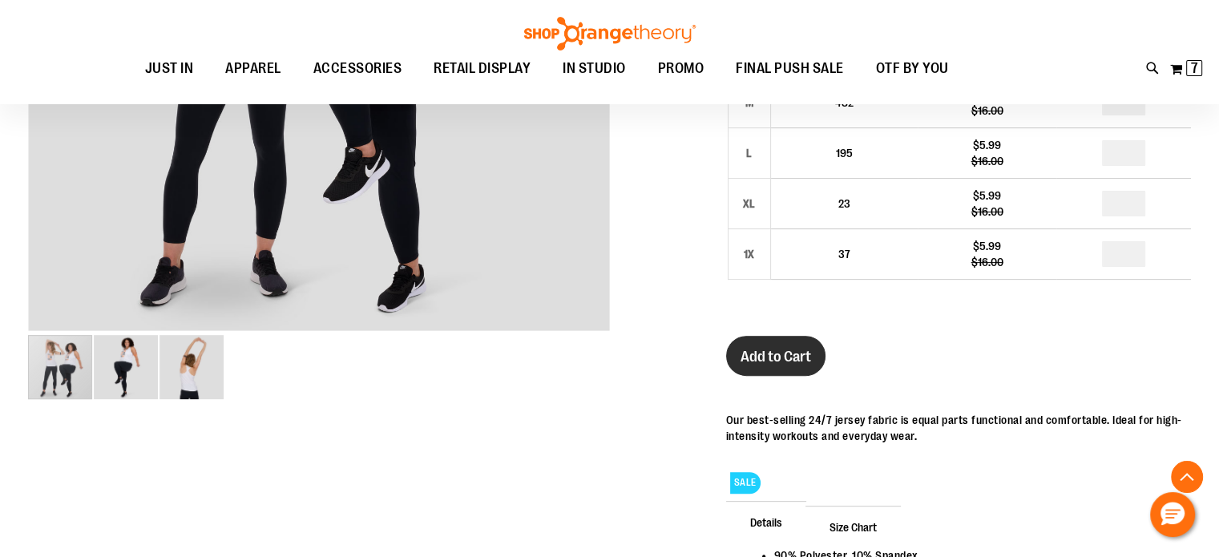
click at [742, 365] on button "Add to Cart" at bounding box center [775, 356] width 99 height 40
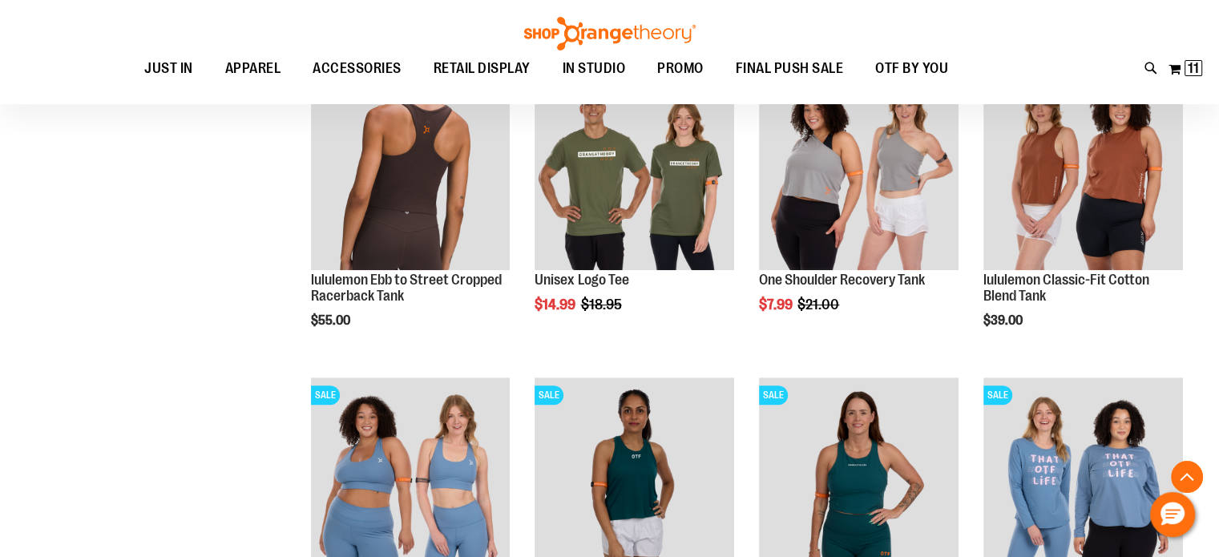
scroll to position [820, 0]
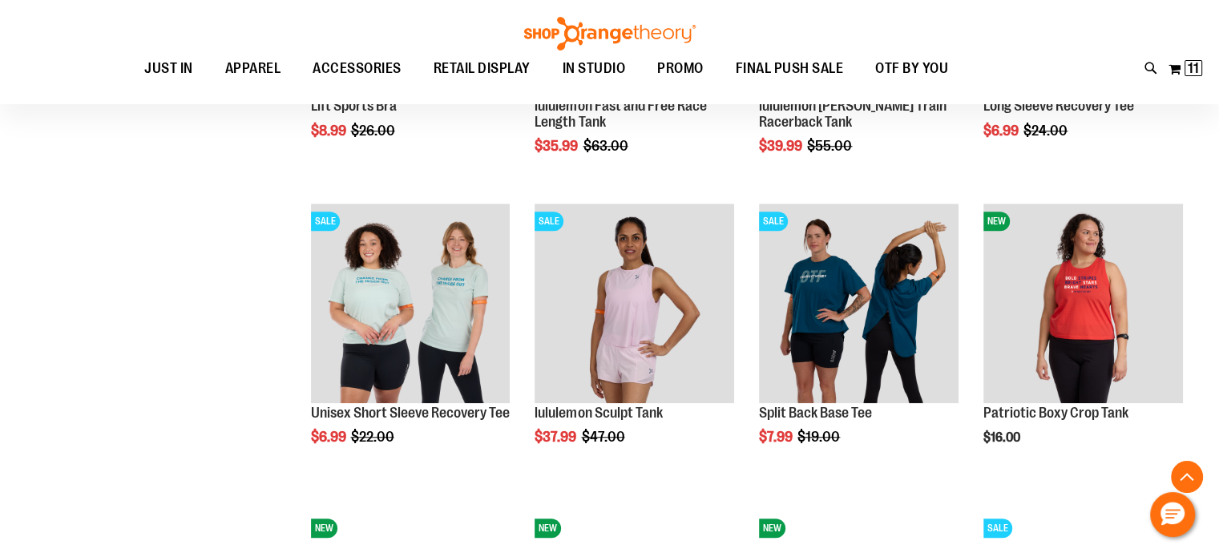
scroll to position [1221, 0]
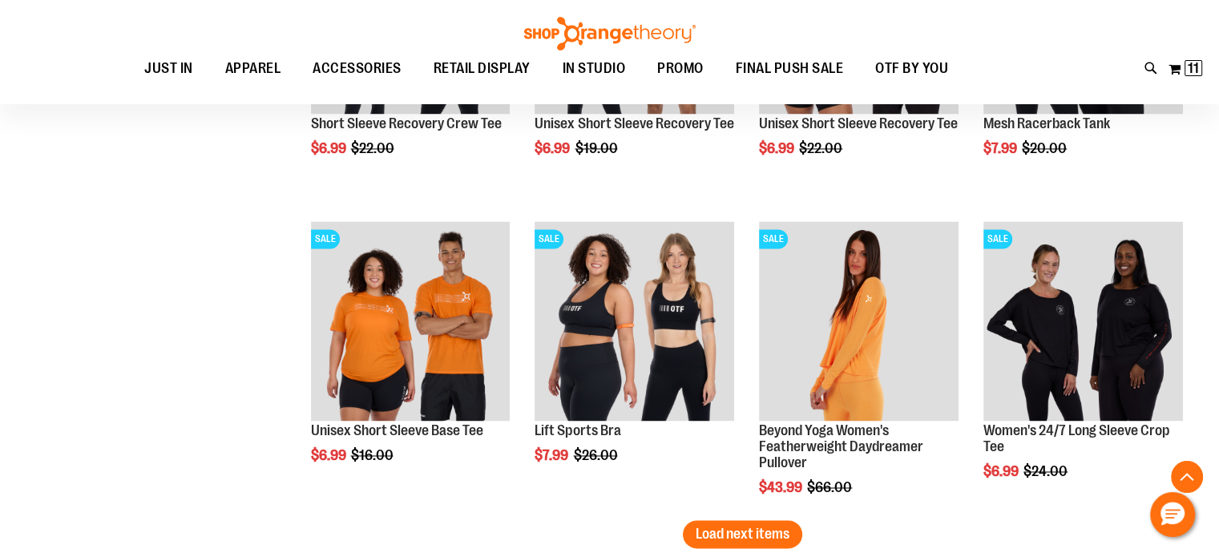
scroll to position [2503, 0]
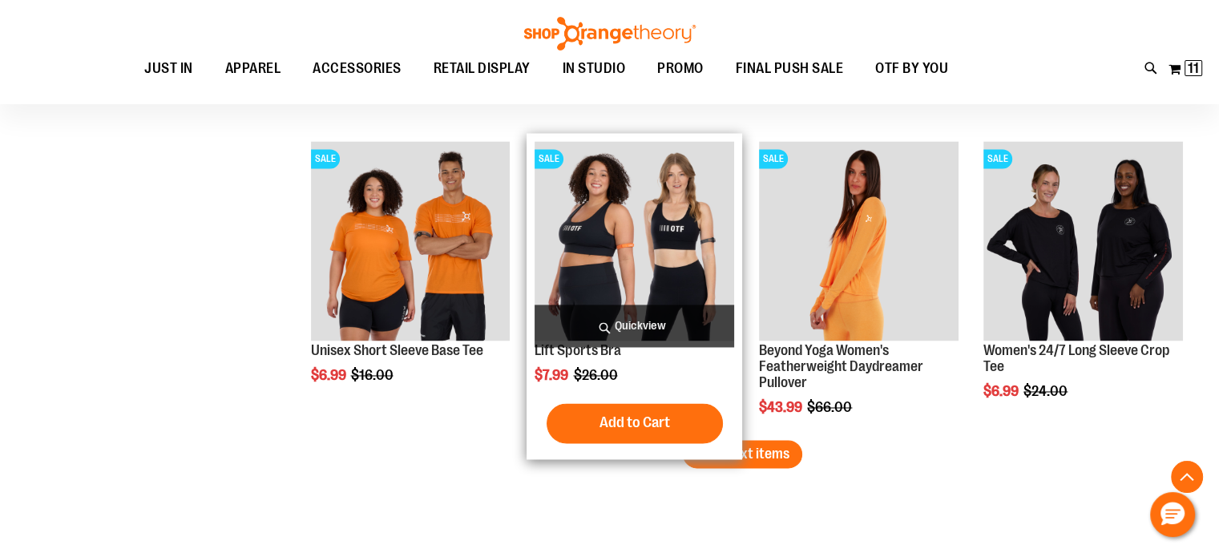
click at [657, 262] on img "product" at bounding box center [635, 241] width 200 height 200
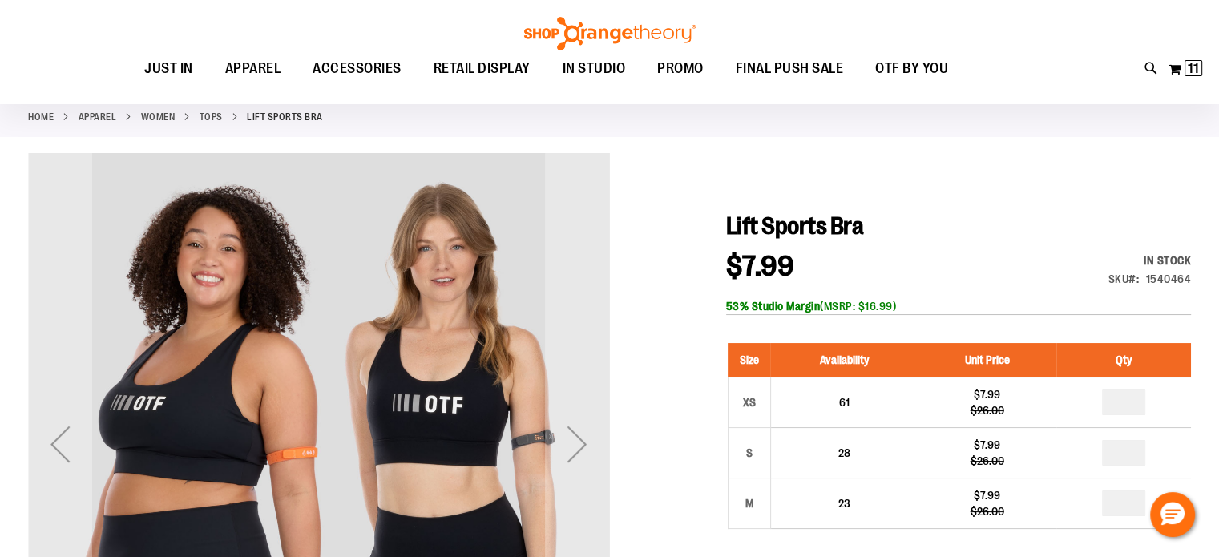
scroll to position [160, 0]
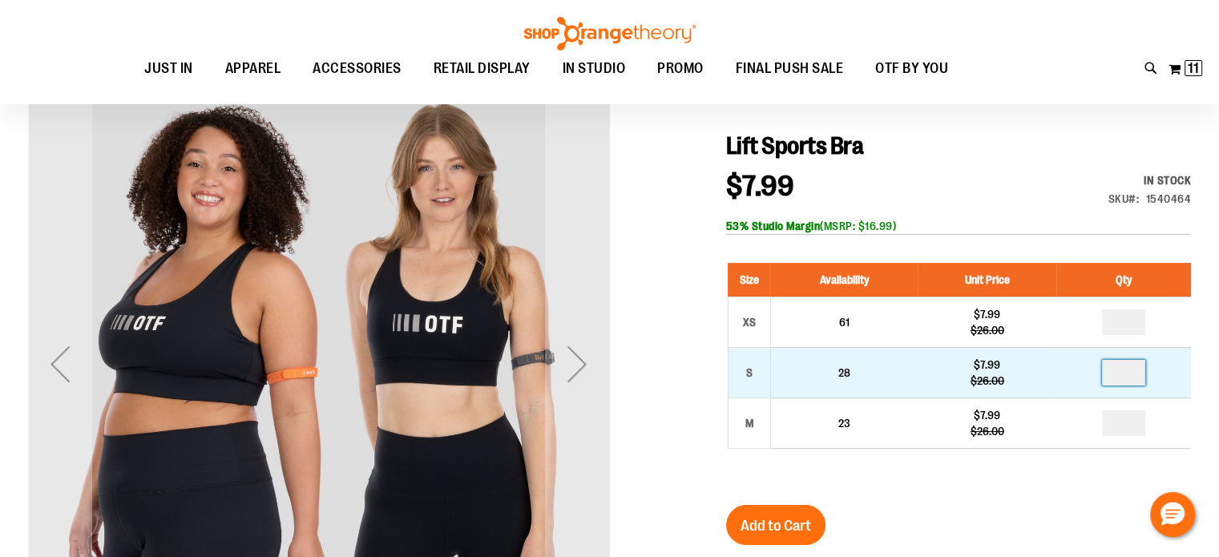
click at [1124, 371] on input "number" at bounding box center [1123, 373] width 43 height 26
type input "*"
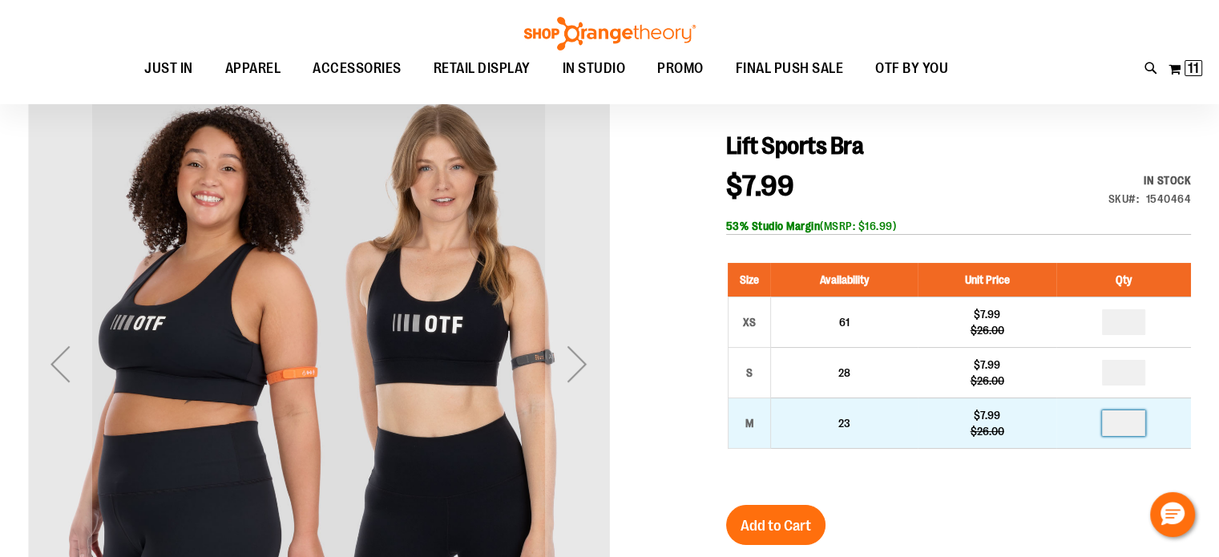
click at [1126, 422] on input "number" at bounding box center [1123, 423] width 43 height 26
type input "*"
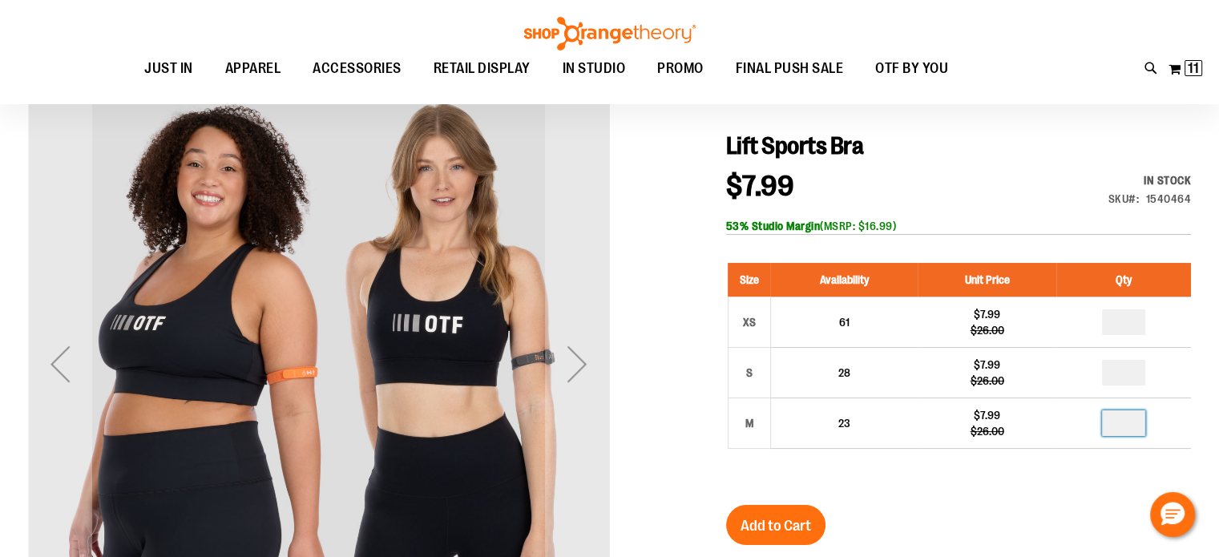
click at [1013, 496] on div "Lift Sports Bra $7.99 Regular Price $26.00 In stock Only %1 left SKU 1540464 53…" at bounding box center [958, 528] width 465 height 794
click at [745, 529] on span "Add to Cart" at bounding box center [776, 526] width 71 height 18
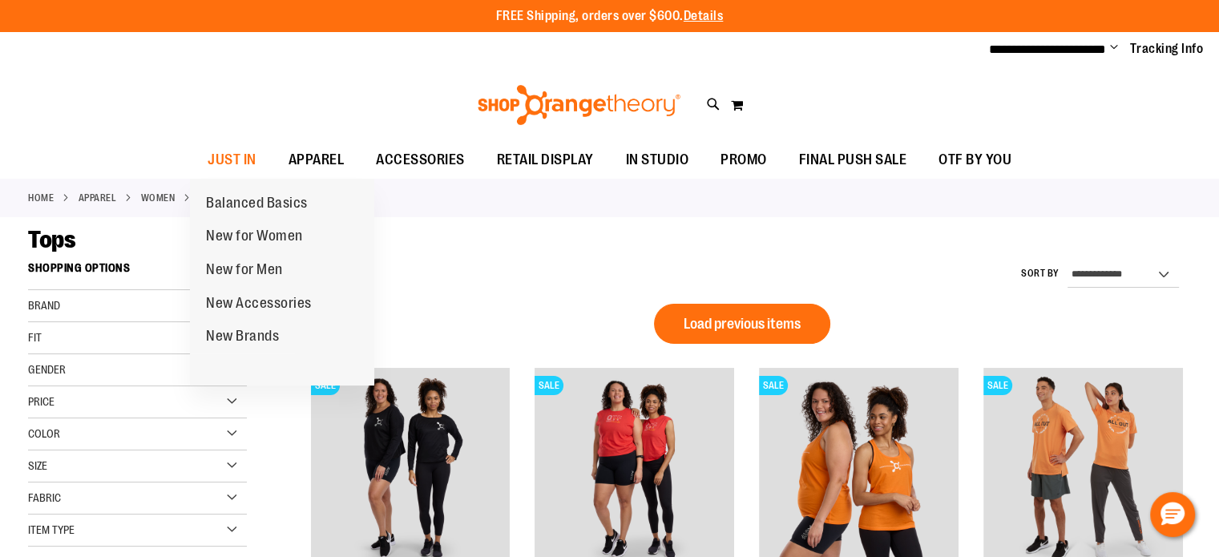
scroll to position [915, 0]
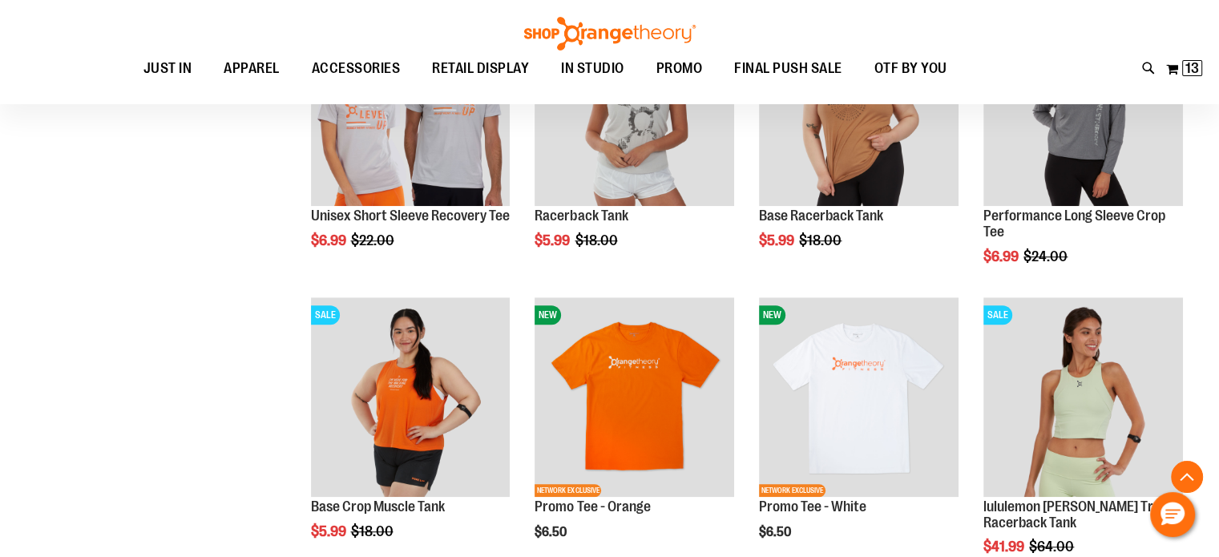
scroll to position [1076, 0]
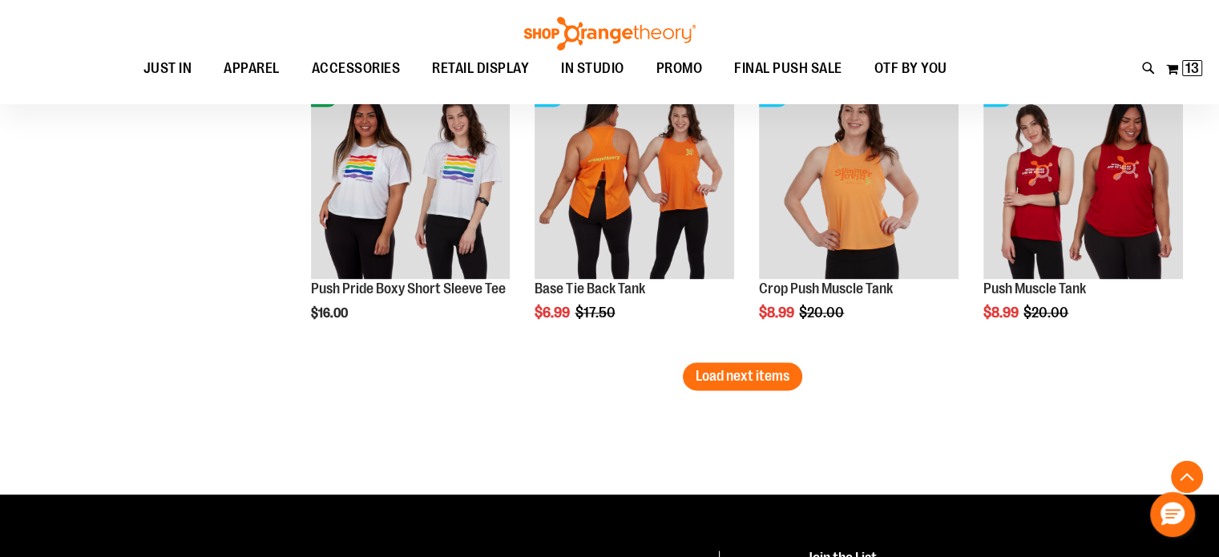
scroll to position [2439, 0]
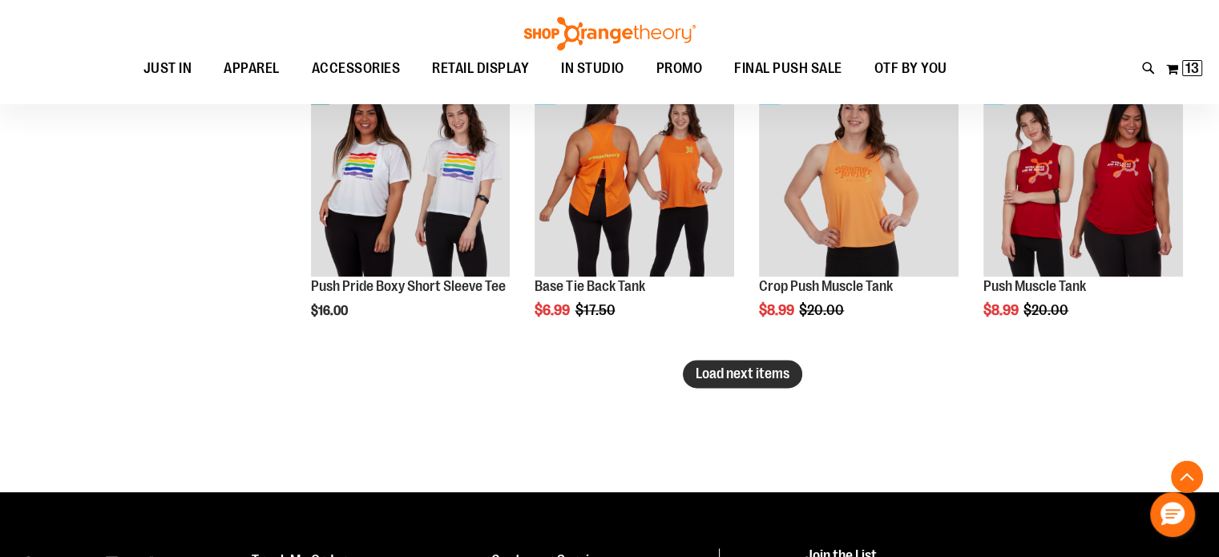
click at [689, 378] on button "Load next items" at bounding box center [742, 374] width 119 height 28
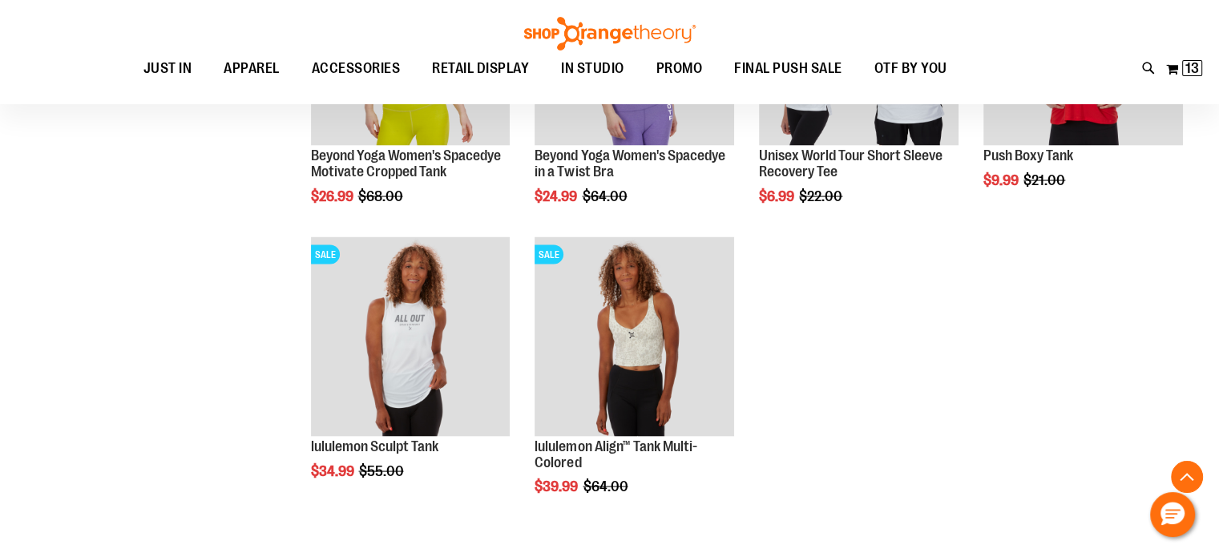
scroll to position [3160, 0]
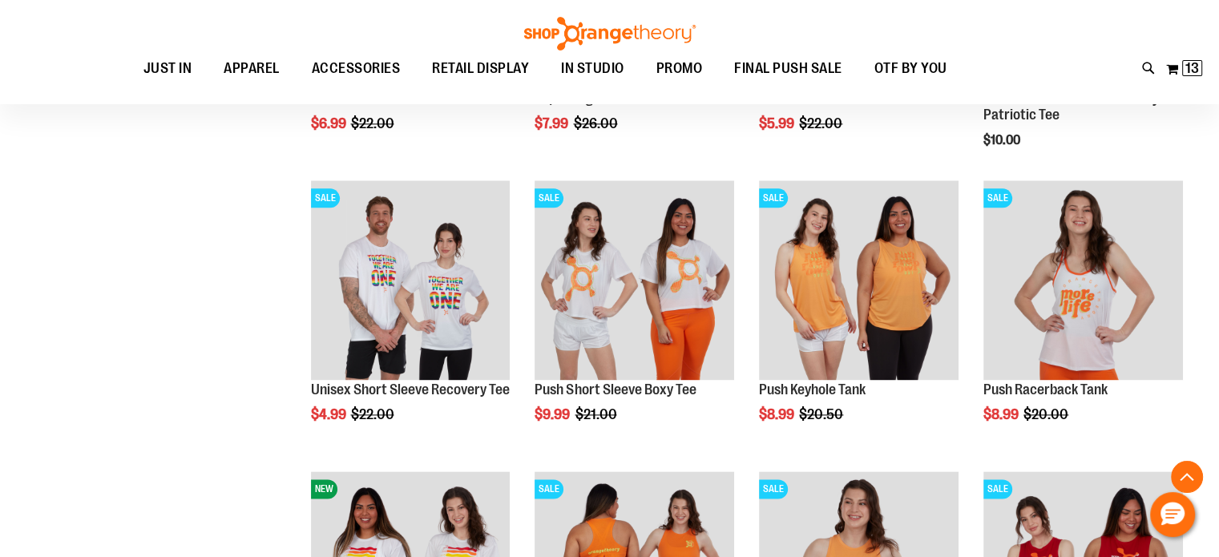
scroll to position [2038, 0]
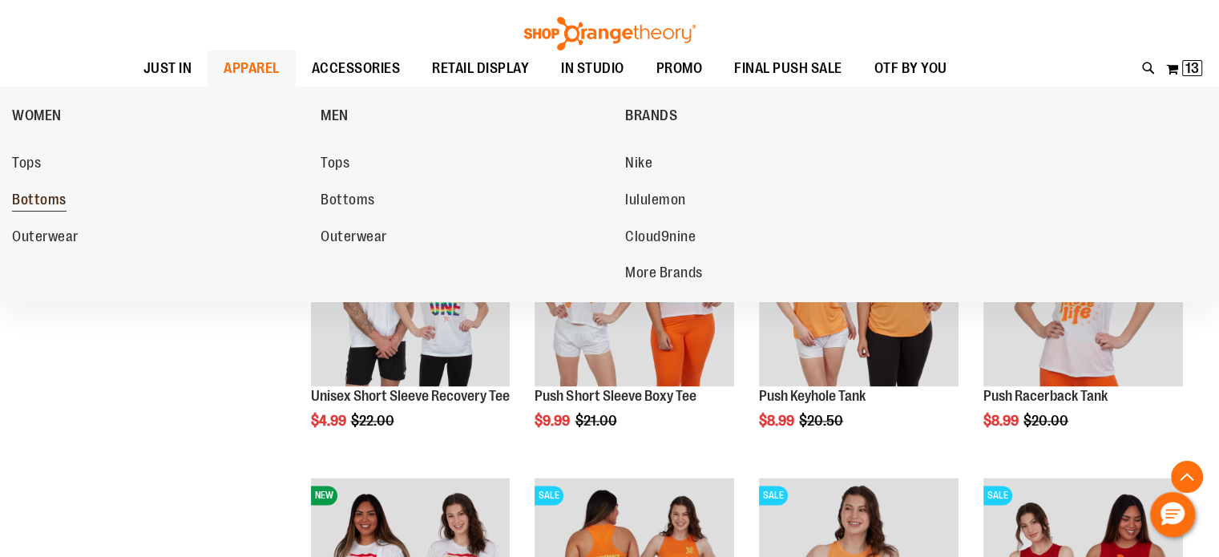
click at [39, 207] on span "Bottoms" at bounding box center [39, 202] width 55 height 20
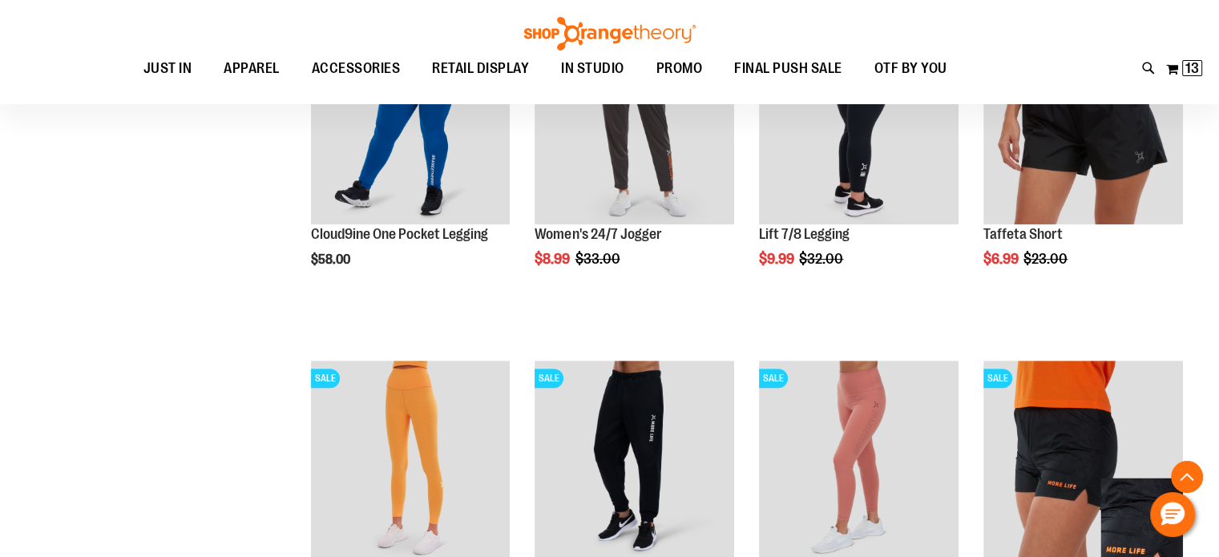
scroll to position [641, 0]
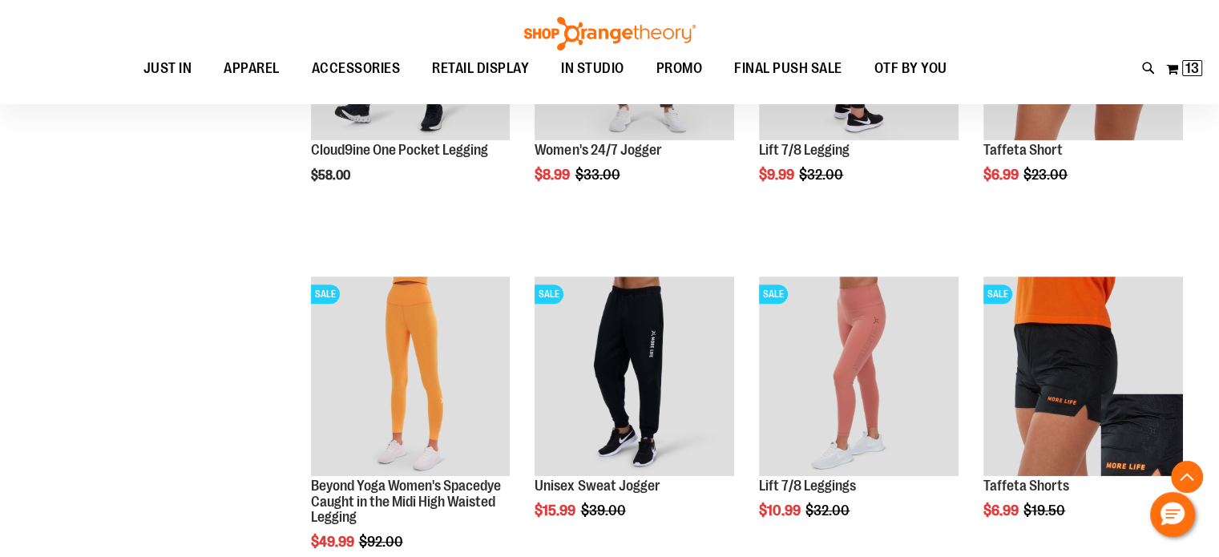
scroll to position [801, 0]
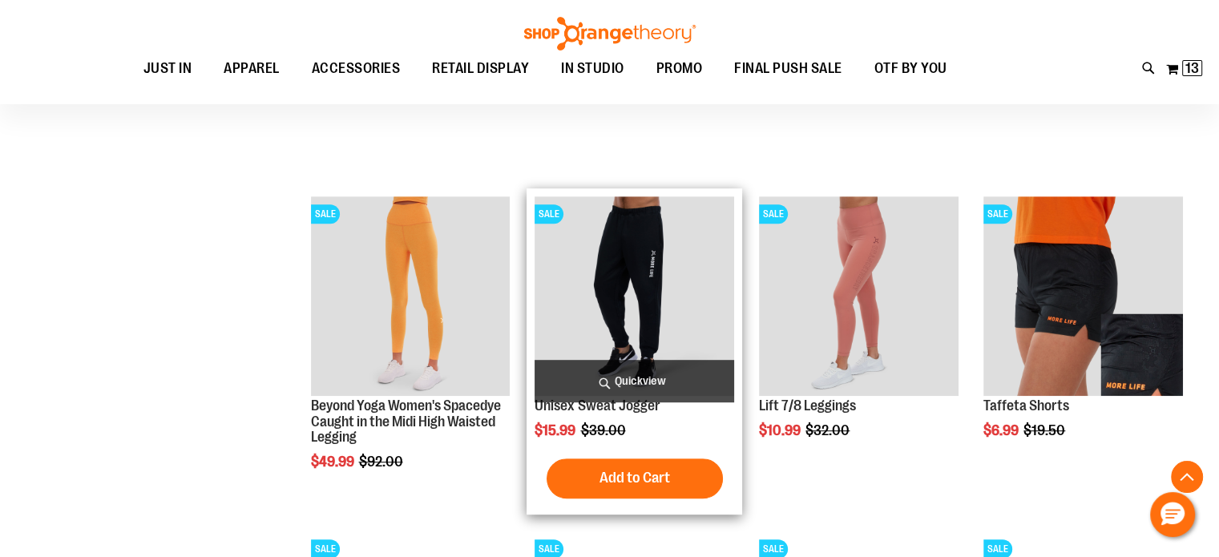
click at [669, 285] on img "product" at bounding box center [635, 296] width 200 height 200
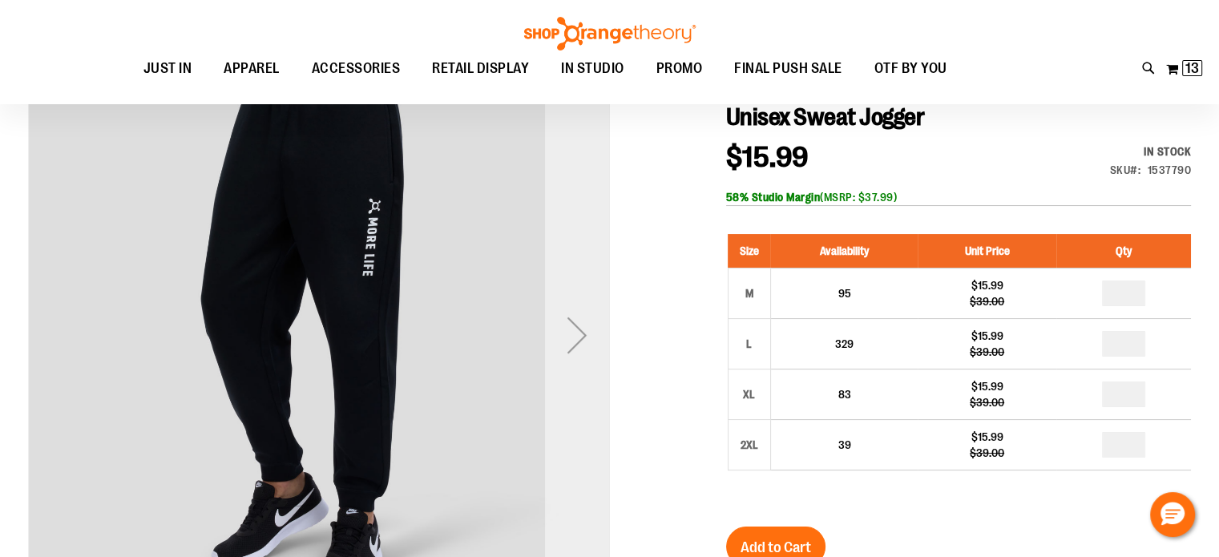
scroll to position [240, 0]
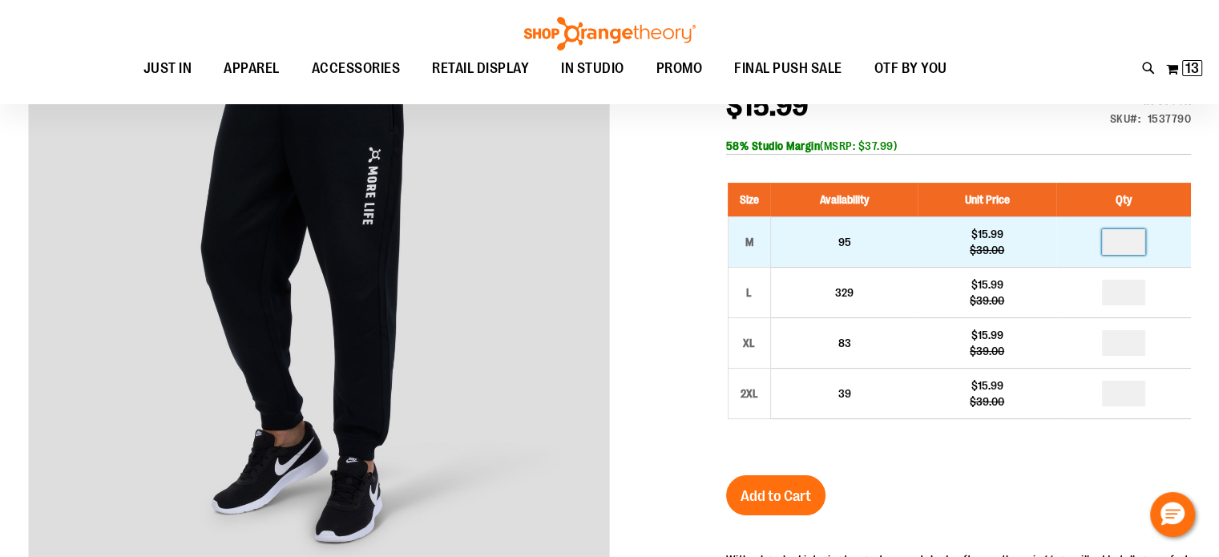
click at [1117, 241] on input "number" at bounding box center [1123, 242] width 43 height 26
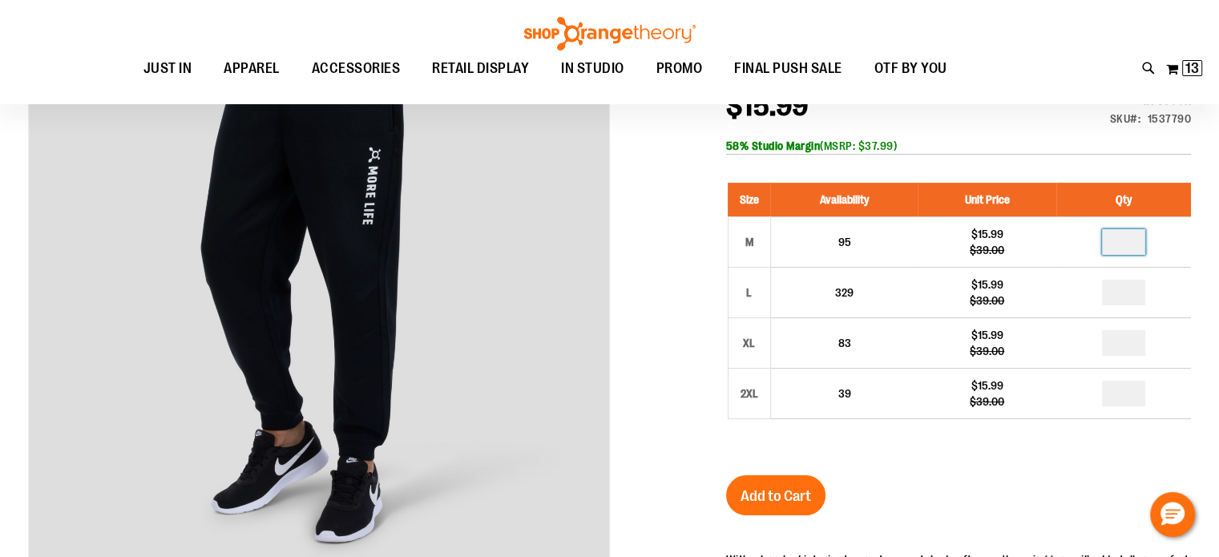
type input "*"
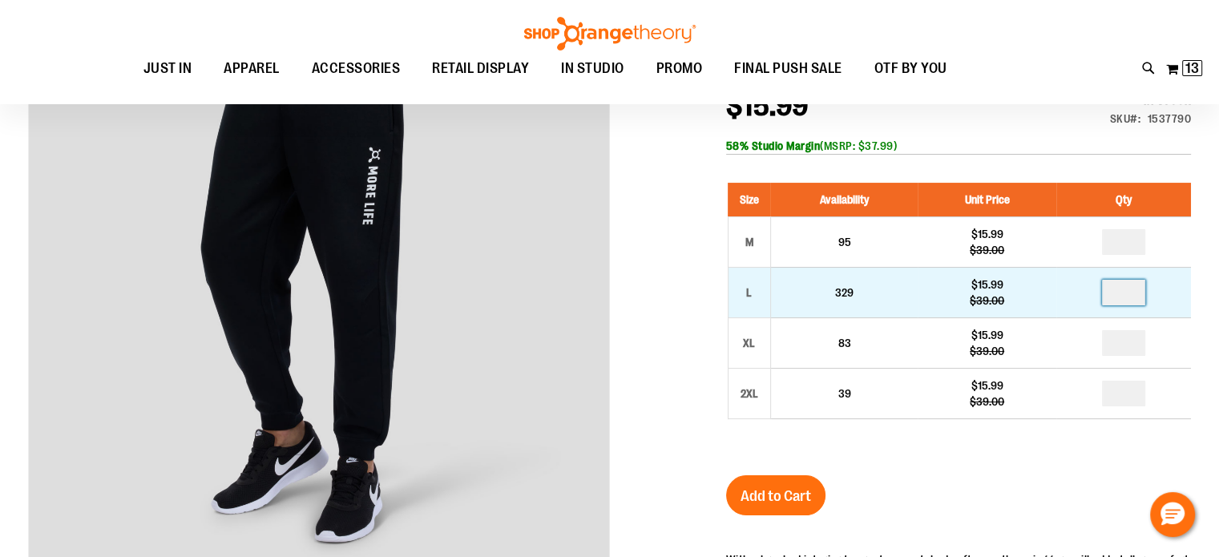
click at [1121, 291] on input "number" at bounding box center [1123, 293] width 43 height 26
type input "*"
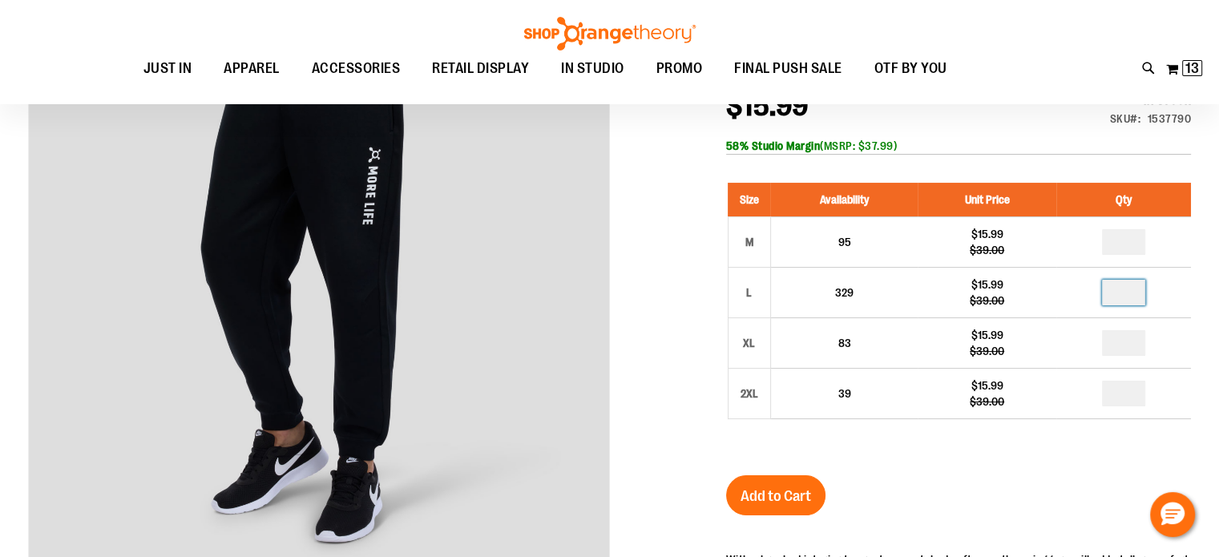
click at [997, 456] on div "Size Availability Unit Price Qty M 95 $15.99 $39.00 * L 329 * XL" at bounding box center [958, 313] width 465 height 293
click at [818, 491] on button "Add to Cart" at bounding box center [775, 495] width 99 height 40
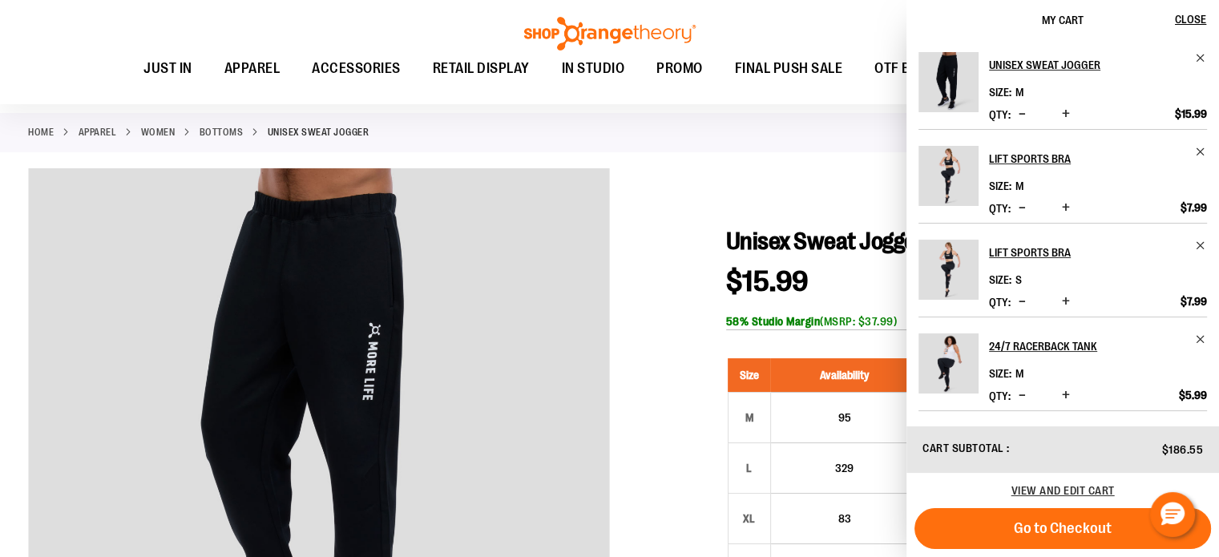
scroll to position [0, 0]
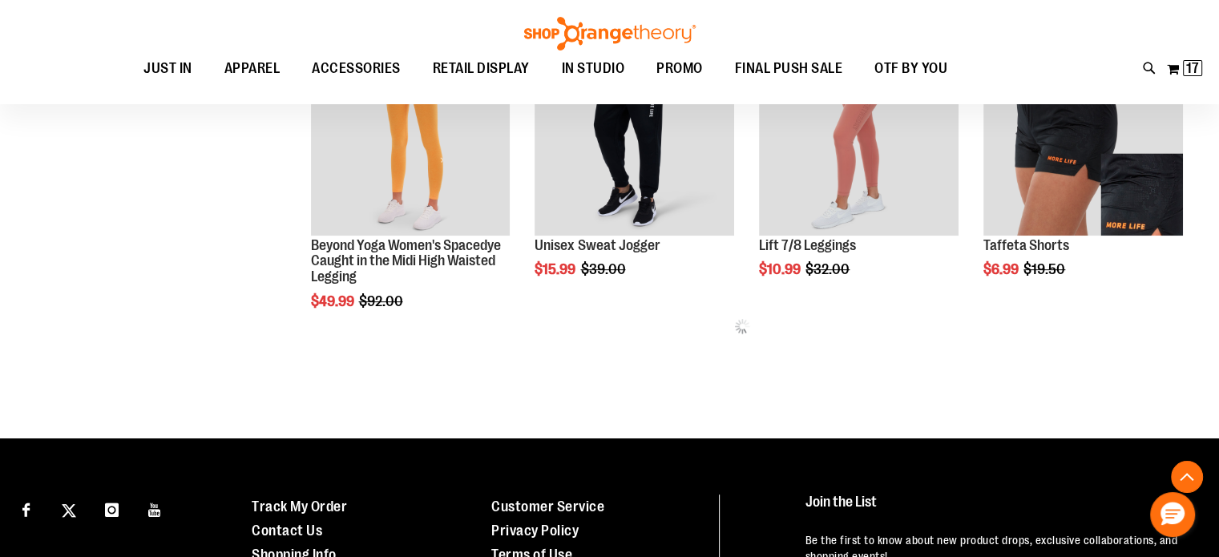
scroll to position [801, 0]
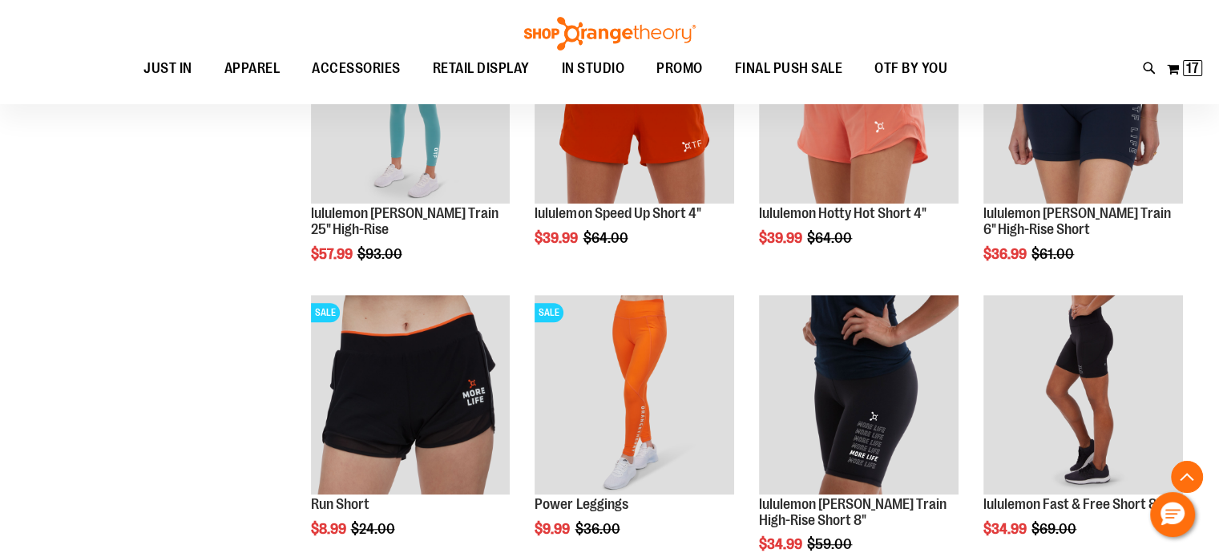
scroll to position [1041, 0]
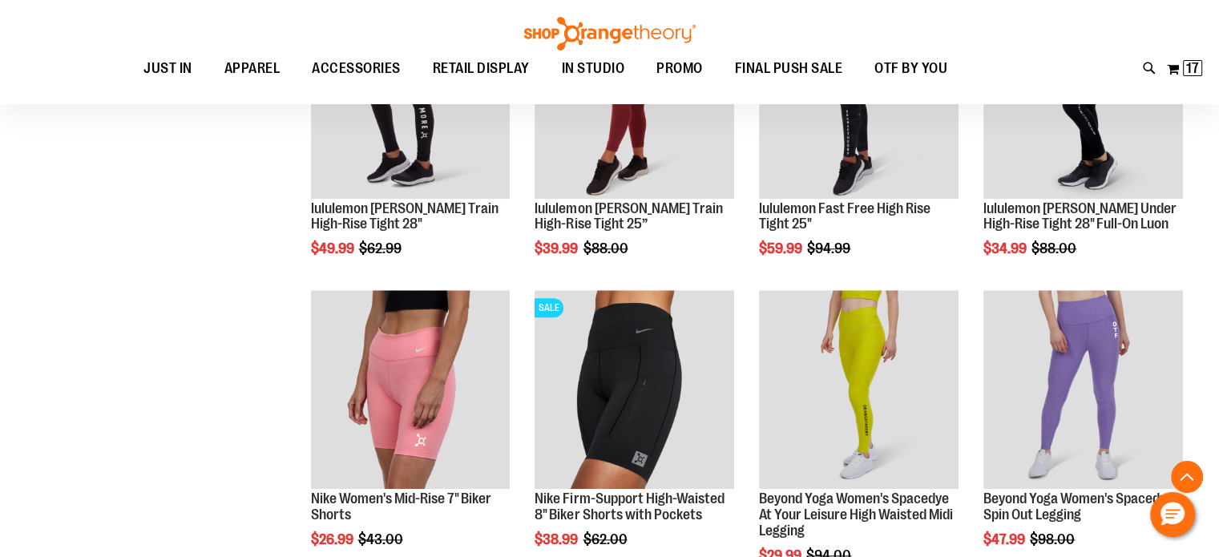
scroll to position [1602, 0]
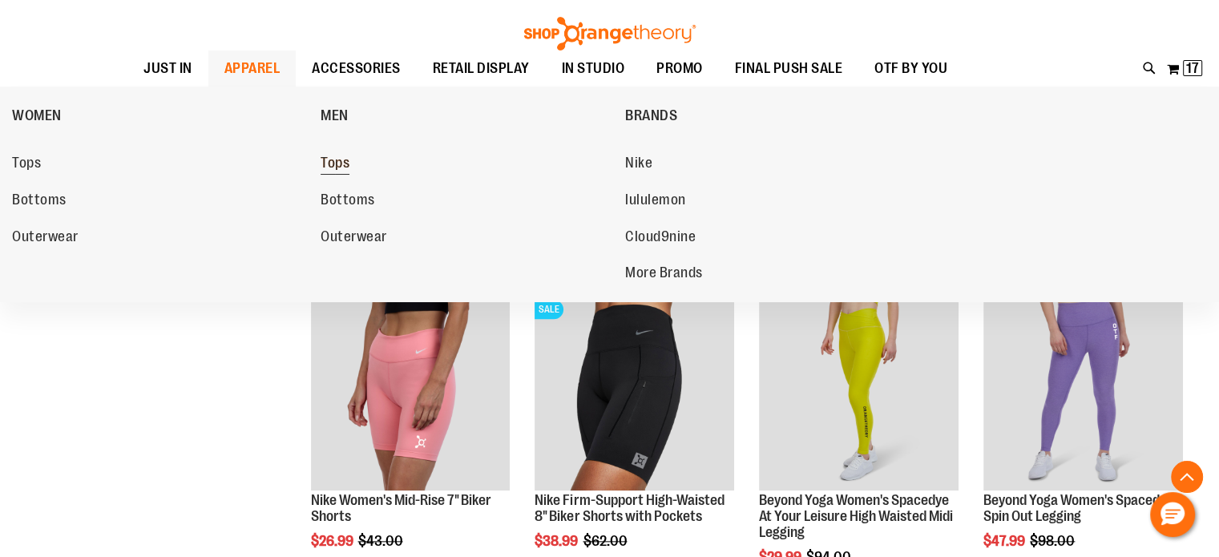
click at [333, 164] on span "Tops" at bounding box center [335, 165] width 29 height 20
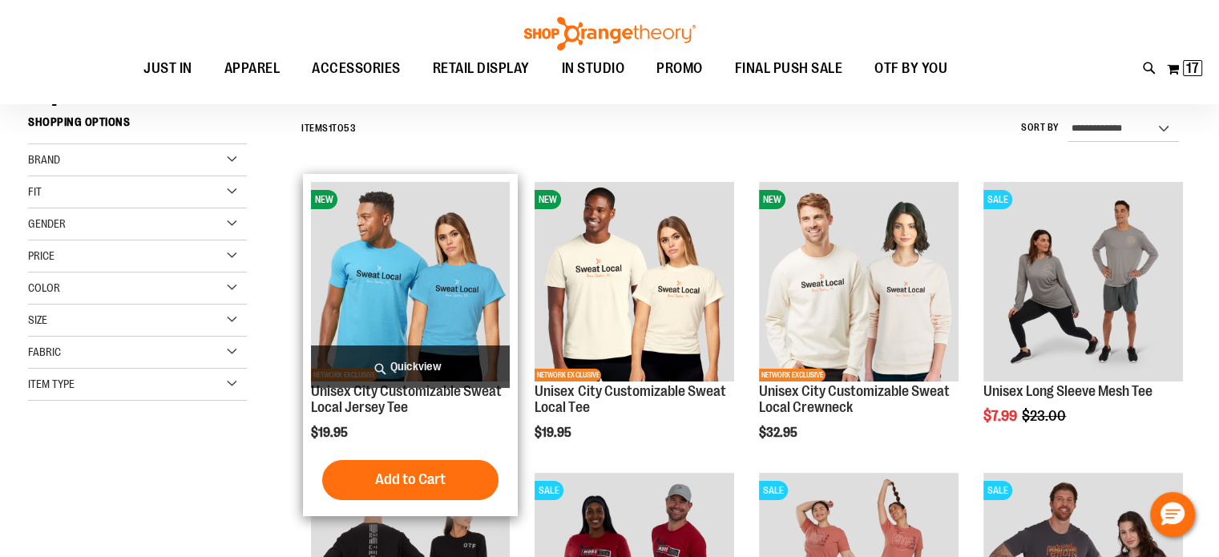
scroll to position [320, 0]
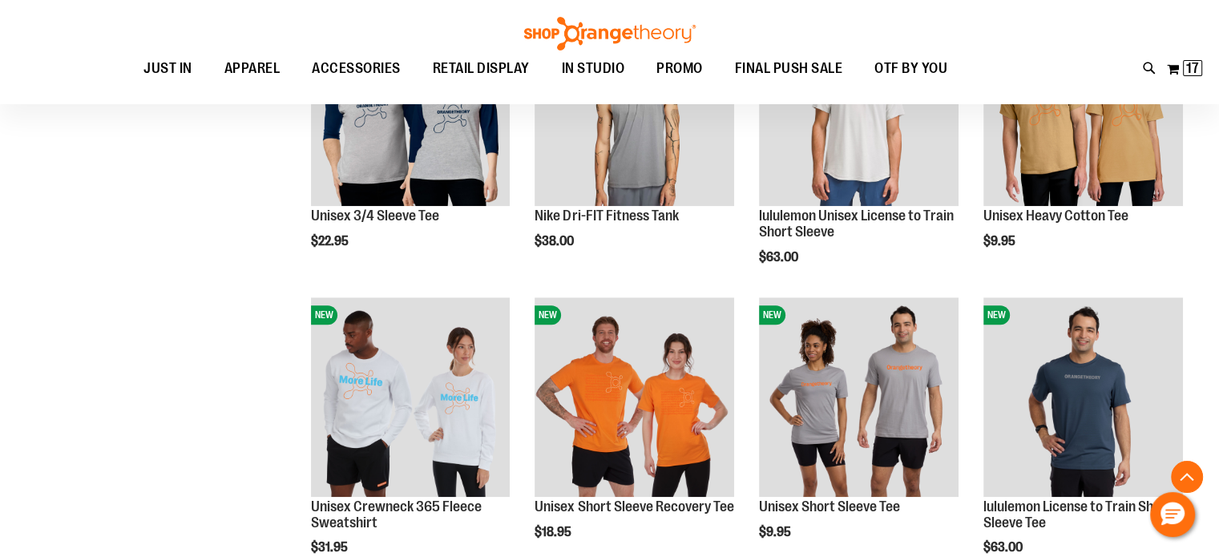
scroll to position [1202, 0]
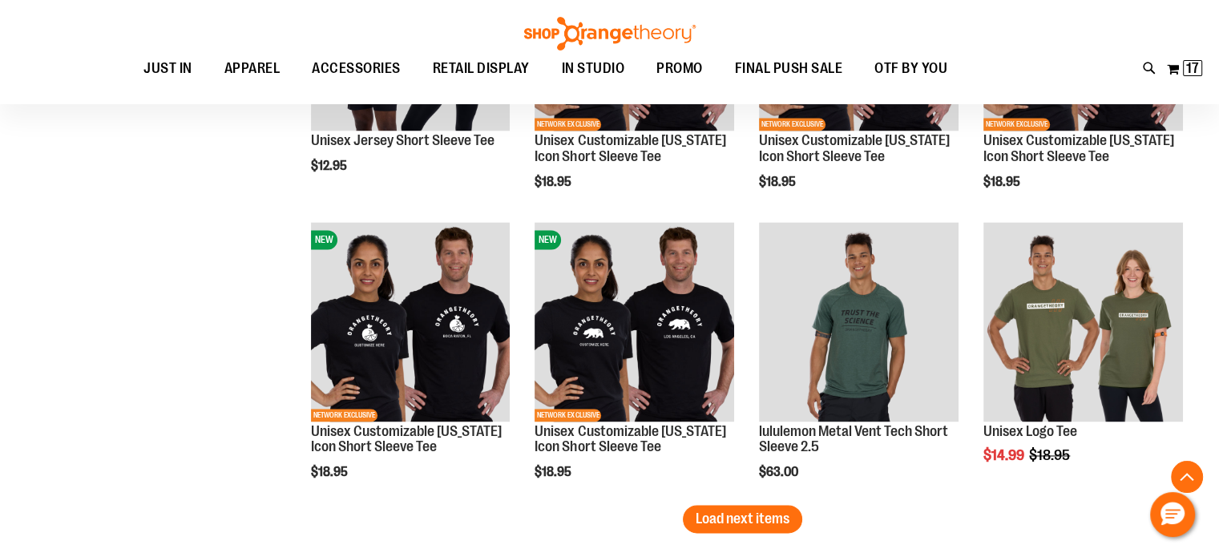
scroll to position [2484, 0]
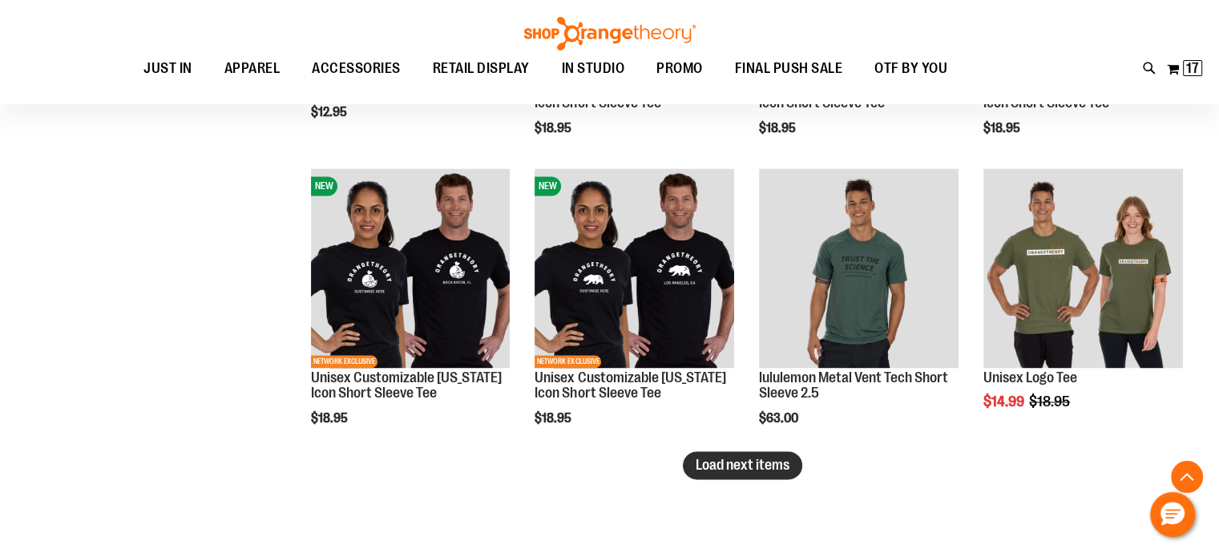
click at [769, 465] on span "Load next items" at bounding box center [743, 465] width 94 height 16
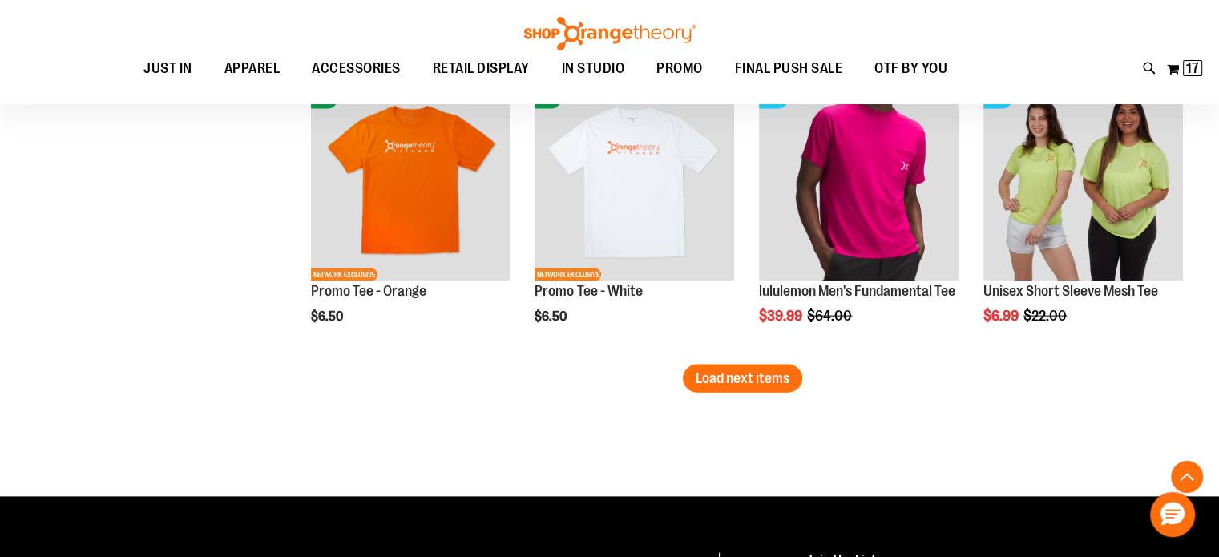
scroll to position [3526, 0]
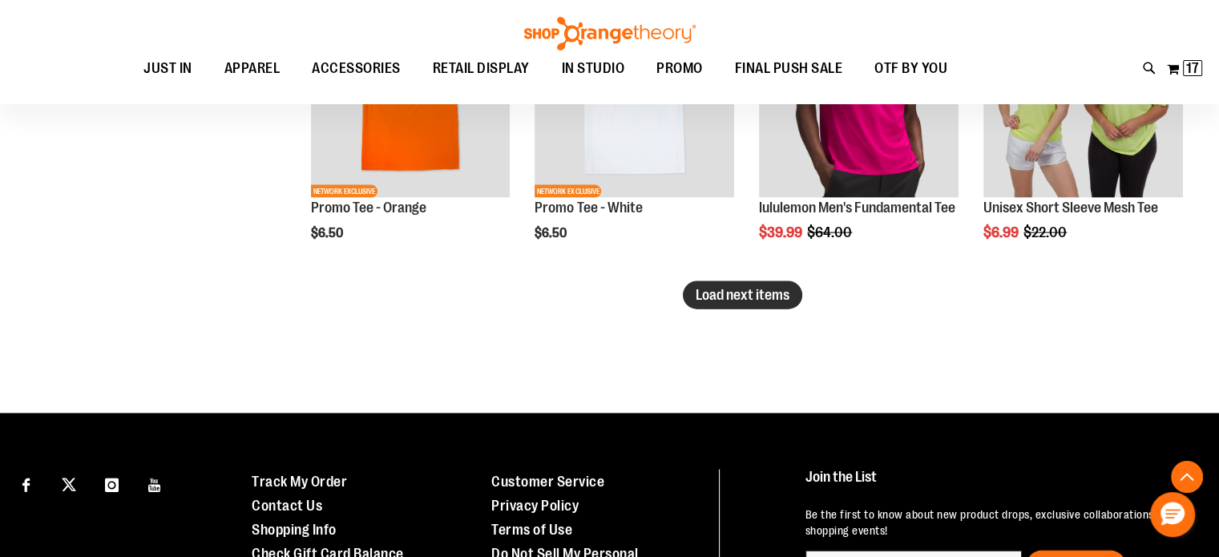
click at [760, 297] on span "Load next items" at bounding box center [743, 295] width 94 height 16
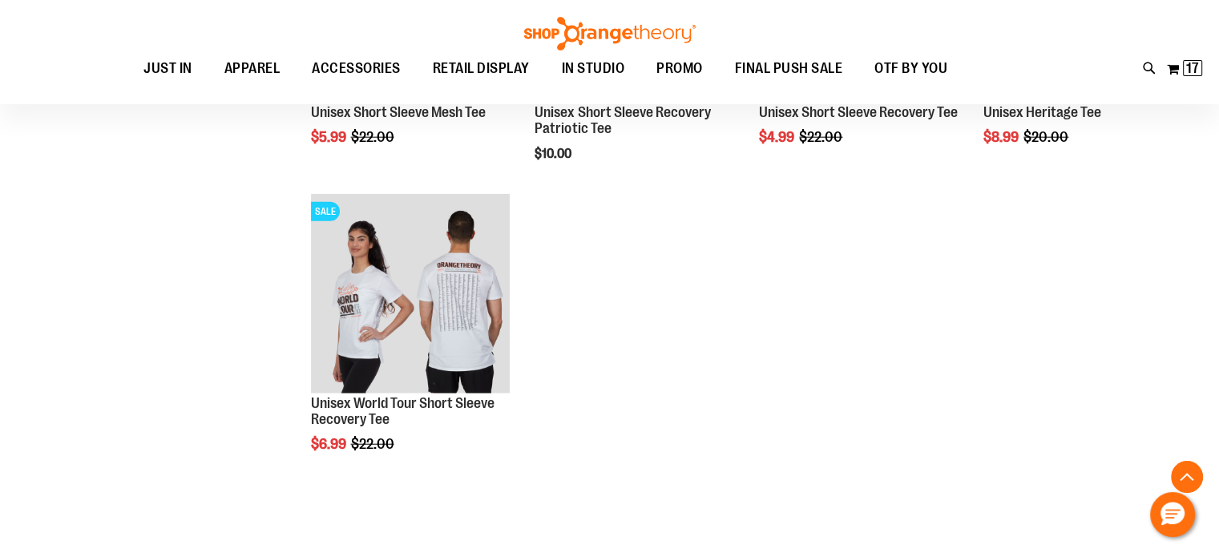
scroll to position [3927, 0]
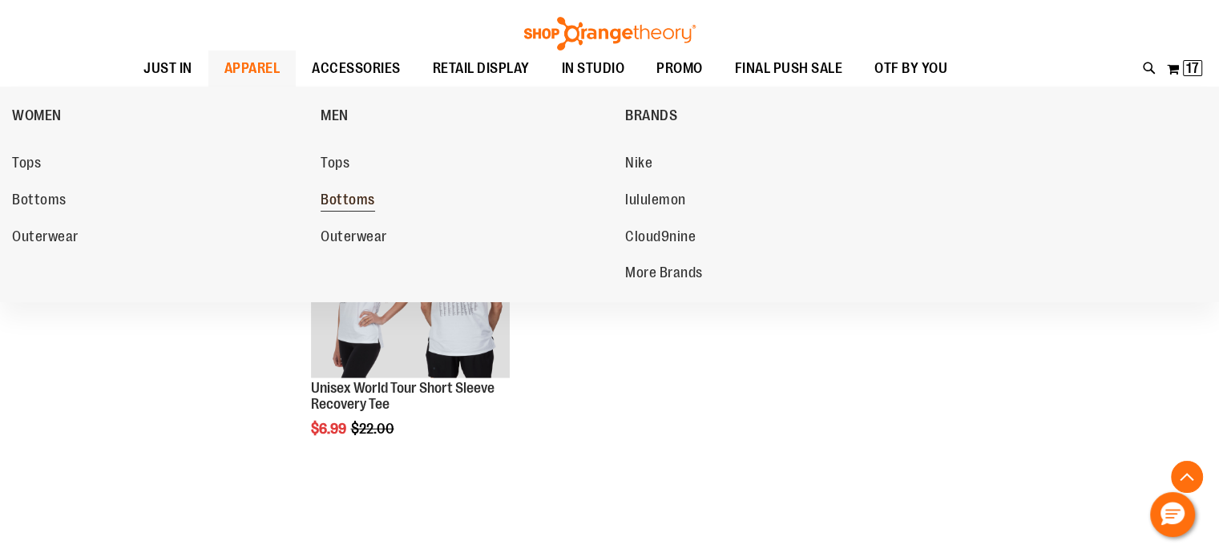
click at [336, 194] on span "Bottoms" at bounding box center [348, 202] width 55 height 20
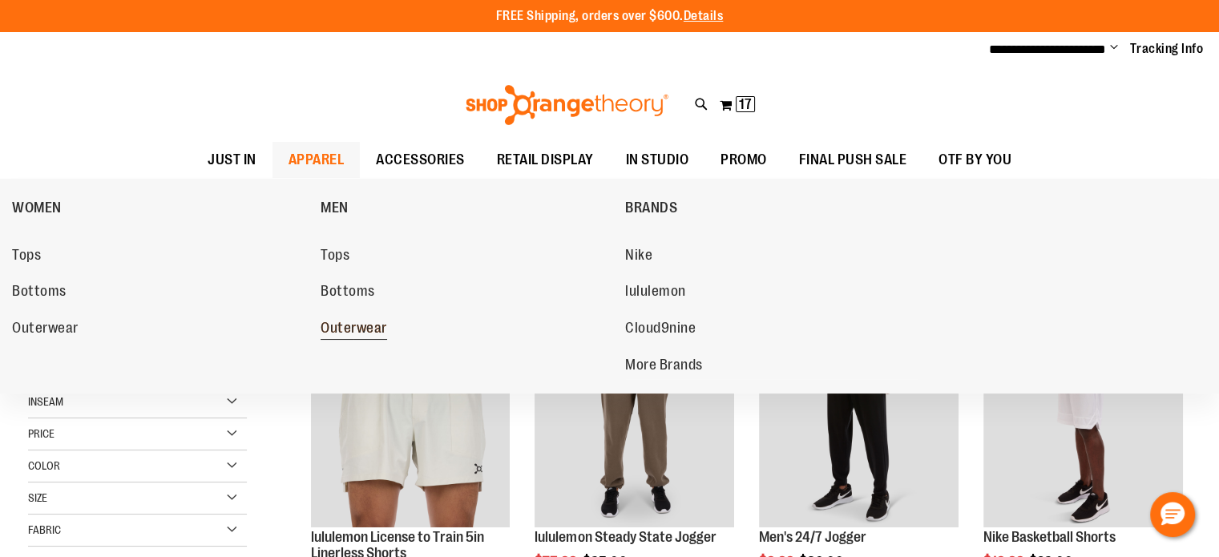
click at [340, 325] on span "Outerwear" at bounding box center [354, 330] width 67 height 20
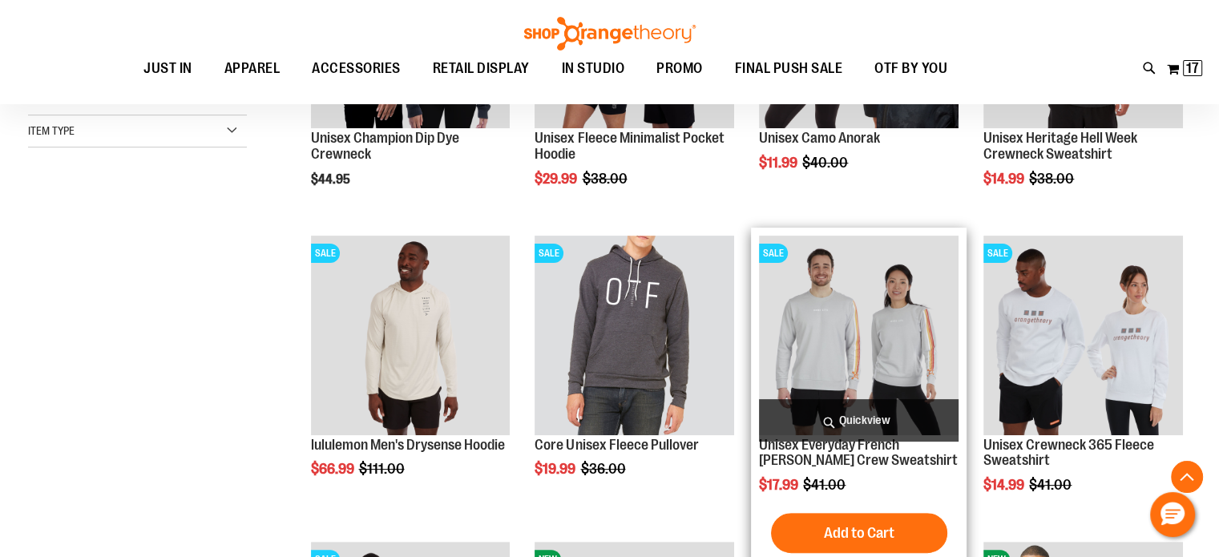
scroll to position [400, 0]
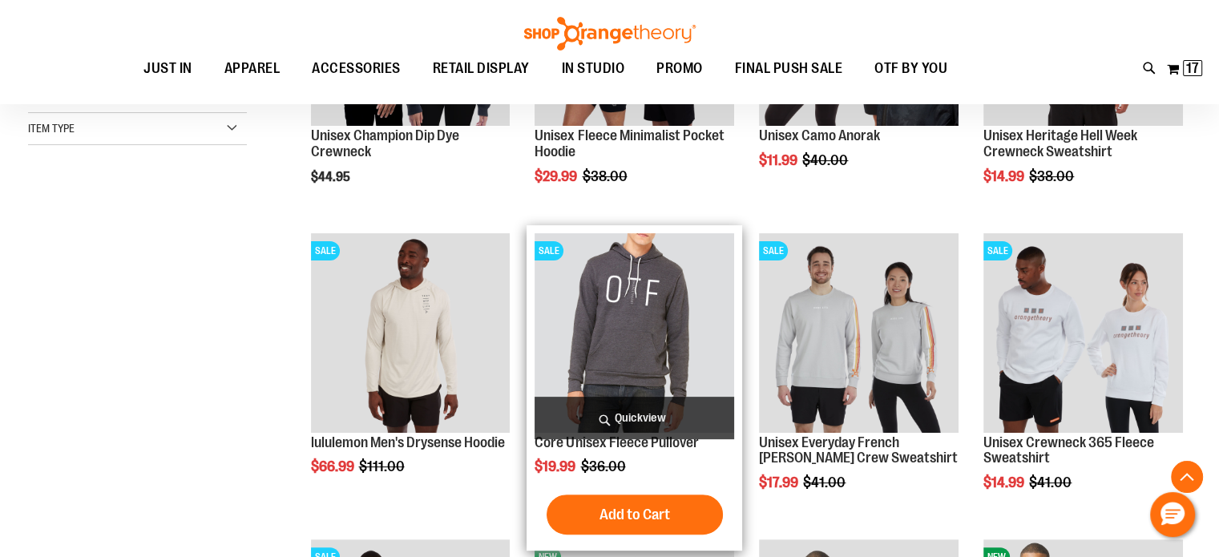
click at [608, 307] on img "product" at bounding box center [635, 333] width 200 height 200
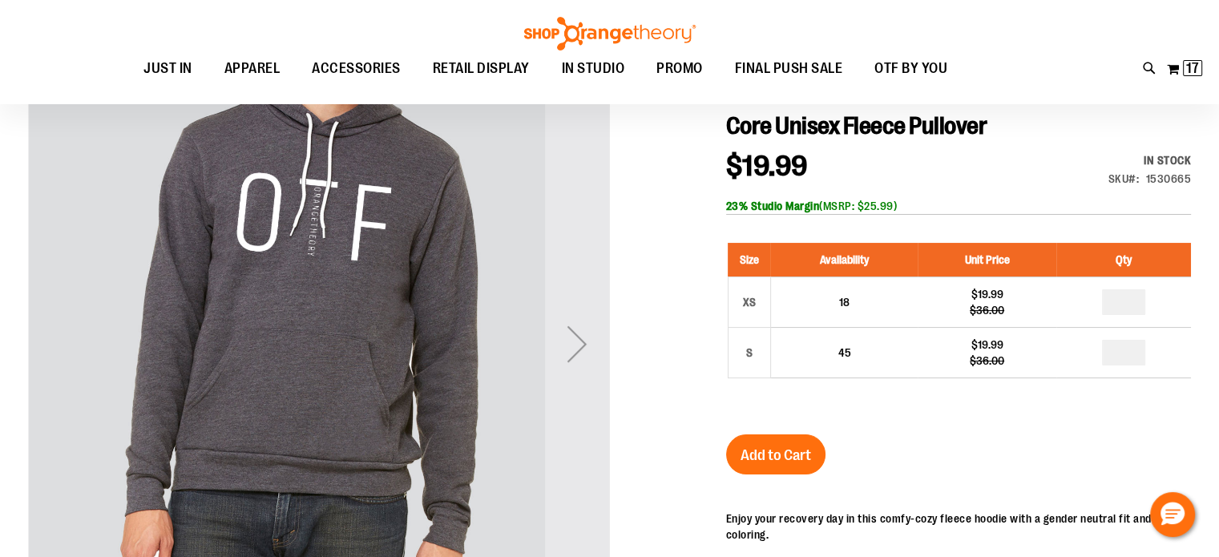
scroll to position [240, 0]
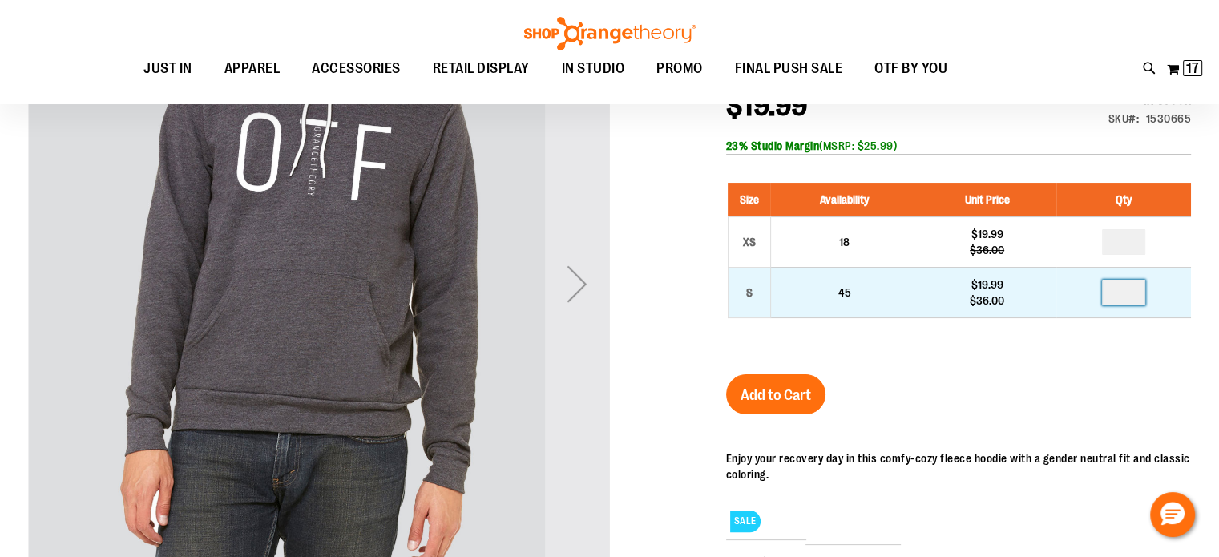
click at [1123, 286] on input "number" at bounding box center [1123, 293] width 43 height 26
type input "*"
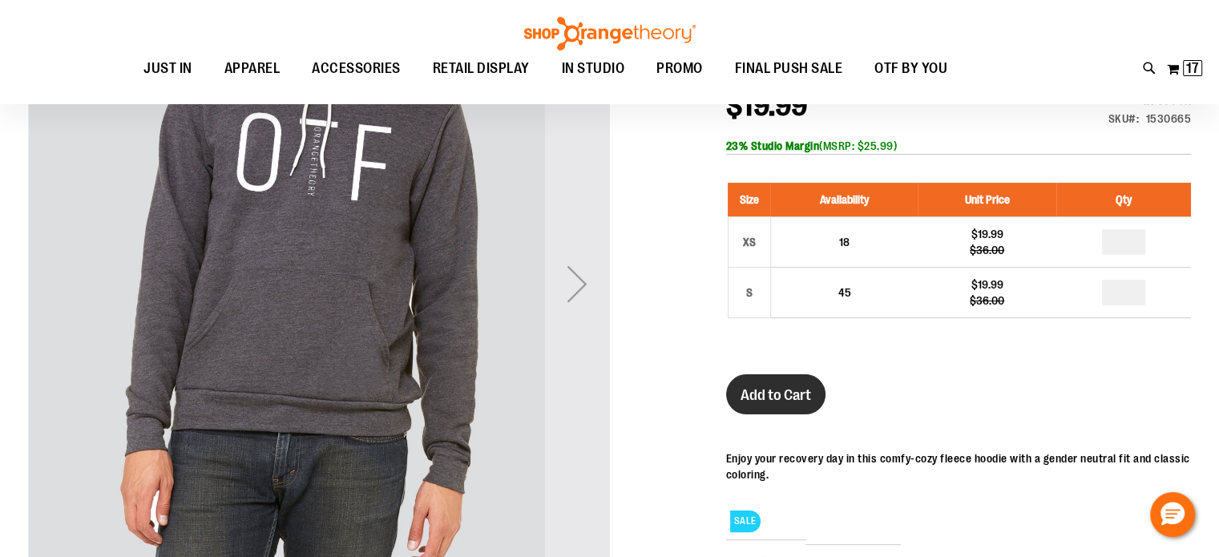
click at [818, 390] on button "Add to Cart" at bounding box center [775, 394] width 99 height 40
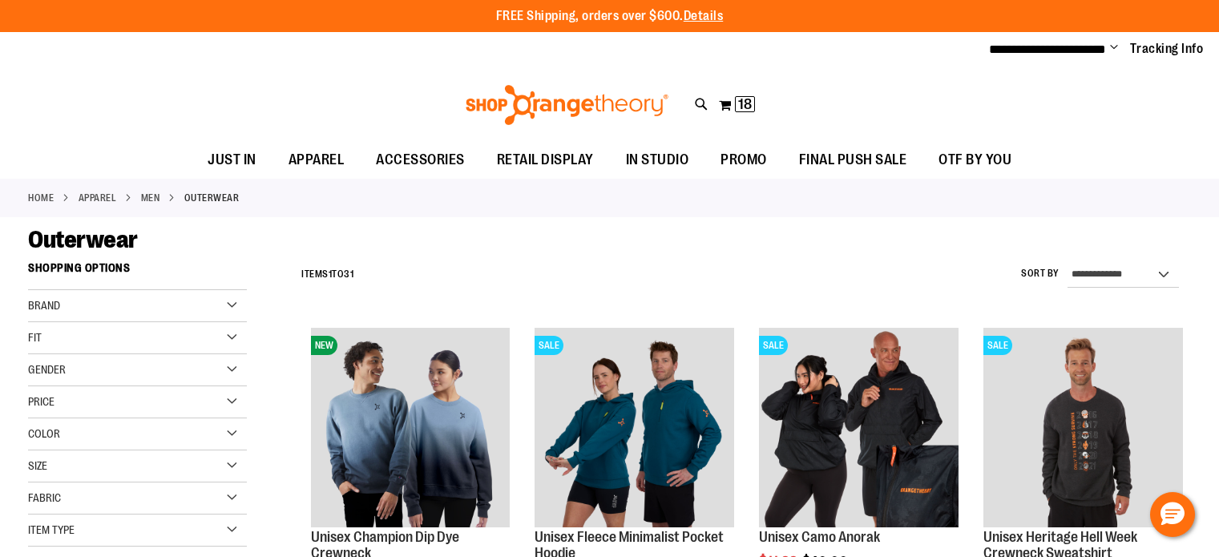
scroll to position [499, 0]
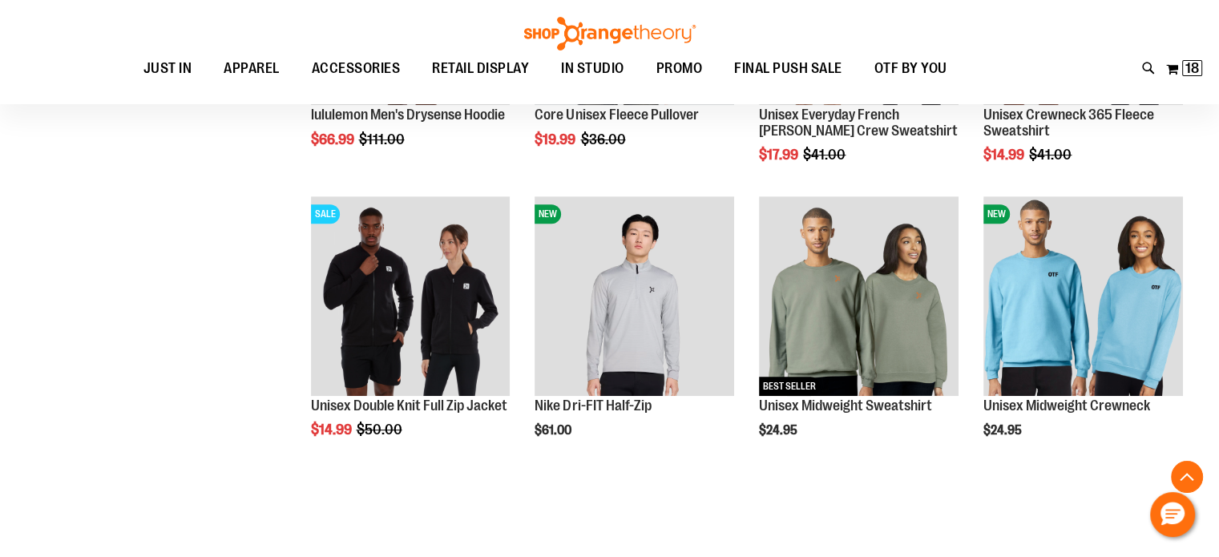
scroll to position [740, 0]
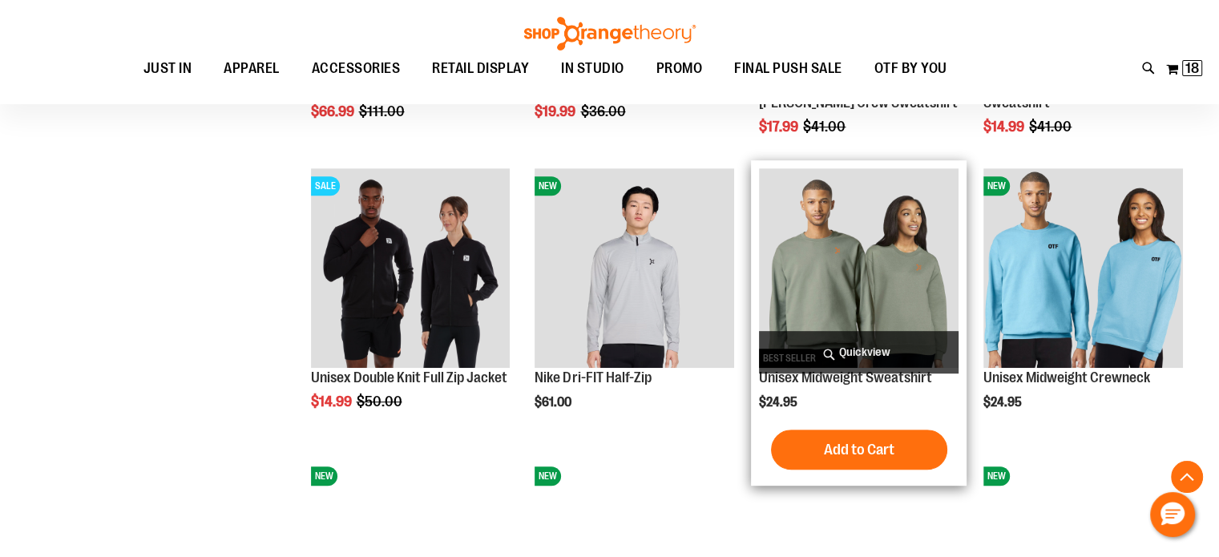
click at [882, 243] on img "product" at bounding box center [859, 268] width 200 height 200
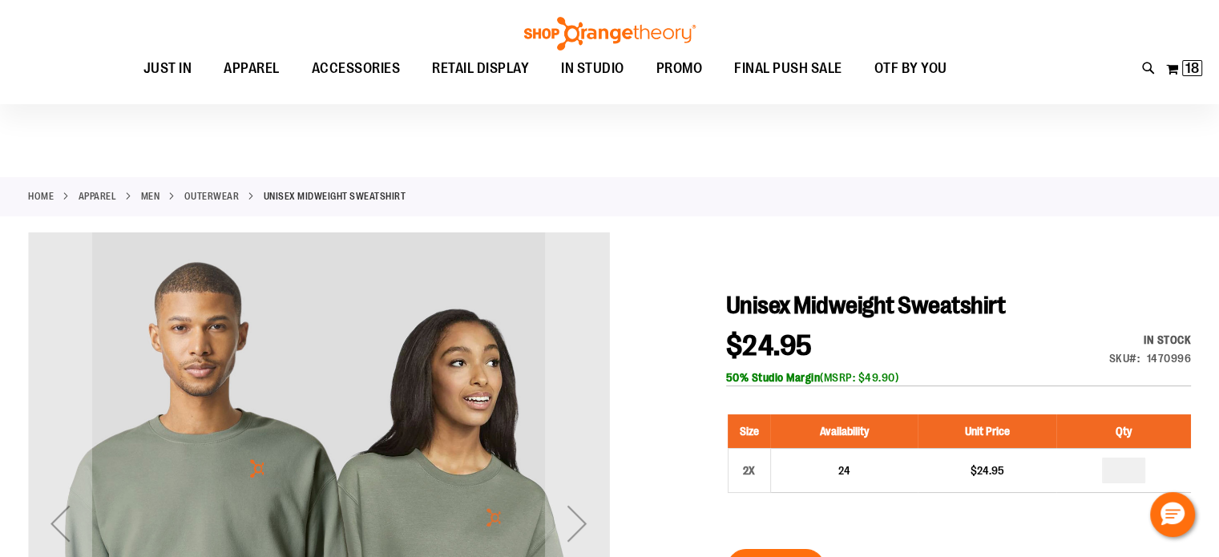
scroll to position [79, 0]
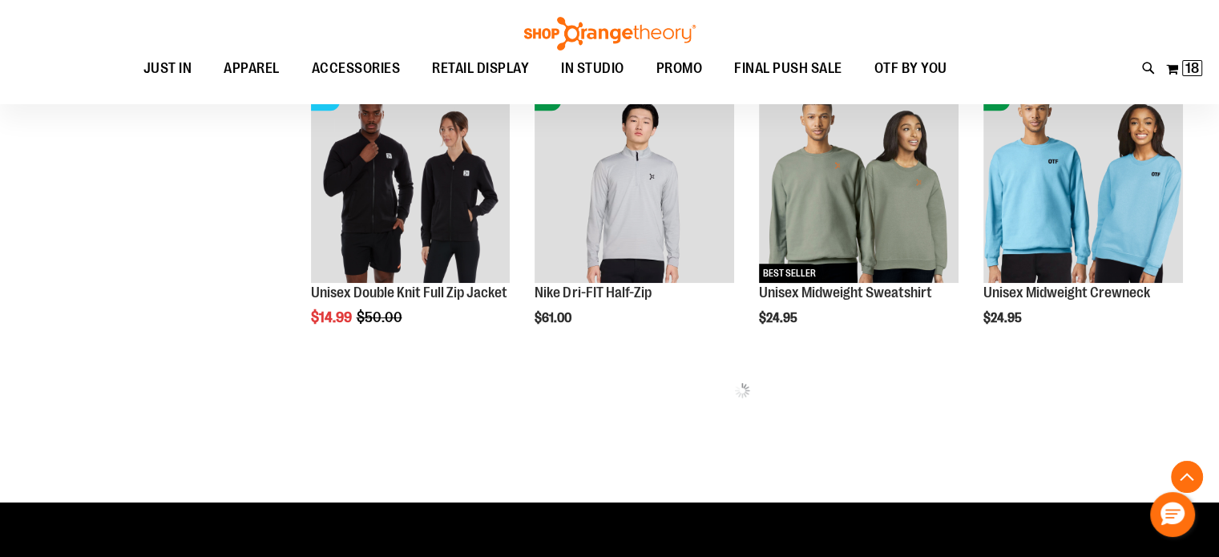
scroll to position [679, 0]
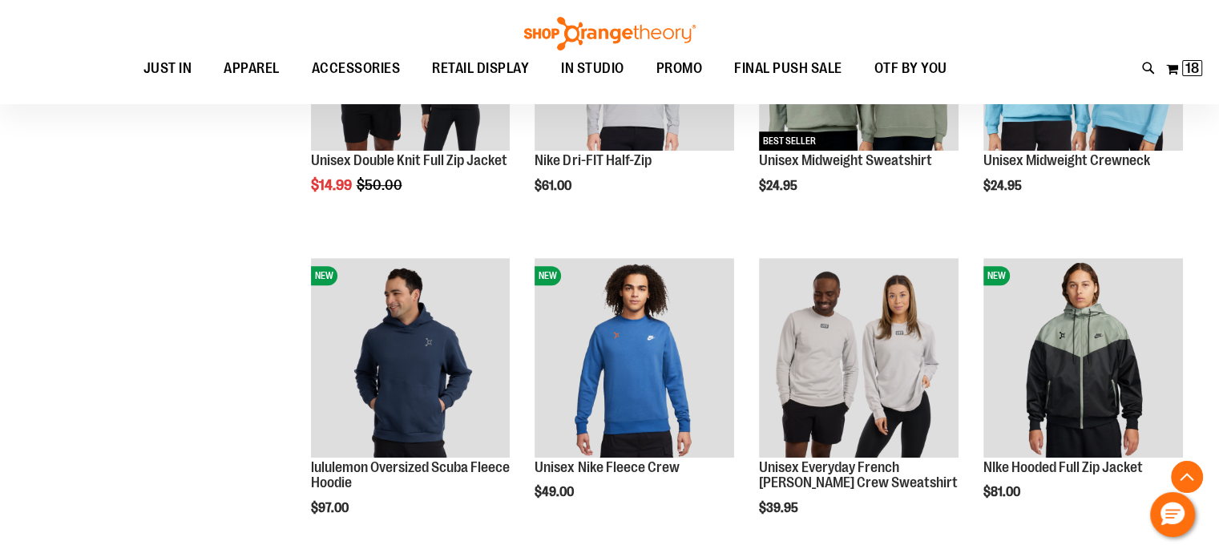
scroll to position [839, 0]
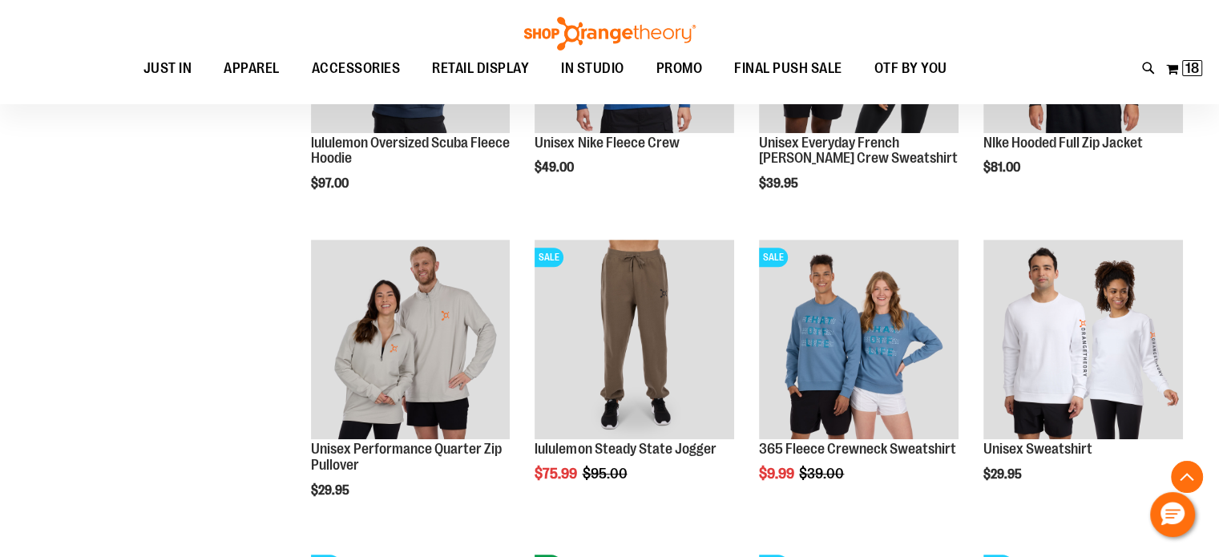
scroll to position [1160, 0]
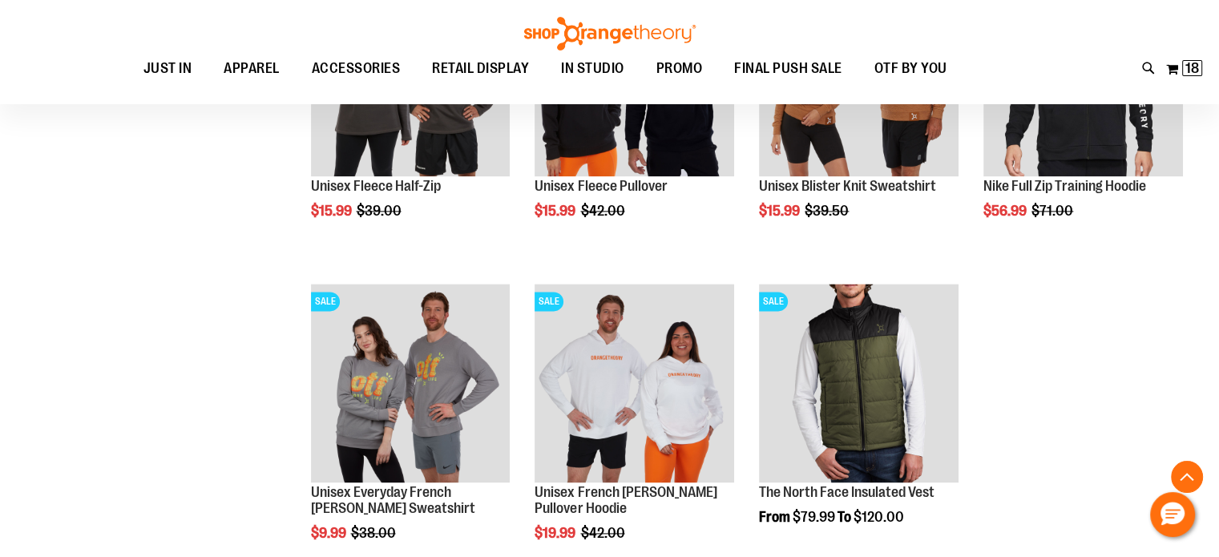
scroll to position [1962, 0]
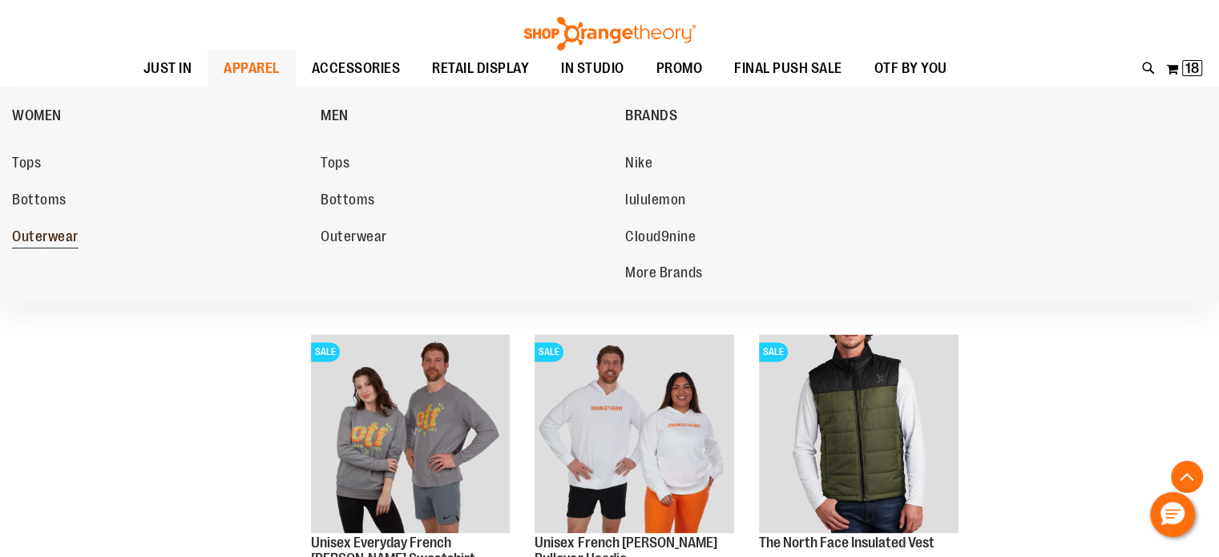
click at [70, 233] on span "Outerwear" at bounding box center [45, 238] width 67 height 20
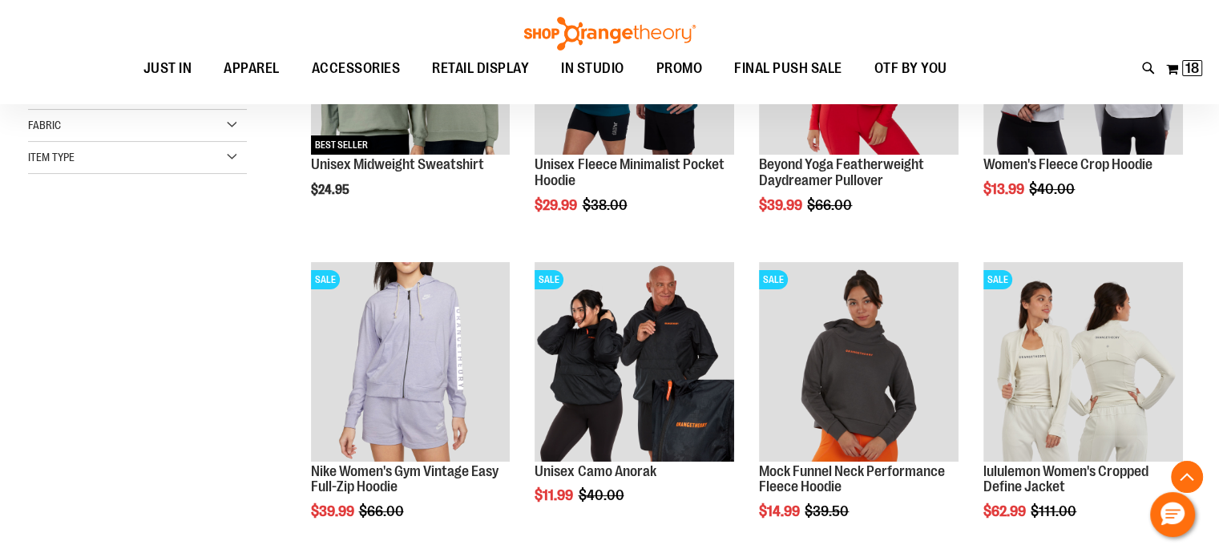
scroll to position [400, 0]
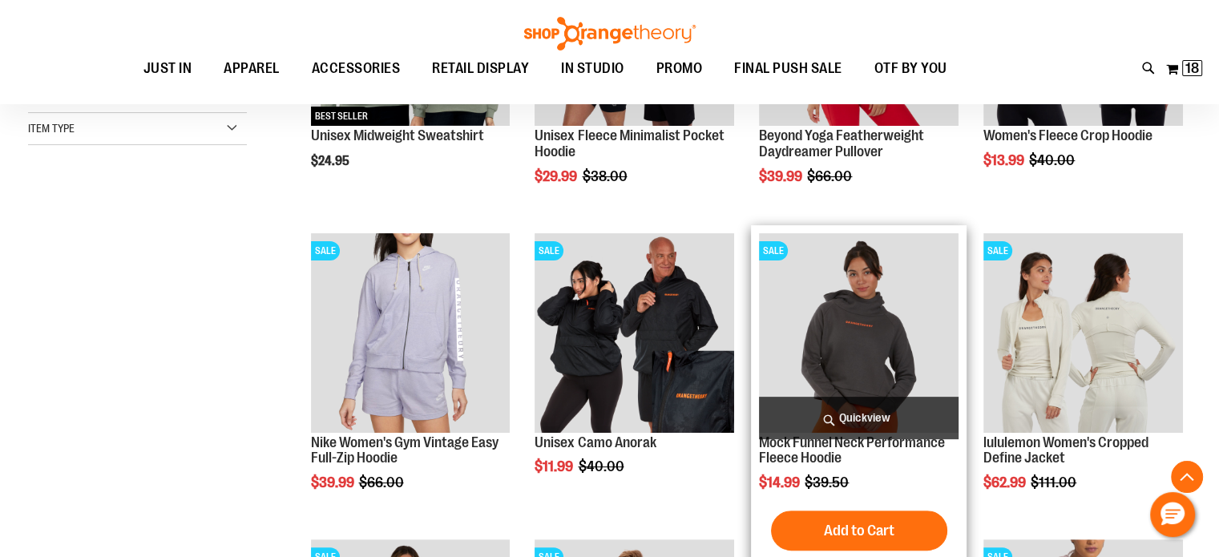
click at [898, 321] on img "product" at bounding box center [859, 333] width 200 height 200
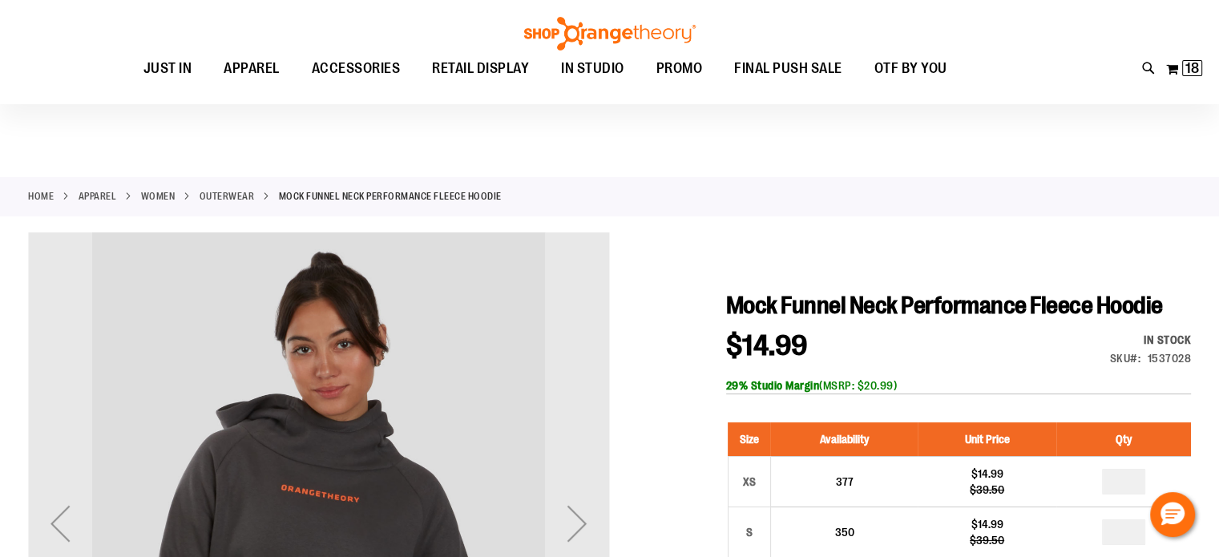
scroll to position [79, 0]
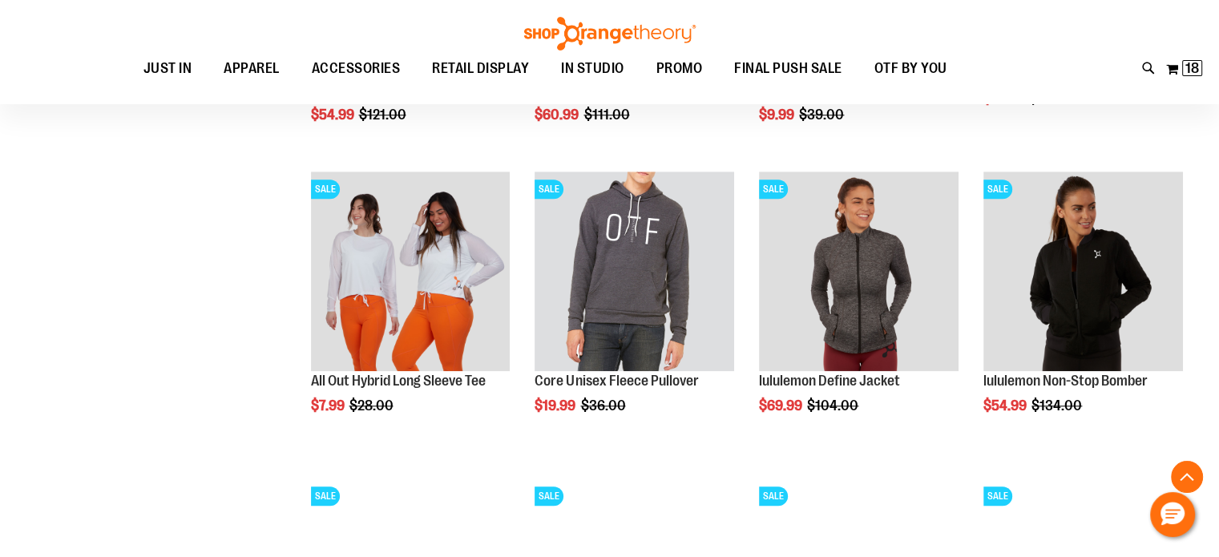
scroll to position [1461, 0]
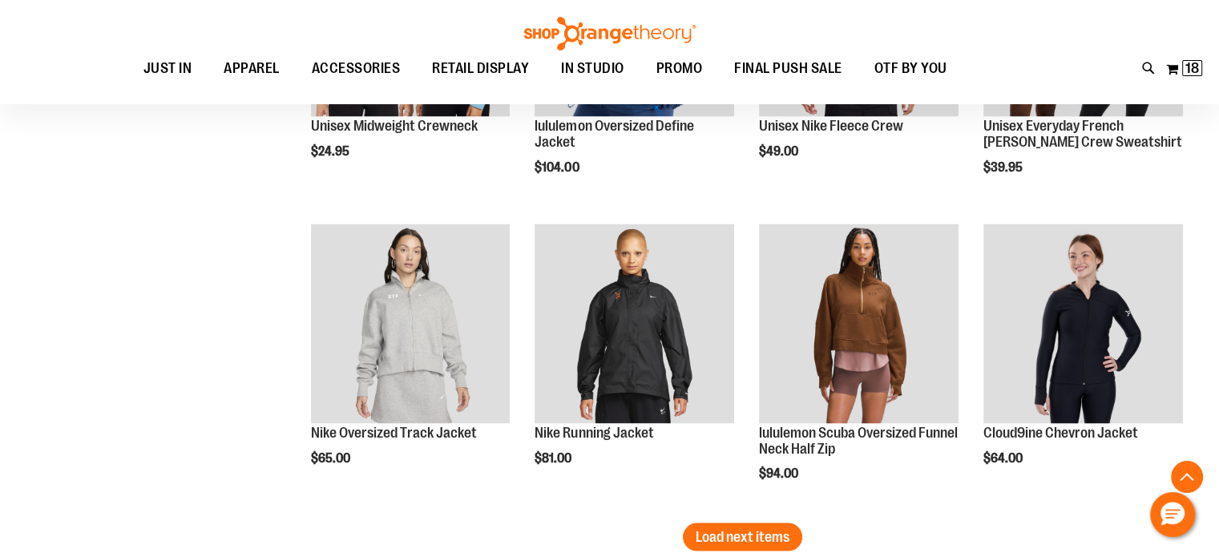
scroll to position [2584, 0]
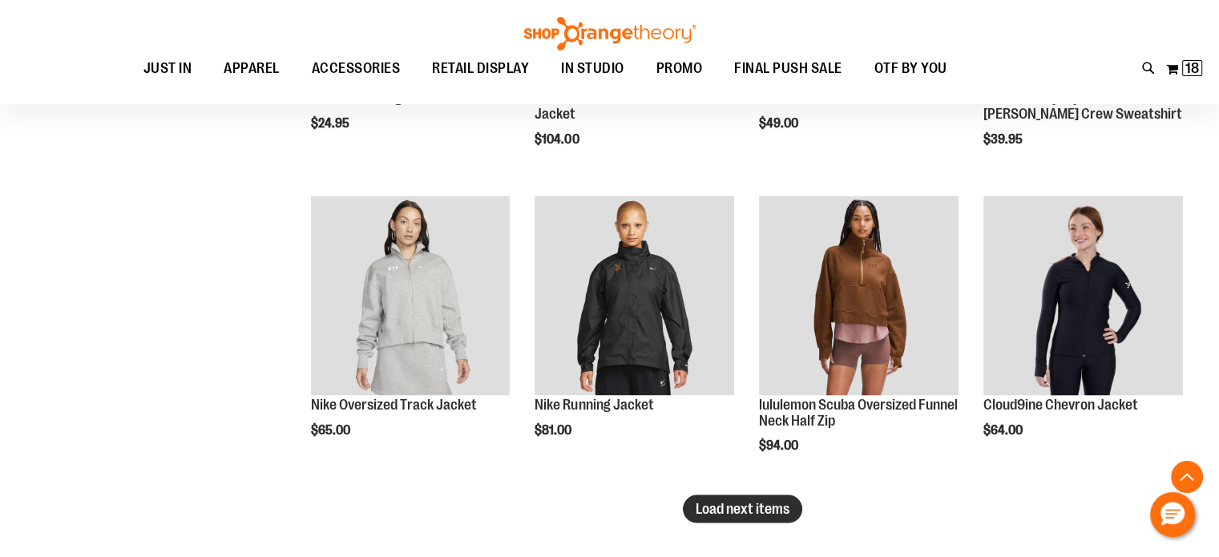
click at [760, 510] on span "Load next items" at bounding box center [743, 508] width 94 height 16
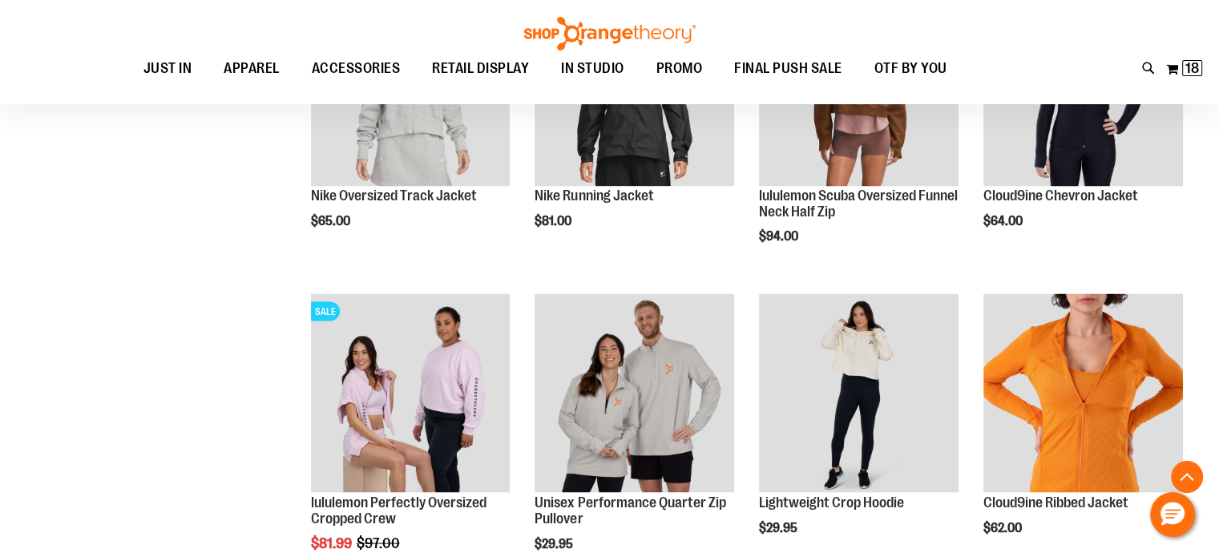
scroll to position [2824, 0]
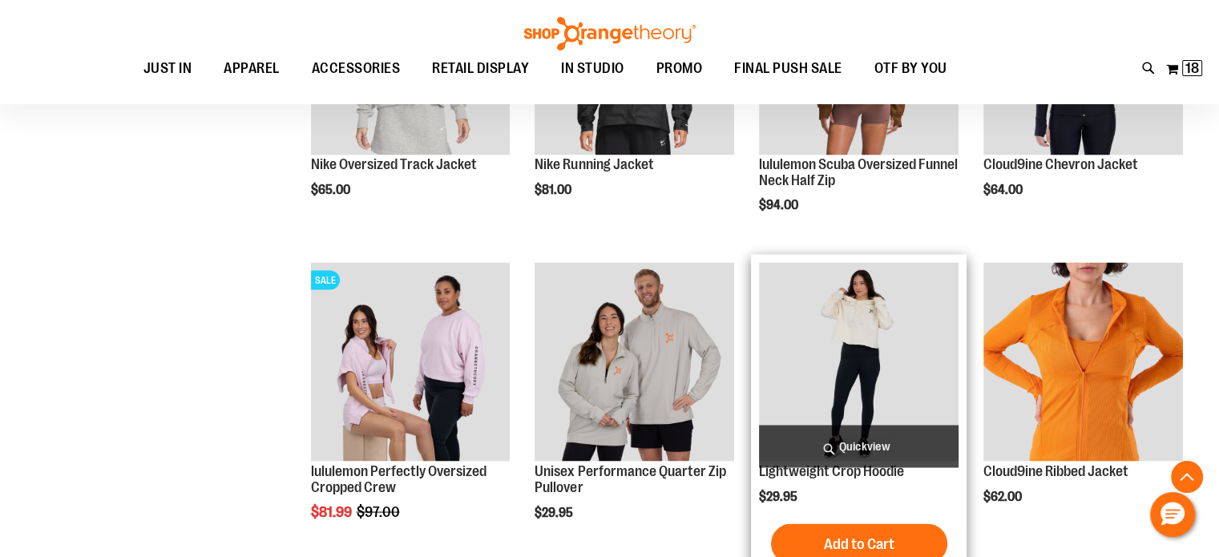
click at [846, 309] on img "product" at bounding box center [859, 362] width 200 height 200
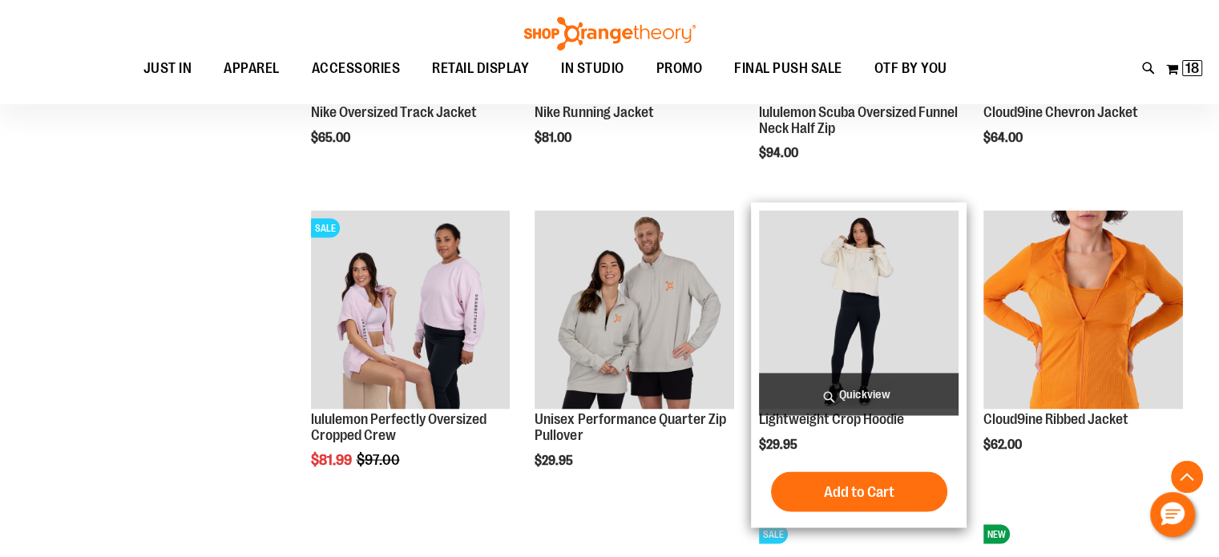
scroll to position [2904, 0]
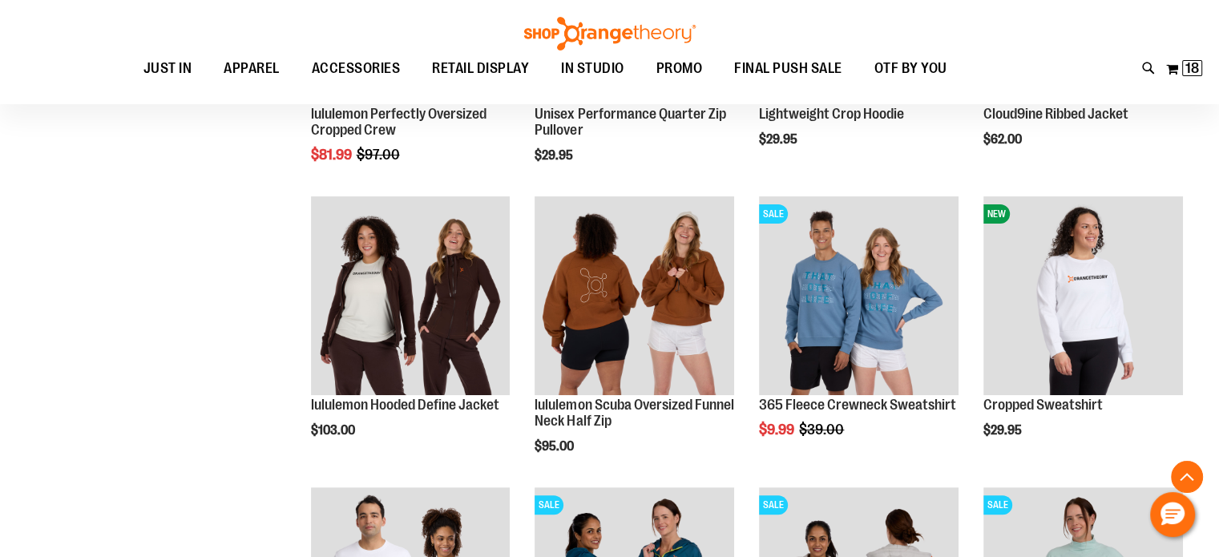
scroll to position [480, 0]
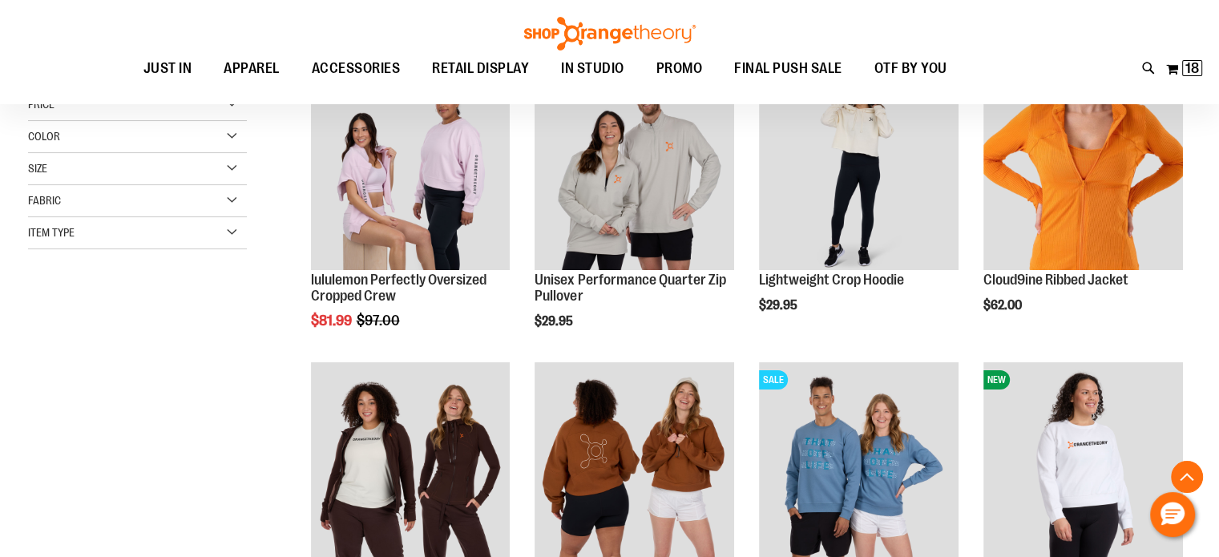
scroll to position [79, 0]
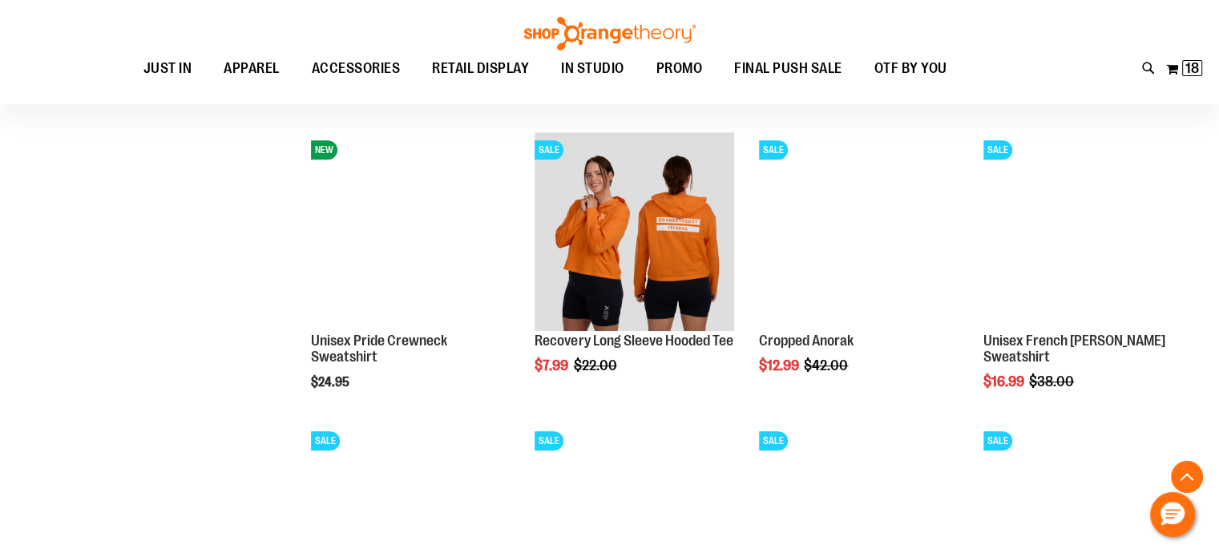
scroll to position [1282, 0]
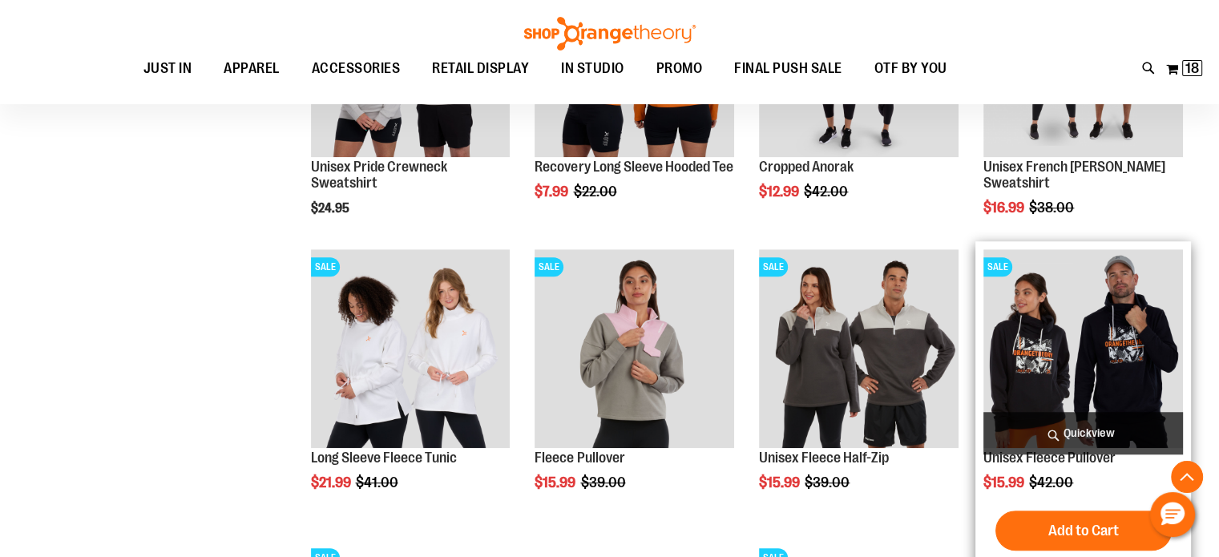
click at [1037, 336] on img "product" at bounding box center [1084, 349] width 200 height 200
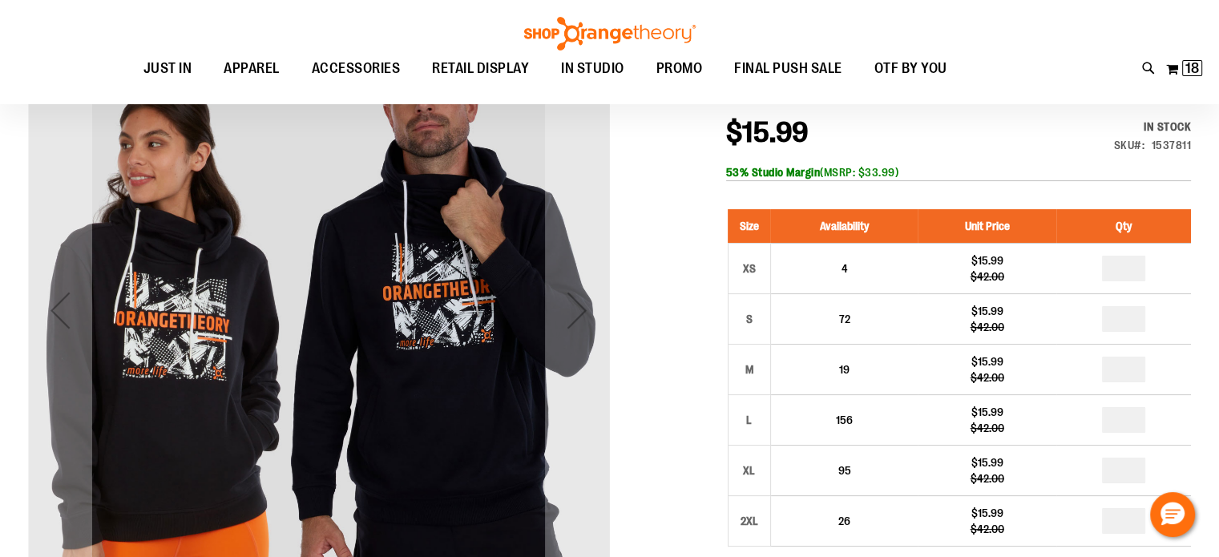
scroll to position [240, 0]
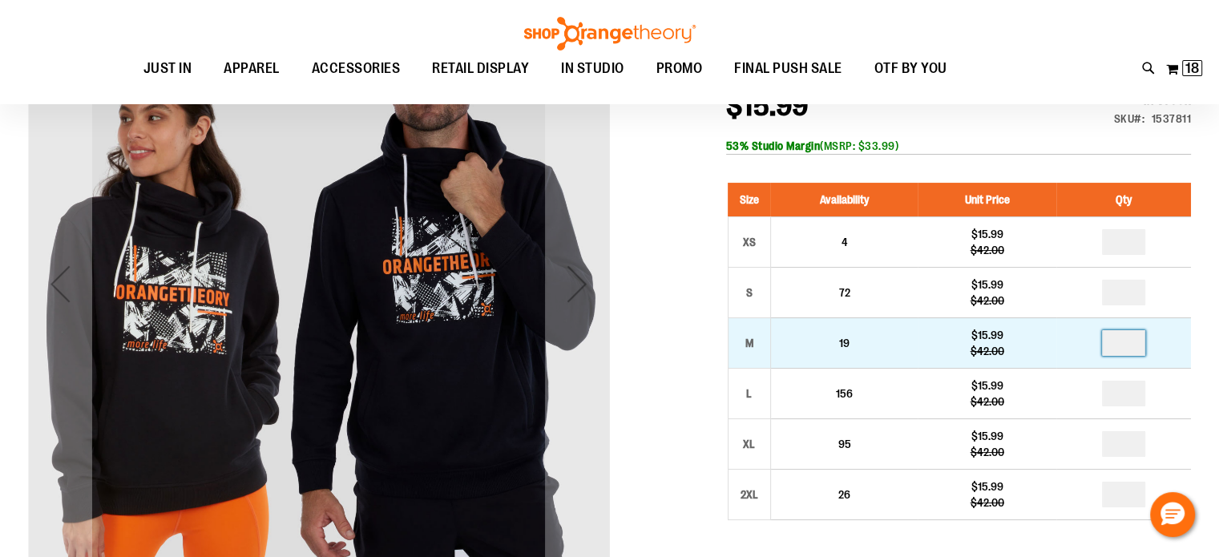
click at [1123, 342] on input "number" at bounding box center [1123, 343] width 43 height 26
type input "*"
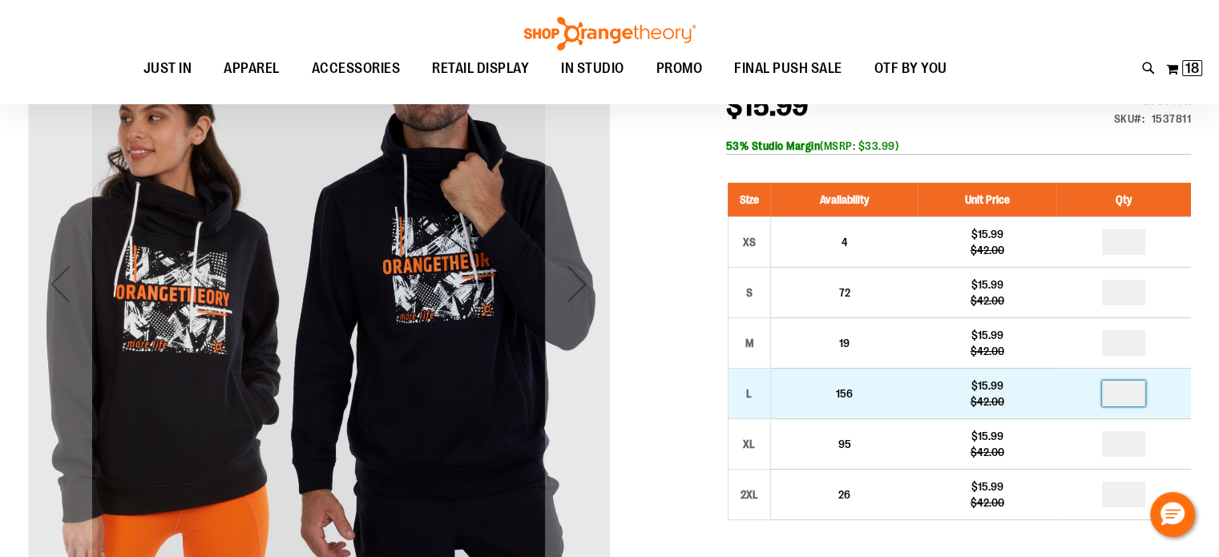
click at [1122, 392] on input "number" at bounding box center [1123, 394] width 43 height 26
type input "*"
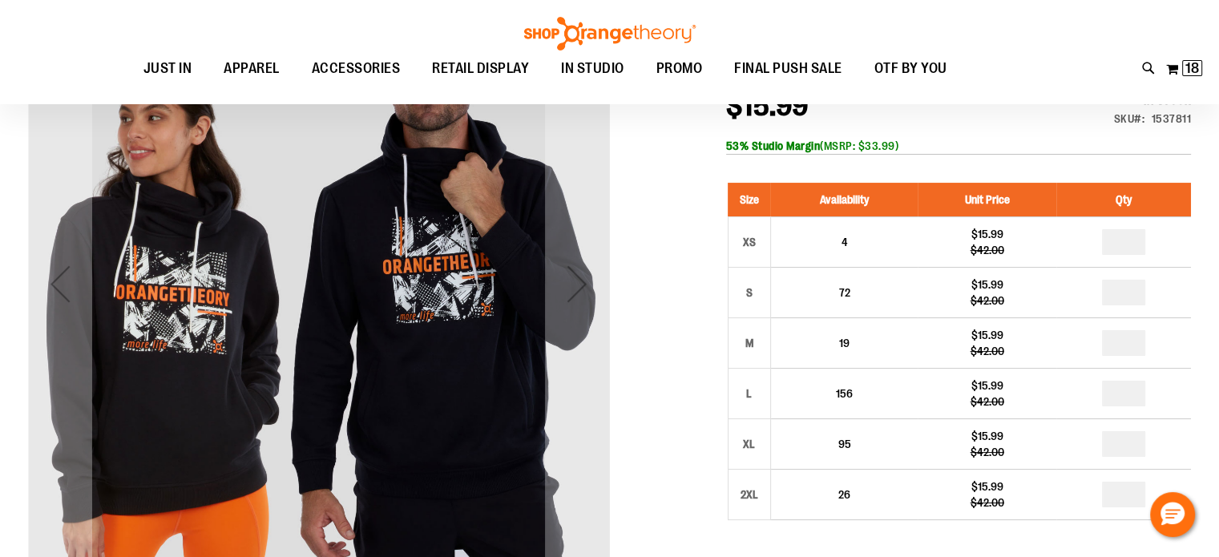
click at [691, 371] on div at bounding box center [609, 479] width 1163 height 972
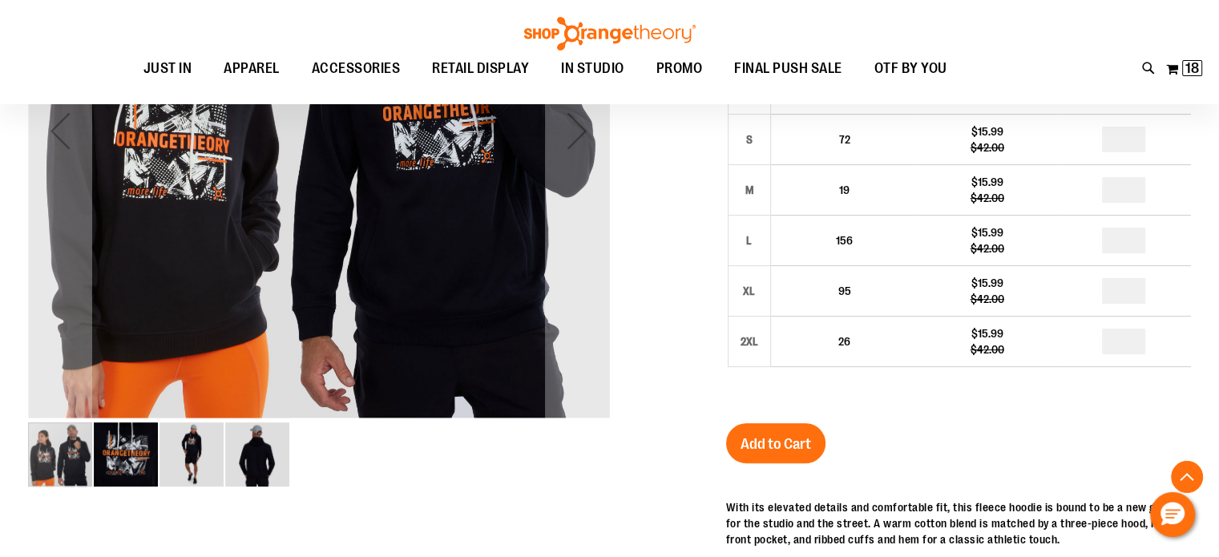
scroll to position [400, 0]
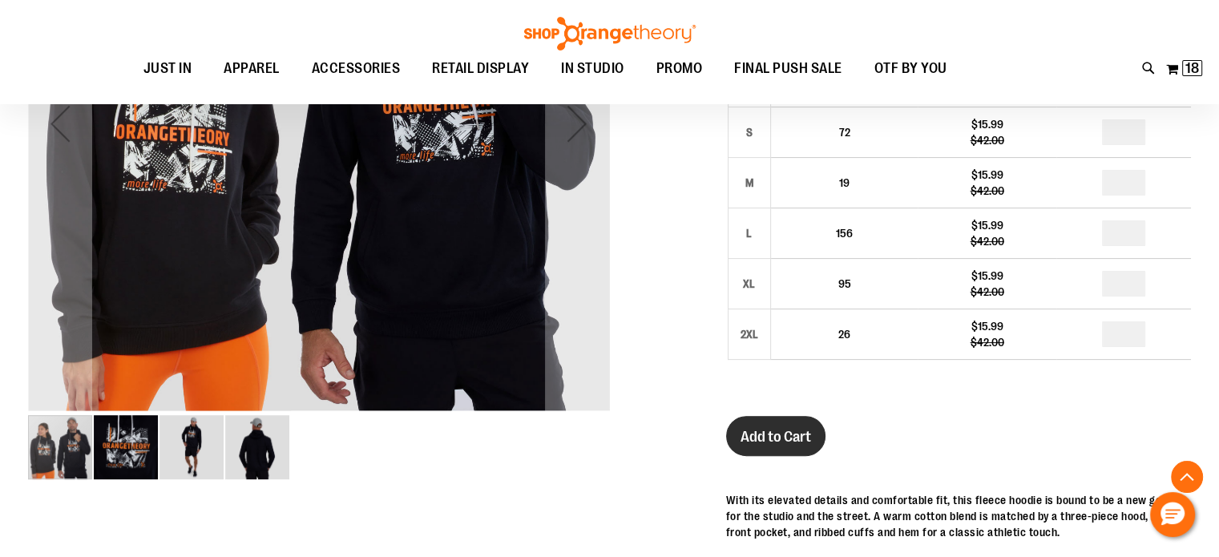
click at [764, 428] on span "Add to Cart" at bounding box center [776, 437] width 71 height 18
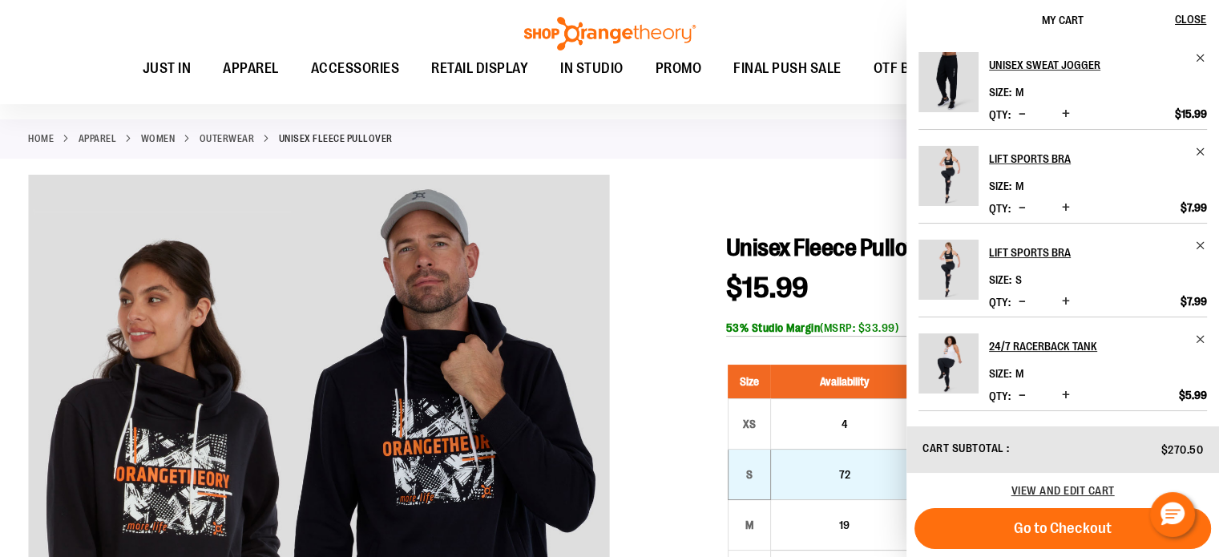
scroll to position [0, 0]
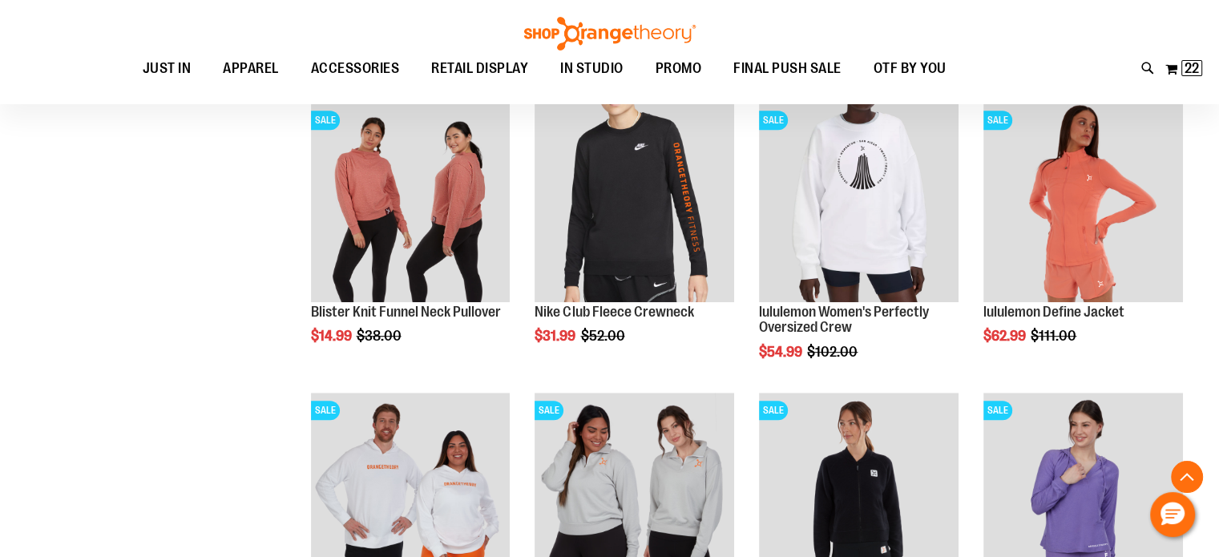
scroll to position [1012, 0]
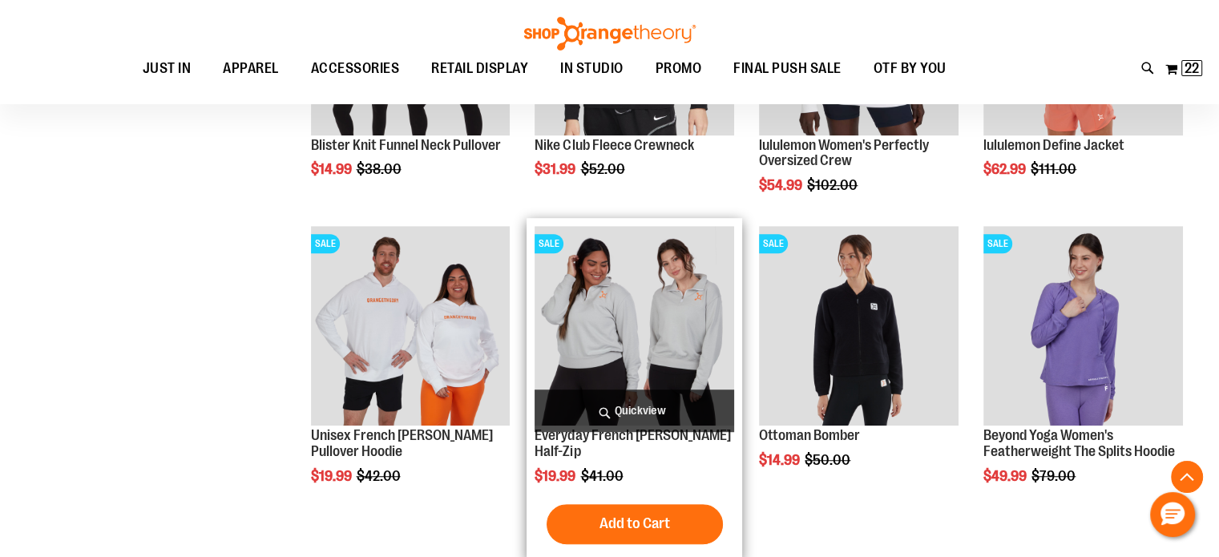
click at [634, 333] on img "product" at bounding box center [635, 326] width 200 height 200
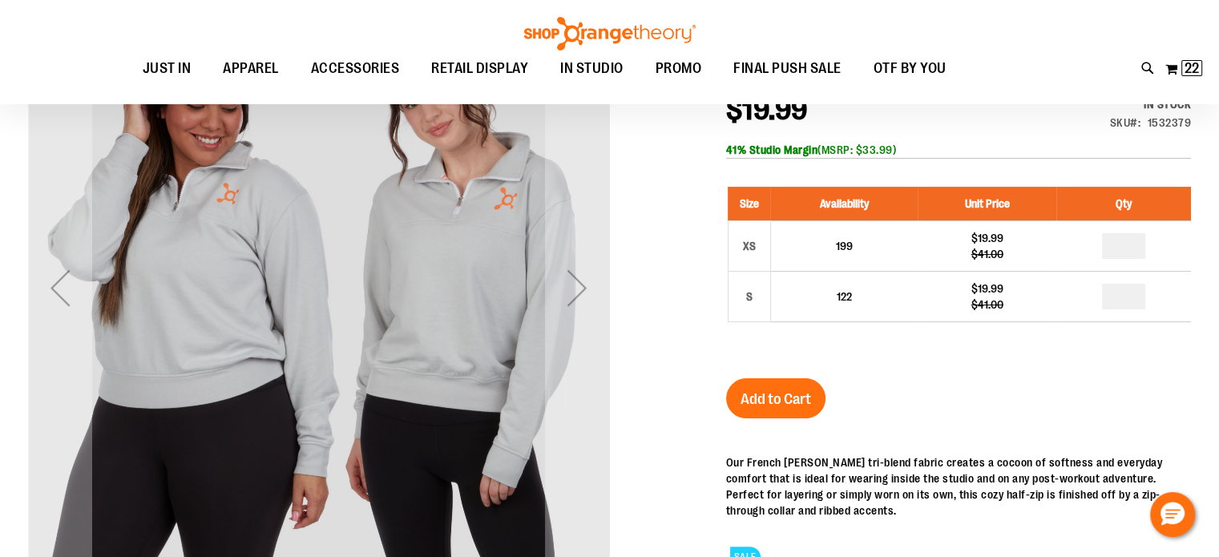
scroll to position [240, 0]
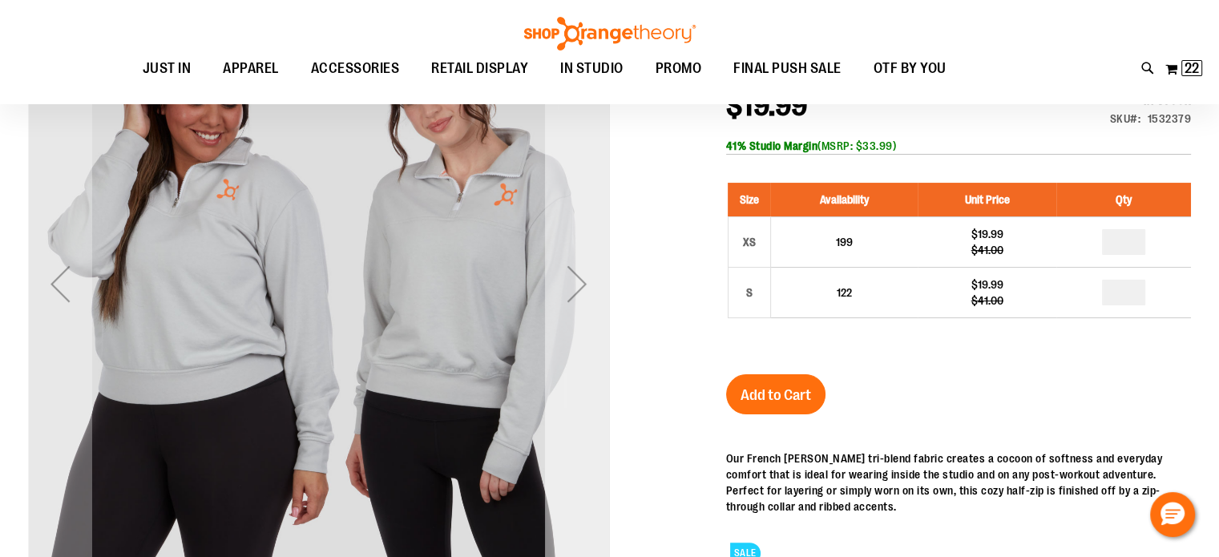
click at [569, 281] on div "Next" at bounding box center [577, 284] width 64 height 64
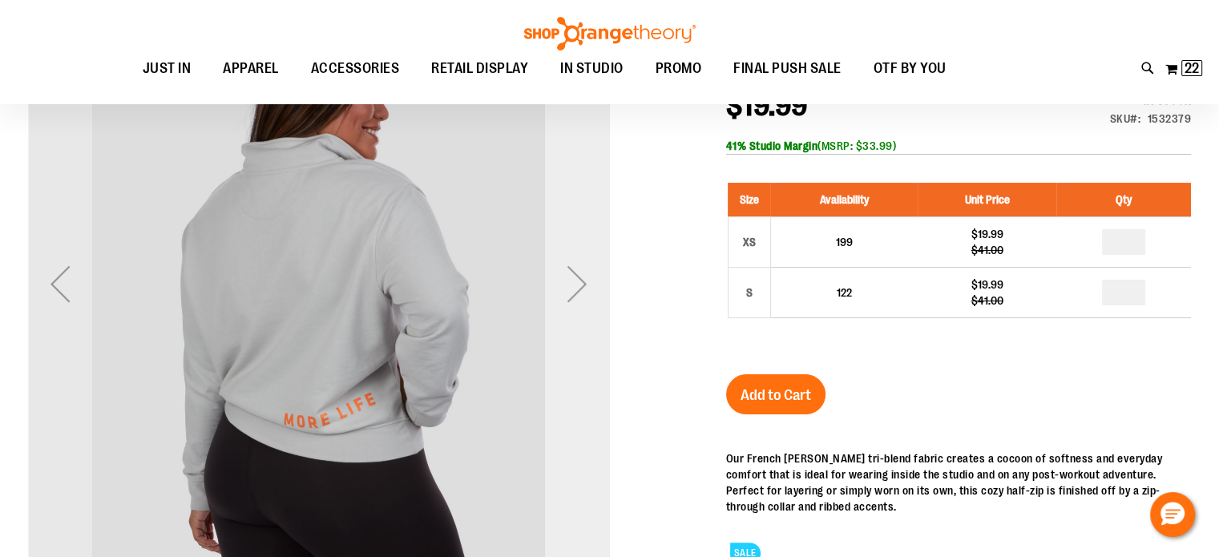
click at [569, 281] on div "Next" at bounding box center [577, 284] width 64 height 64
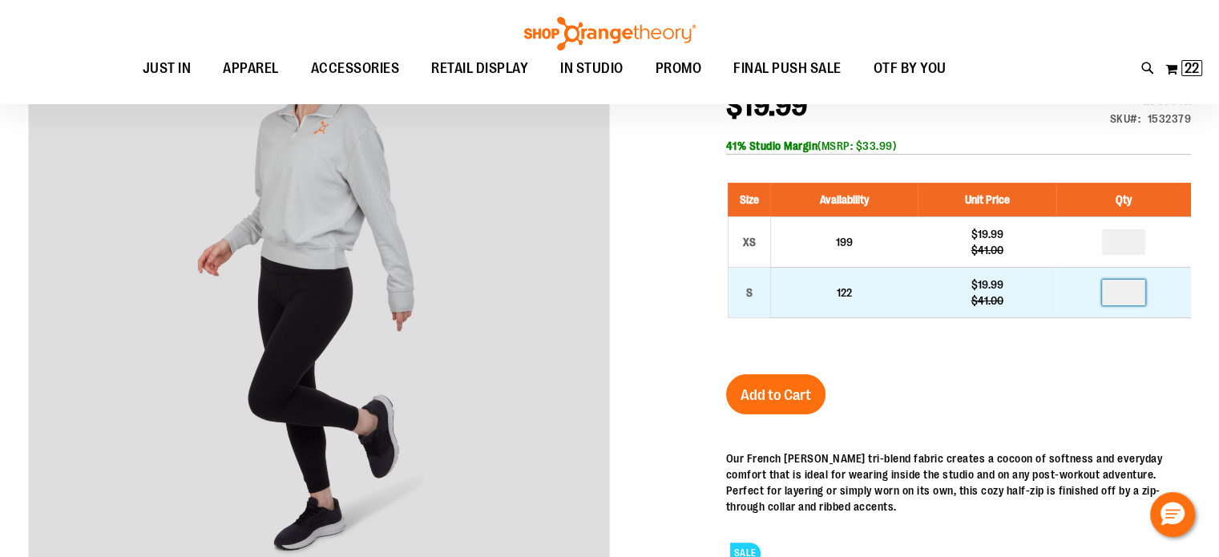
click at [1119, 291] on input "number" at bounding box center [1123, 293] width 43 height 26
type input "*"
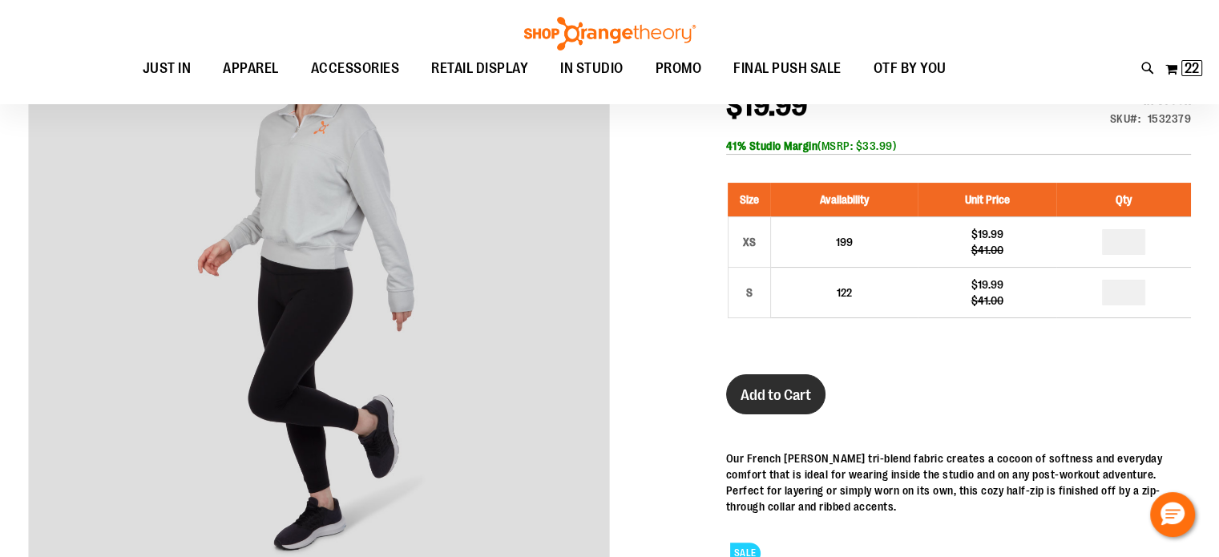
click at [804, 397] on span "Add to Cart" at bounding box center [776, 395] width 71 height 18
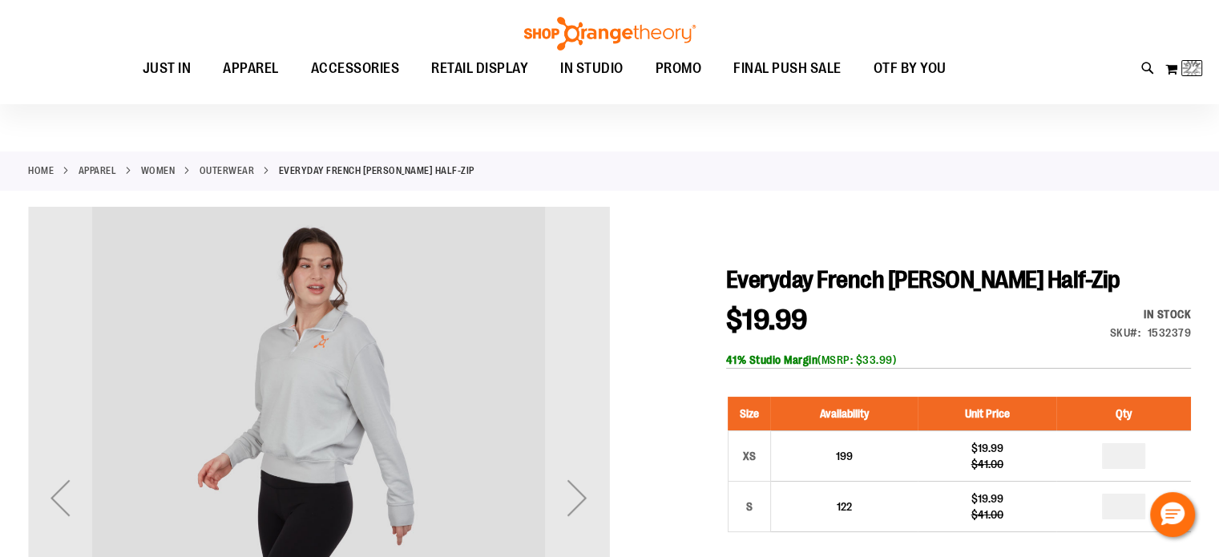
scroll to position [0, 0]
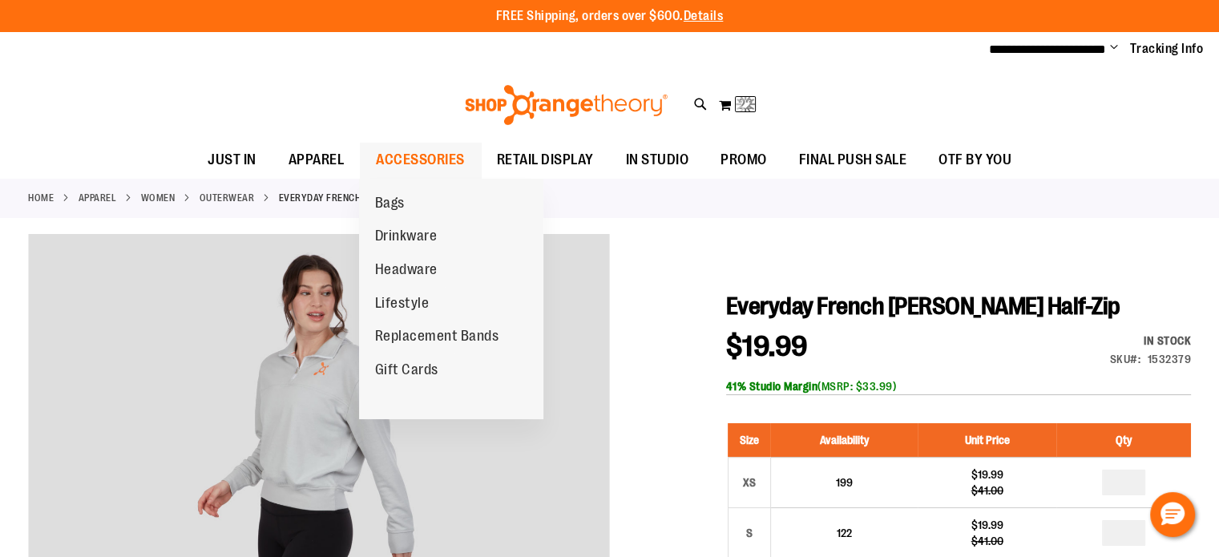
click at [452, 155] on span "ACCESSORIES" at bounding box center [420, 160] width 89 height 36
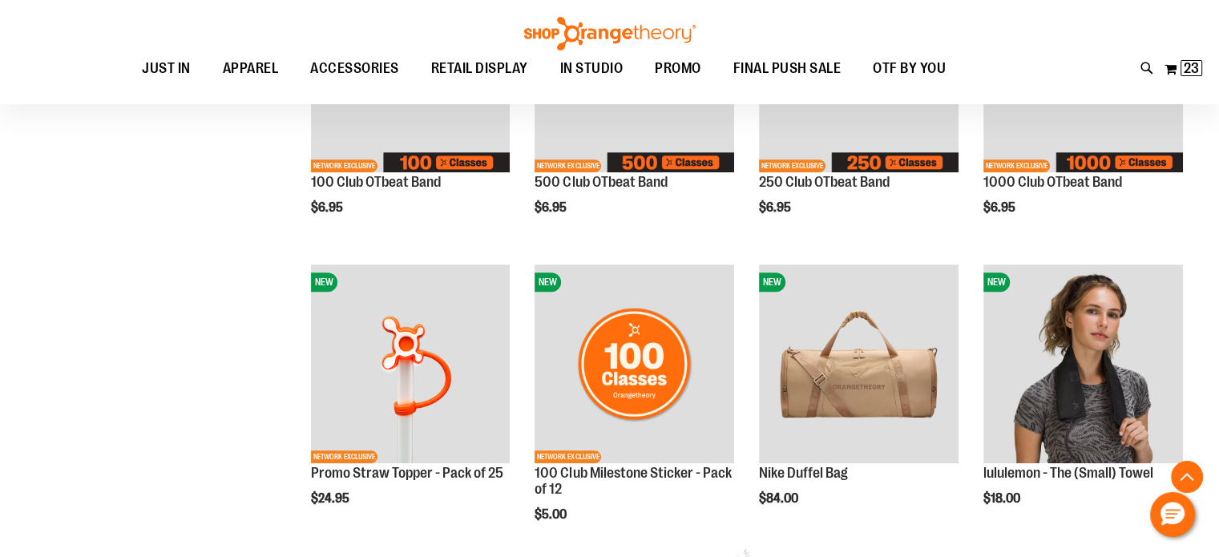
scroll to position [721, 0]
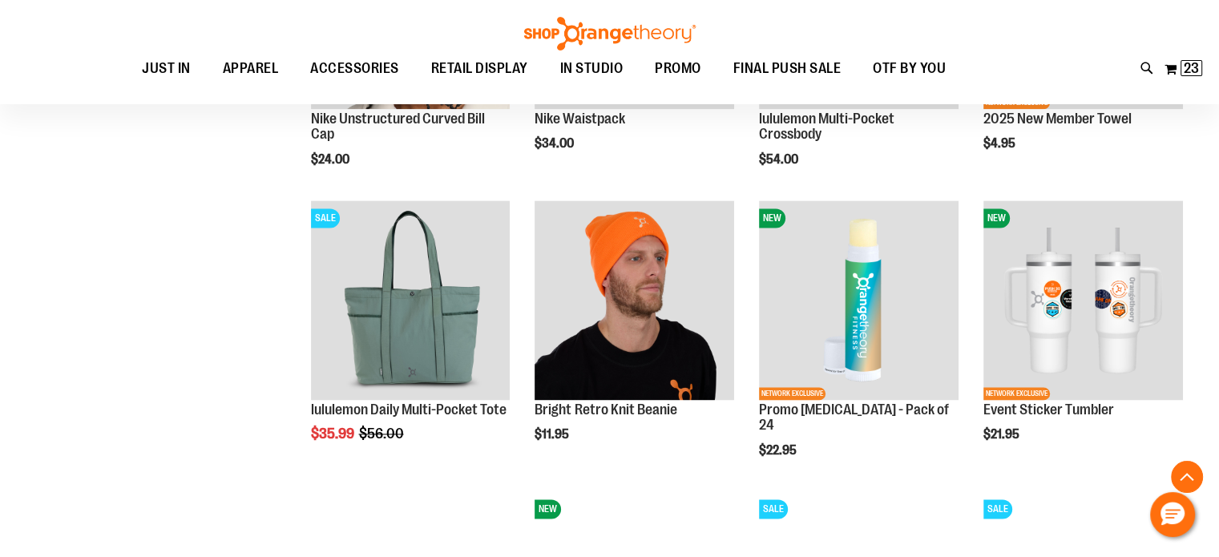
scroll to position [2244, 0]
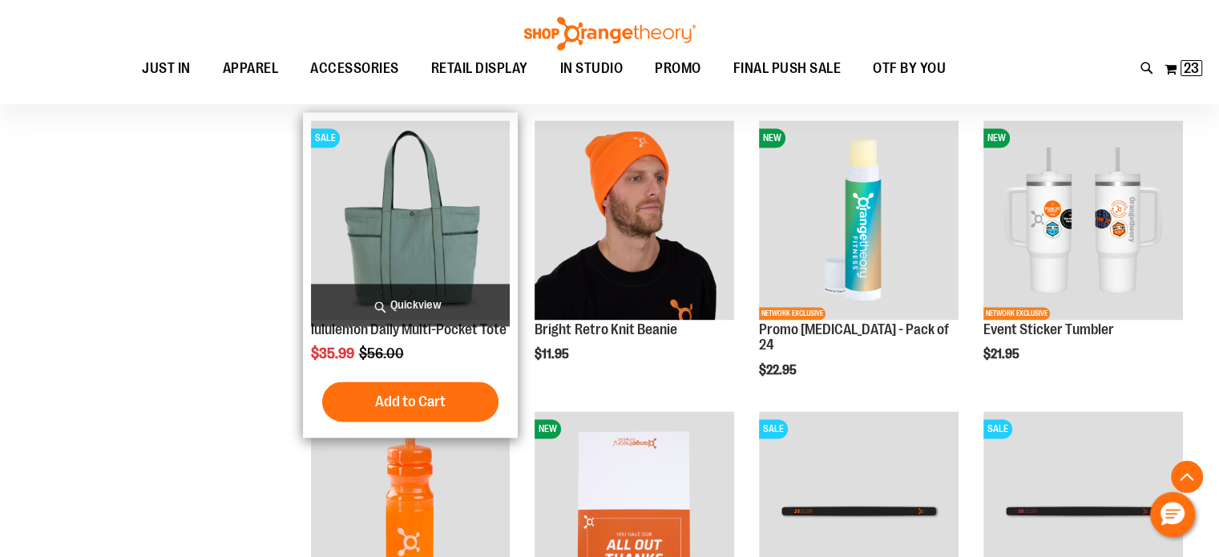
click at [469, 214] on img "product" at bounding box center [411, 220] width 200 height 200
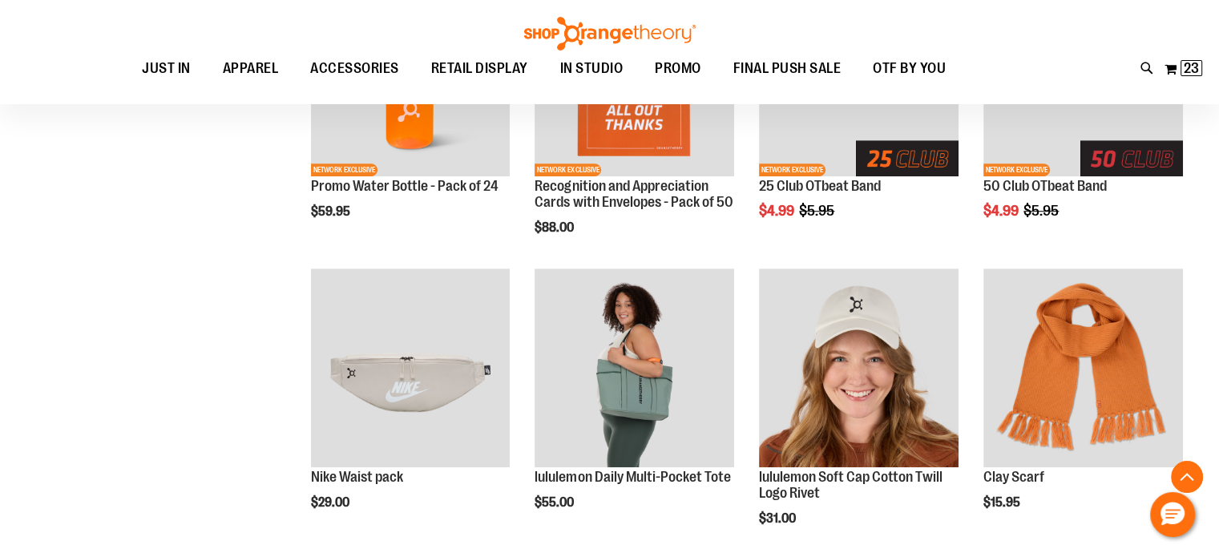
scroll to position [1041, 0]
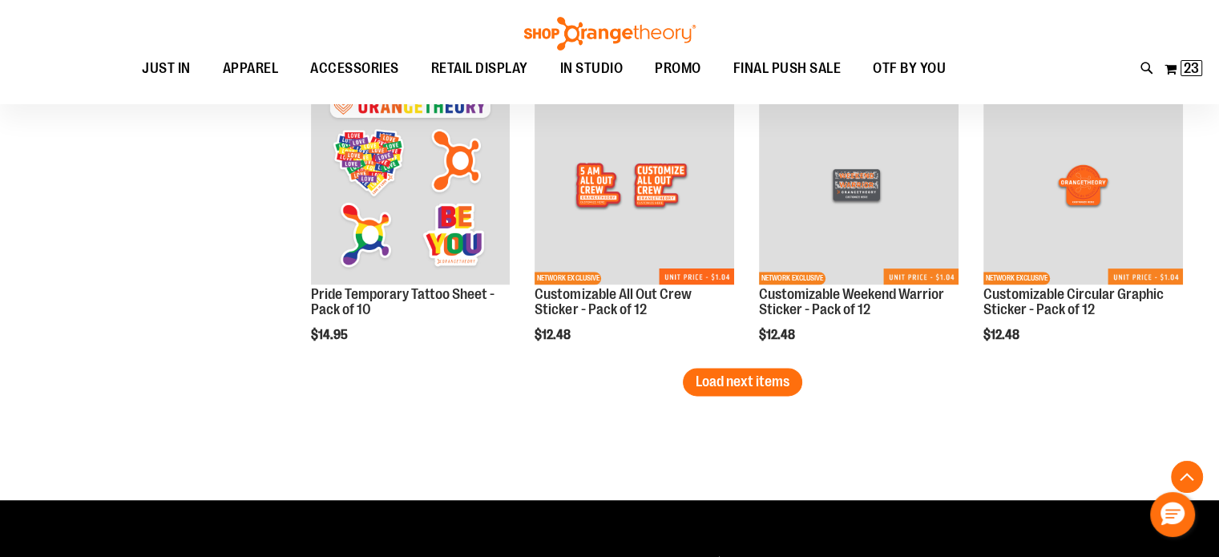
scroll to position [2645, 0]
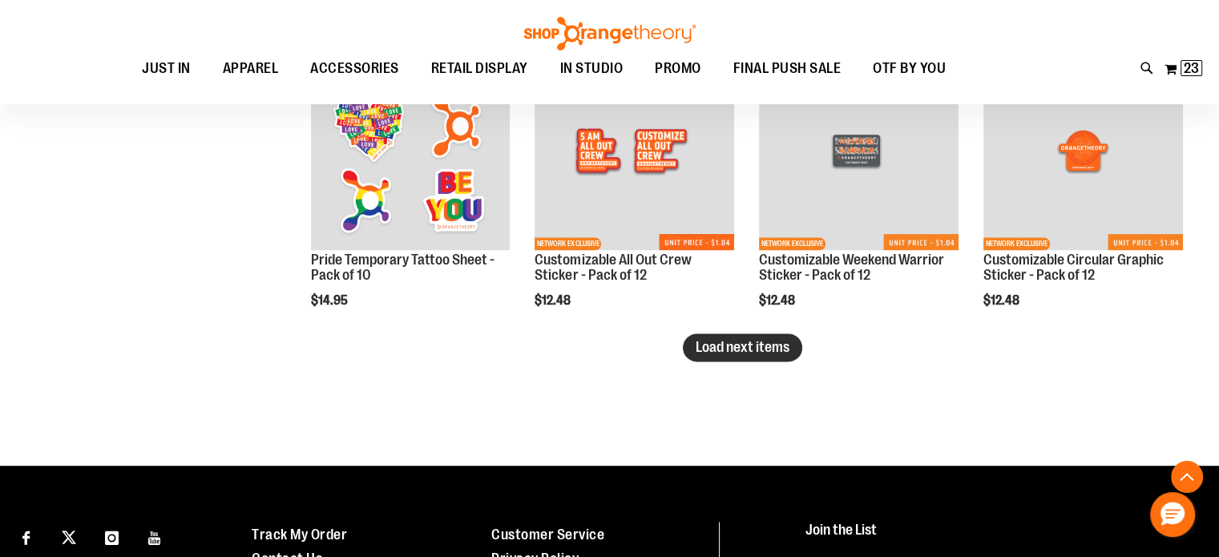
click at [769, 346] on span "Load next items" at bounding box center [743, 347] width 94 height 16
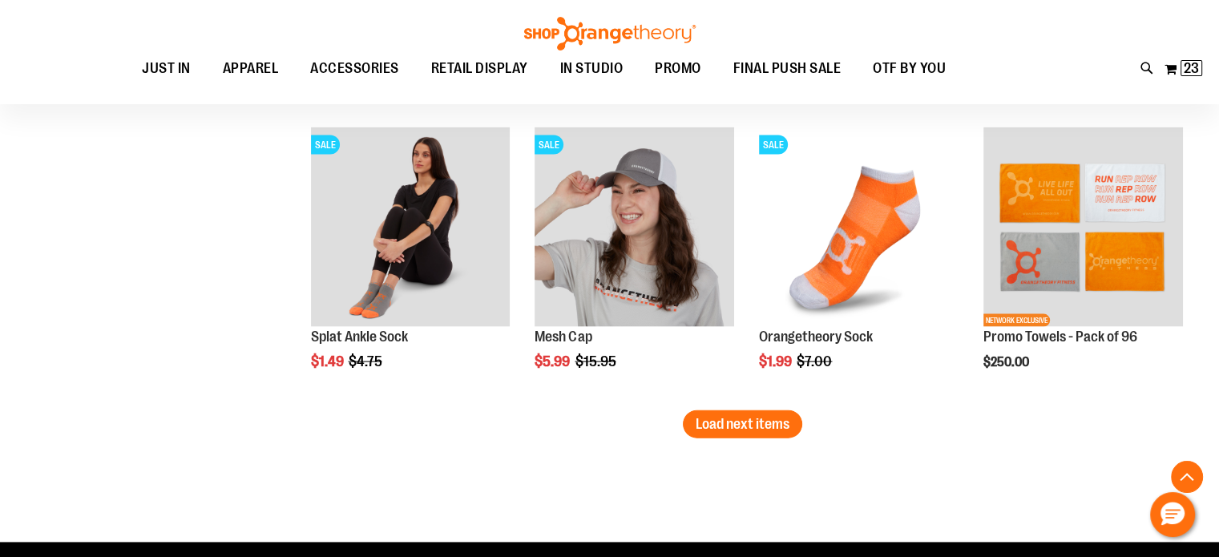
scroll to position [3446, 0]
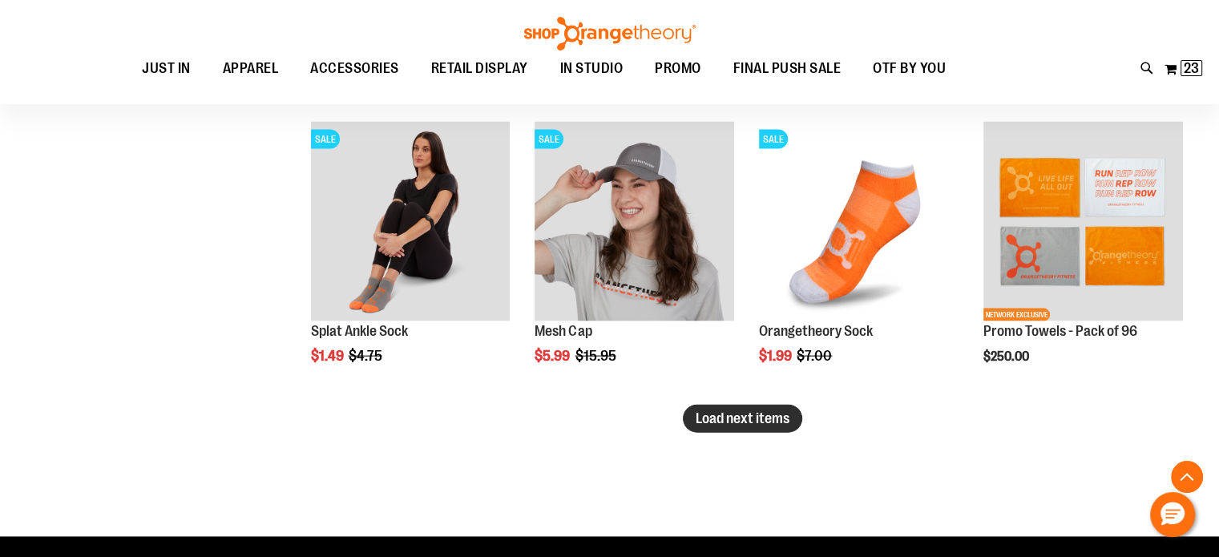
click at [782, 422] on span "Load next items" at bounding box center [743, 418] width 94 height 16
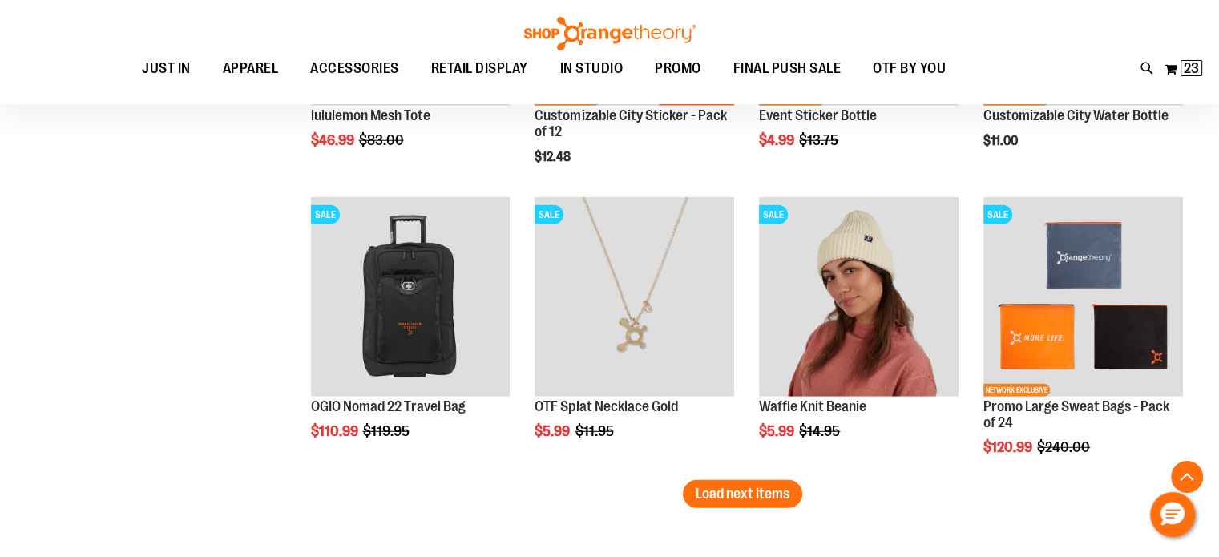
scroll to position [4248, 0]
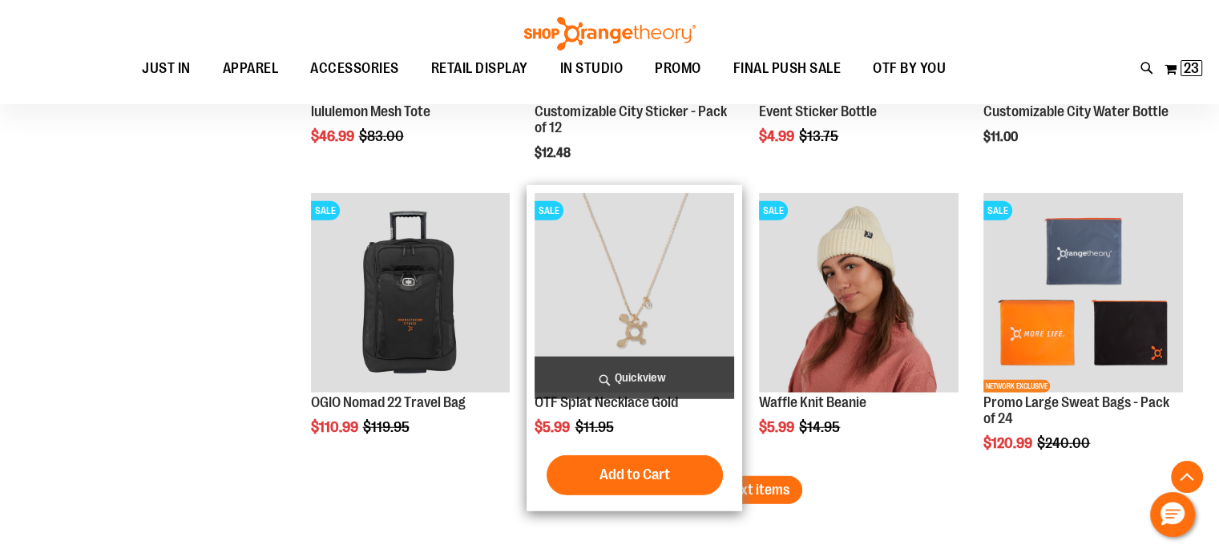
click at [645, 304] on img "product" at bounding box center [635, 293] width 200 height 200
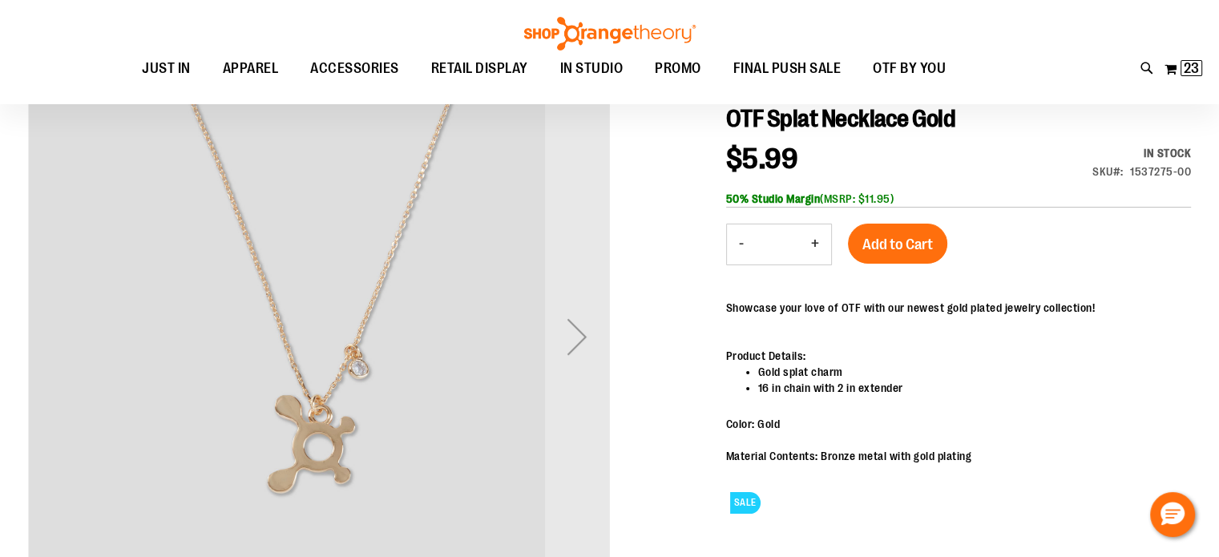
scroll to position [160, 0]
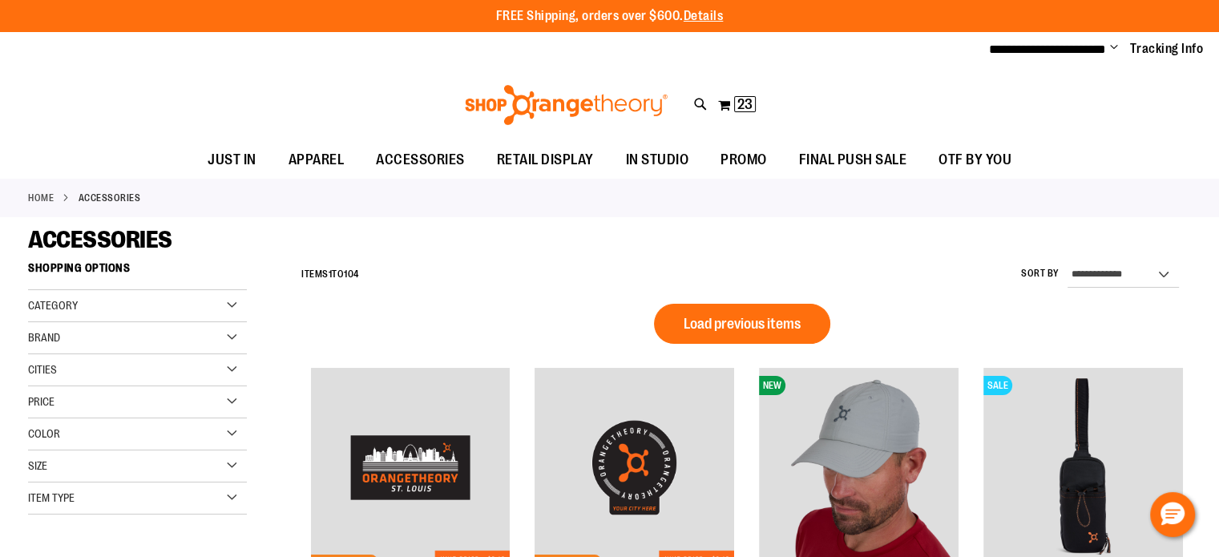
scroll to position [1093, 0]
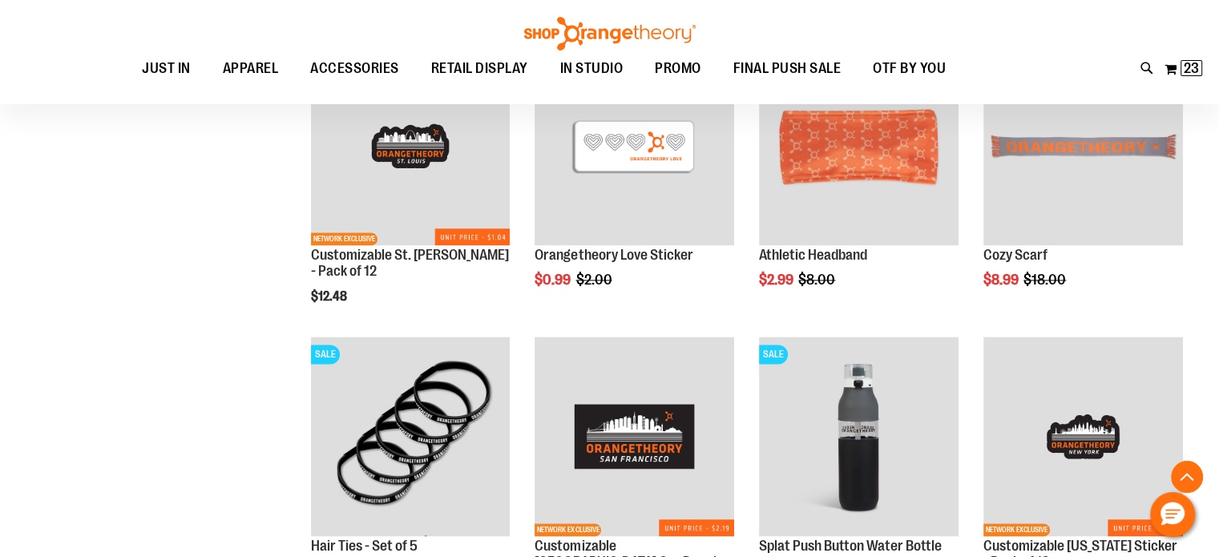
scroll to position [1974, 0]
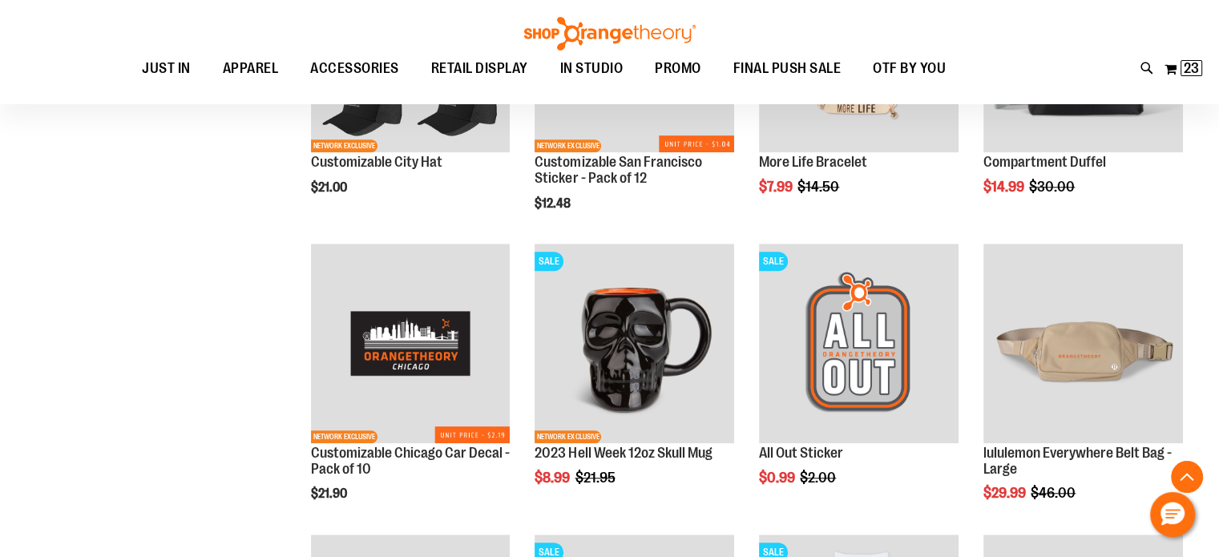
scroll to position [1253, 0]
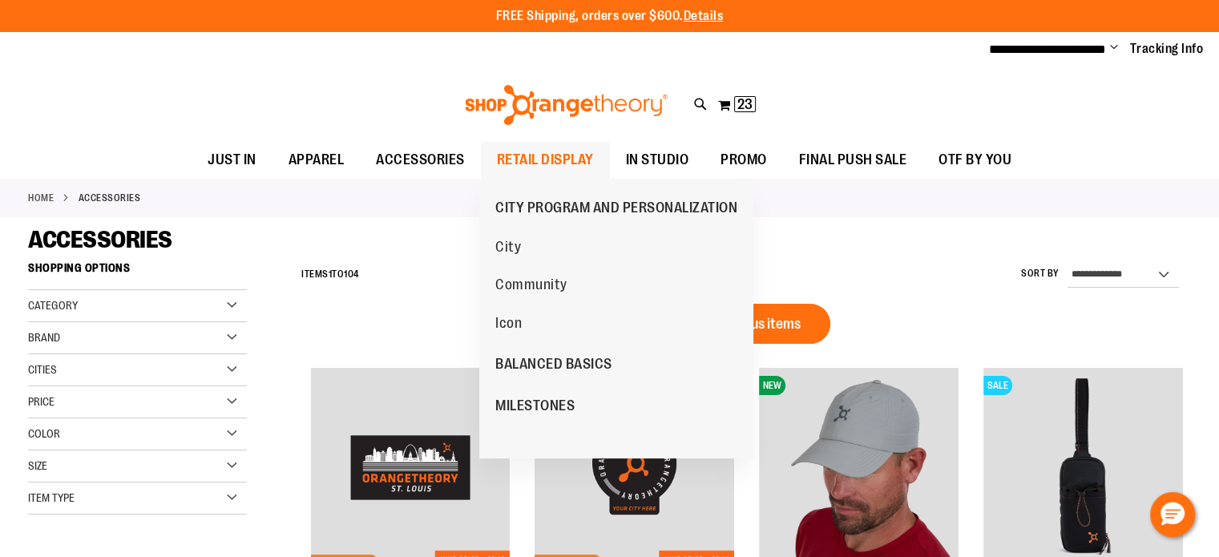
click at [549, 165] on span "RETAIL DISPLAY" at bounding box center [545, 160] width 97 height 36
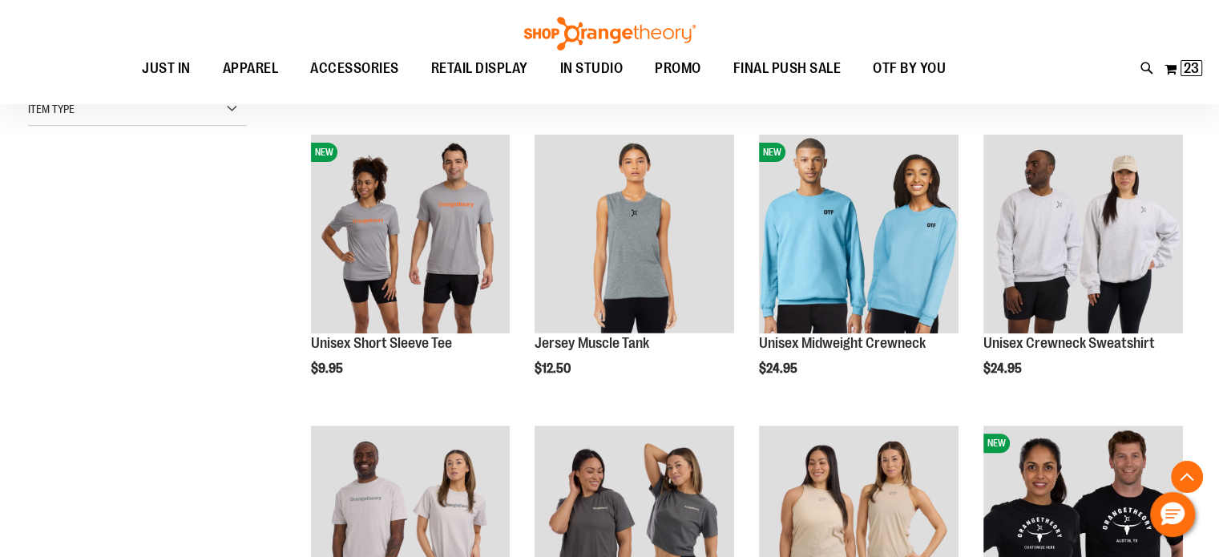
scroll to position [480, 0]
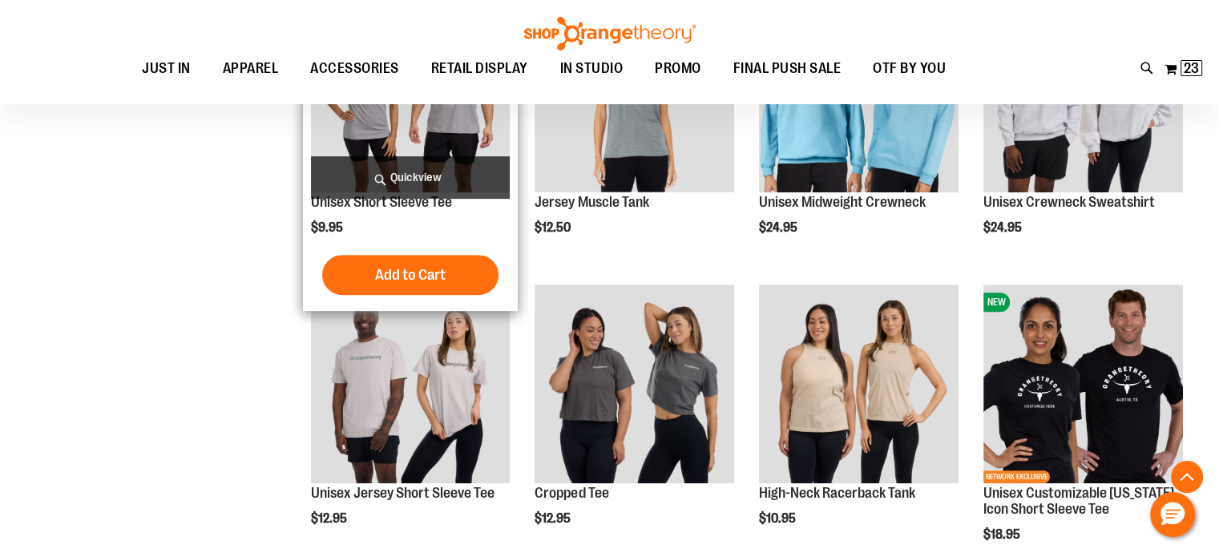
scroll to position [641, 0]
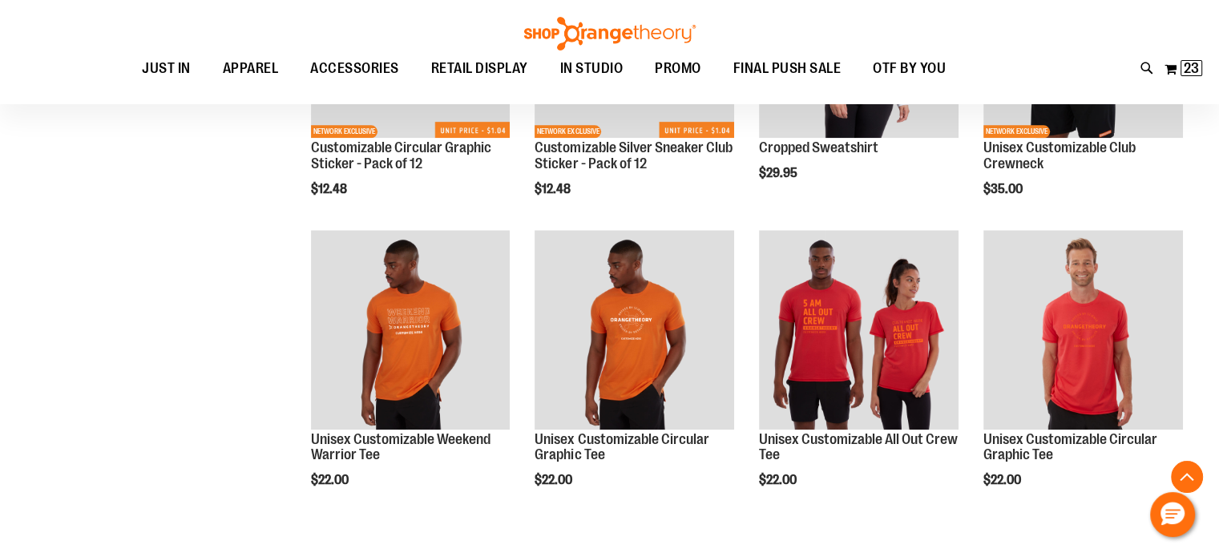
scroll to position [1923, 0]
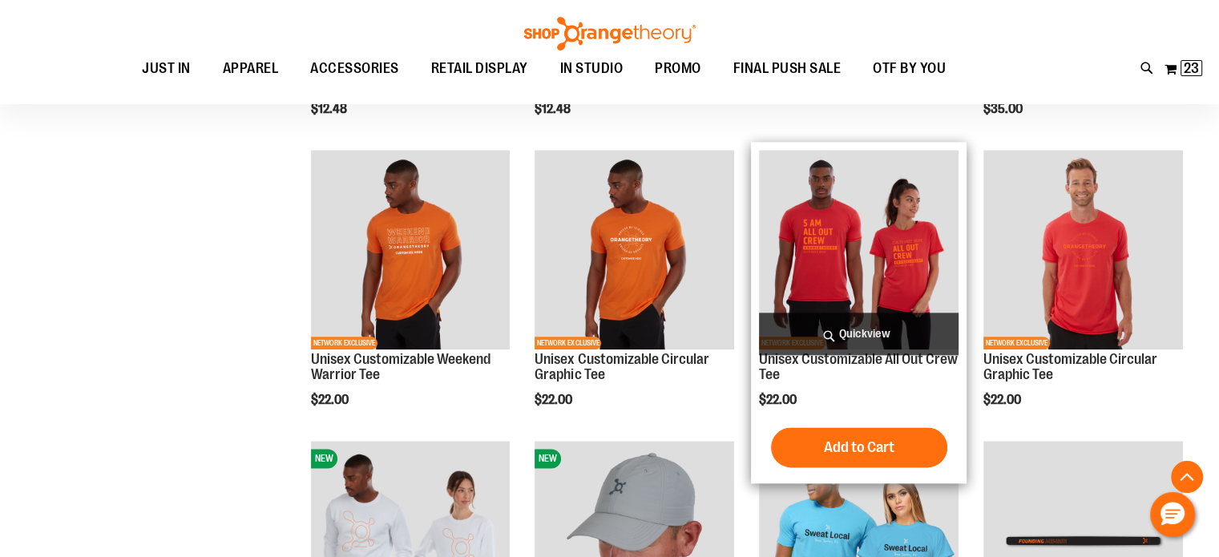
click at [830, 253] on img "product" at bounding box center [859, 250] width 200 height 200
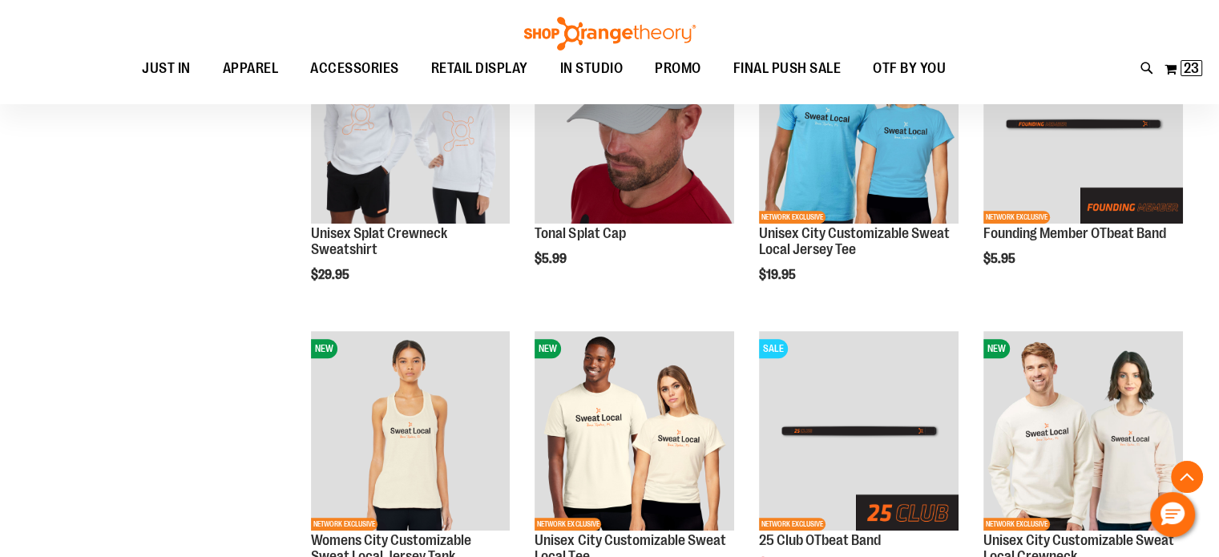
scroll to position [677, 0]
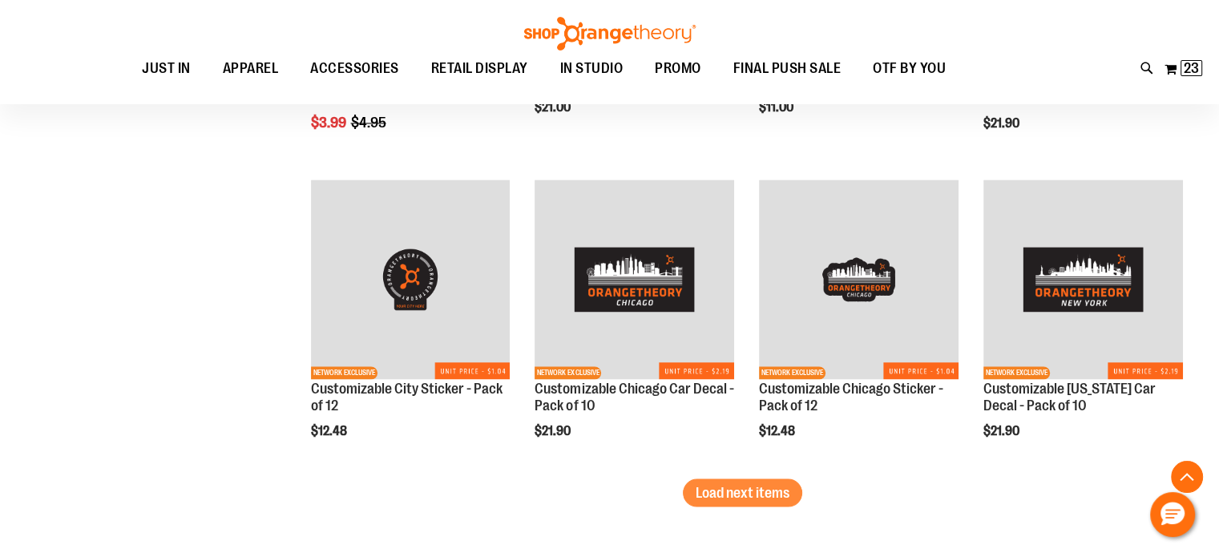
scroll to position [2761, 0]
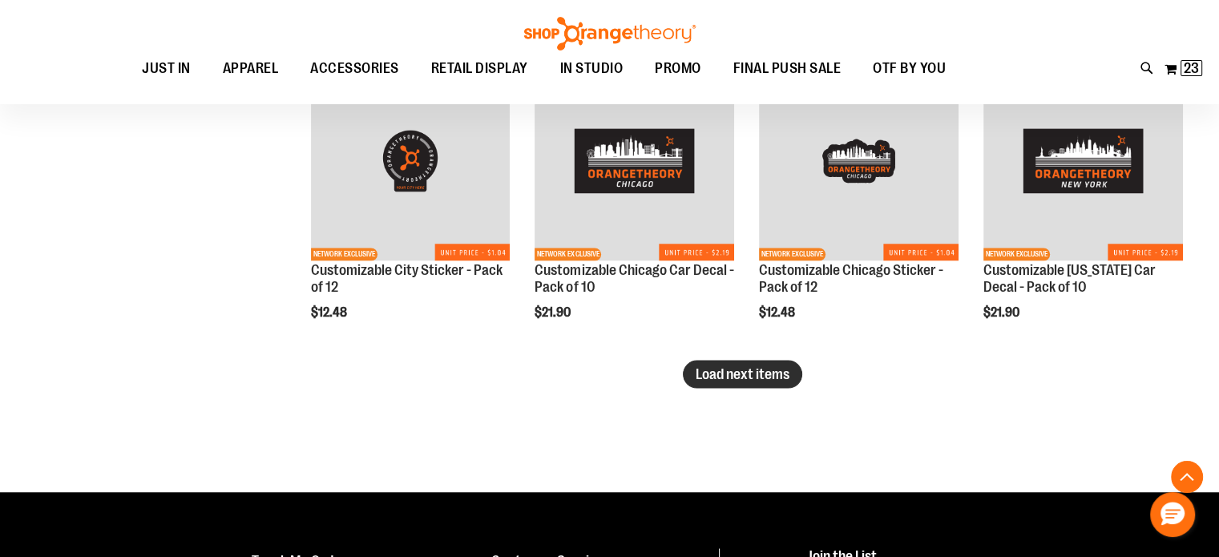
click at [696, 366] on span "Load next items" at bounding box center [743, 374] width 94 height 16
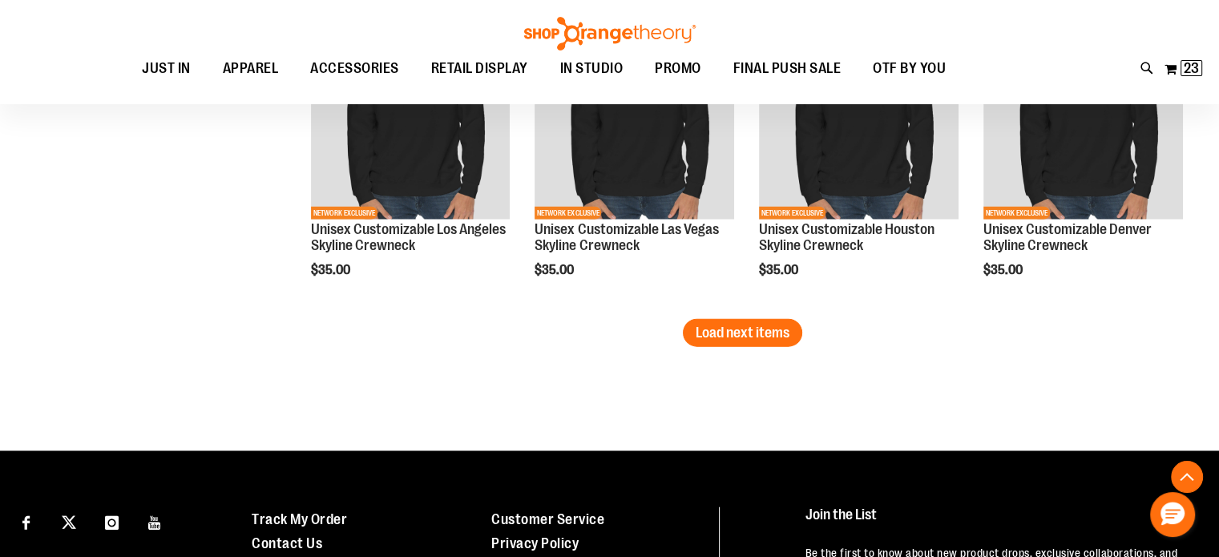
scroll to position [3931, 0]
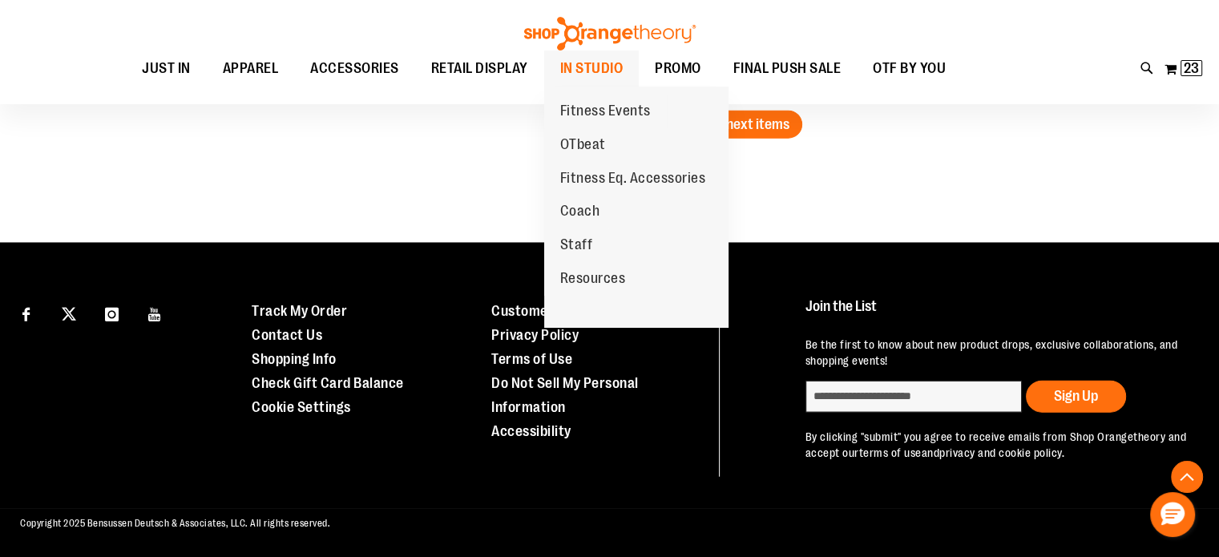
click at [592, 69] on span "IN STUDIO" at bounding box center [591, 69] width 63 height 36
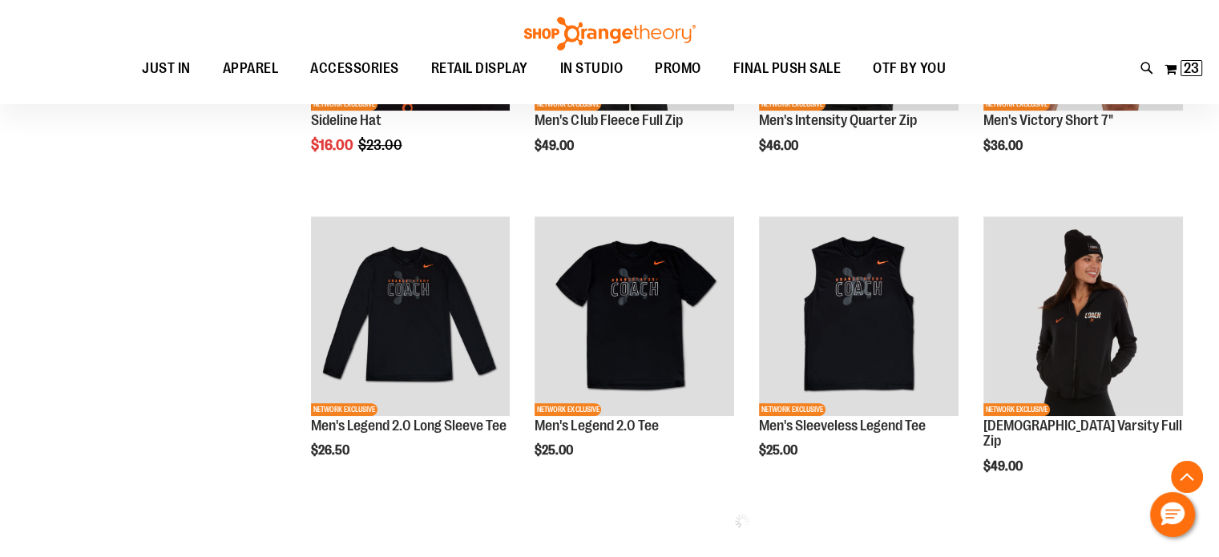
scroll to position [961, 0]
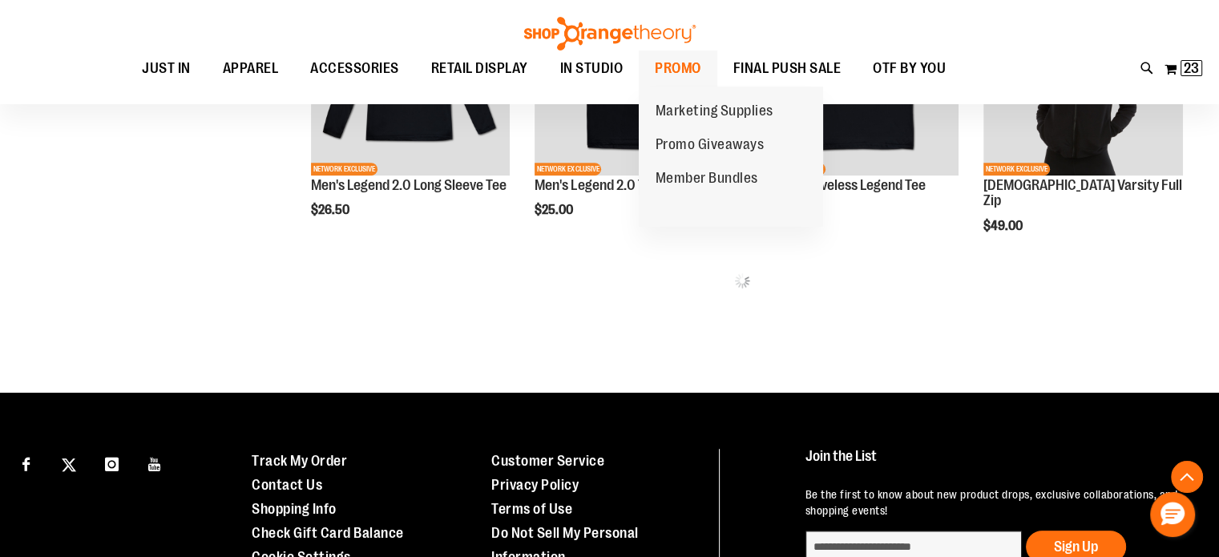
click at [687, 70] on span "PROMO" at bounding box center [678, 69] width 46 height 36
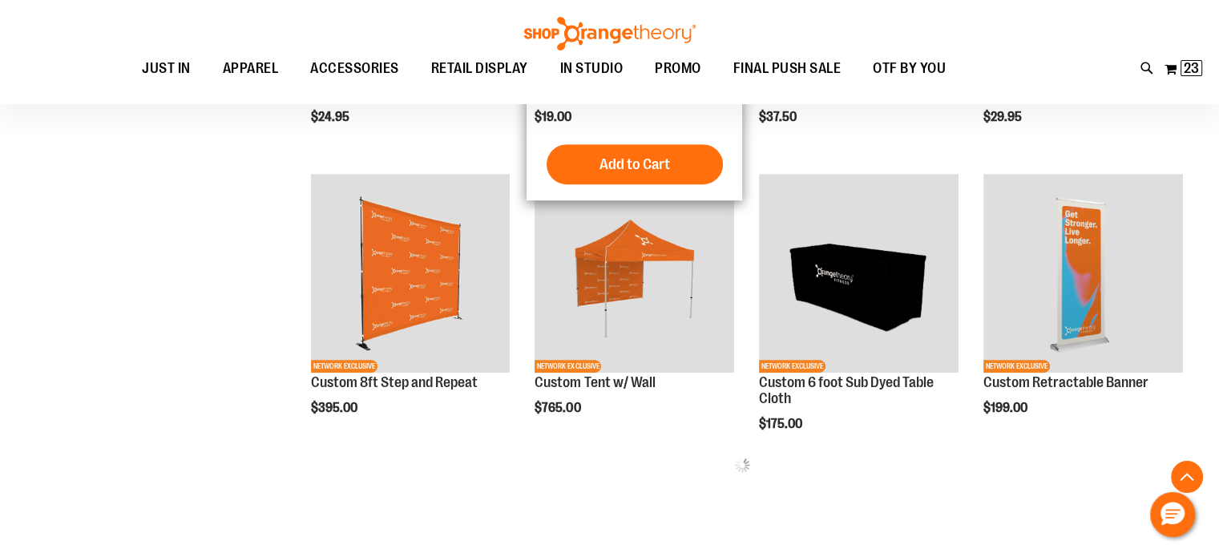
scroll to position [641, 0]
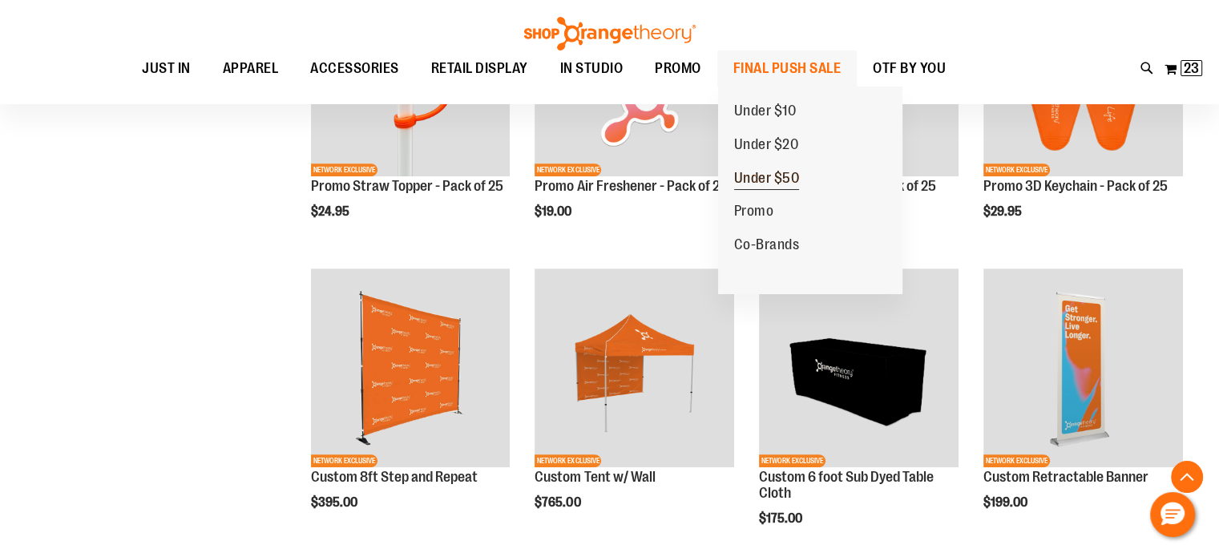
click at [779, 181] on span "Under $50" at bounding box center [767, 180] width 66 height 20
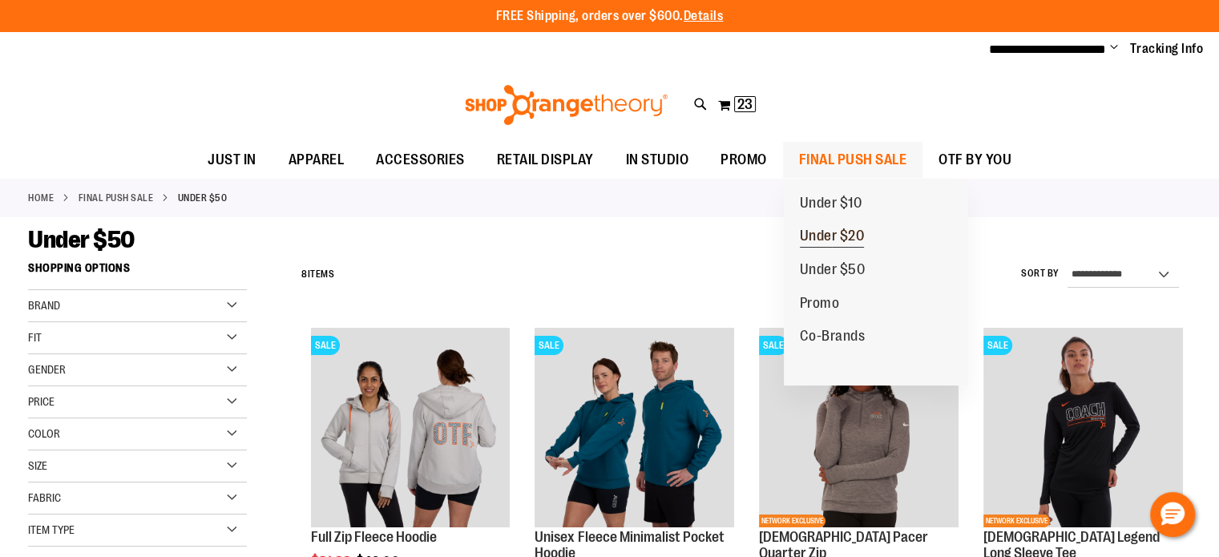
click at [851, 240] on span "Under $20" at bounding box center [832, 238] width 65 height 20
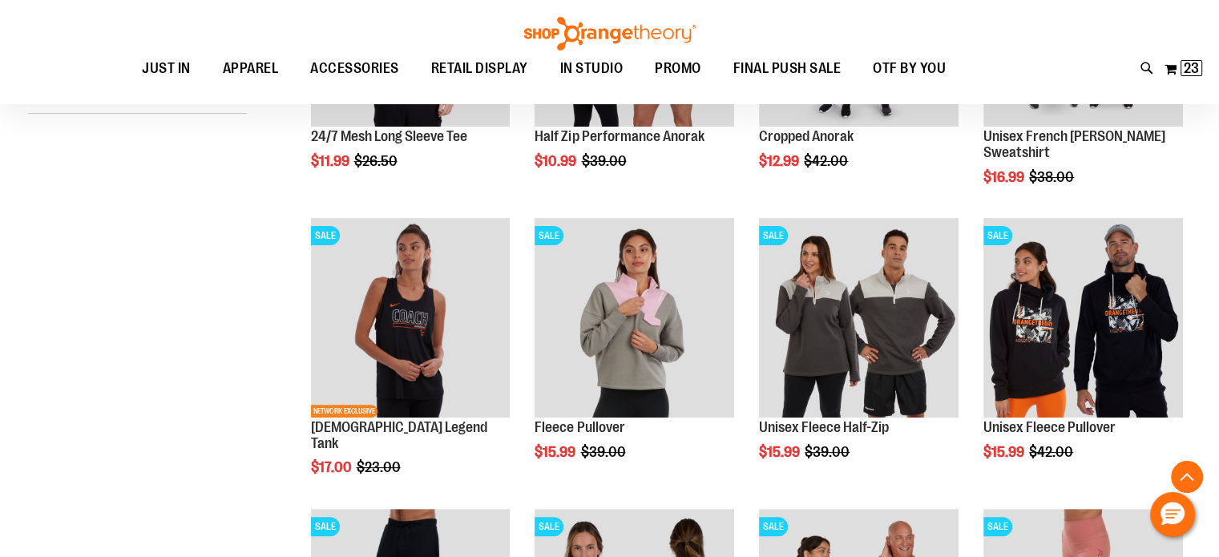
scroll to position [400, 0]
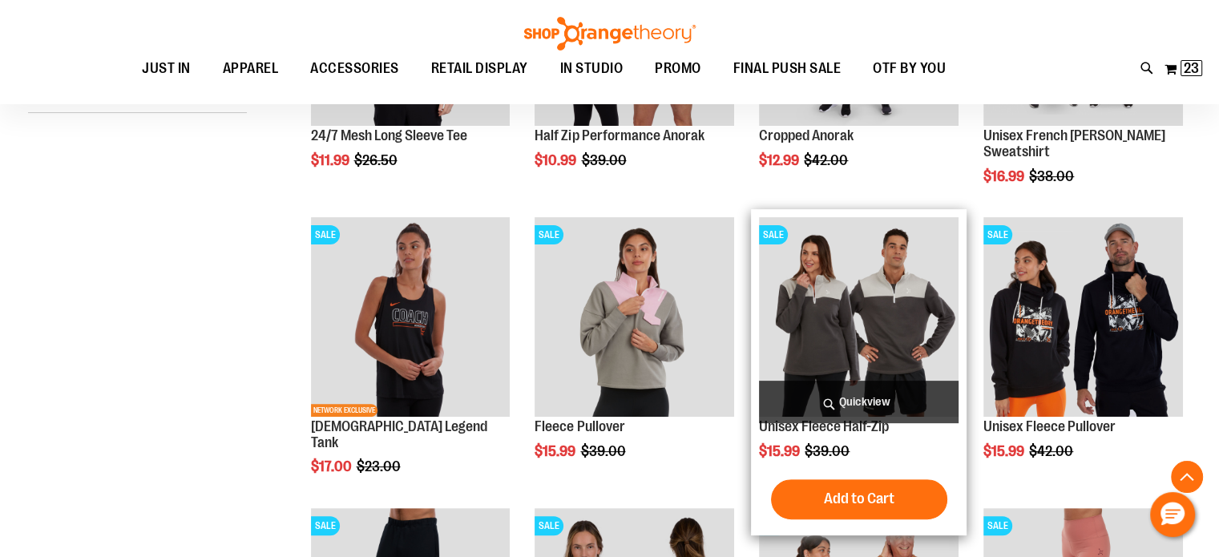
click at [824, 296] on img "product" at bounding box center [859, 317] width 200 height 200
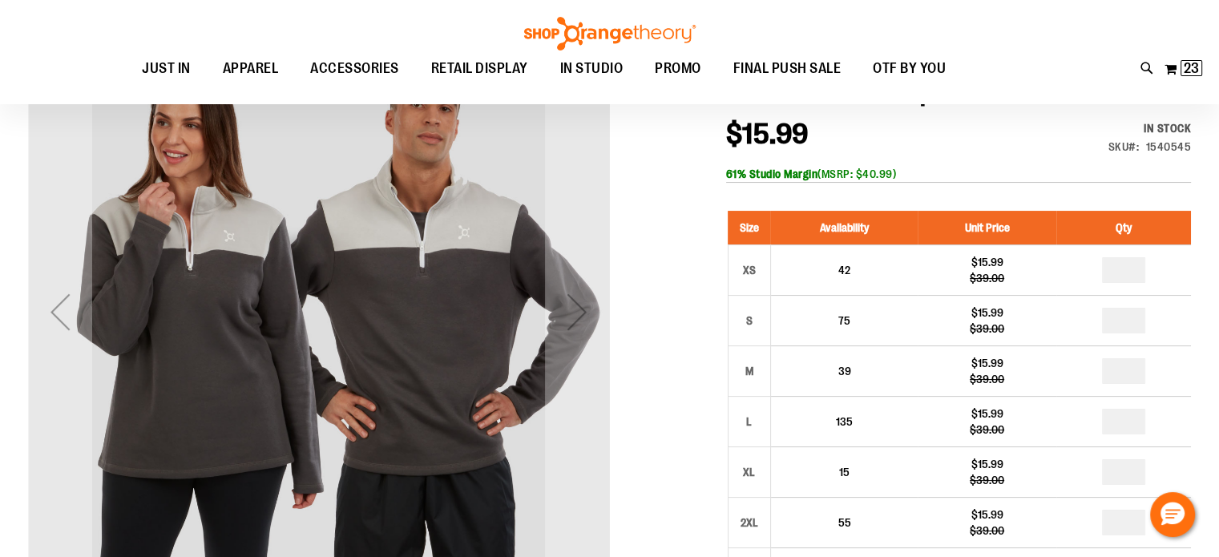
scroll to position [240, 0]
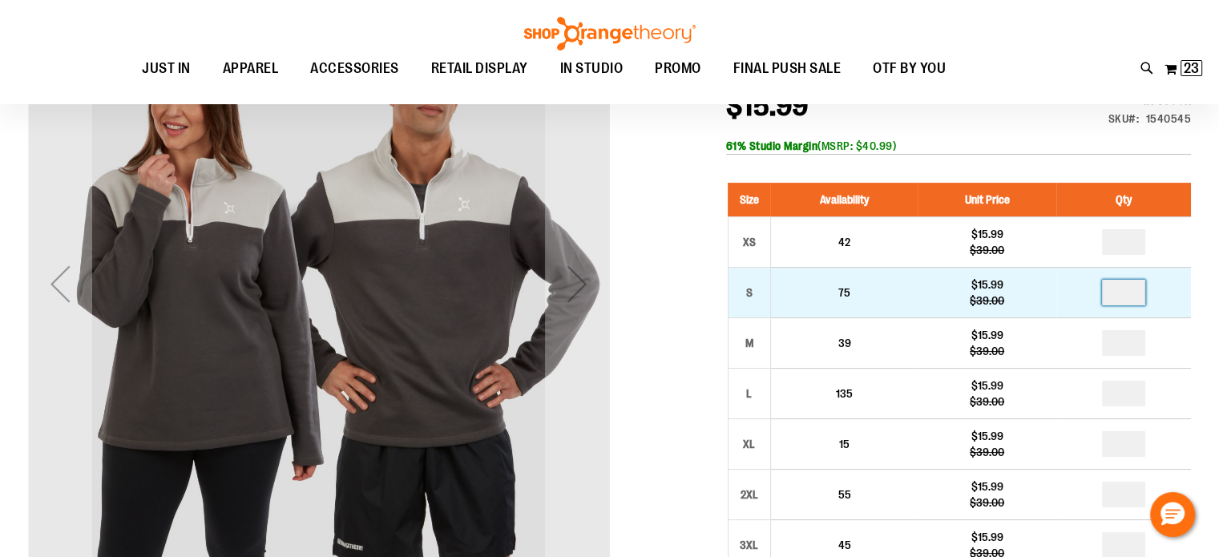
click at [1134, 295] on input "number" at bounding box center [1123, 293] width 43 height 26
type input "*"
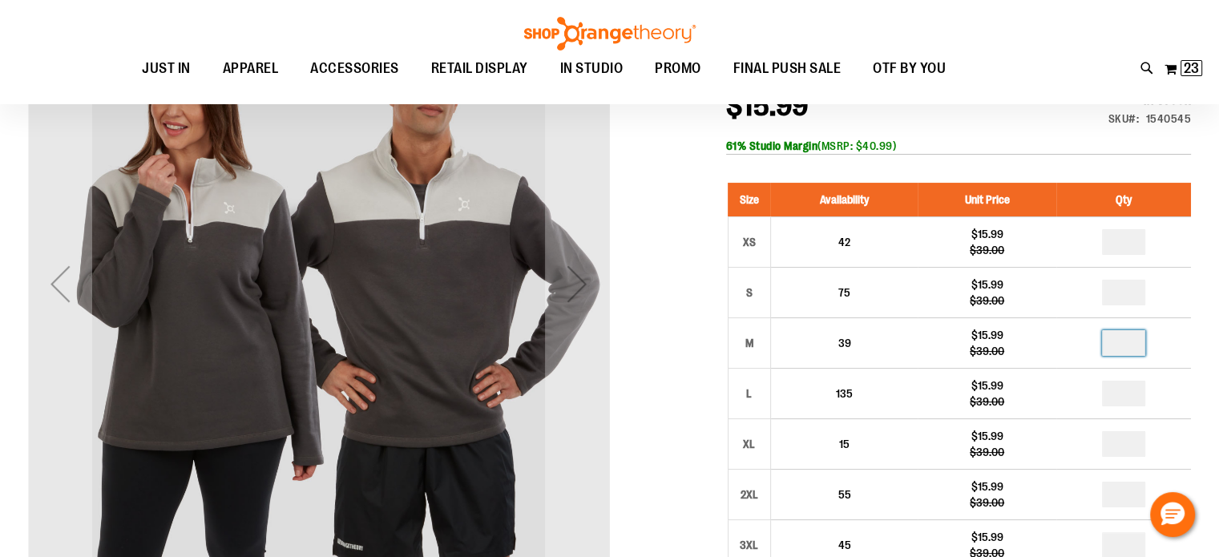
click at [1125, 346] on input "number" at bounding box center [1123, 343] width 43 height 26
type input "*"
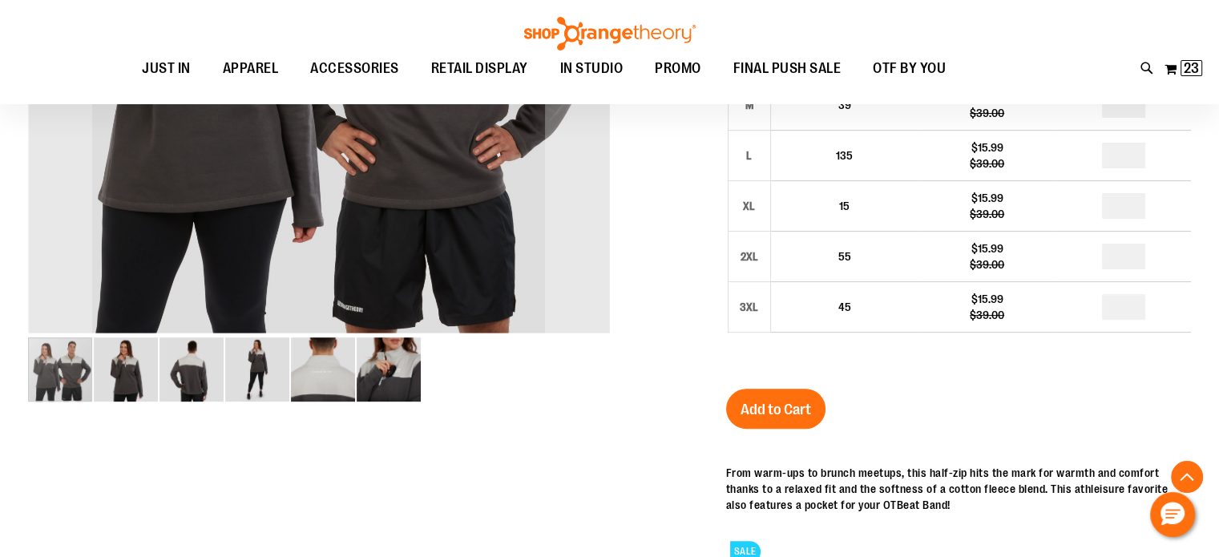
scroll to position [480, 0]
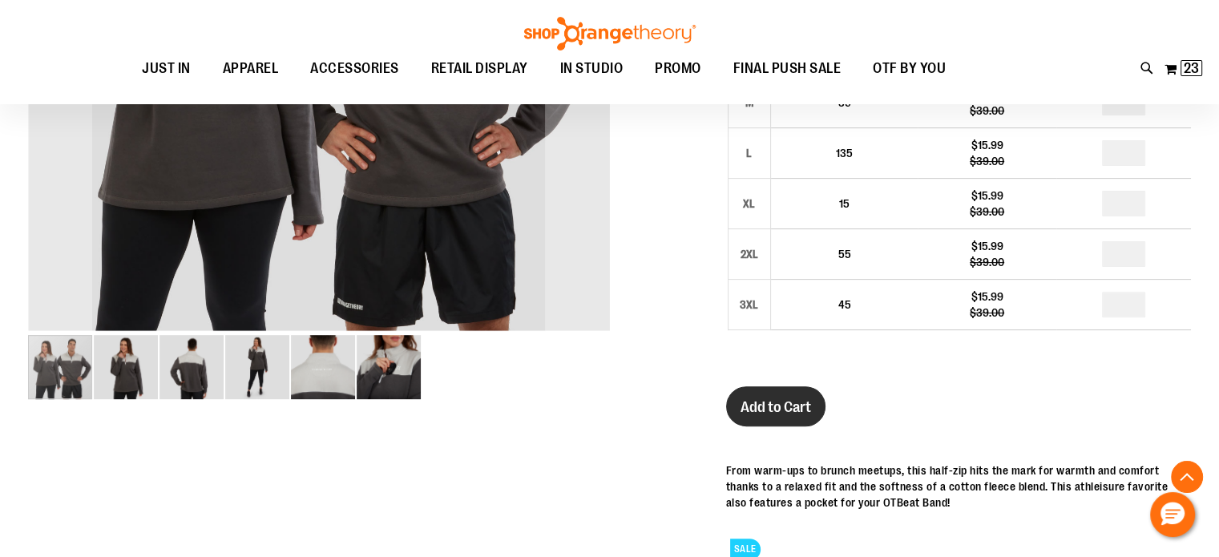
click at [746, 413] on span "Add to Cart" at bounding box center [776, 407] width 71 height 18
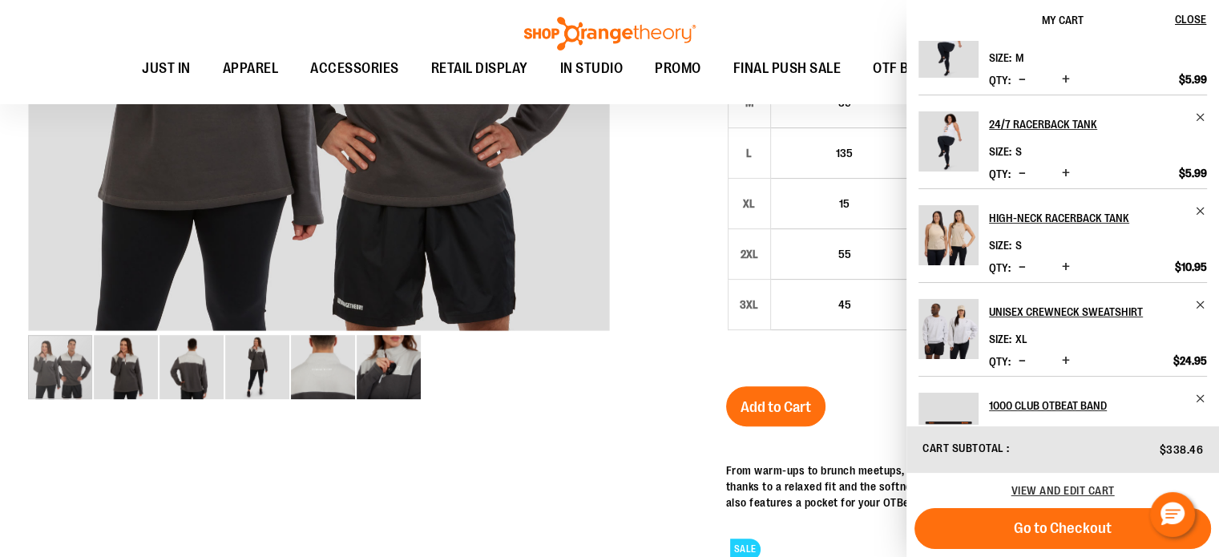
scroll to position [0, 0]
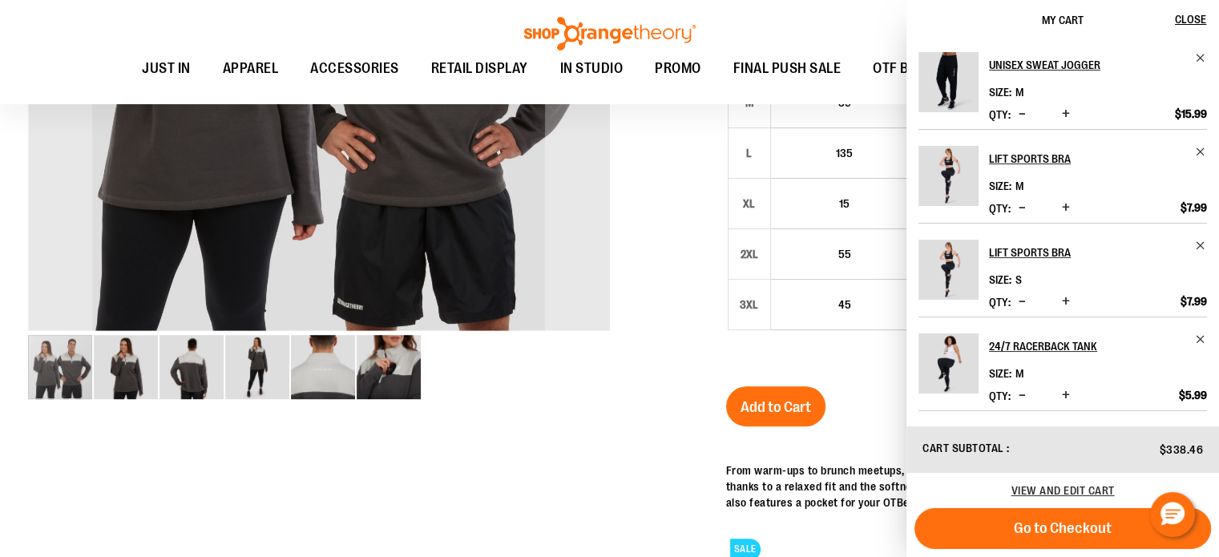
click at [578, 400] on div "carousel" at bounding box center [318, 366] width 581 height 67
